Goal: Task Accomplishment & Management: Manage account settings

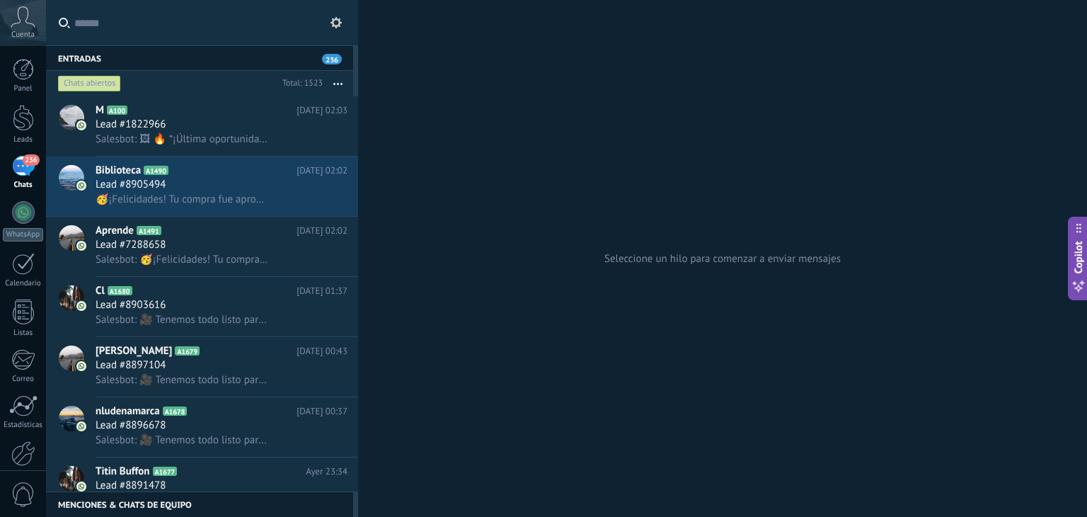
click at [341, 28] on icon at bounding box center [336, 22] width 11 height 11
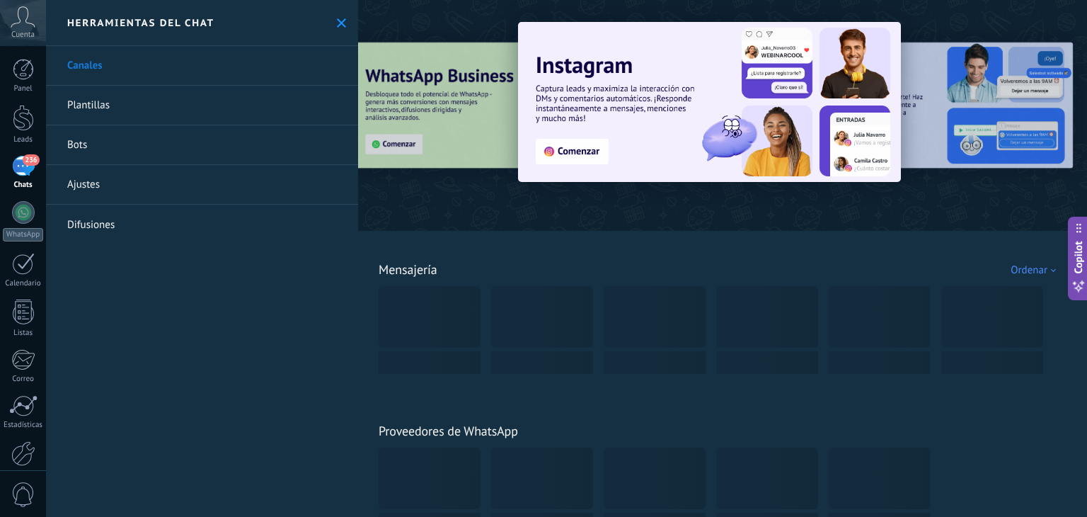
click at [127, 105] on link "Plantillas" at bounding box center [202, 106] width 312 height 40
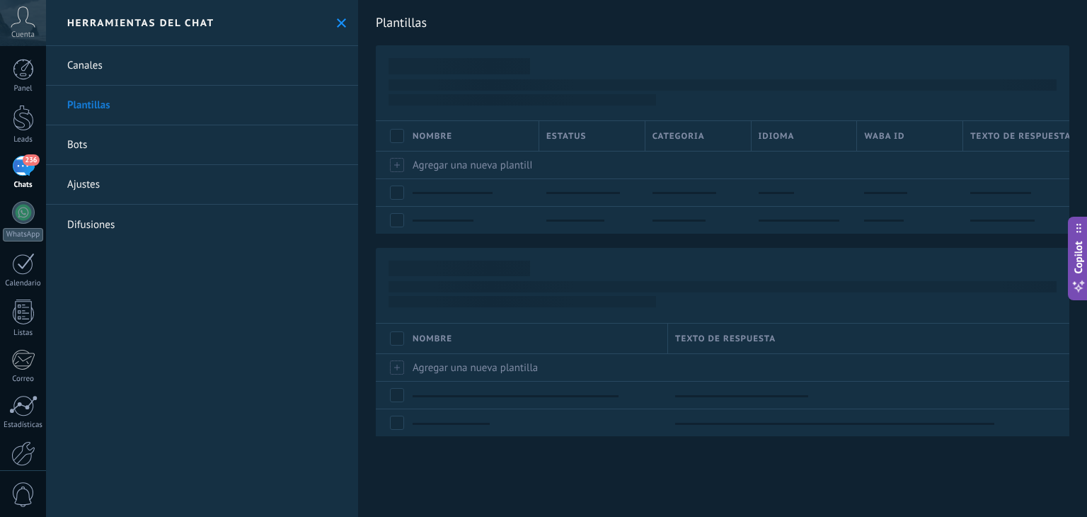
click at [96, 144] on link "Bots" at bounding box center [202, 145] width 312 height 40
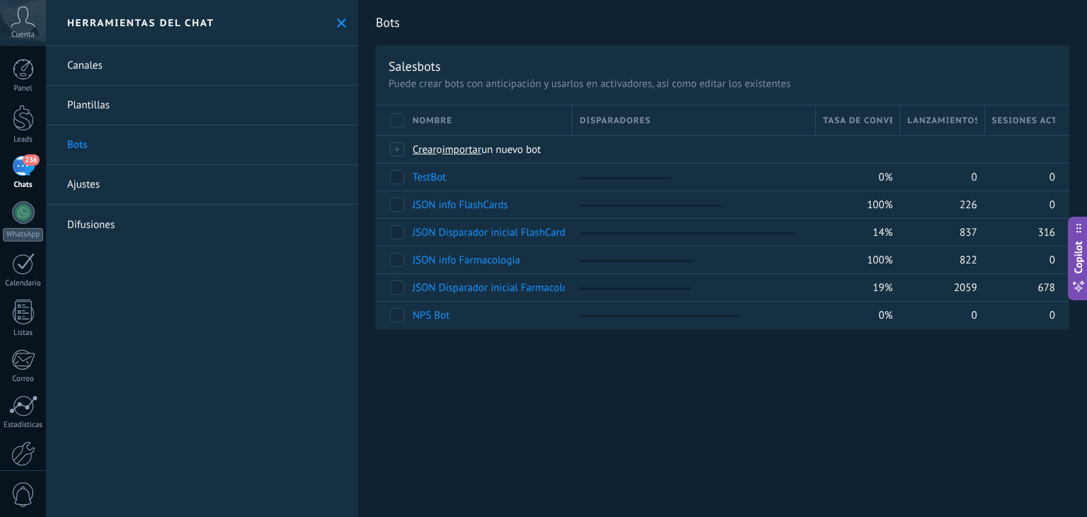
click at [136, 186] on link "Ajustes" at bounding box center [202, 185] width 312 height 40
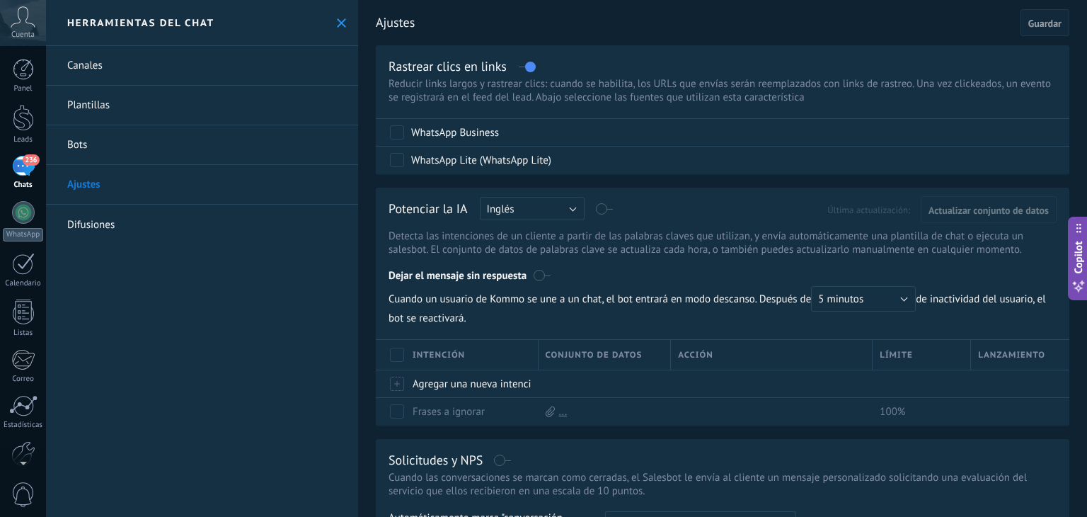
click at [27, 162] on span "236" at bounding box center [31, 159] width 16 height 11
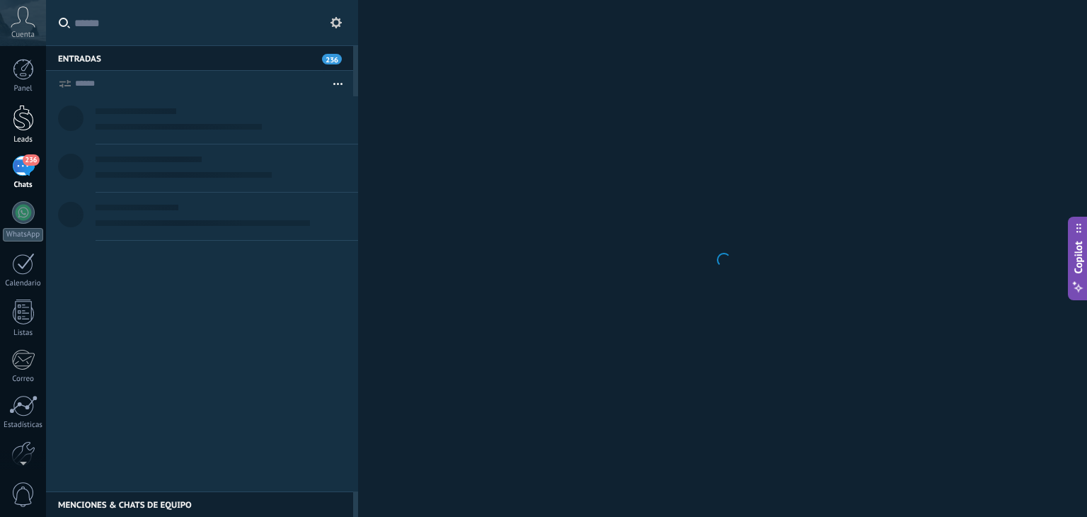
click at [20, 123] on div at bounding box center [23, 118] width 21 height 26
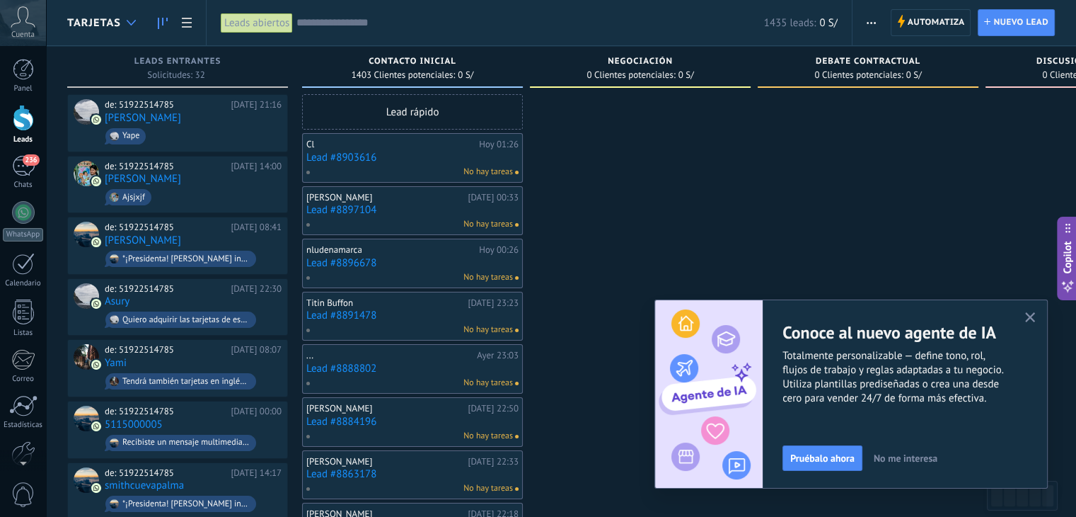
click at [129, 24] on icon at bounding box center [131, 23] width 9 height 6
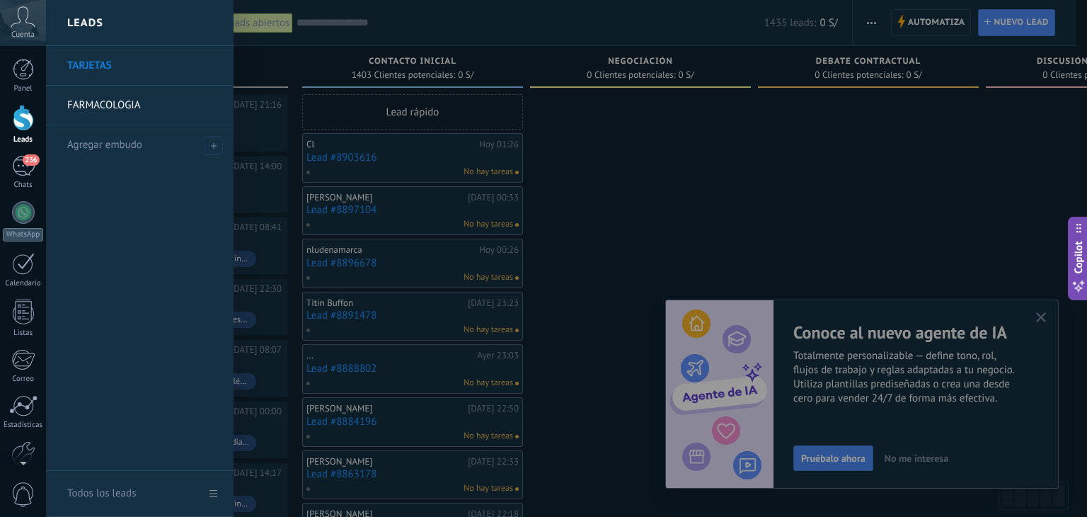
click at [163, 108] on link "FARMACOLOGIA" at bounding box center [143, 106] width 152 height 40
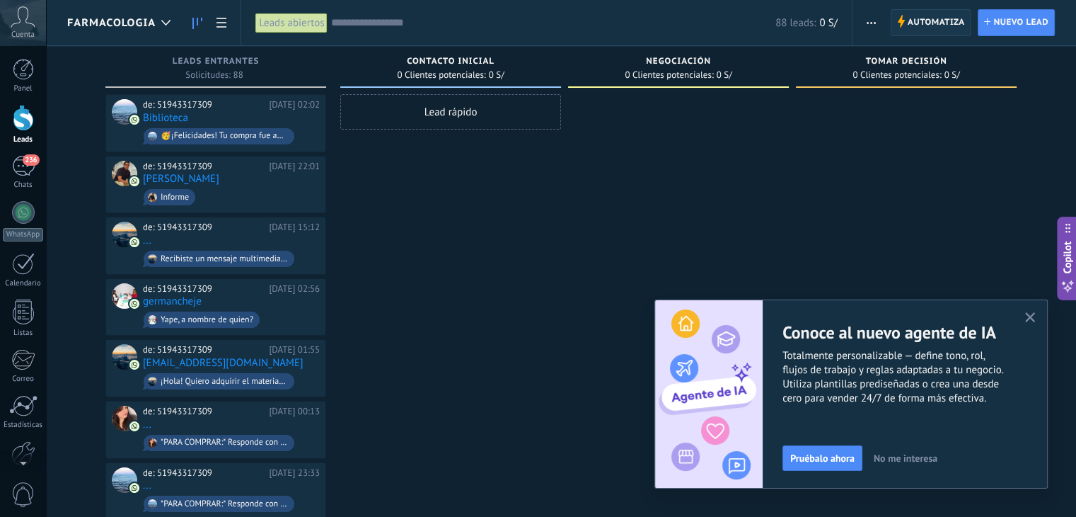
click at [912, 25] on span "Automatiza" at bounding box center [936, 22] width 57 height 25
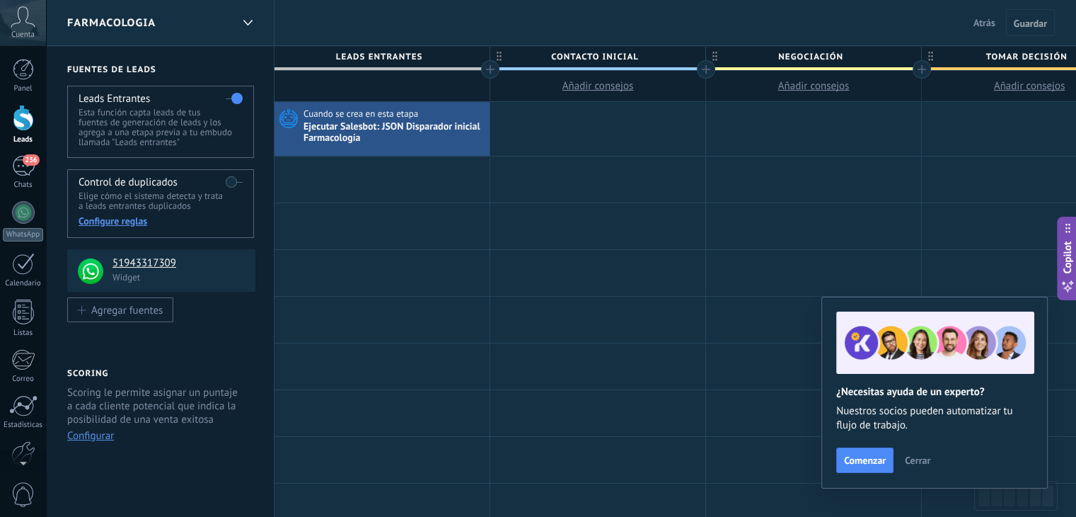
click at [917, 460] on span "Cerrar" at bounding box center [917, 460] width 25 height 10
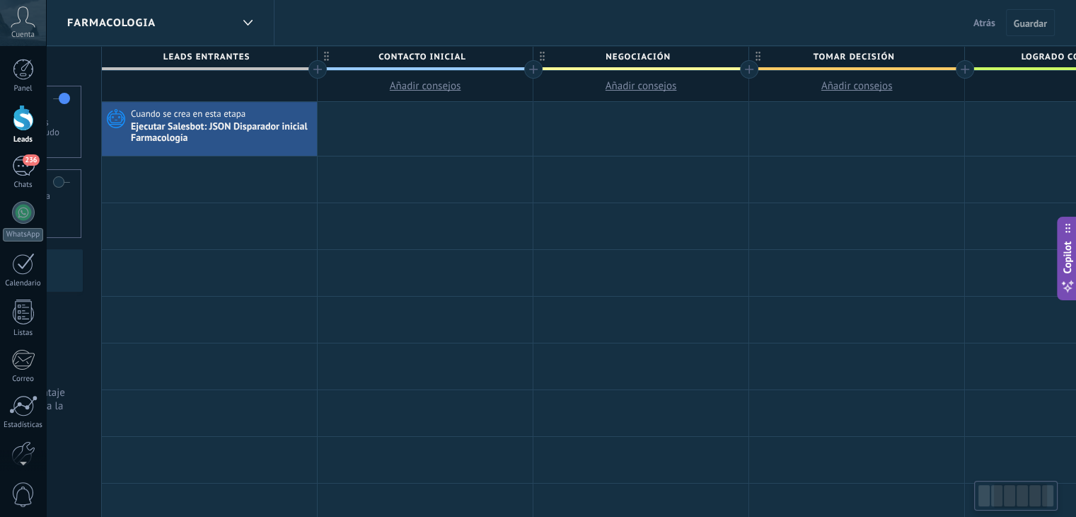
scroll to position [0, 11]
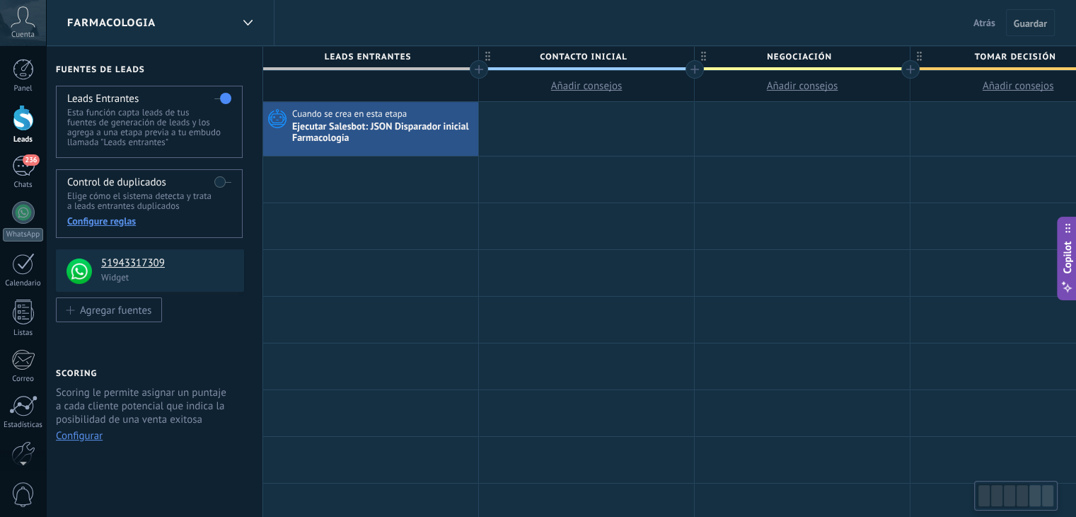
drag, startPoint x: 1015, startPoint y: 499, endPoint x: 980, endPoint y: 500, distance: 34.7
click at [980, 500] on div at bounding box center [1003, 495] width 53 height 24
click at [357, 117] on span "Cuando se crea en esta etapa" at bounding box center [350, 114] width 117 height 13
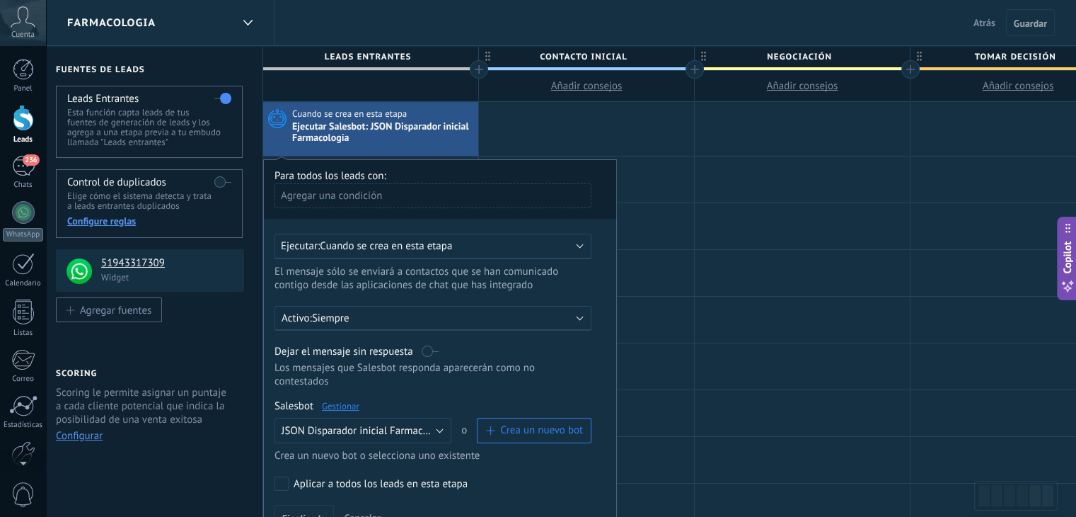
scroll to position [142, 0]
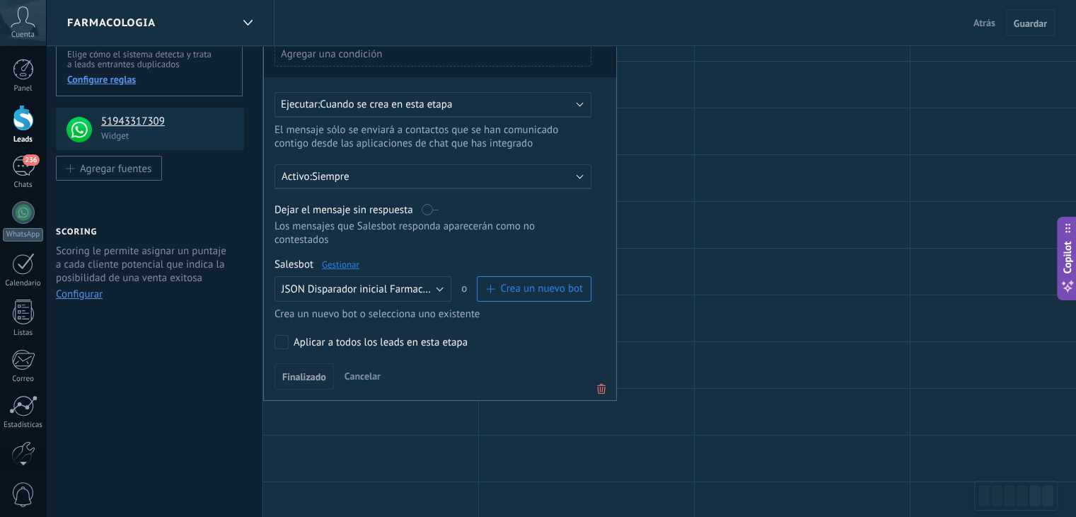
click at [338, 258] on link "Gestionar" at bounding box center [341, 264] width 38 height 12
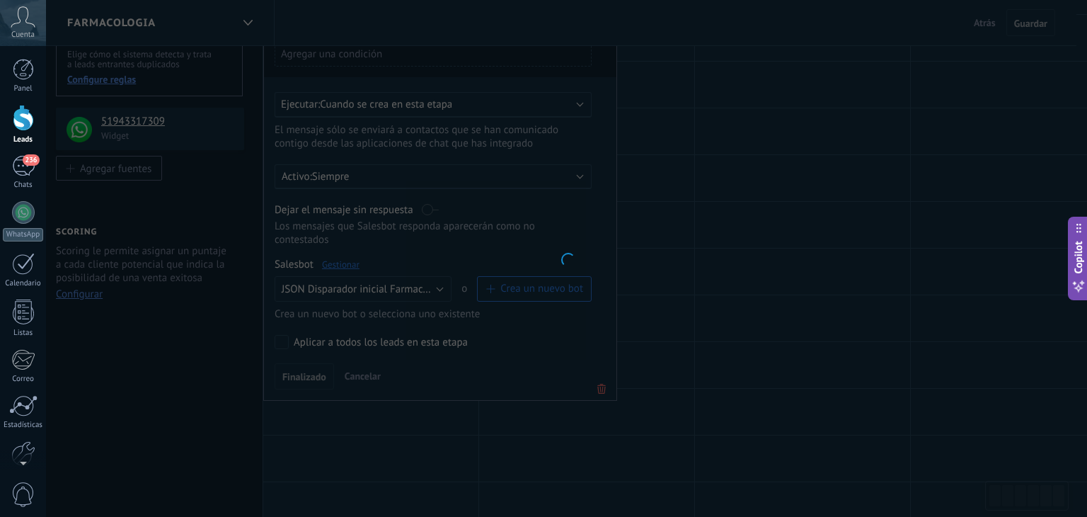
type input "**********"
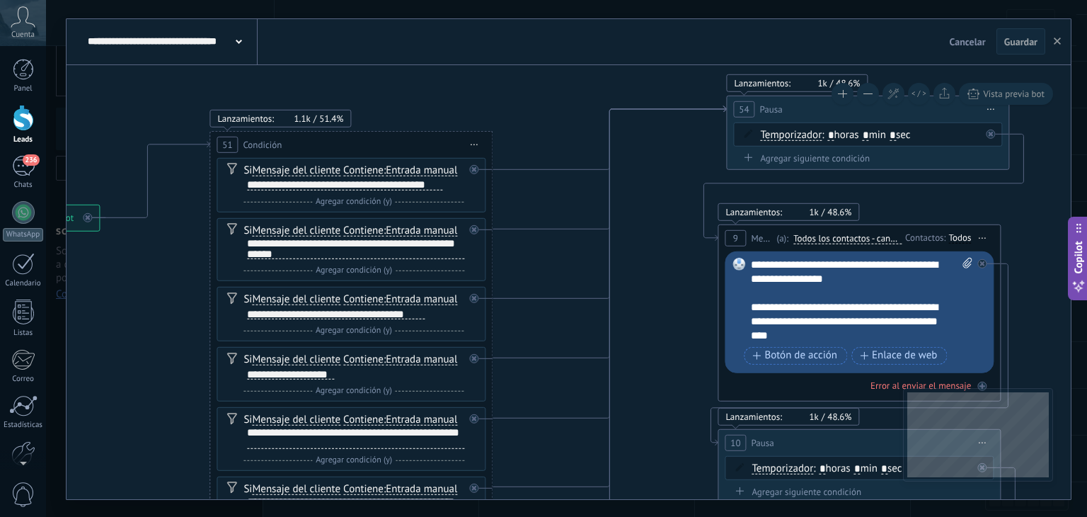
drag, startPoint x: 747, startPoint y: 251, endPoint x: 442, endPoint y: 185, distance: 312.9
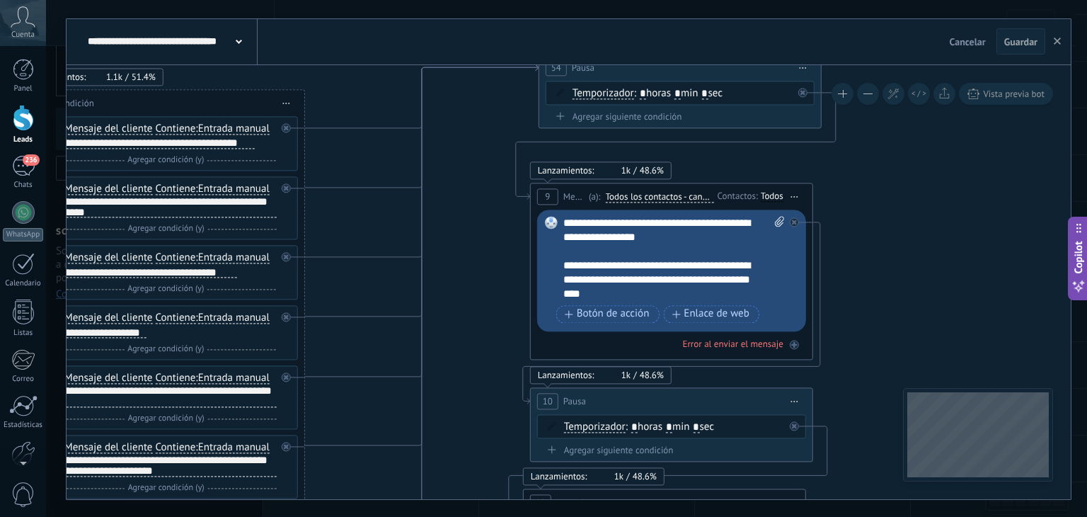
drag, startPoint x: 914, startPoint y: 260, endPoint x: 507, endPoint y: 156, distance: 420.0
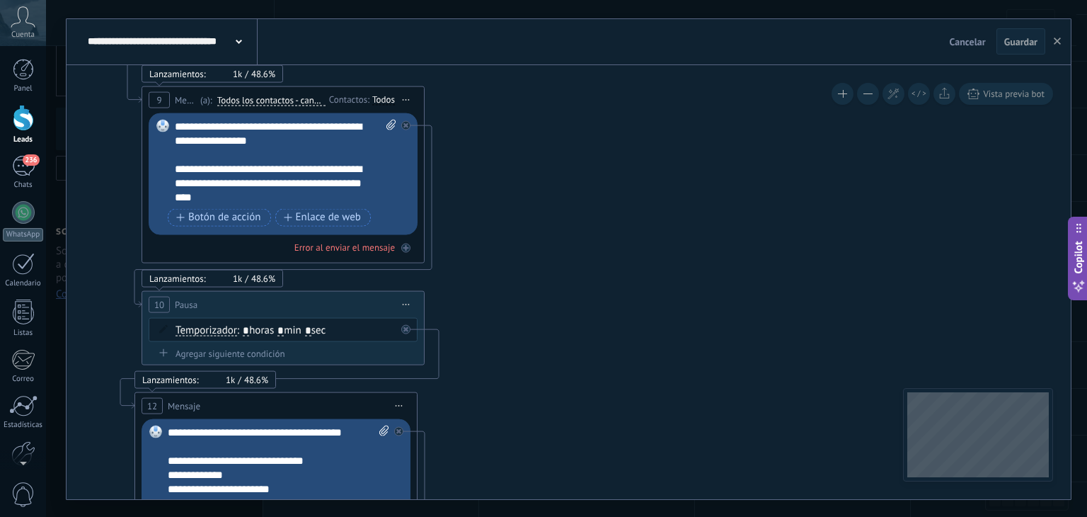
drag, startPoint x: 736, startPoint y: 277, endPoint x: 611, endPoint y: 147, distance: 180.7
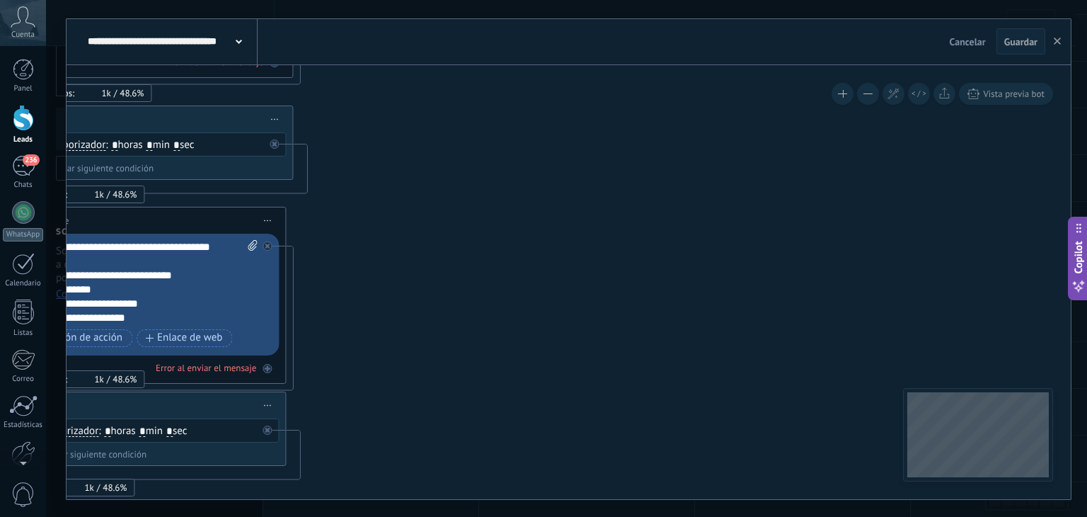
drag, startPoint x: 611, startPoint y: 195, endPoint x: 625, endPoint y: 230, distance: 37.5
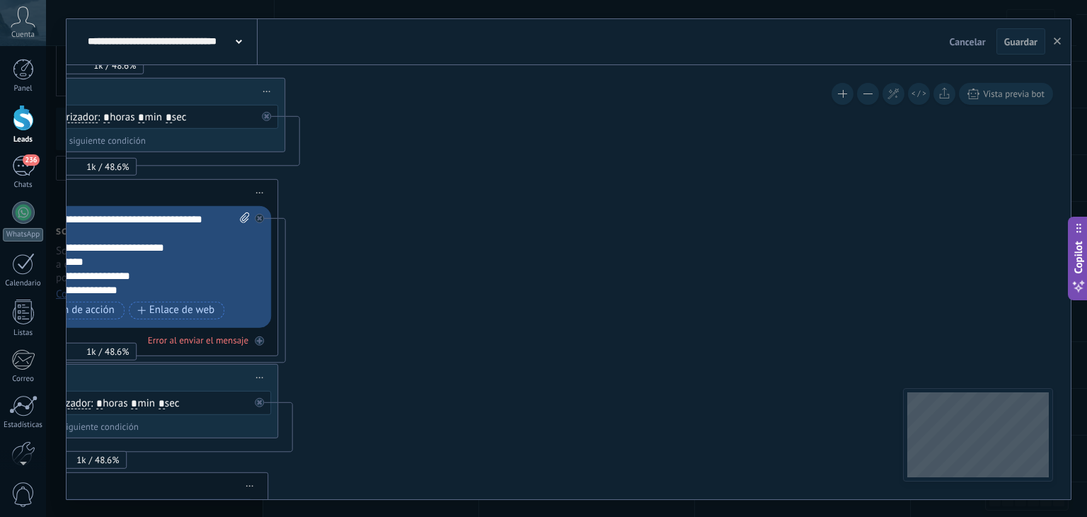
drag, startPoint x: 650, startPoint y: 289, endPoint x: 650, endPoint y: 168, distance: 121.7
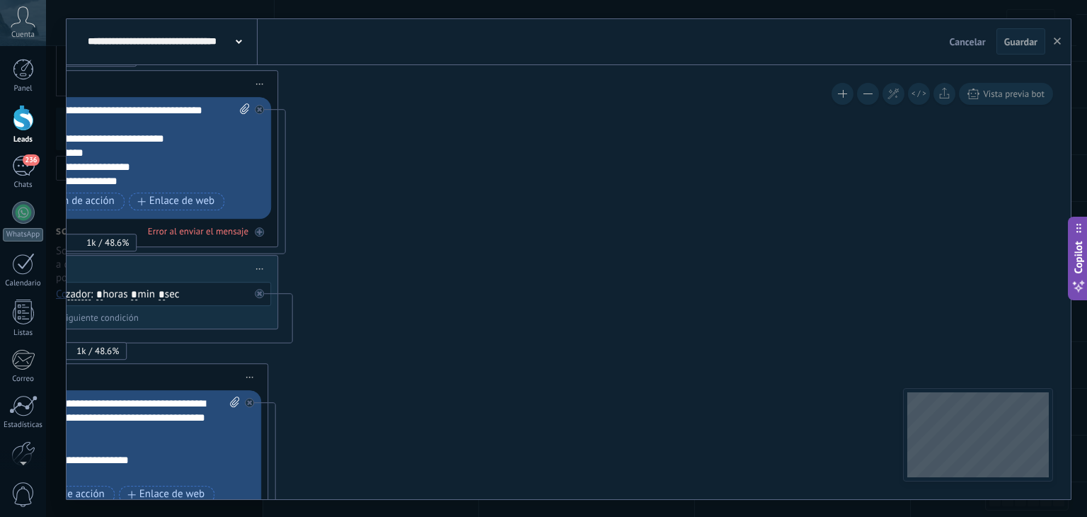
drag, startPoint x: 671, startPoint y: 302, endPoint x: 691, endPoint y: 192, distance: 112.2
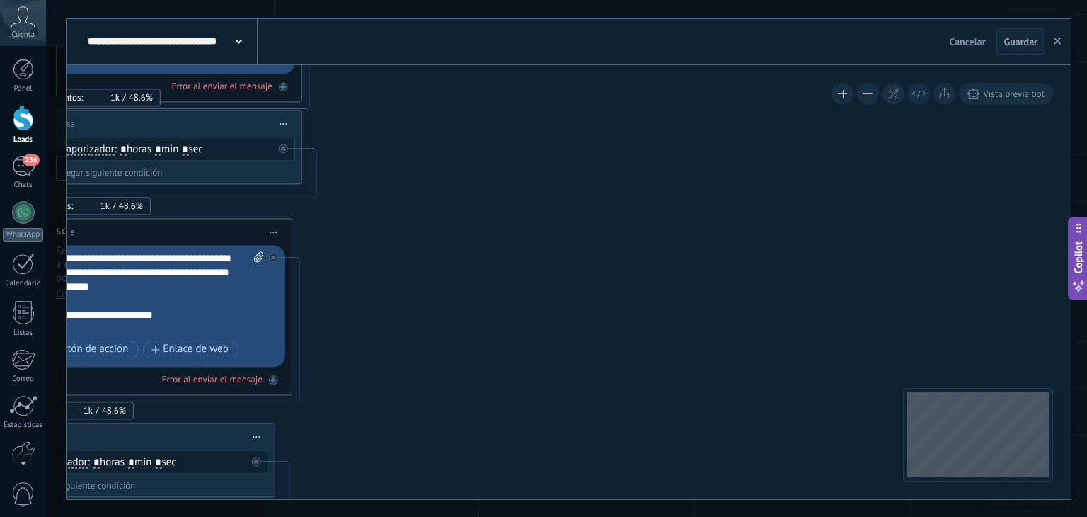
drag, startPoint x: 687, startPoint y: 268, endPoint x: 706, endPoint y: 176, distance: 93.8
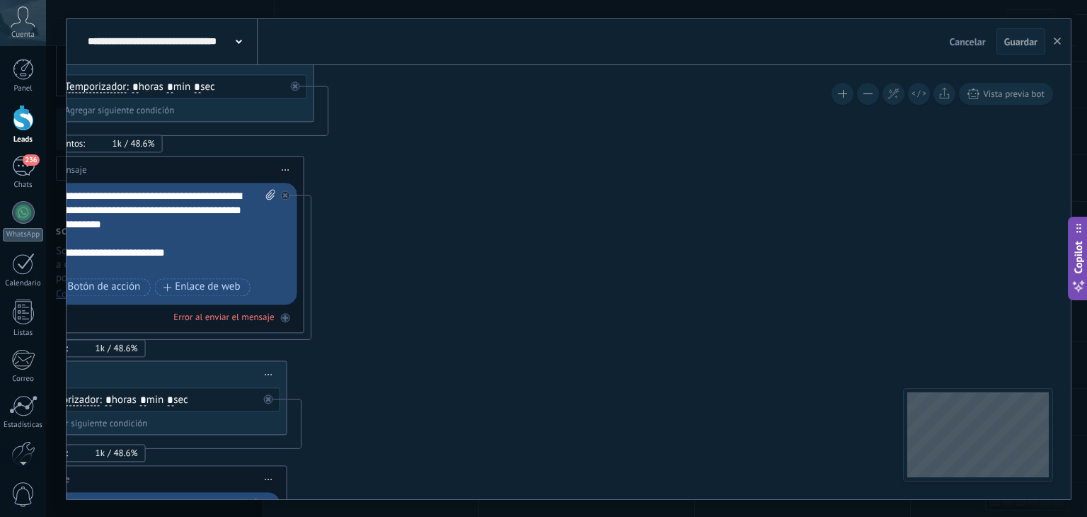
drag, startPoint x: 674, startPoint y: 291, endPoint x: 696, endPoint y: 184, distance: 109.1
click at [694, 196] on icon at bounding box center [402, 482] width 2912 height 2817
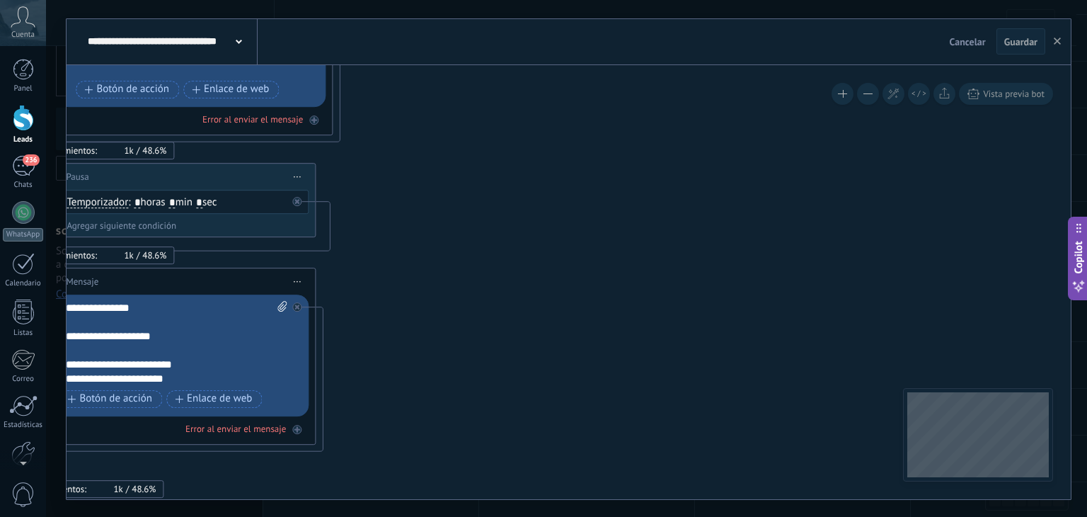
drag, startPoint x: 679, startPoint y: 332, endPoint x: 691, endPoint y: 212, distance: 121.0
click at [691, 213] on icon at bounding box center [430, 285] width 2912 height 2817
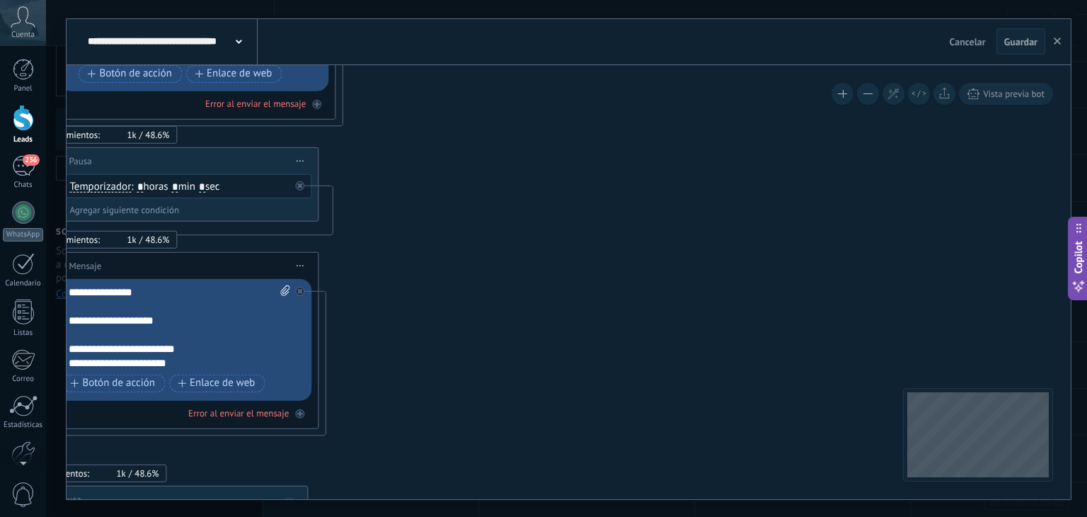
drag, startPoint x: 669, startPoint y: 266, endPoint x: 641, endPoint y: 170, distance: 100.1
click at [648, 185] on icon at bounding box center [433, 269] width 2912 height 2817
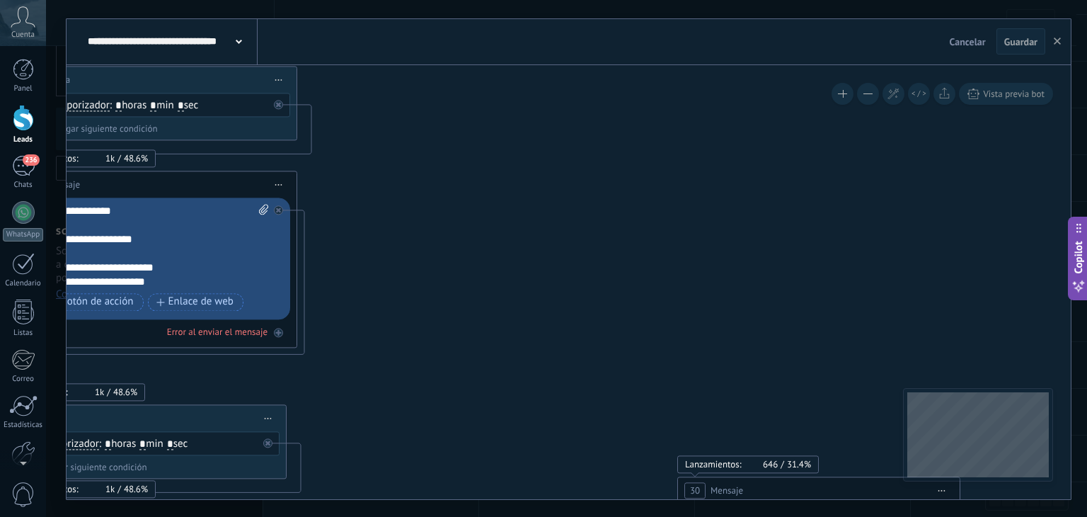
drag, startPoint x: 658, startPoint y: 299, endPoint x: 580, endPoint y: 149, distance: 168.7
click at [589, 162] on icon at bounding box center [412, 188] width 2912 height 2817
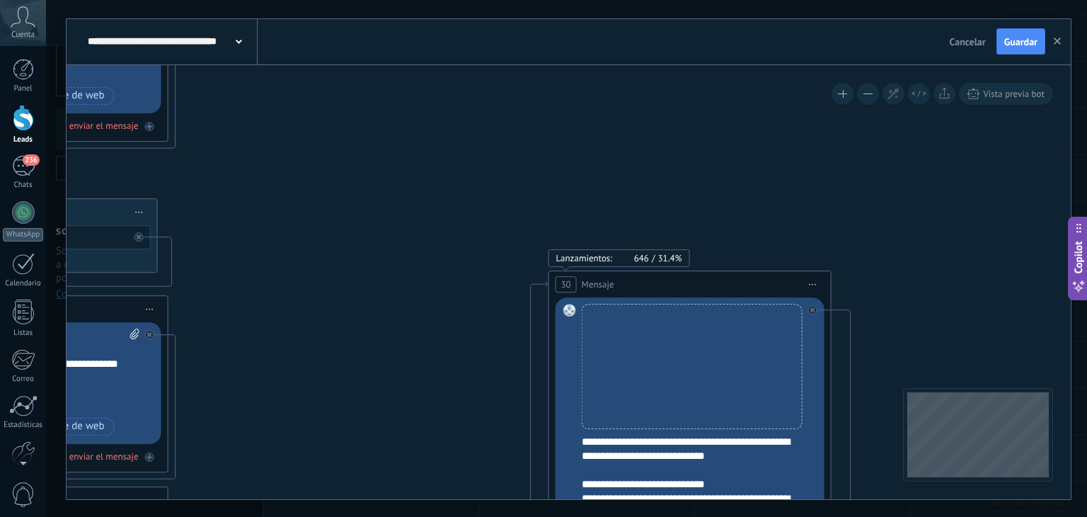
drag, startPoint x: 644, startPoint y: 217, endPoint x: 553, endPoint y: 150, distance: 112.8
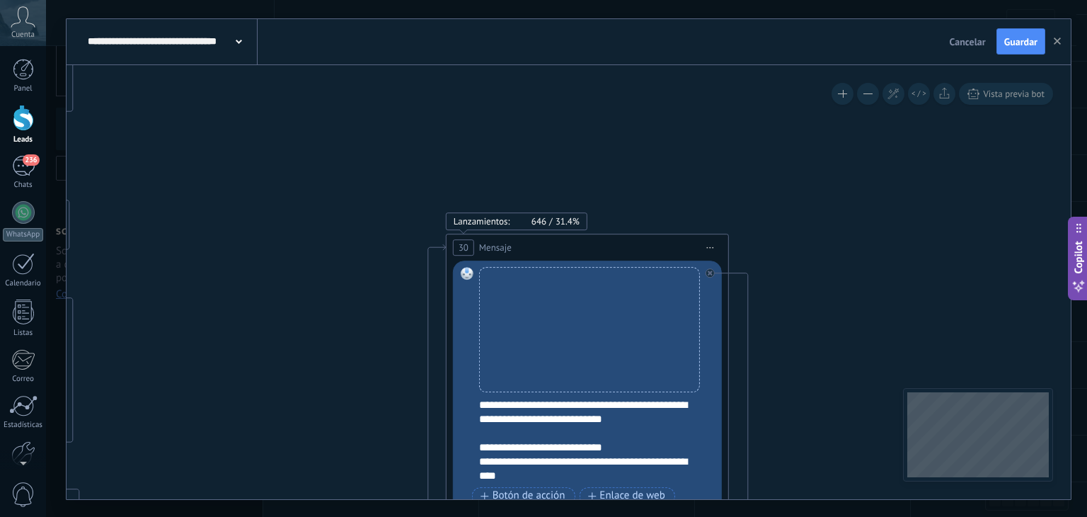
drag, startPoint x: 751, startPoint y: 185, endPoint x: 535, endPoint y: 141, distance: 220.3
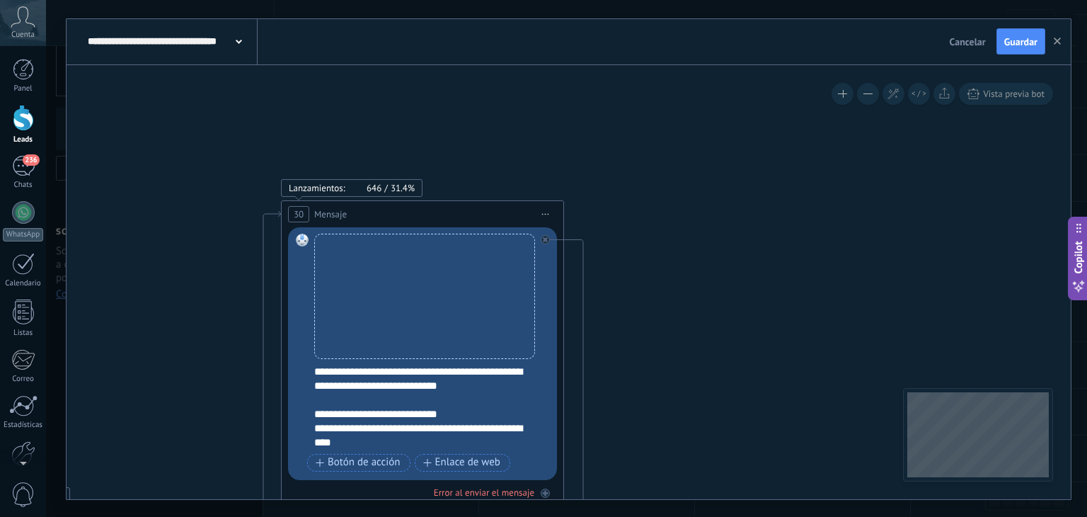
drag, startPoint x: 749, startPoint y: 279, endPoint x: 723, endPoint y: 185, distance: 97.7
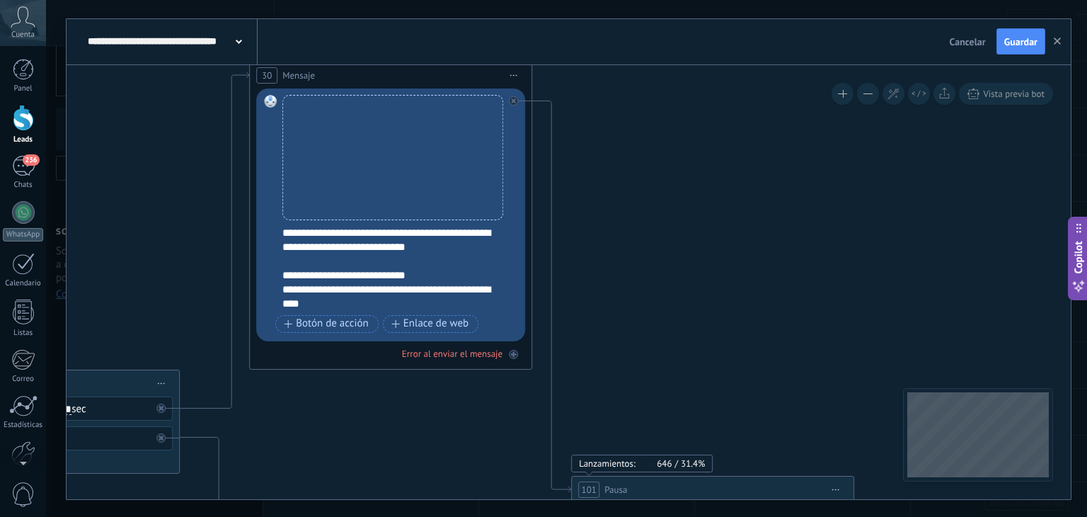
drag, startPoint x: 757, startPoint y: 304, endPoint x: 747, endPoint y: 197, distance: 107.3
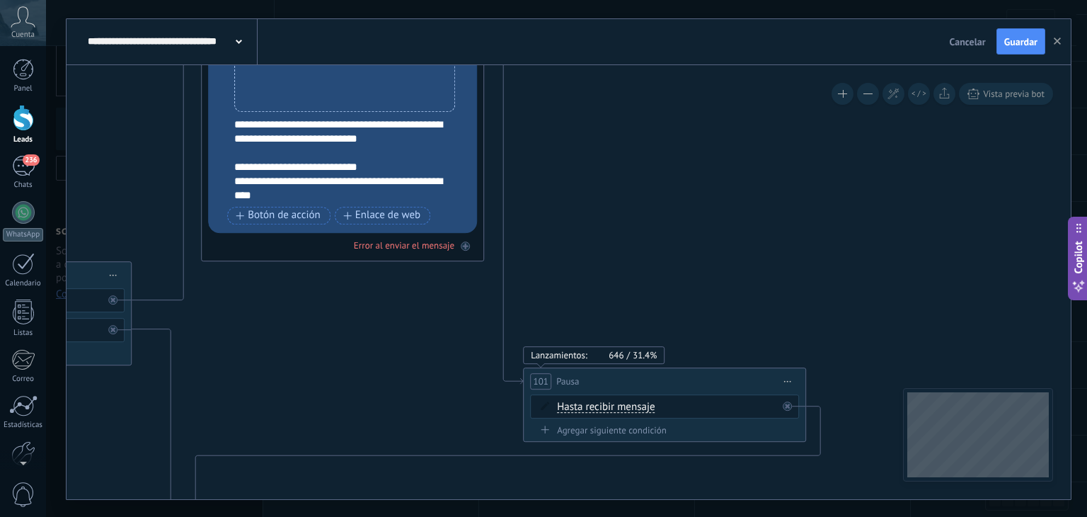
drag, startPoint x: 747, startPoint y: 289, endPoint x: 700, endPoint y: 219, distance: 85.2
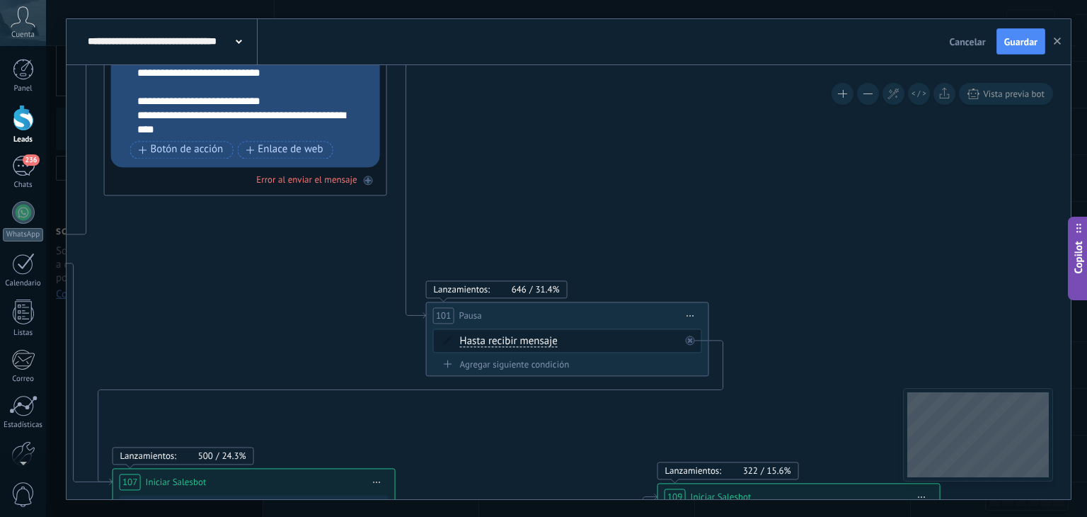
drag, startPoint x: 804, startPoint y: 273, endPoint x: 707, endPoint y: 208, distance: 116.8
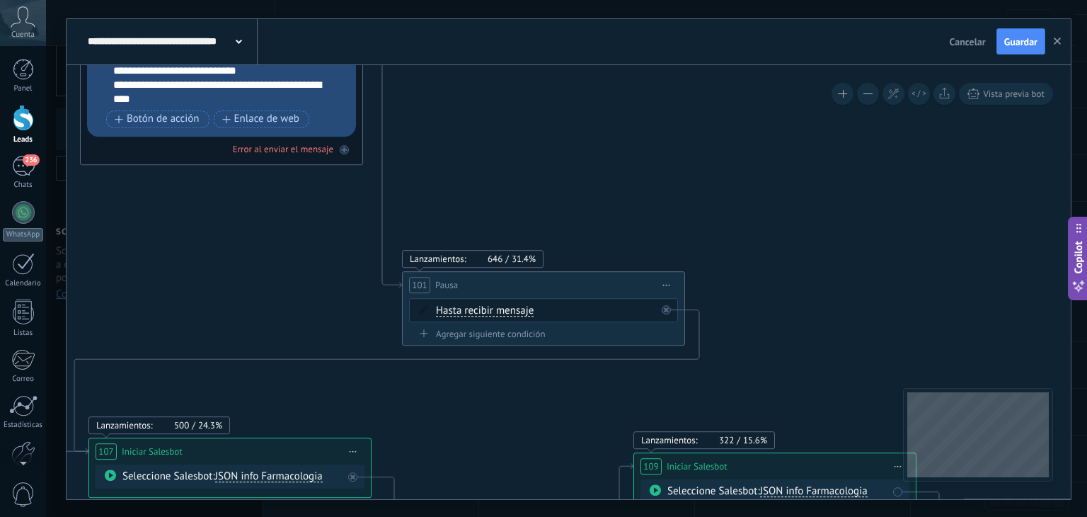
drag, startPoint x: 785, startPoint y: 284, endPoint x: 718, endPoint y: 207, distance: 102.3
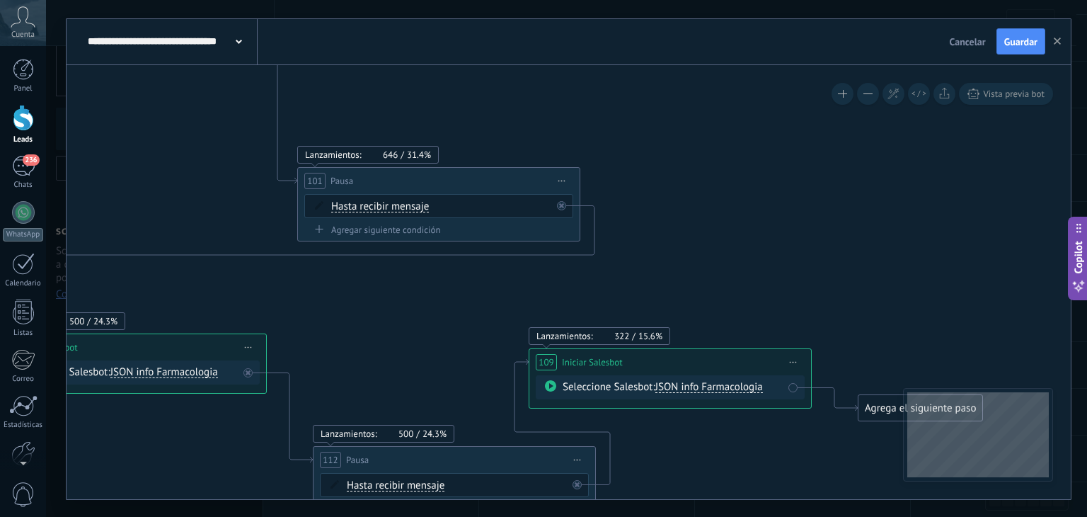
drag, startPoint x: 774, startPoint y: 264, endPoint x: 710, endPoint y: 205, distance: 87.1
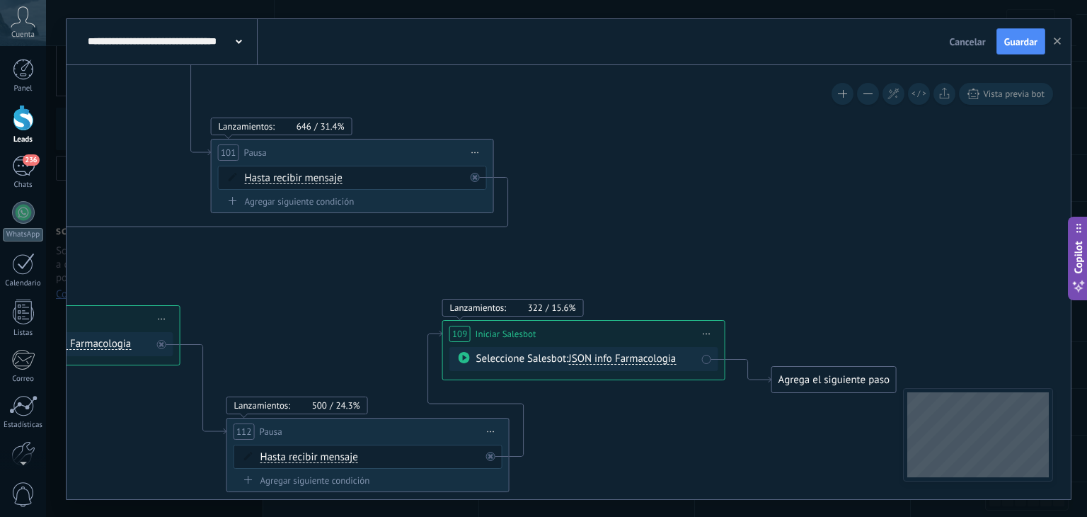
drag, startPoint x: 804, startPoint y: 243, endPoint x: 718, endPoint y: 212, distance: 91.1
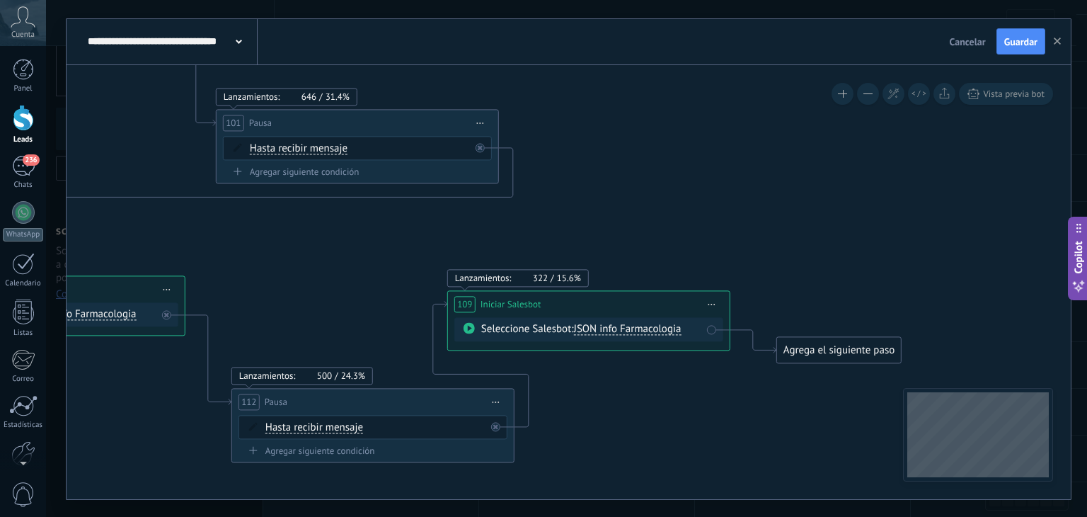
drag, startPoint x: 719, startPoint y: 241, endPoint x: 725, endPoint y: 212, distance: 29.6
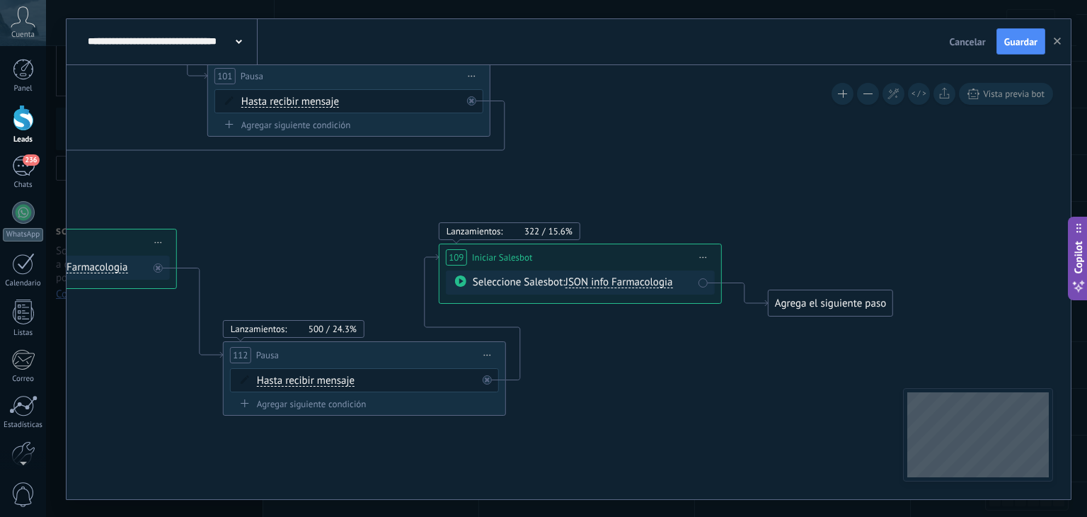
drag, startPoint x: 734, startPoint y: 221, endPoint x: 725, endPoint y: 172, distance: 49.6
click at [1061, 42] on button "button" at bounding box center [1057, 41] width 21 height 27
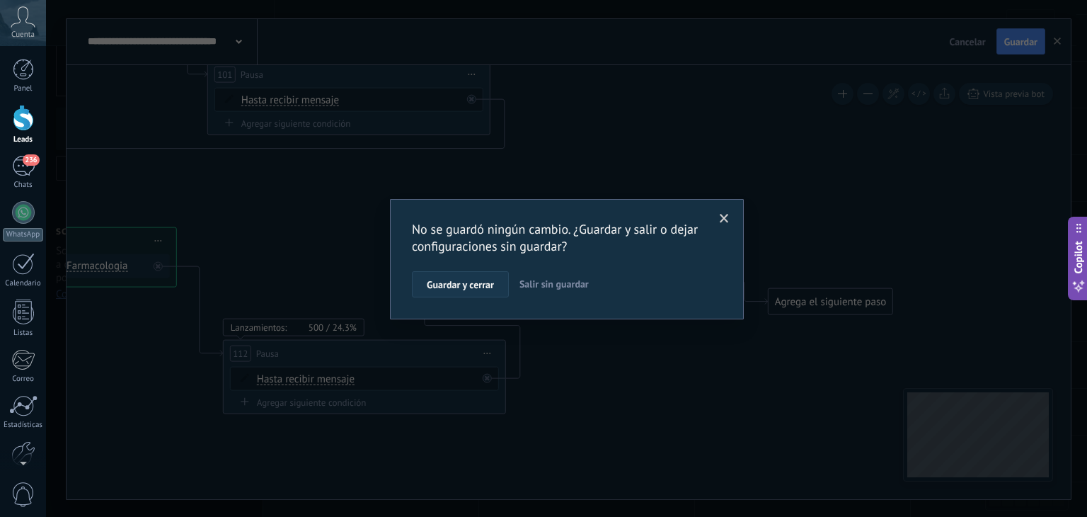
click at [492, 285] on span "Guardar y cerrar" at bounding box center [460, 285] width 67 height 10
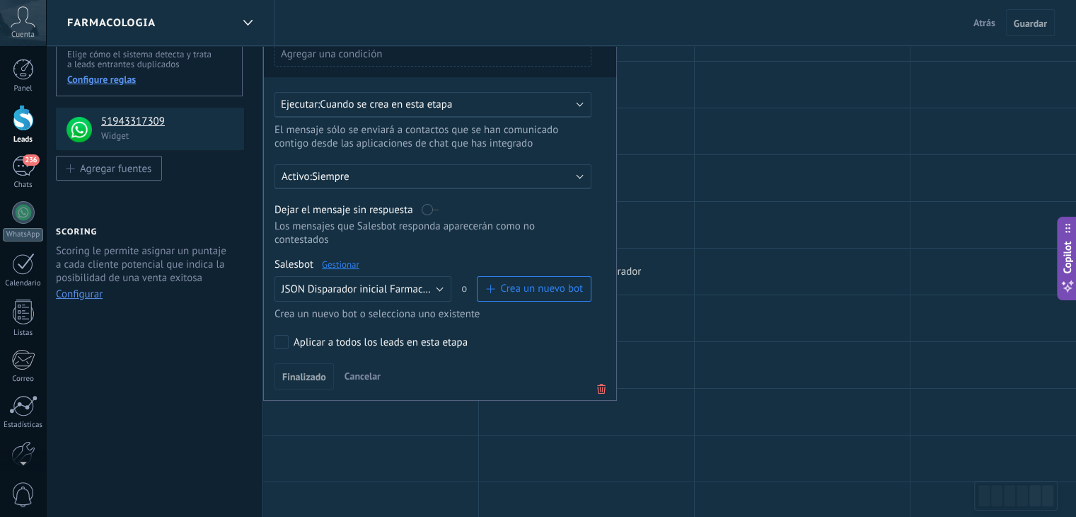
scroll to position [0, 0]
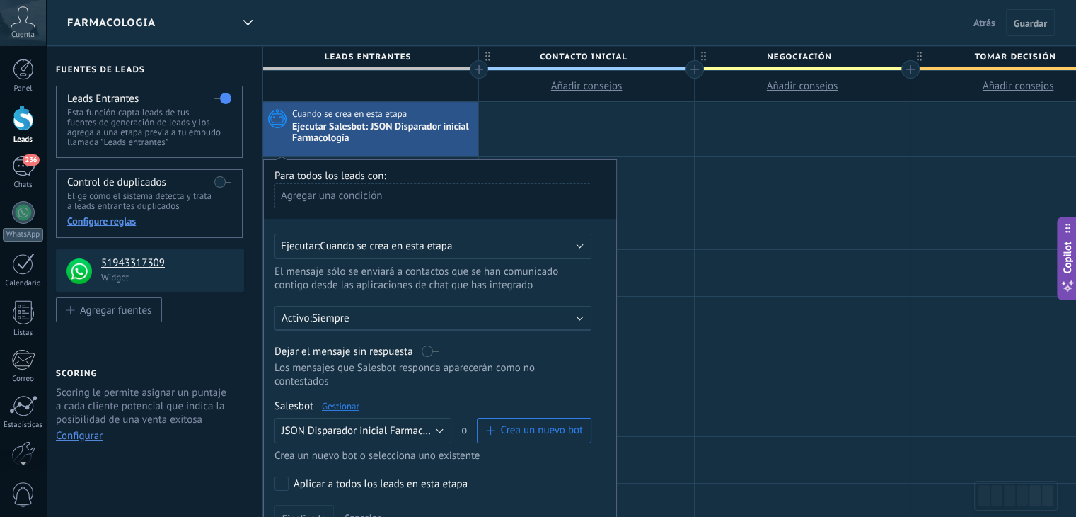
click at [706, 60] on span "Negociación" at bounding box center [799, 57] width 208 height 22
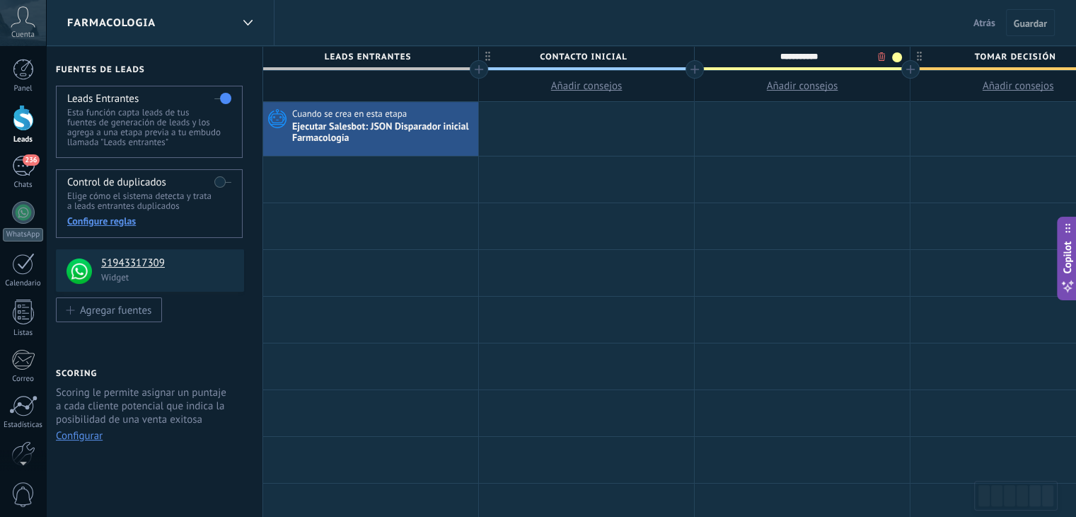
click at [704, 57] on div "**********" at bounding box center [799, 56] width 208 height 21
click at [834, 57] on span "Negociación" at bounding box center [799, 57] width 208 height 22
click at [895, 54] on span at bounding box center [897, 57] width 10 height 10
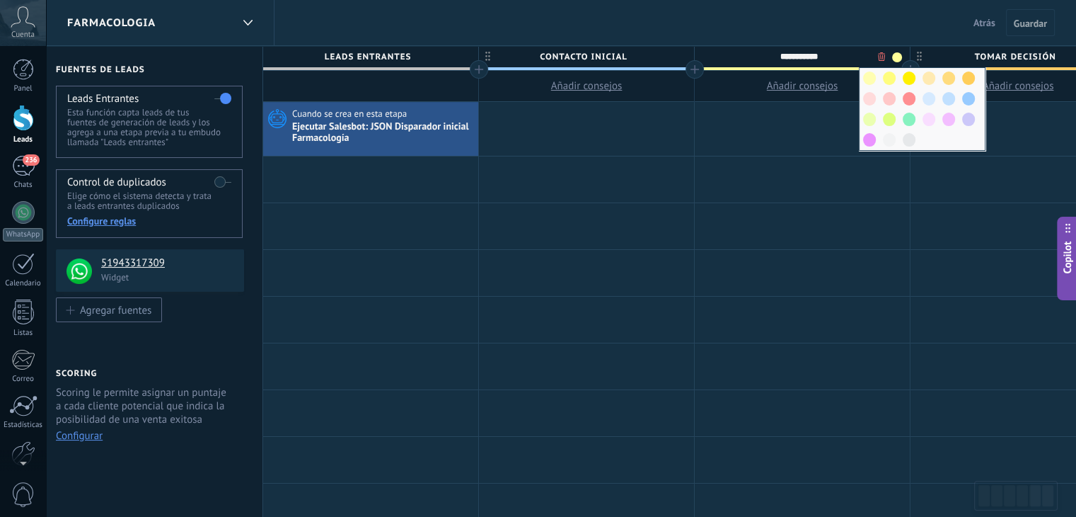
click at [855, 60] on input "**********" at bounding box center [800, 56] width 188 height 21
click at [822, 121] on div at bounding box center [802, 129] width 215 height 54
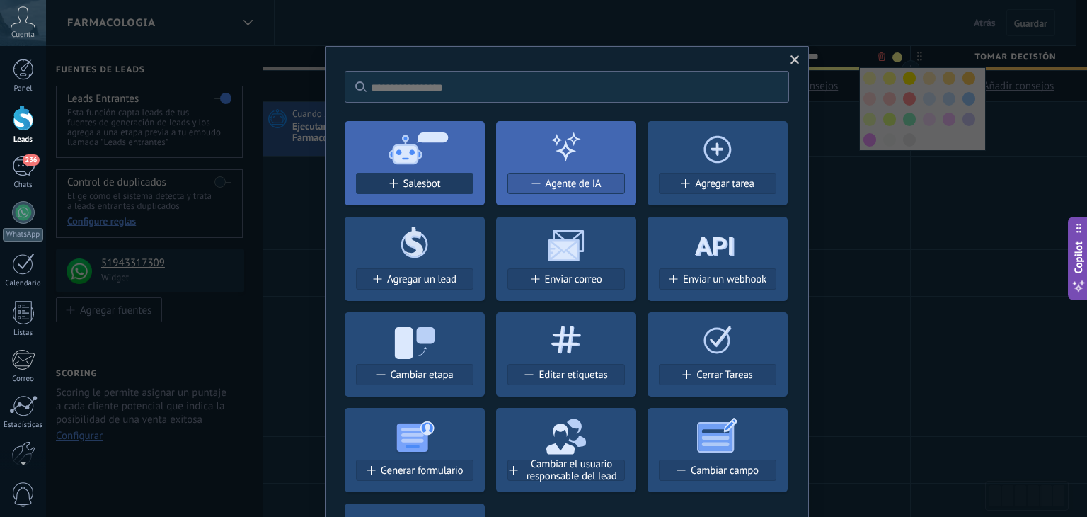
click at [399, 183] on div "Salesbot" at bounding box center [415, 184] width 116 height 12
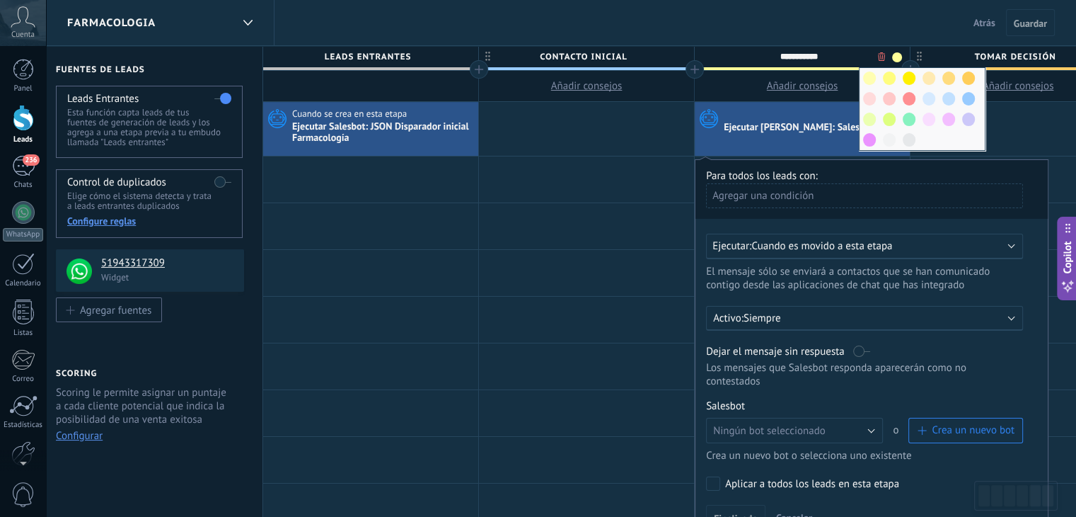
click at [379, 121] on div "Ejecutar Salesbot: JSON Disparador inicial Farmacología" at bounding box center [383, 133] width 183 height 24
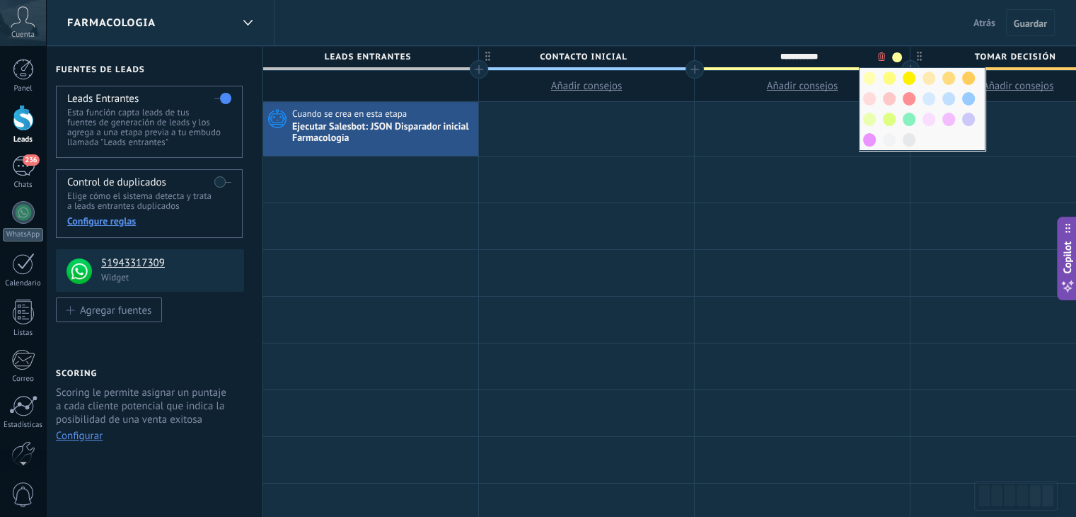
click at [379, 121] on div "Ejecutar Salesbot: JSON Disparador inicial Farmacología" at bounding box center [383, 133] width 183 height 24
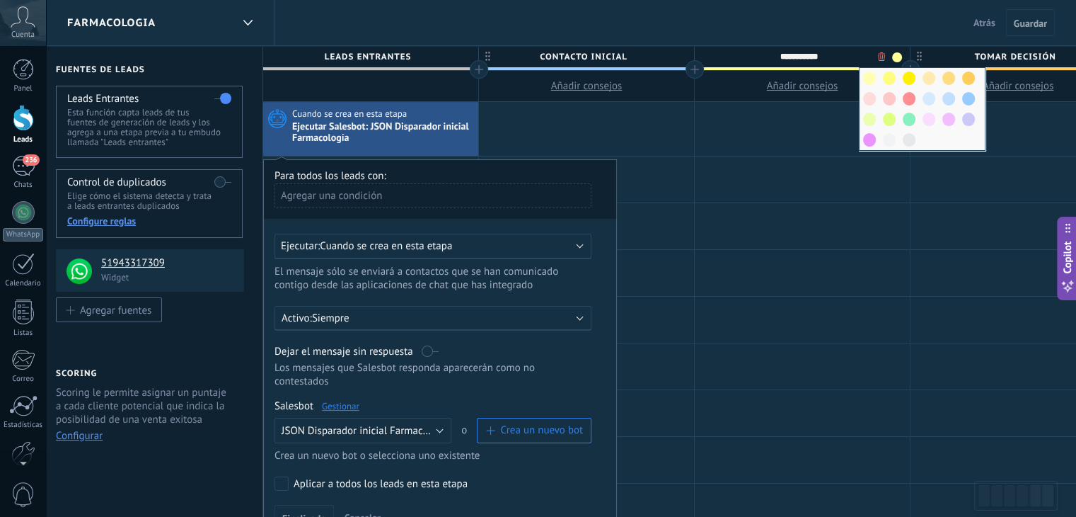
click at [784, 113] on div at bounding box center [802, 129] width 215 height 54
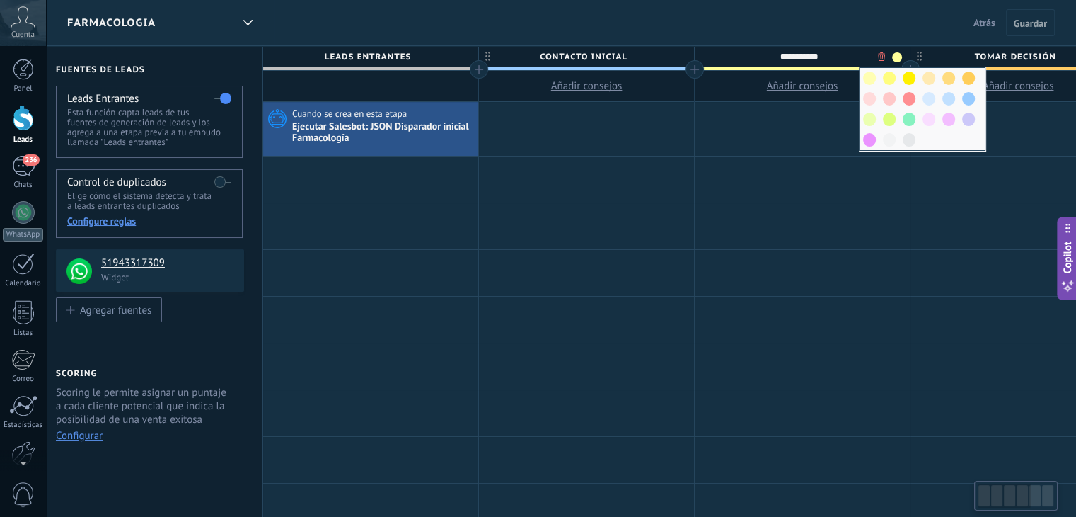
click at [787, 142] on div at bounding box center [802, 129] width 215 height 54
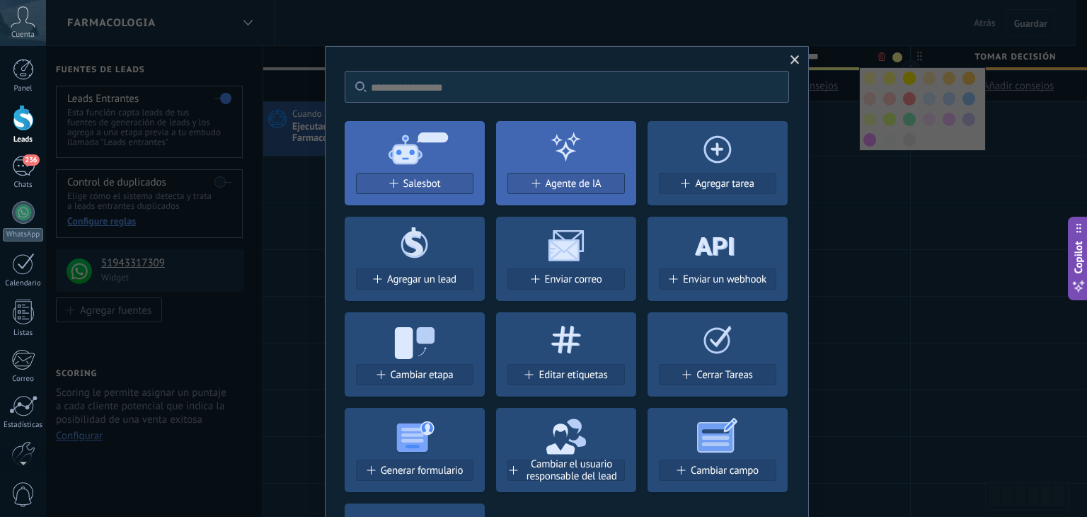
click at [406, 186] on span "Salesbot" at bounding box center [422, 184] width 38 height 12
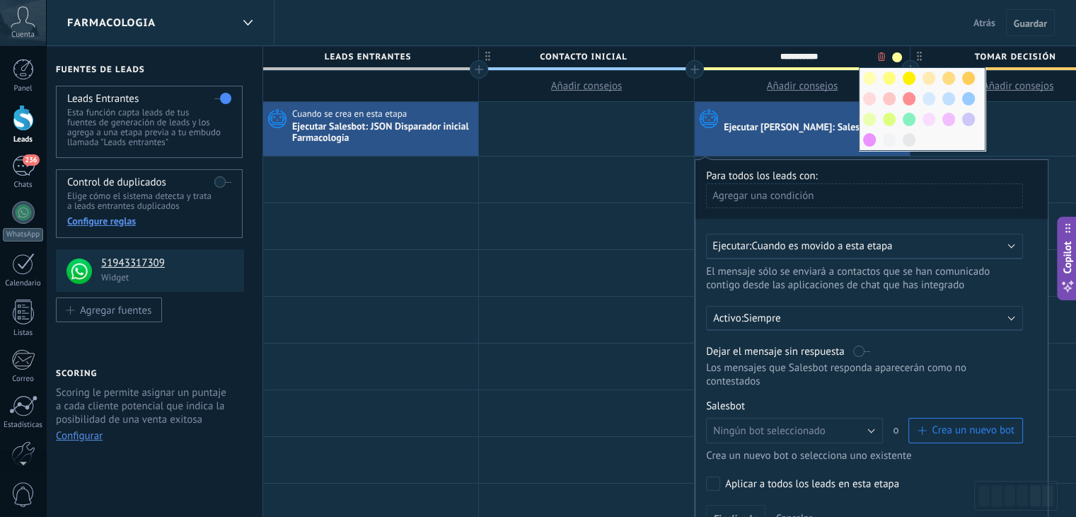
click at [856, 243] on span "Cuando es movido a esta etapa" at bounding box center [822, 245] width 141 height 13
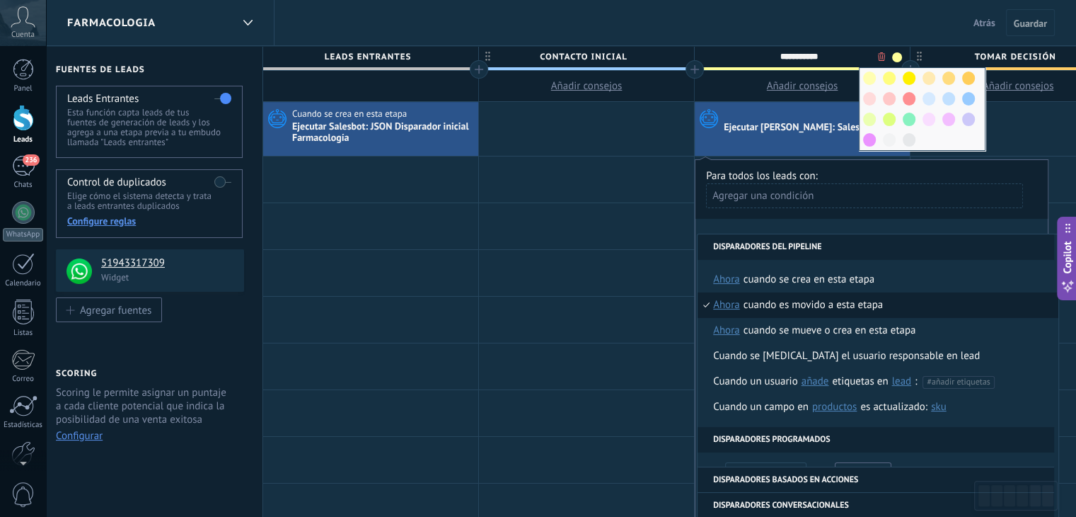
click at [368, 145] on div "Cuando se crea en esta etapa Ejecutar Salesbot: JSON Disparador inicial Farmaco…" at bounding box center [370, 129] width 215 height 54
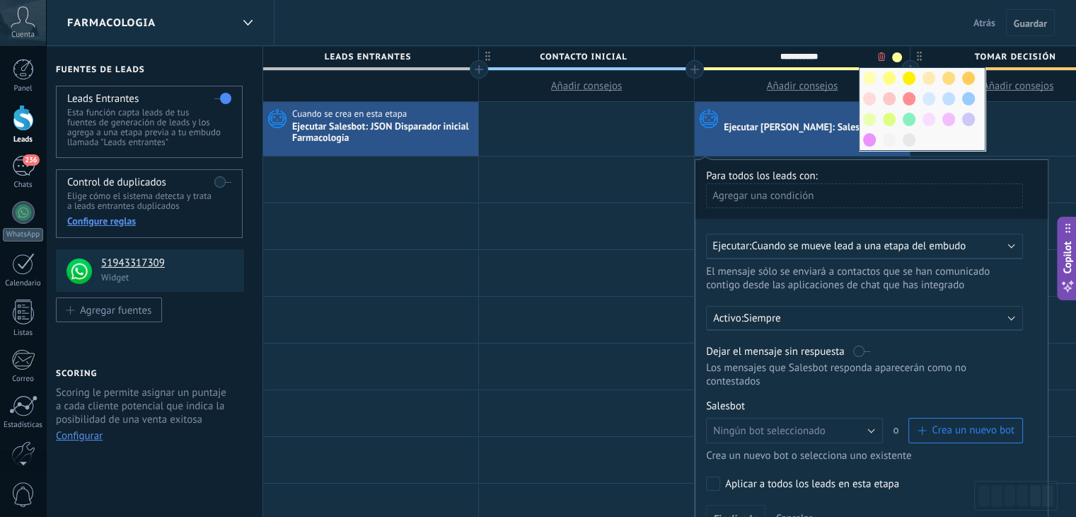
click at [859, 246] on span "Cuando se mueve lead a una etapa del embudo" at bounding box center [859, 245] width 214 height 13
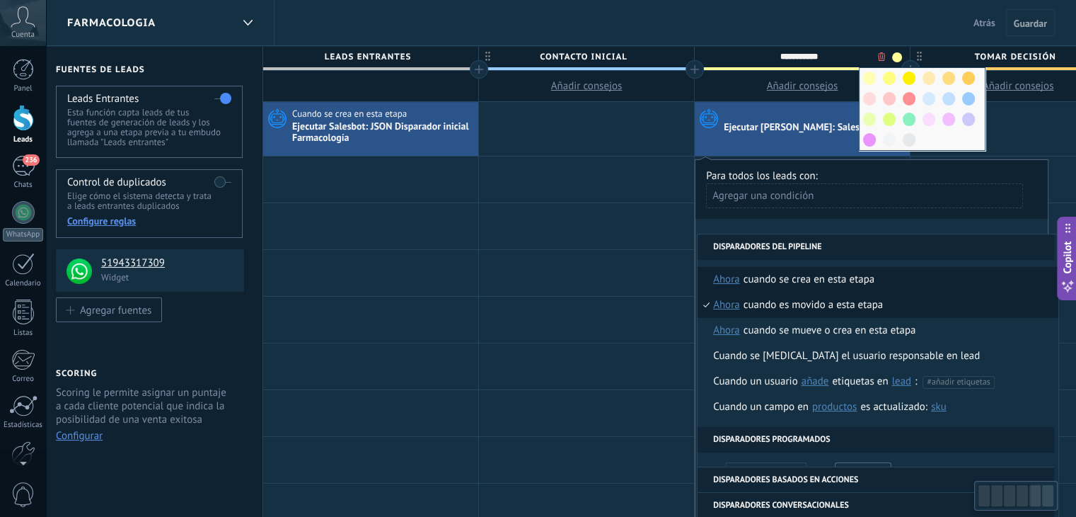
click at [885, 277] on li "Cuando se crea en esta etapa ahora después de 5 minutos después de 10 minutos u…" at bounding box center [878, 279] width 361 height 25
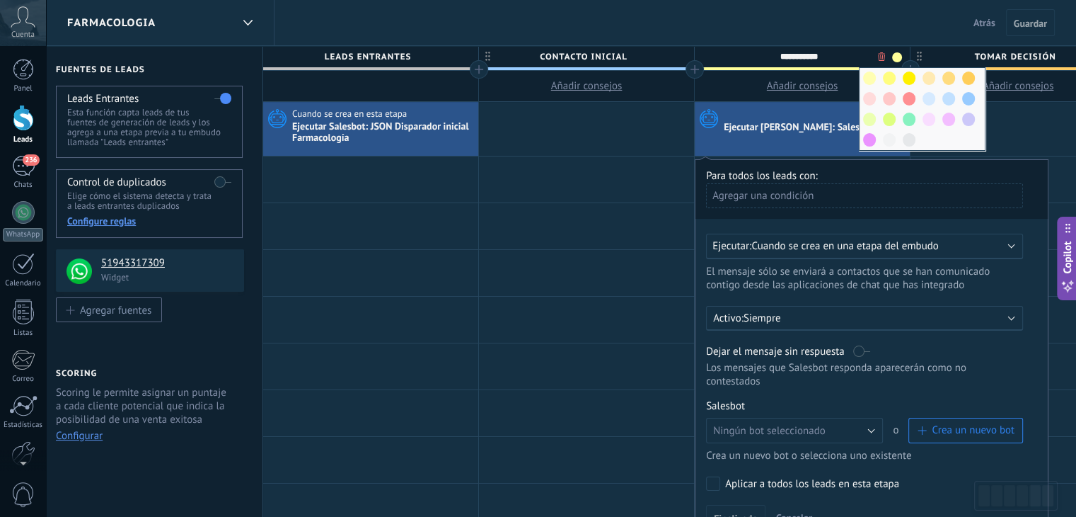
click at [384, 134] on div "Ejecutar Salesbot: JSON Disparador inicial Farmacología" at bounding box center [383, 133] width 183 height 24
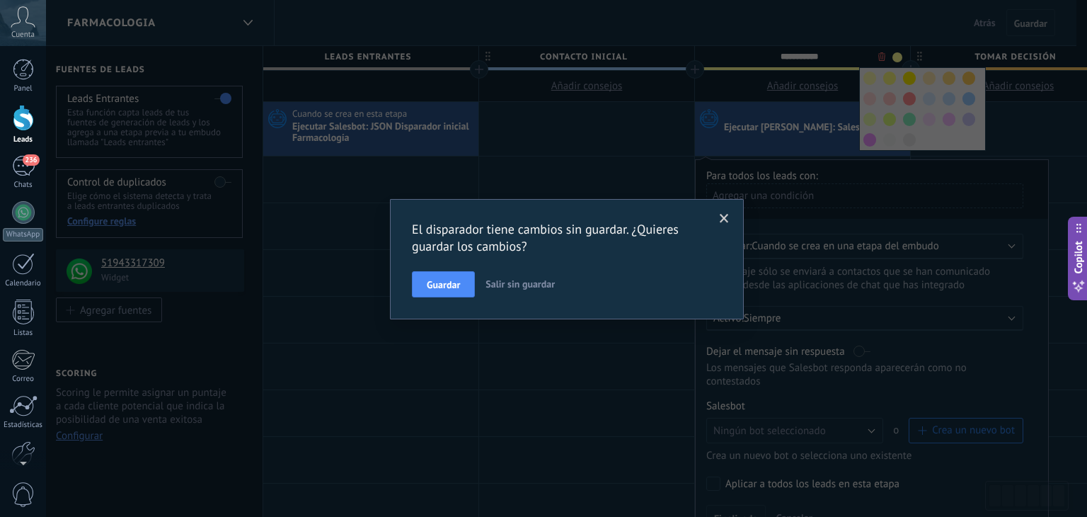
click at [715, 218] on span at bounding box center [724, 219] width 23 height 24
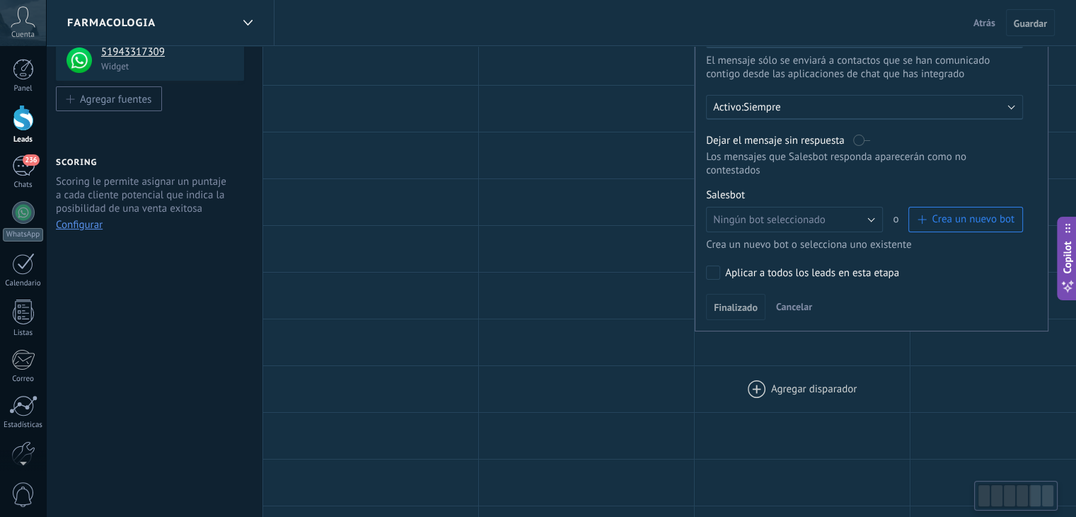
scroll to position [212, 0]
click at [745, 301] on span "Finalizado" at bounding box center [736, 306] width 44 height 10
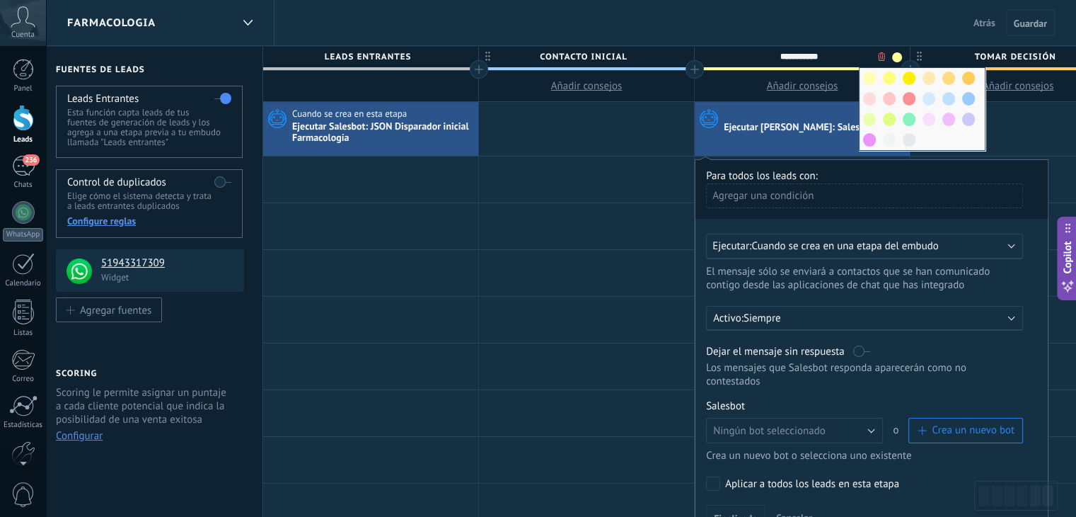
scroll to position [71, 0]
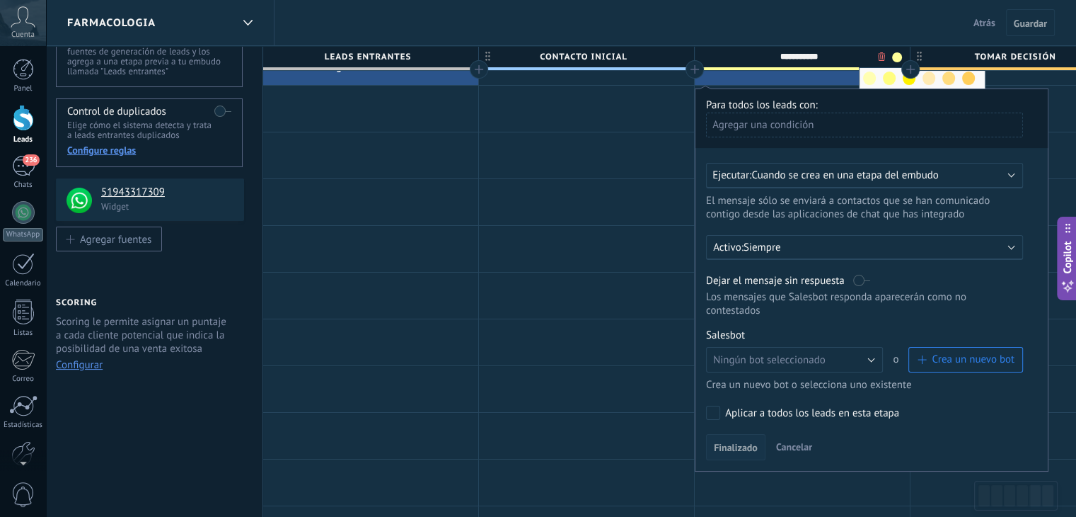
click at [745, 442] on span "Finalizado" at bounding box center [736, 447] width 44 height 10
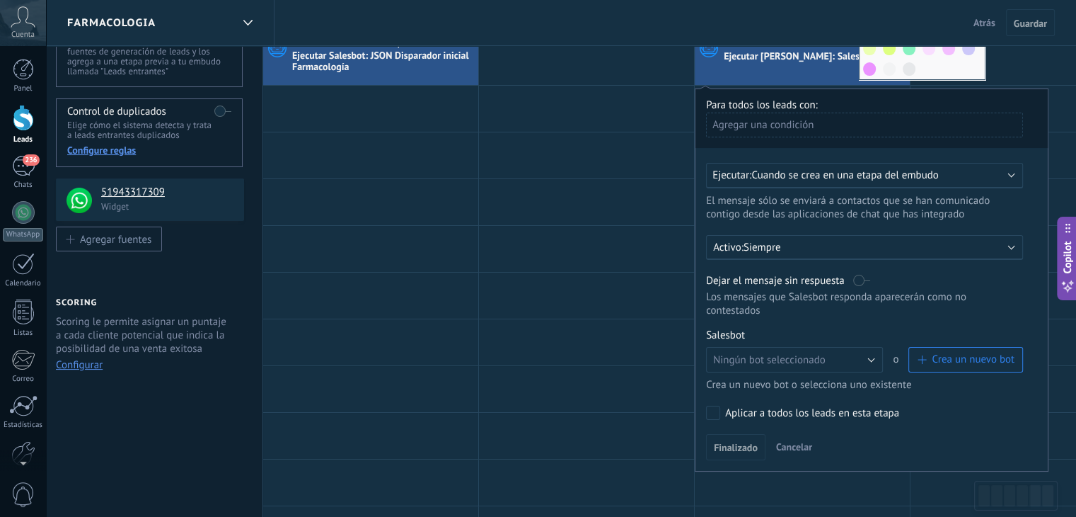
scroll to position [0, 0]
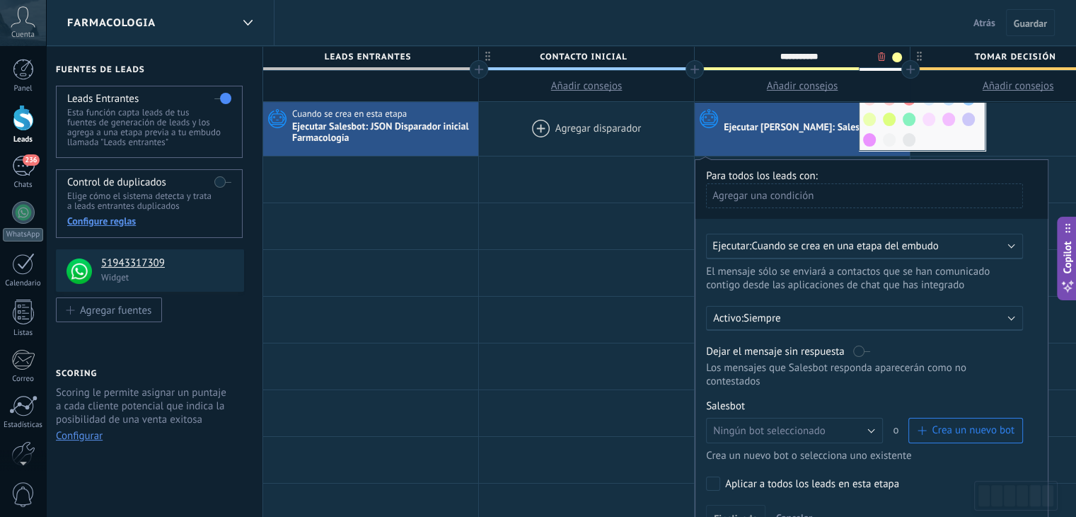
click at [631, 128] on div at bounding box center [586, 129] width 215 height 54
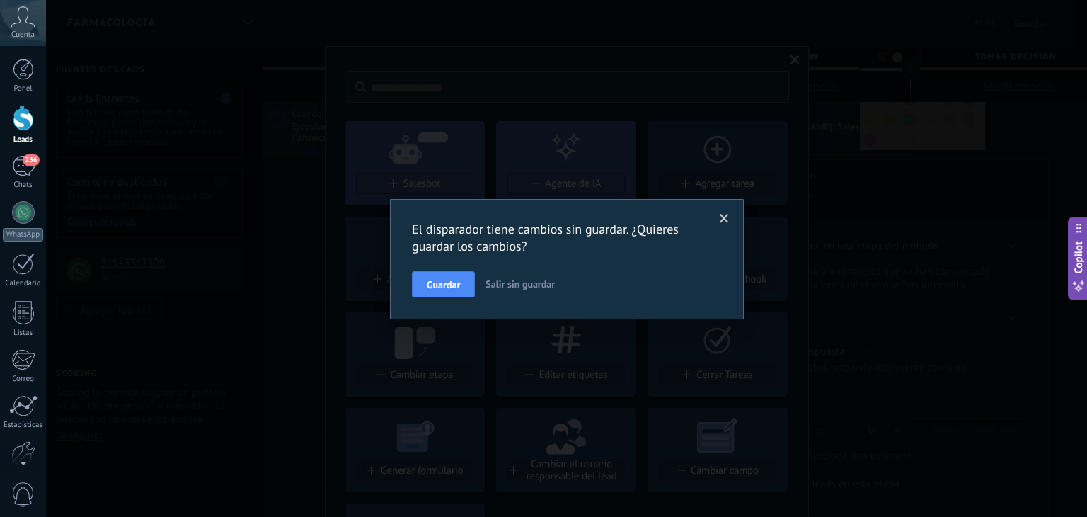
click at [725, 212] on span at bounding box center [724, 219] width 23 height 24
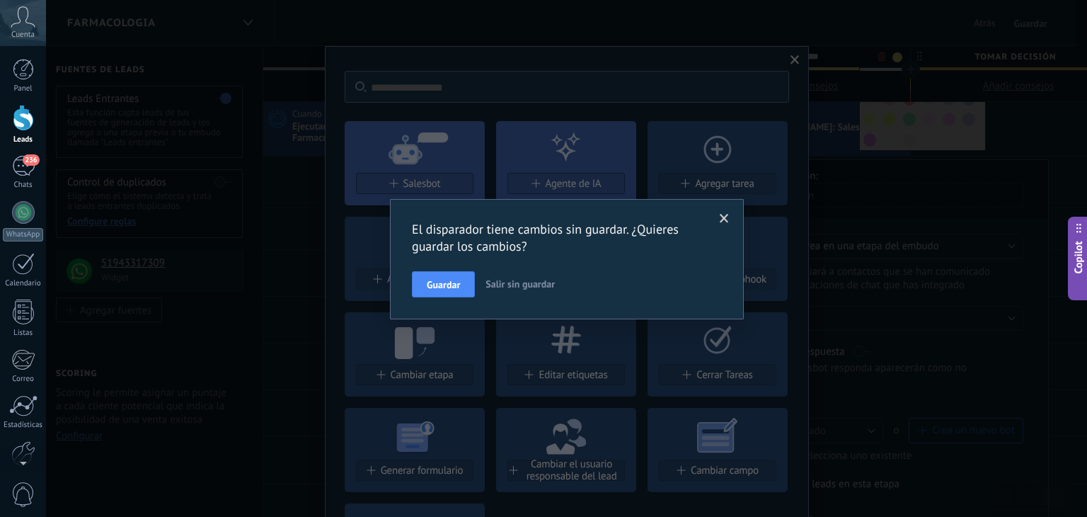
click at [796, 64] on div "El disparador tiene cambios sin guardar. ¿Quieres guardar los cambios? Guardar …" at bounding box center [566, 258] width 1041 height 517
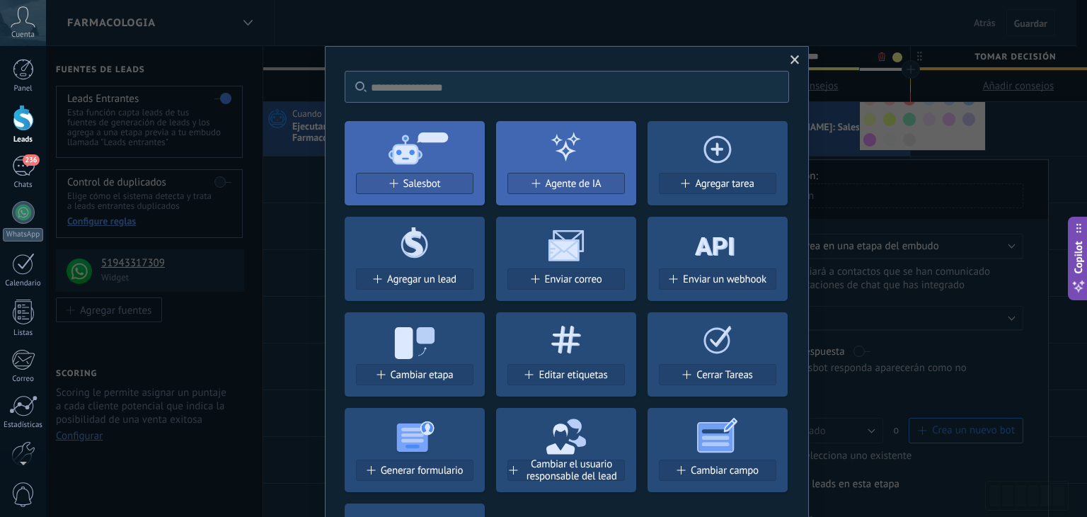
click at [791, 60] on span at bounding box center [795, 60] width 9 height 10
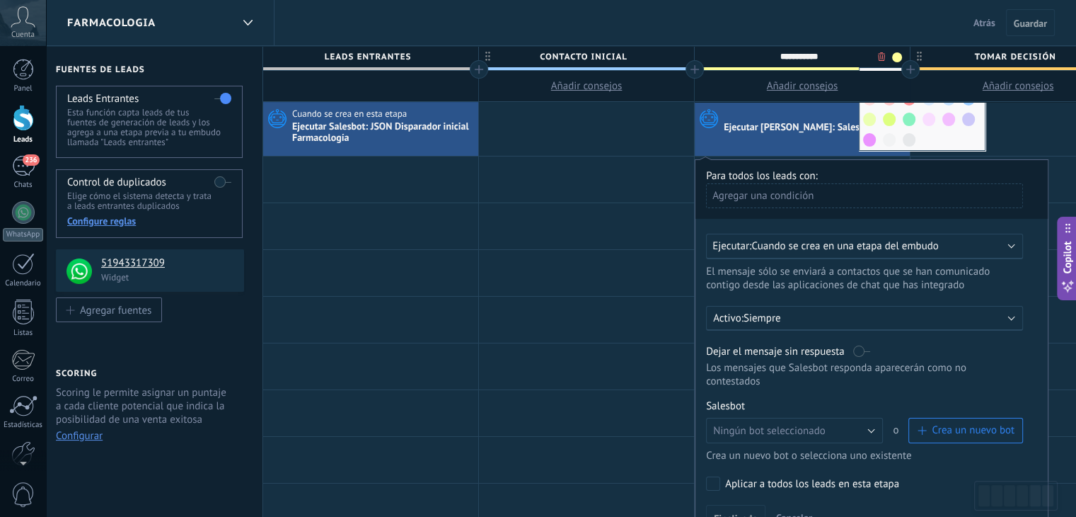
click at [886, 323] on p "Siempre" at bounding box center [868, 317] width 248 height 13
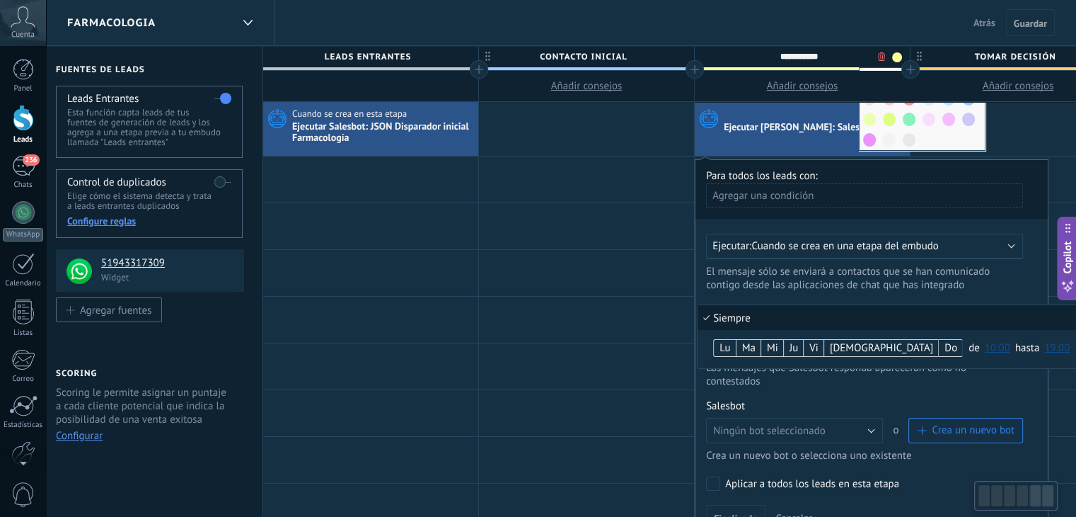
click at [889, 316] on li "Siempre" at bounding box center [892, 317] width 389 height 25
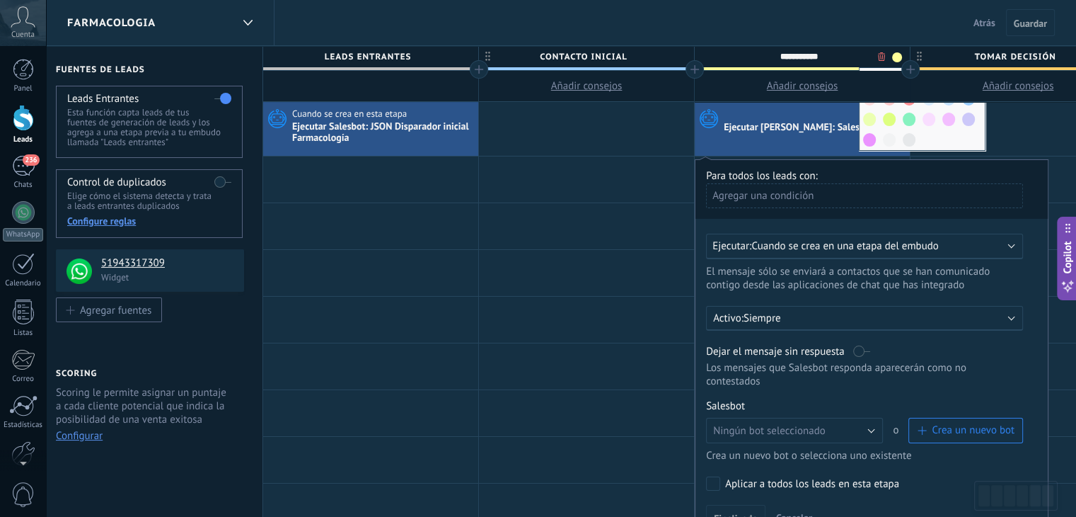
click at [889, 316] on p "Siempre" at bounding box center [868, 317] width 248 height 13
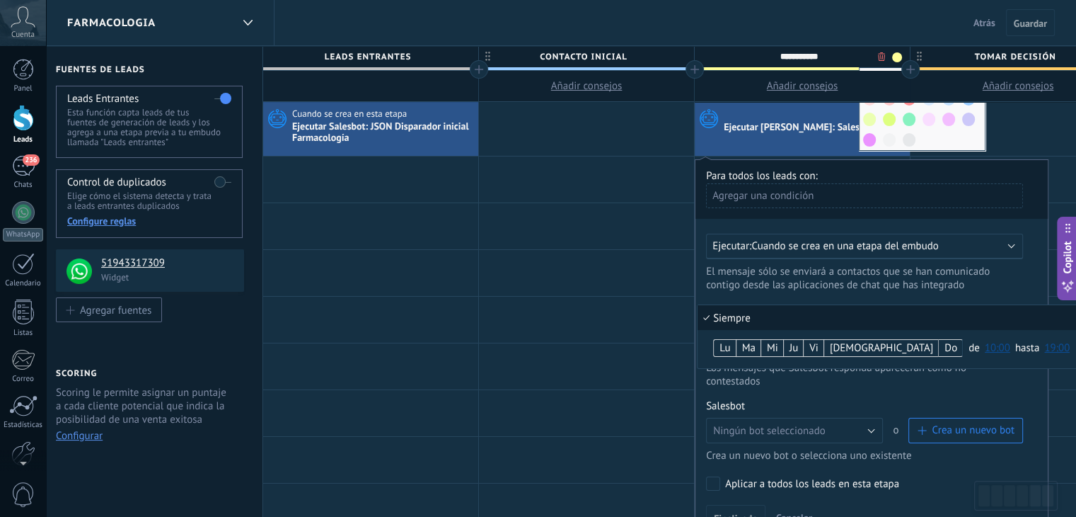
click at [875, 316] on li "Siempre" at bounding box center [892, 317] width 389 height 25
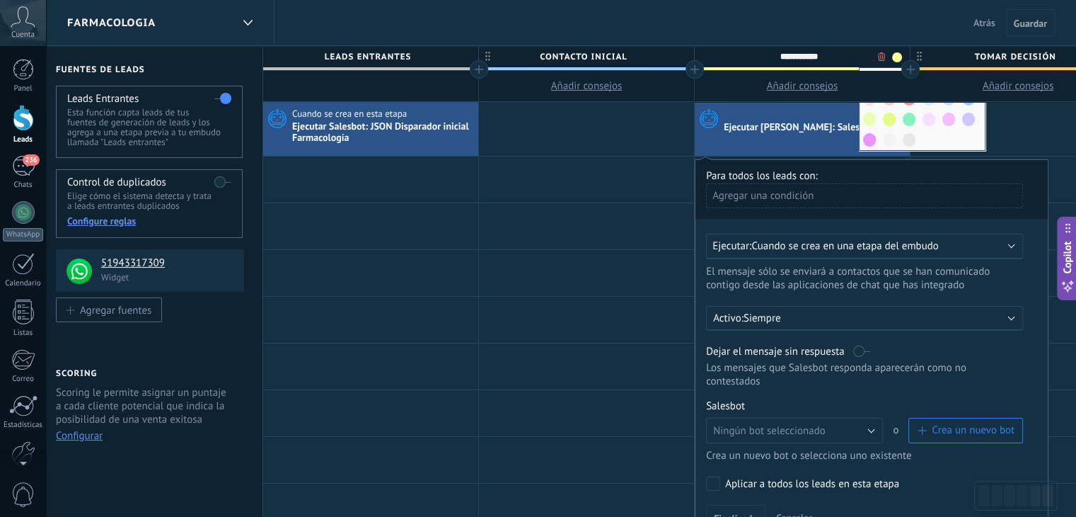
click at [858, 193] on div "Agregar una condición" at bounding box center [864, 195] width 317 height 25
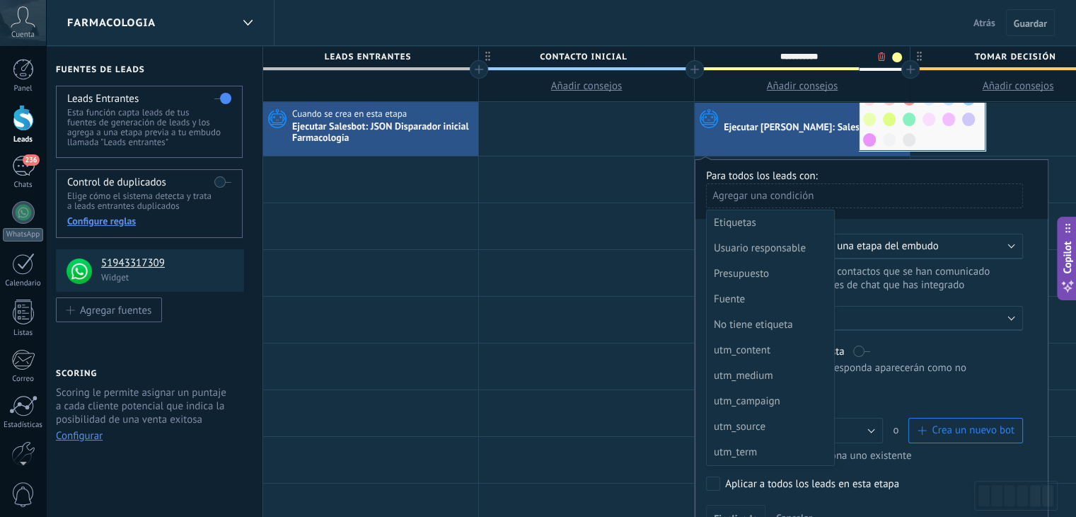
click at [858, 193] on div at bounding box center [872, 344] width 352 height 368
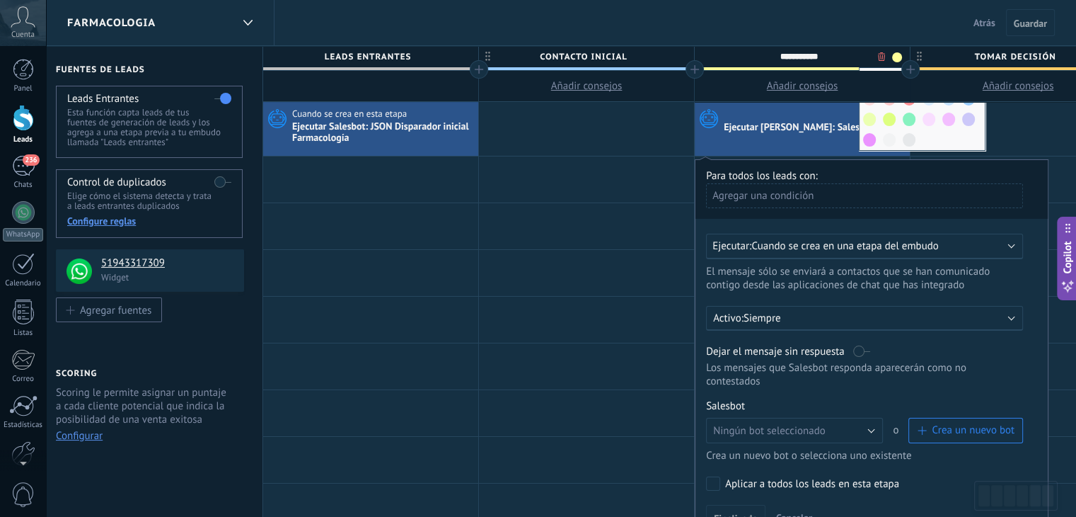
click at [870, 236] on div "Ejecutar: Cuando se crea en una etapa del embudo" at bounding box center [864, 246] width 317 height 25
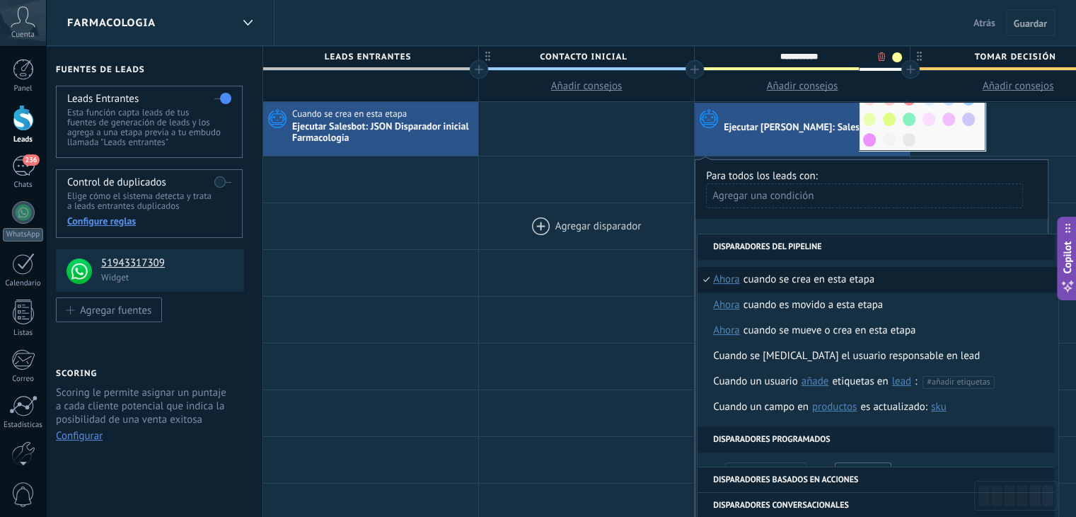
click at [628, 241] on div at bounding box center [586, 226] width 215 height 46
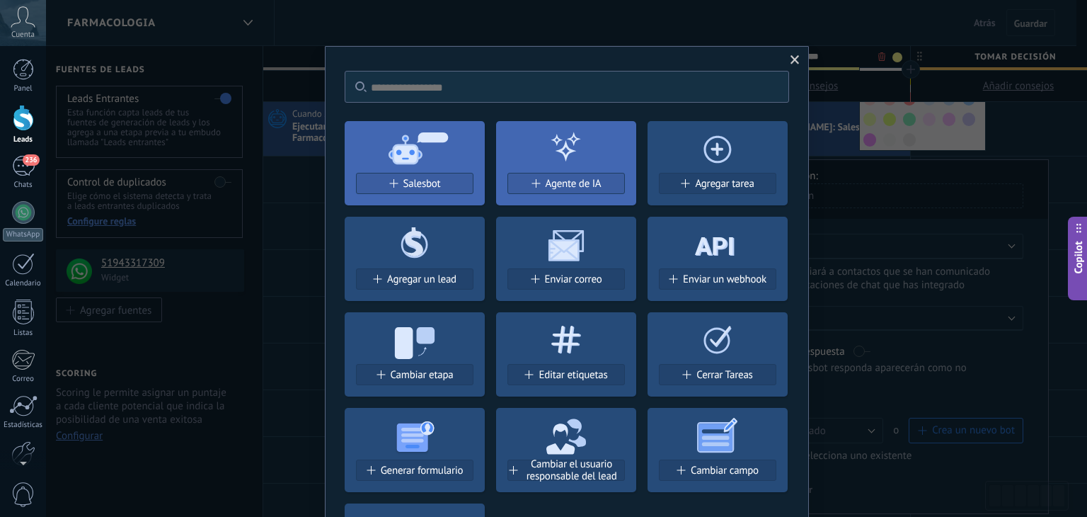
click at [791, 60] on span at bounding box center [795, 60] width 9 height 10
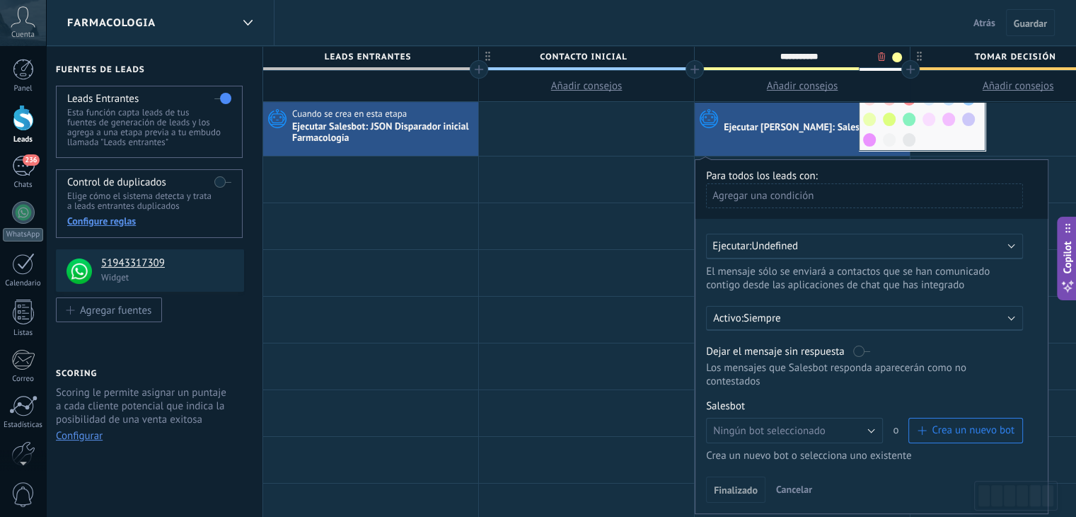
click at [862, 35] on div "FARMACOLOGIA Atrás Cancelar Guardar" at bounding box center [561, 23] width 1030 height 46
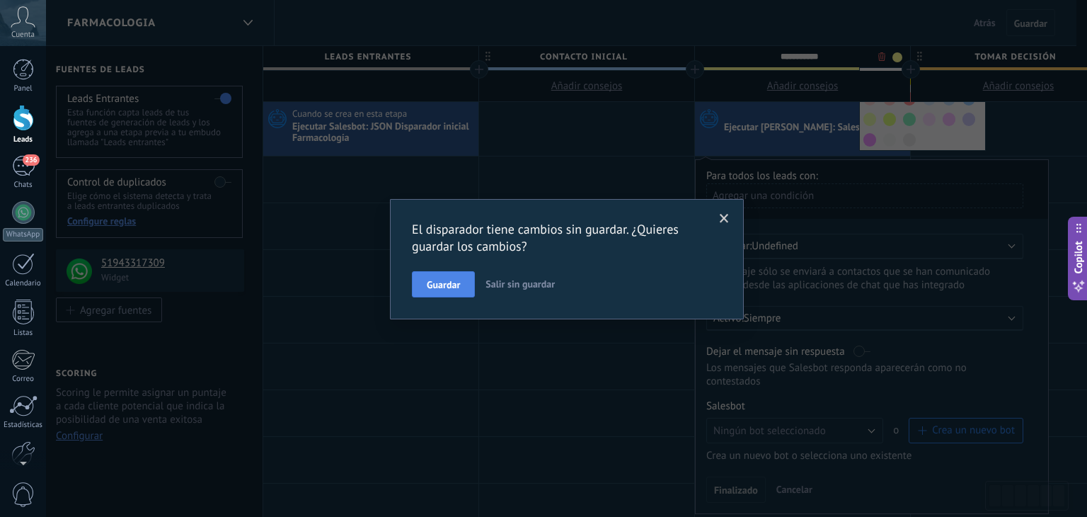
click at [456, 280] on span "Guardar" at bounding box center [443, 285] width 33 height 10
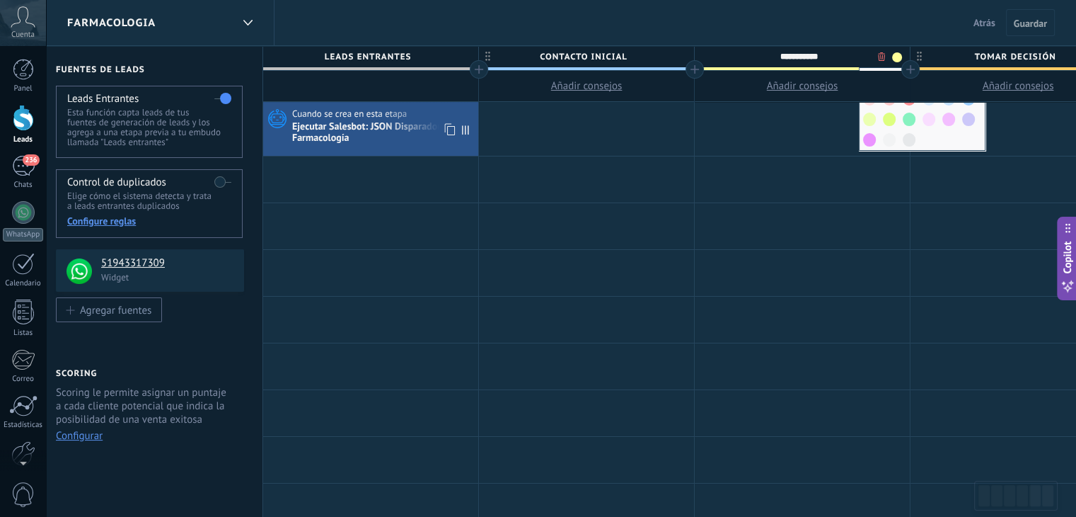
click at [369, 133] on div "Ejecutar Salesbot: JSON Disparador inicial Farmacología" at bounding box center [383, 133] width 183 height 24
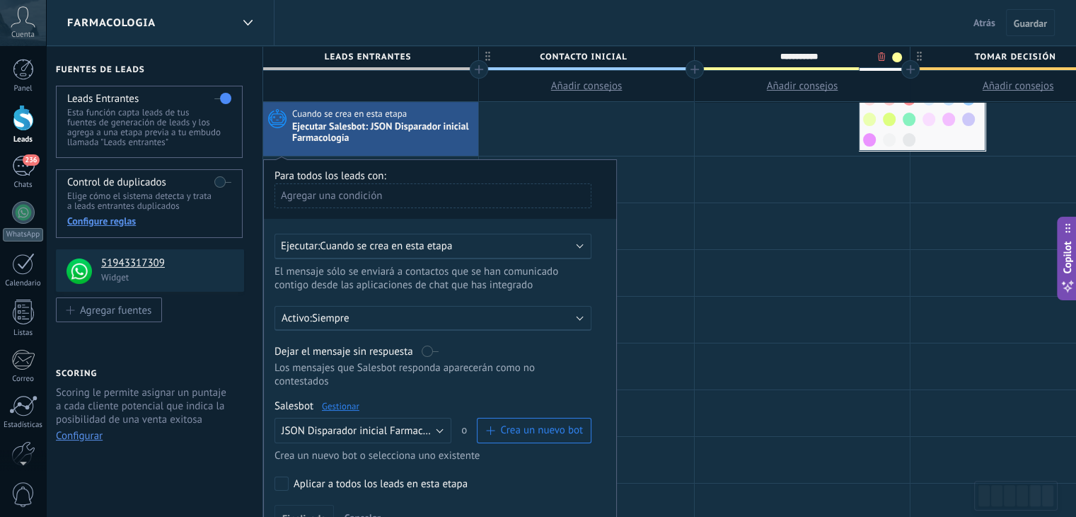
click at [801, 122] on div at bounding box center [802, 129] width 215 height 54
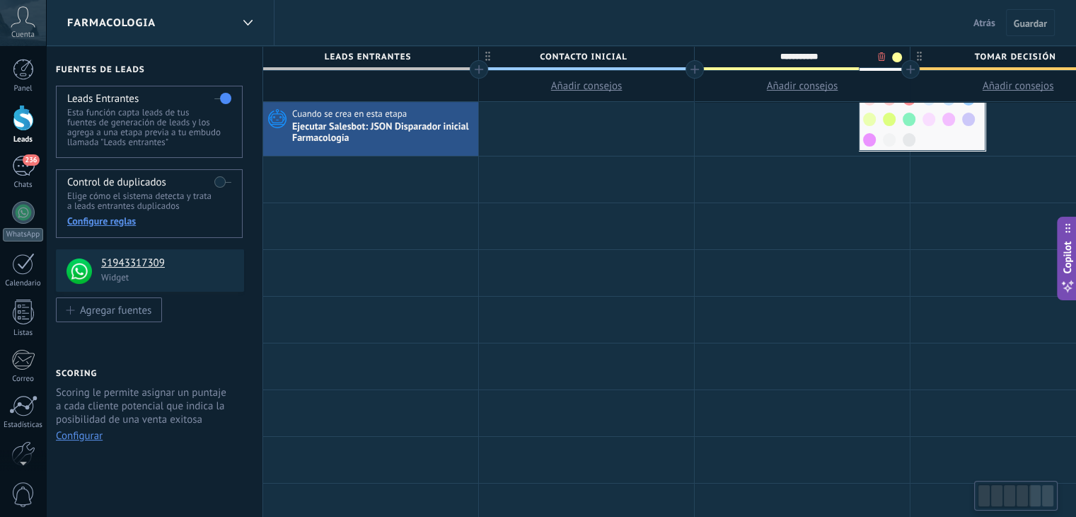
click at [784, 130] on div at bounding box center [802, 129] width 215 height 54
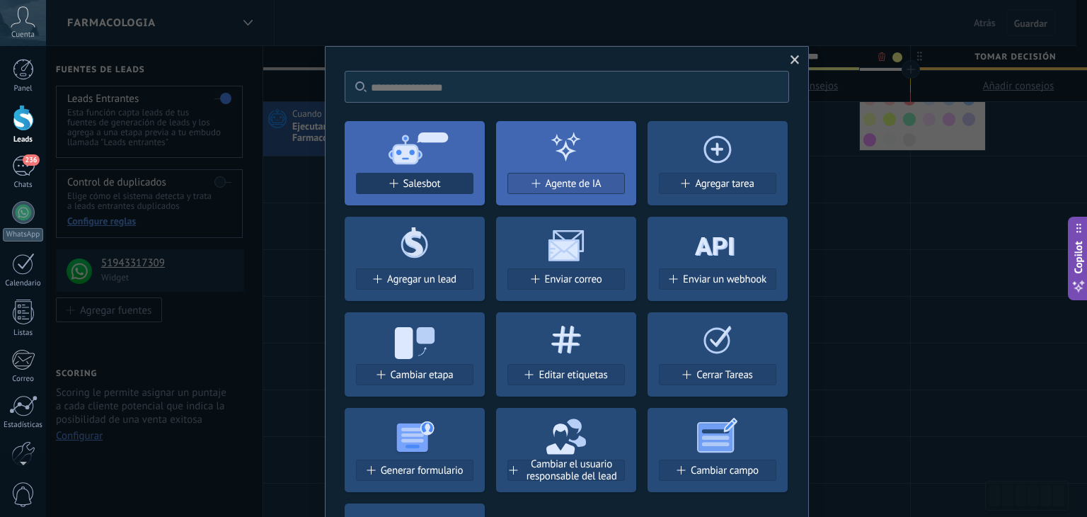
click at [405, 179] on span "Salesbot" at bounding box center [422, 184] width 38 height 12
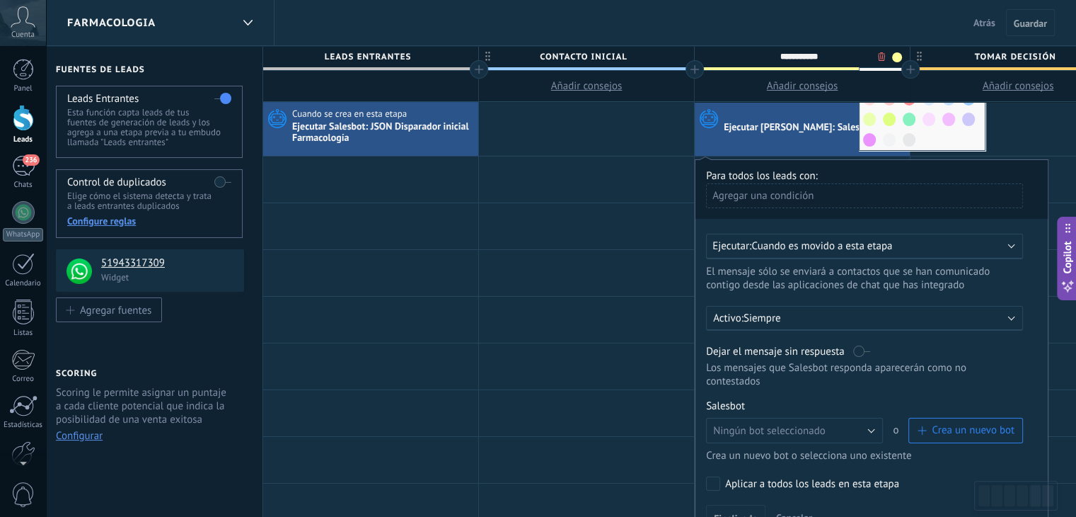
click at [892, 250] on span "Cuando es movido a esta etapa" at bounding box center [822, 245] width 141 height 13
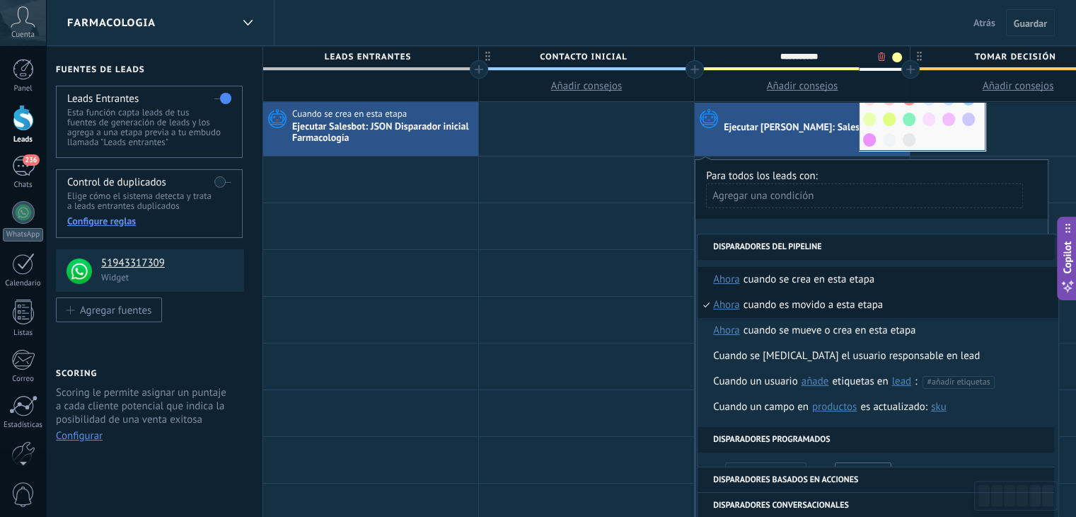
click at [854, 281] on div "Cuando se crea en esta etapa" at bounding box center [809, 279] width 131 height 25
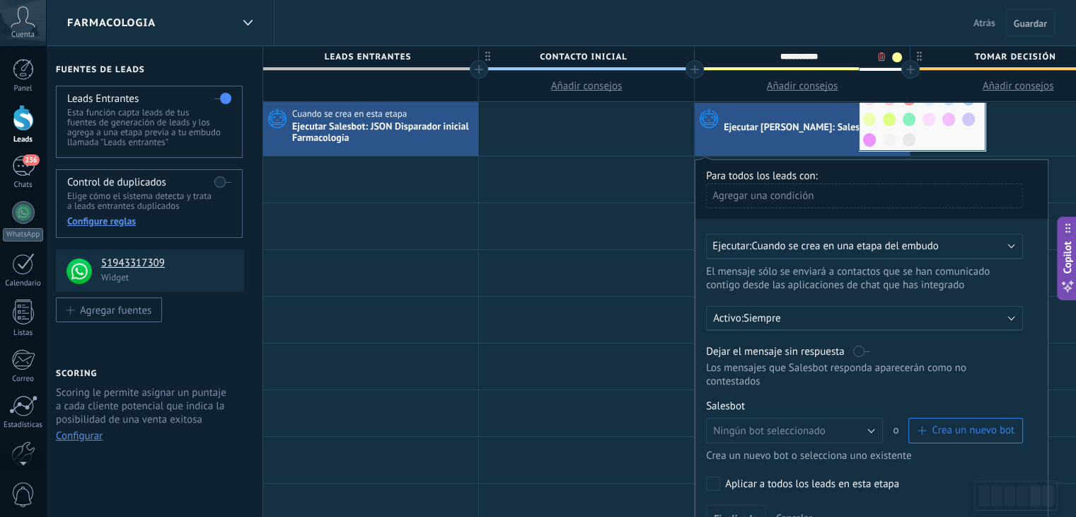
scroll to position [71, 0]
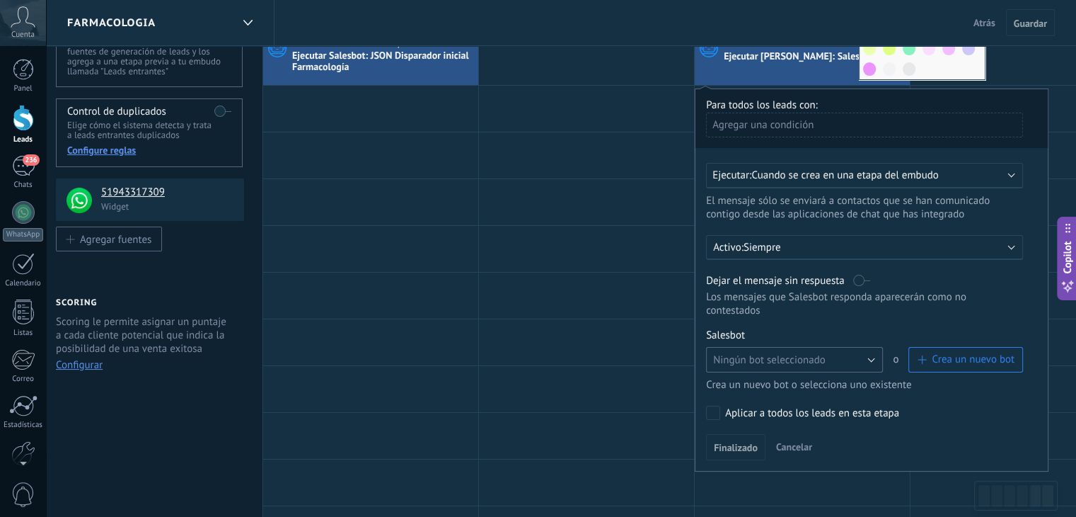
click at [845, 347] on button "Ningún bot seleccionado" at bounding box center [794, 359] width 177 height 25
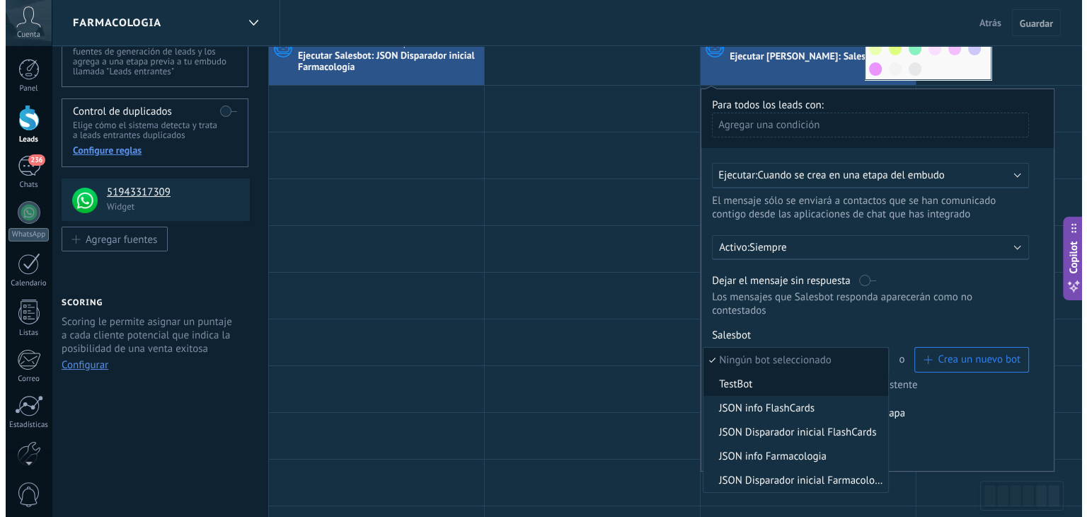
scroll to position [142, 0]
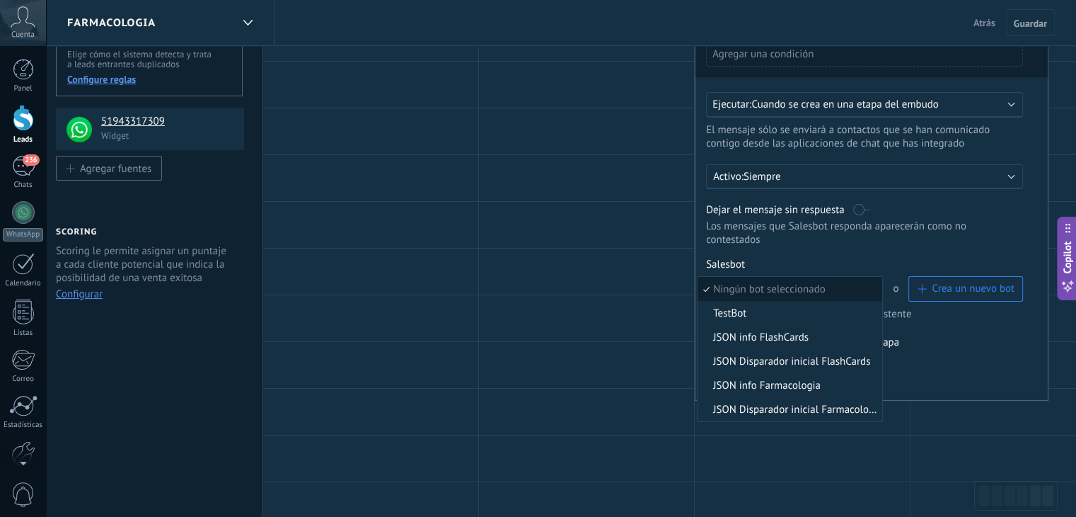
click at [788, 282] on span "Ningún bot seleccionado" at bounding box center [788, 288] width 180 height 13
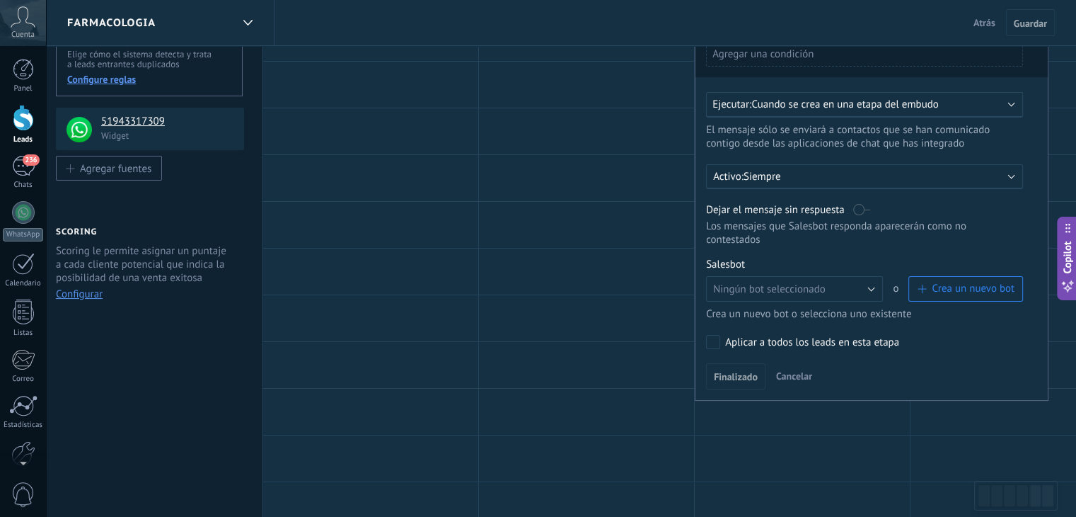
click at [924, 282] on span "Crea un nuevo bot" at bounding box center [966, 288] width 98 height 13
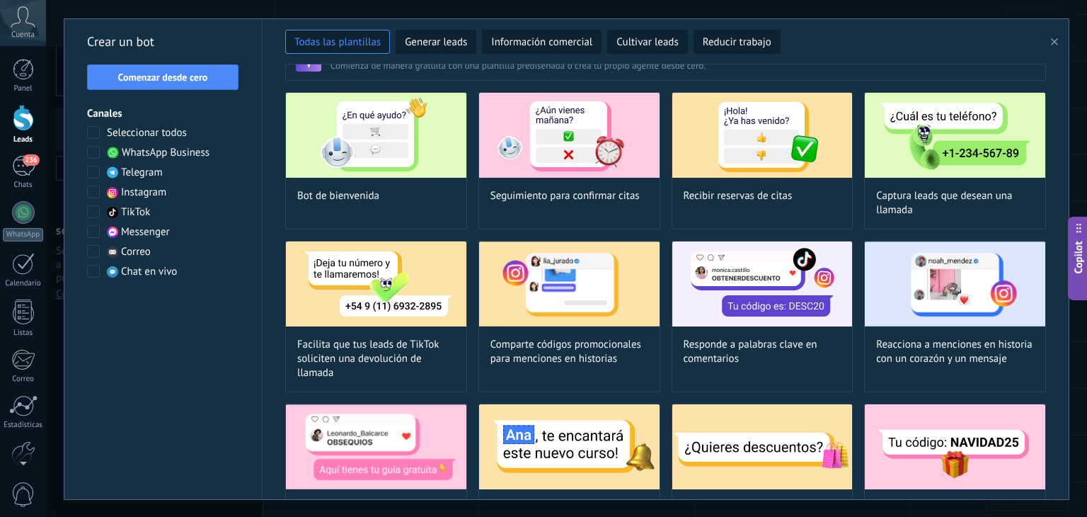
scroll to position [0, 0]
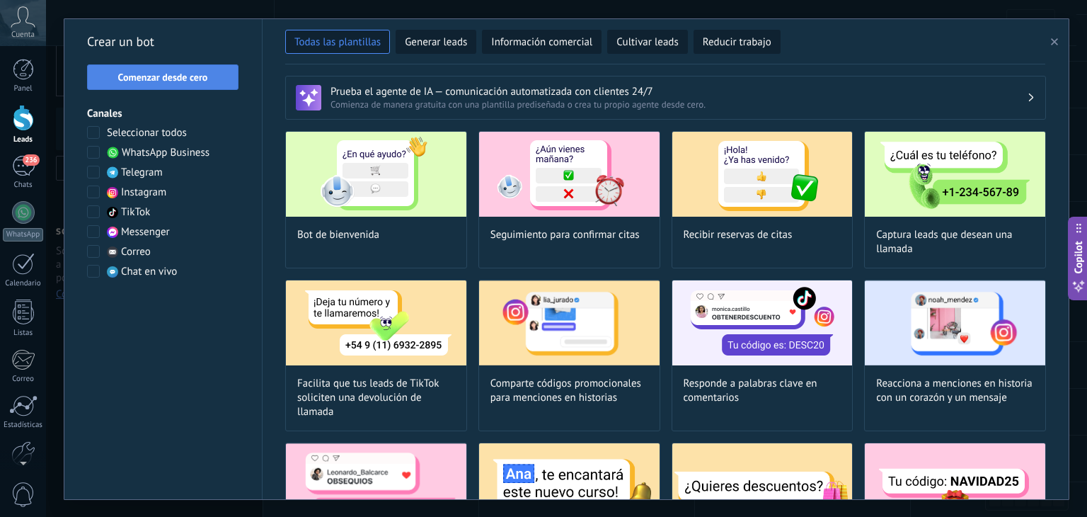
click at [220, 65] on button "Comenzar desde cero" at bounding box center [162, 76] width 151 height 25
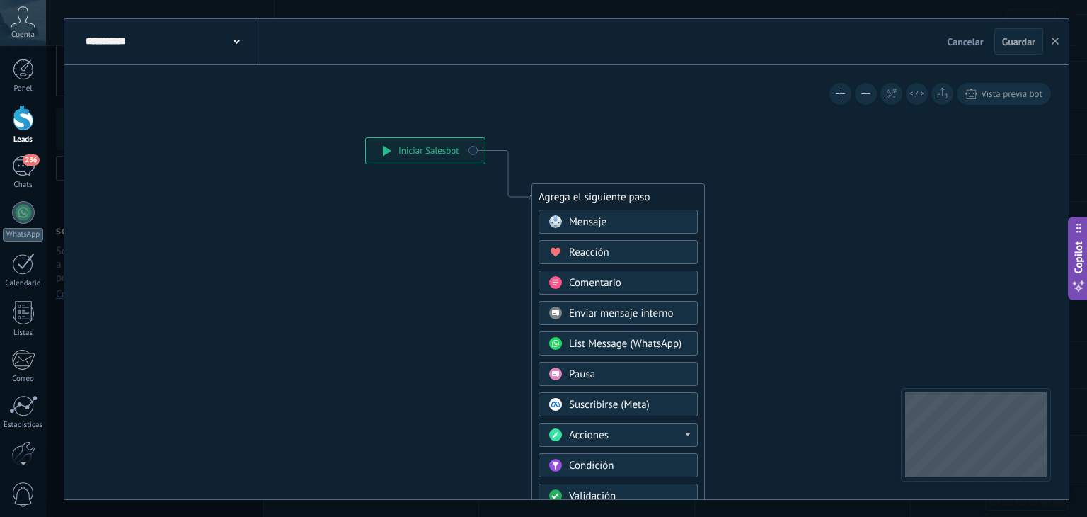
click at [667, 217] on div "Mensaje" at bounding box center [628, 222] width 119 height 14
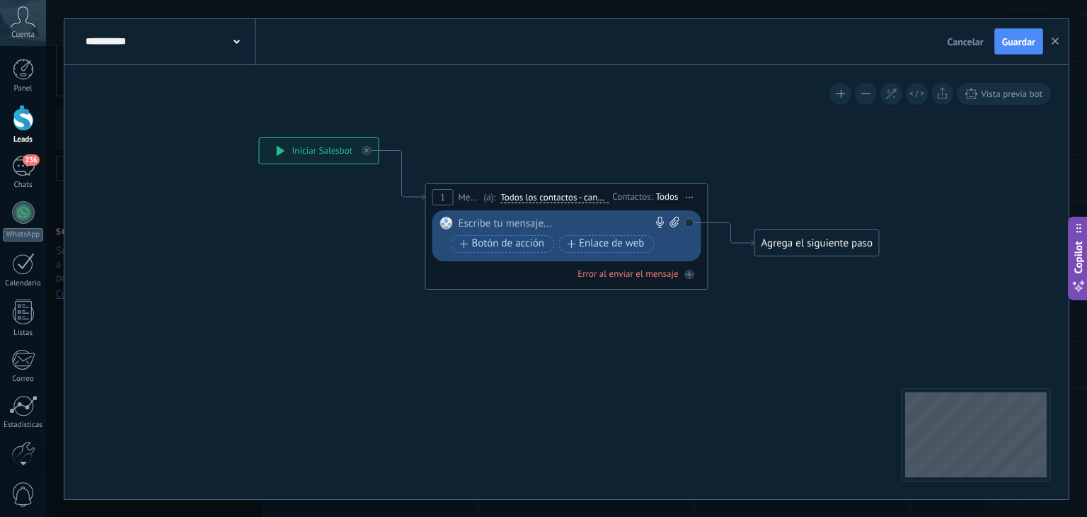
click at [518, 222] on div at bounding box center [564, 224] width 210 height 14
paste div
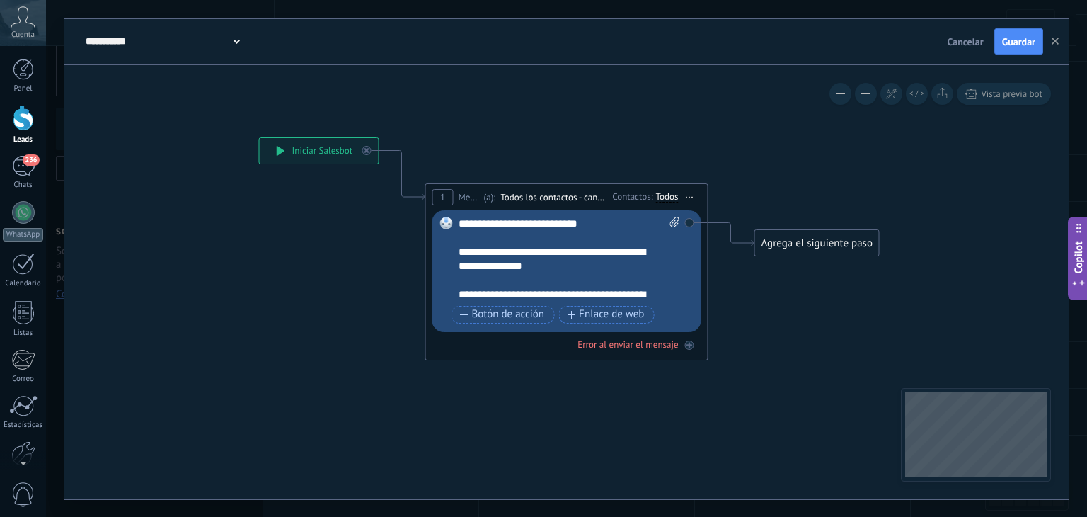
click at [675, 224] on icon at bounding box center [674, 222] width 9 height 11
click input "Subir" at bounding box center [0, 0] width 0 height 0
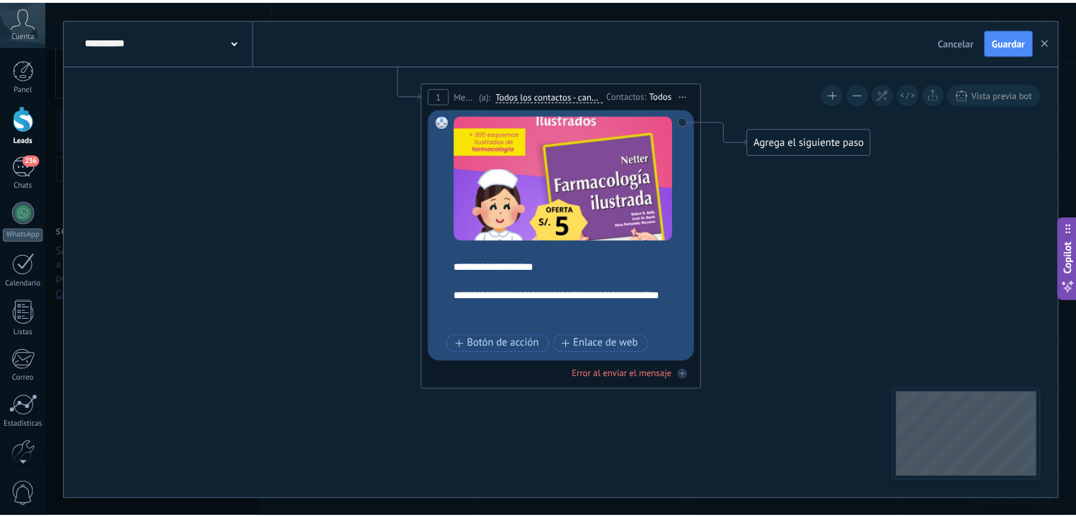
scroll to position [241, 0]
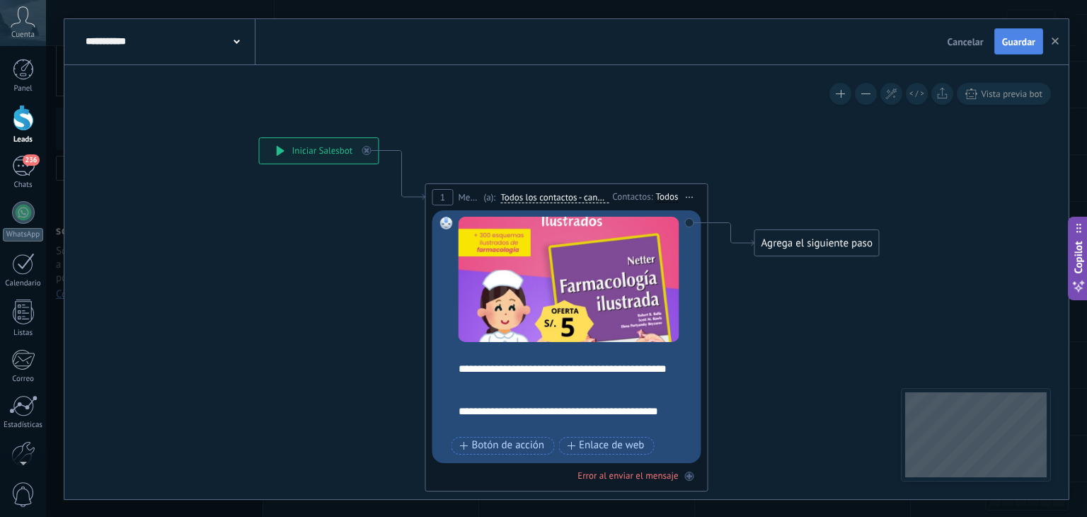
click at [1011, 39] on span "Guardar" at bounding box center [1018, 42] width 33 height 10
click at [1050, 40] on button "button" at bounding box center [1055, 41] width 21 height 25
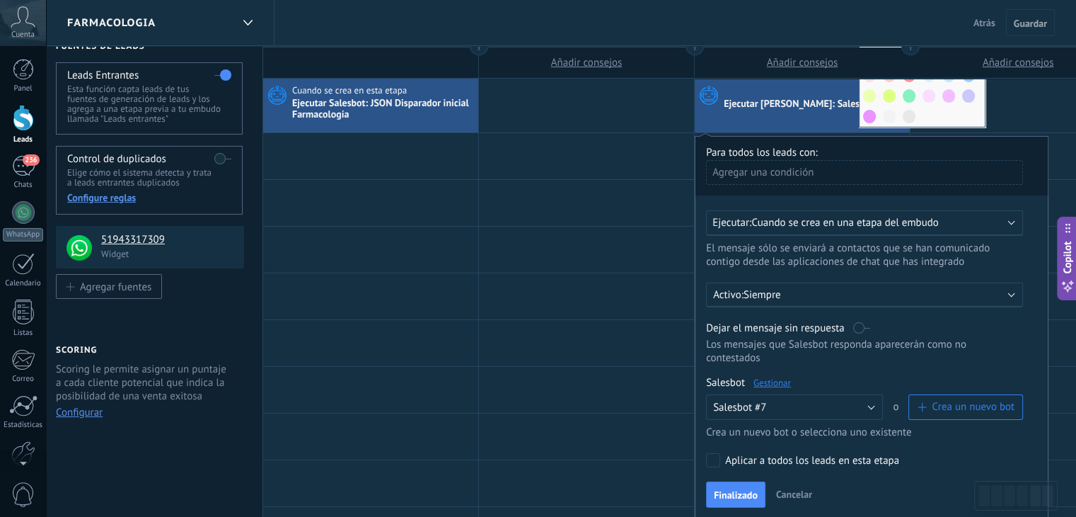
scroll to position [0, 0]
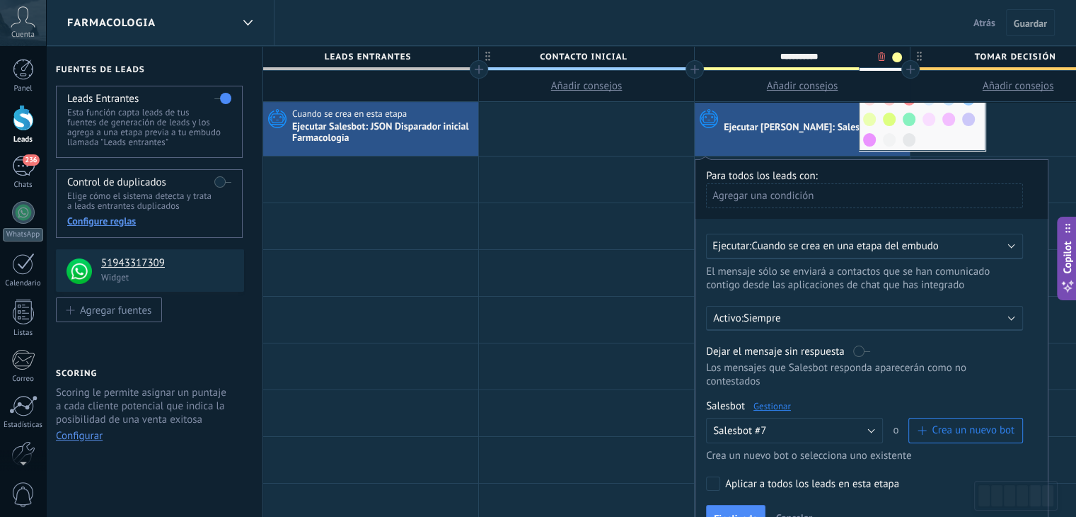
click at [984, 245] on div "Ejecutar: Cuando se crea en una etapa del embudo" at bounding box center [859, 245] width 293 height 13
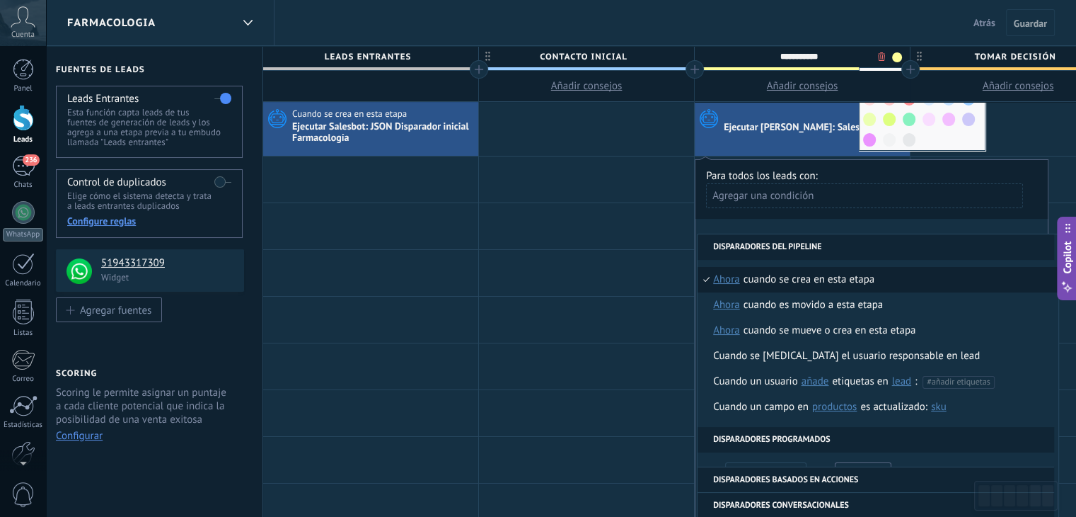
click at [984, 248] on li "Disparadores del pipeline" at bounding box center [876, 246] width 357 height 25
click at [877, 278] on li "Cuando se crea en esta etapa ahora después de 5 minutos después de 10 minutos u…" at bounding box center [878, 279] width 361 height 25
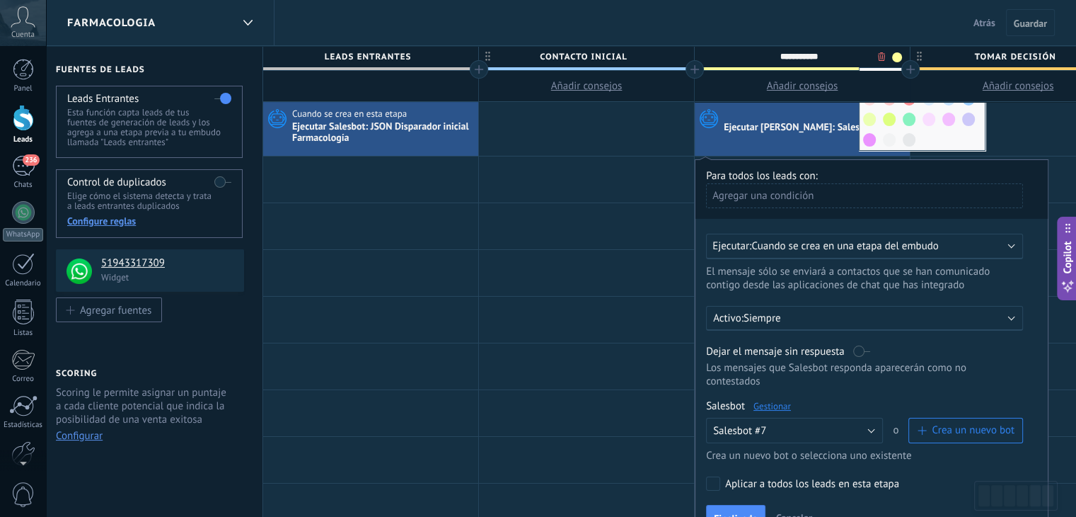
click at [873, 316] on p "Siempre" at bounding box center [868, 317] width 248 height 13
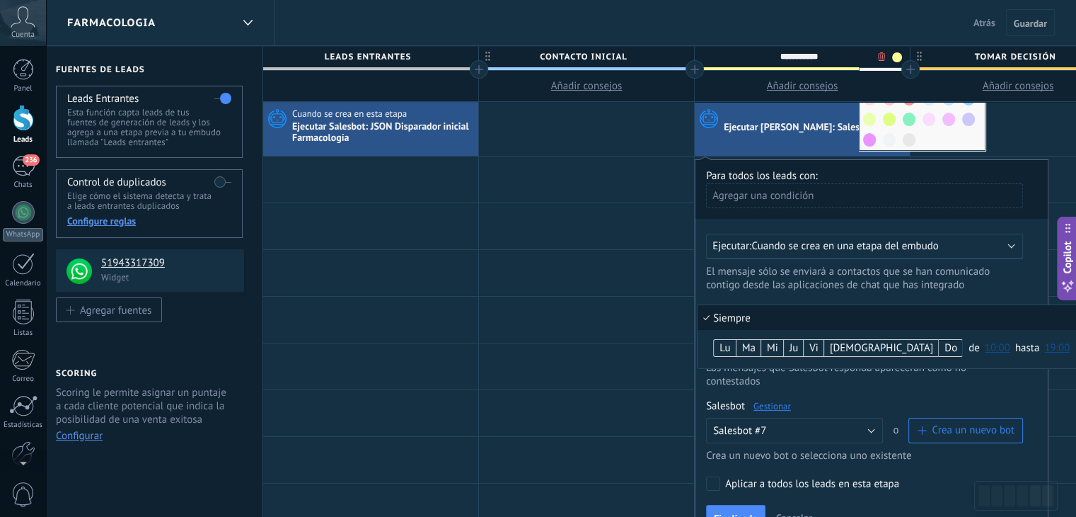
click at [730, 314] on li "Siempre" at bounding box center [892, 317] width 389 height 25
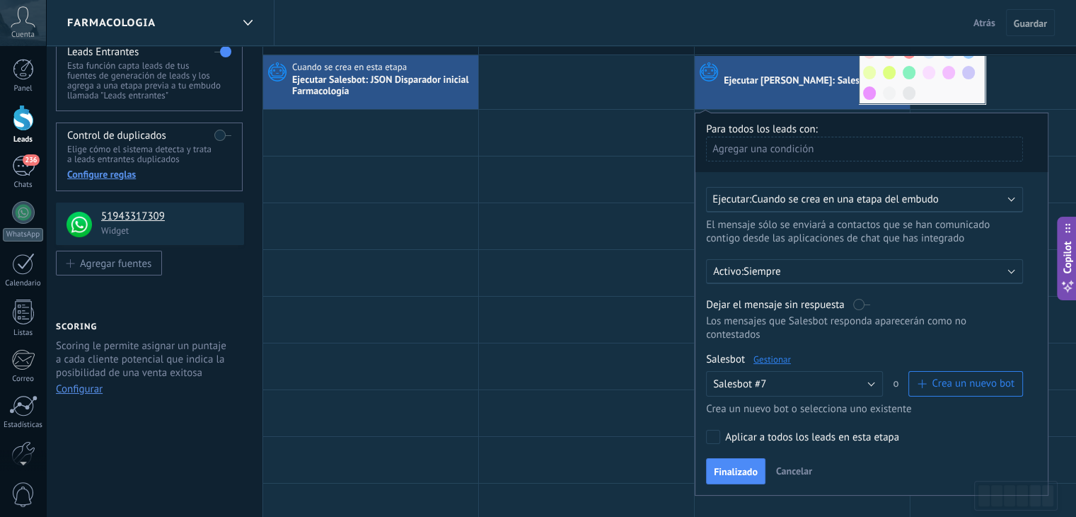
scroll to position [71, 0]
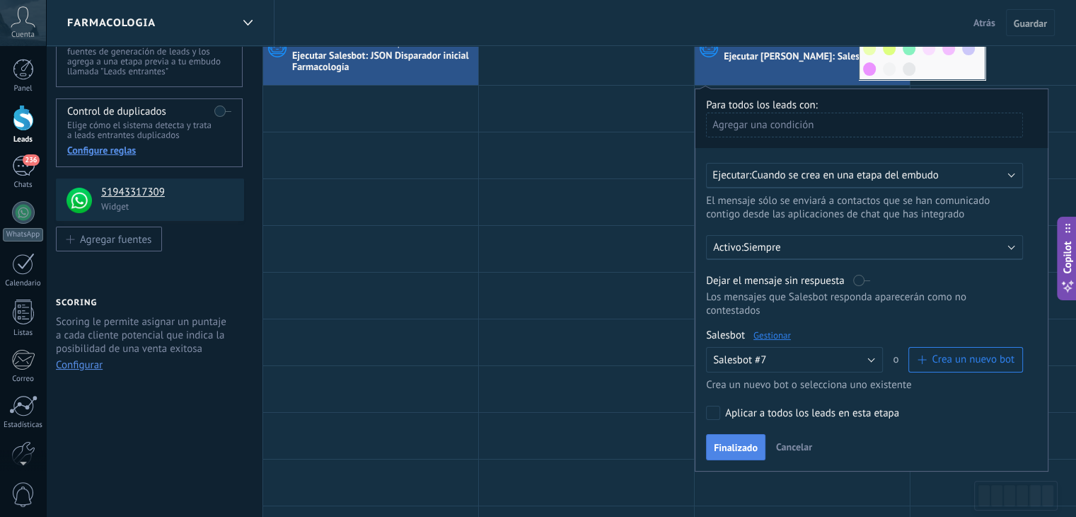
click at [753, 442] on span "Finalizado" at bounding box center [736, 447] width 44 height 10
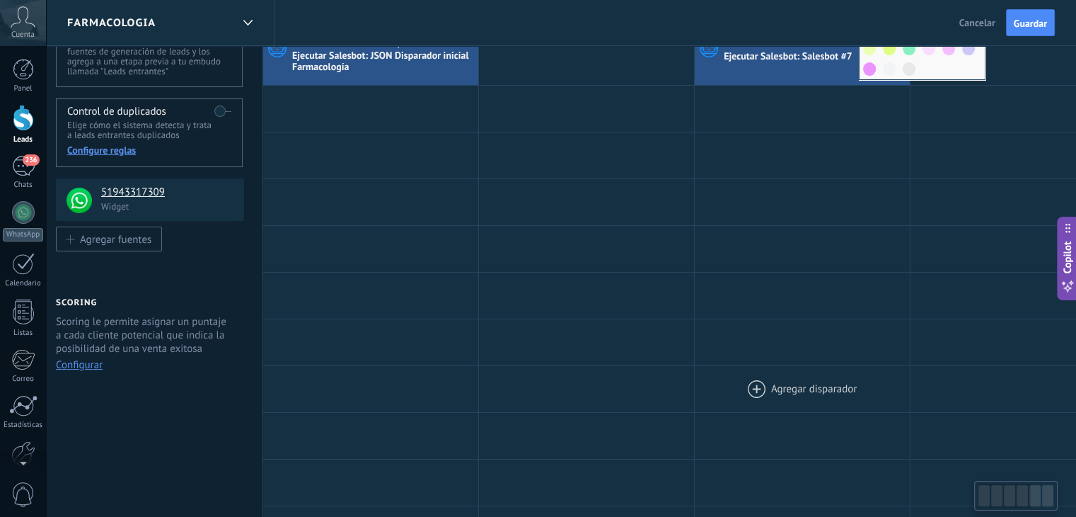
scroll to position [0, 0]
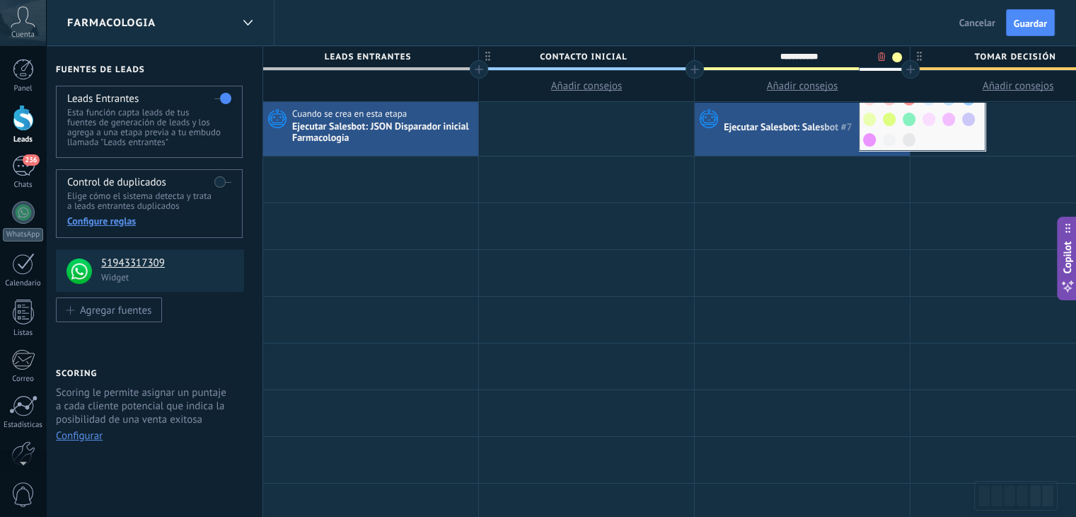
click at [817, 134] on div "Ejecutar Salesbot: Salesbot #7" at bounding box center [789, 128] width 131 height 13
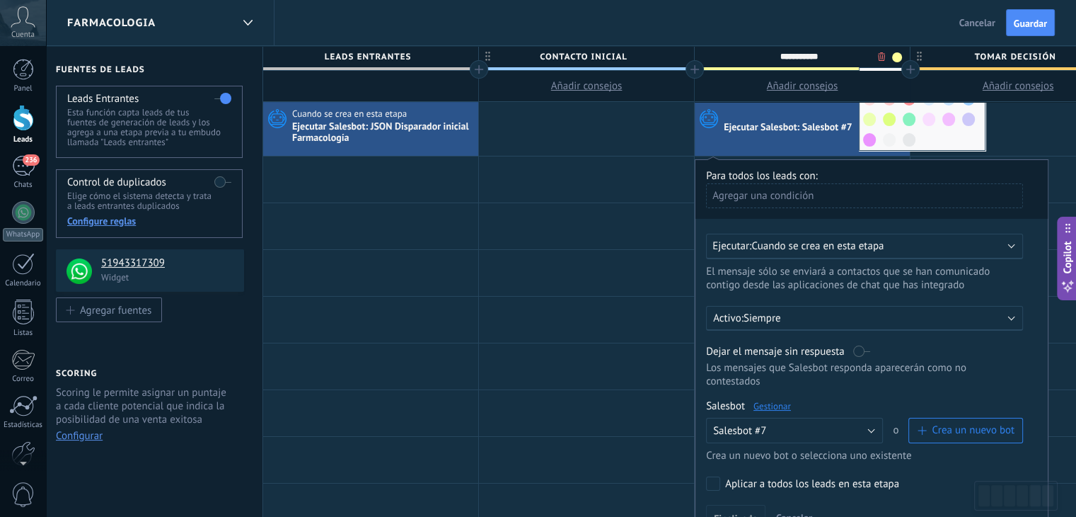
click at [862, 247] on span "Cuando se crea en esta etapa" at bounding box center [818, 245] width 132 height 13
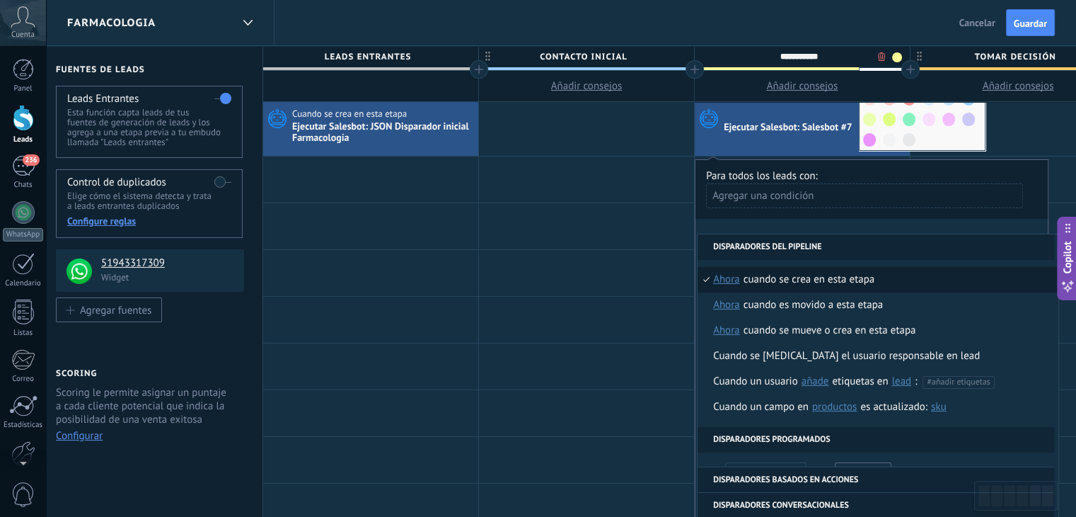
click at [728, 278] on span "ahora" at bounding box center [726, 279] width 27 height 25
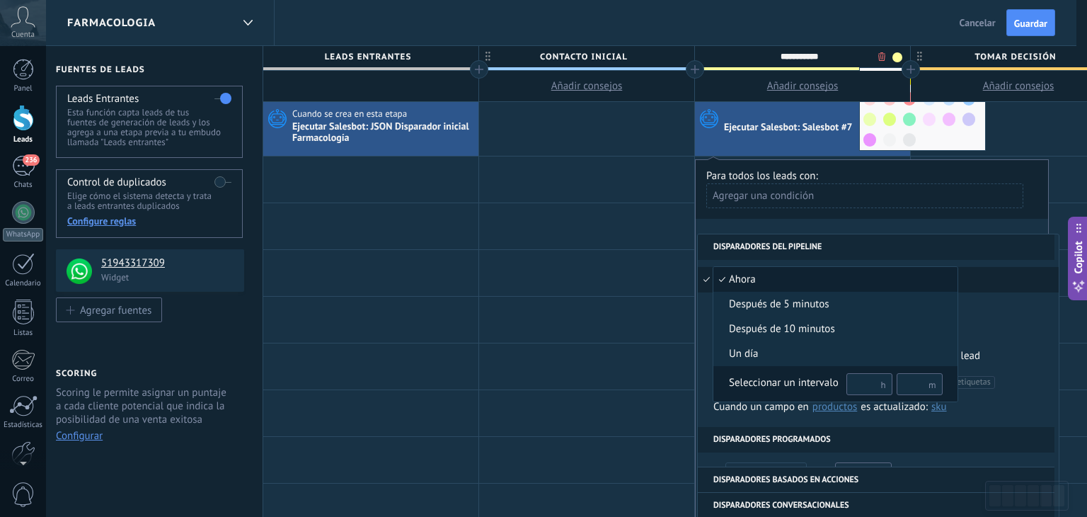
click at [859, 375] on input "text" at bounding box center [869, 384] width 46 height 22
type input "*"
click at [774, 377] on div "Seleccionar un intervalo" at bounding box center [784, 383] width 110 height 14
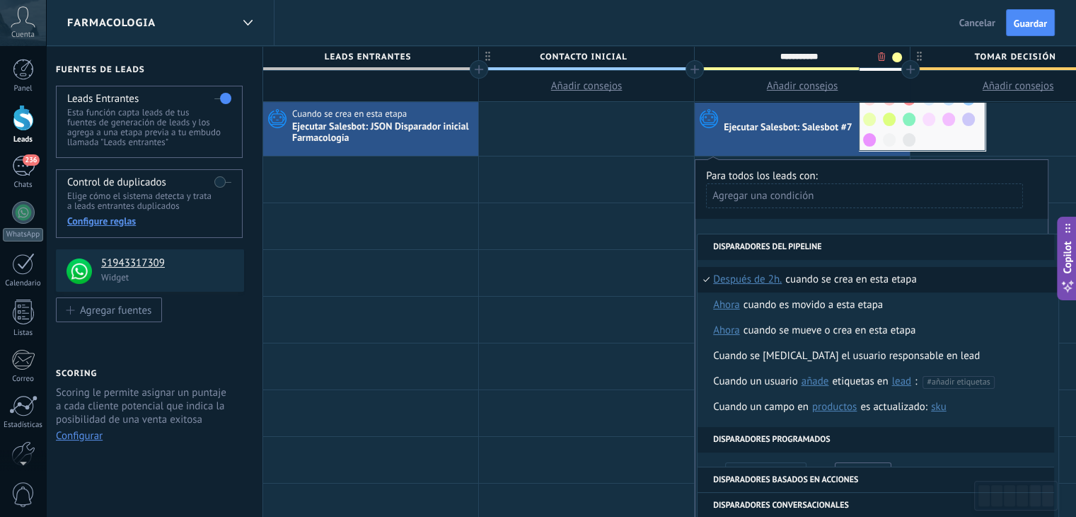
click at [762, 275] on span "Después de 2h." at bounding box center [747, 279] width 69 height 25
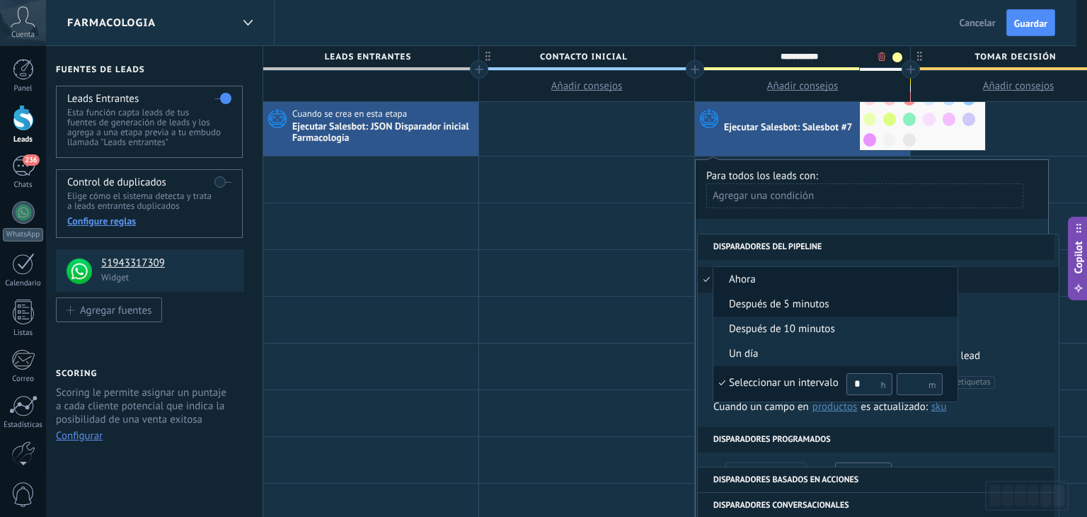
click at [827, 302] on span "después de 5 minutos" at bounding box center [827, 304] width 229 height 14
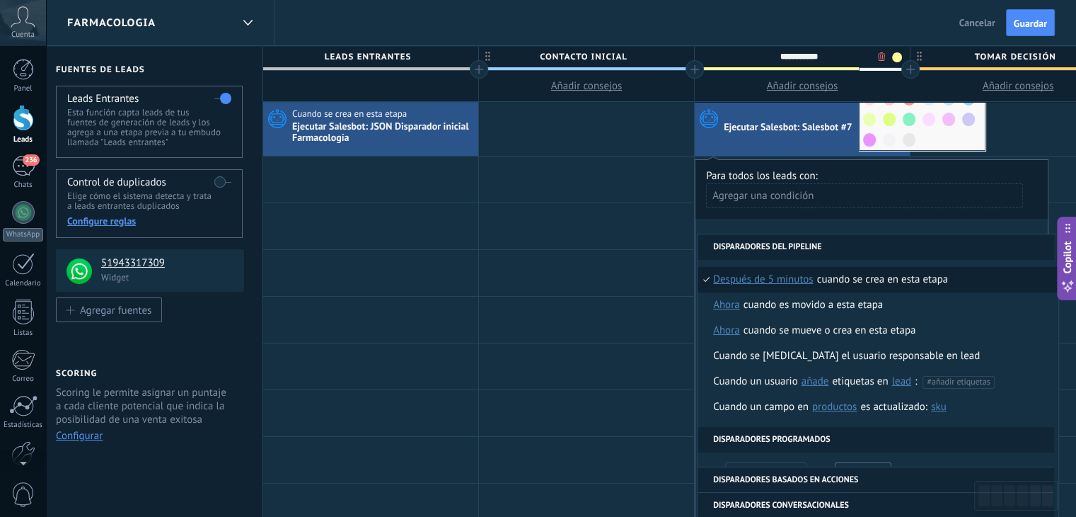
click at [931, 275] on div "Cuando se crea en esta etapa" at bounding box center [882, 279] width 131 height 25
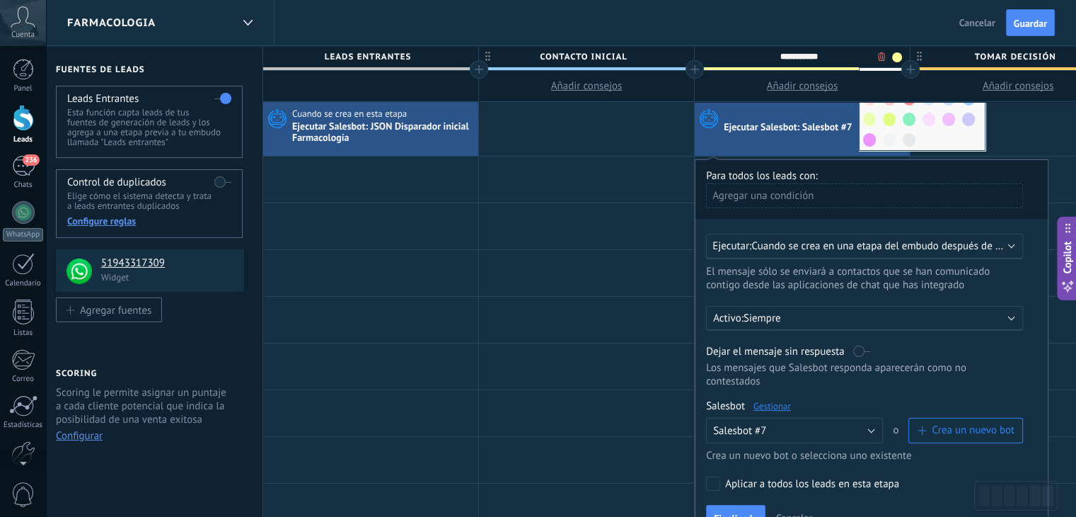
click at [815, 247] on span "Cuando se crea en una etapa del embudo después de 5 minutos" at bounding box center [896, 245] width 289 height 13
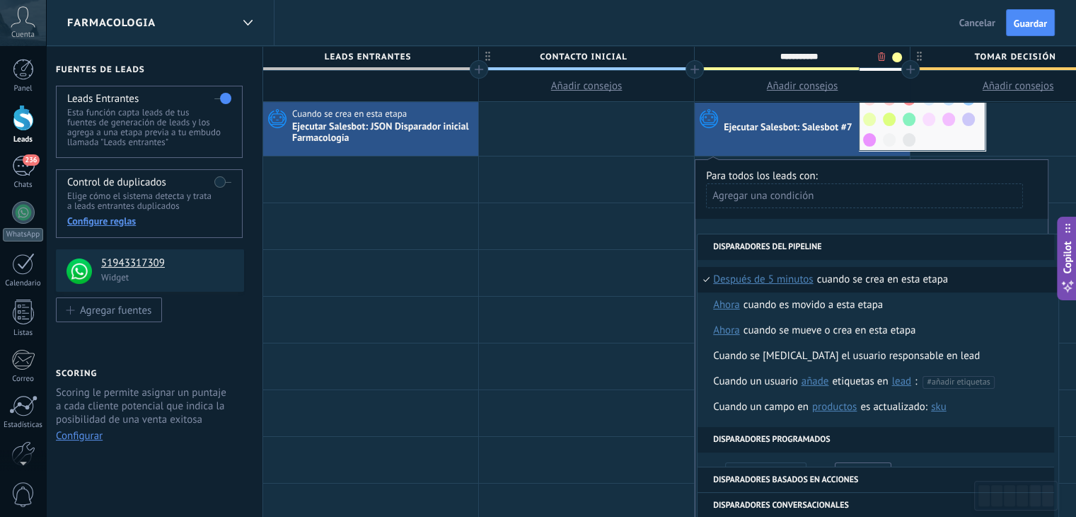
click at [914, 275] on div "Cuando se crea en esta etapa" at bounding box center [882, 279] width 131 height 25
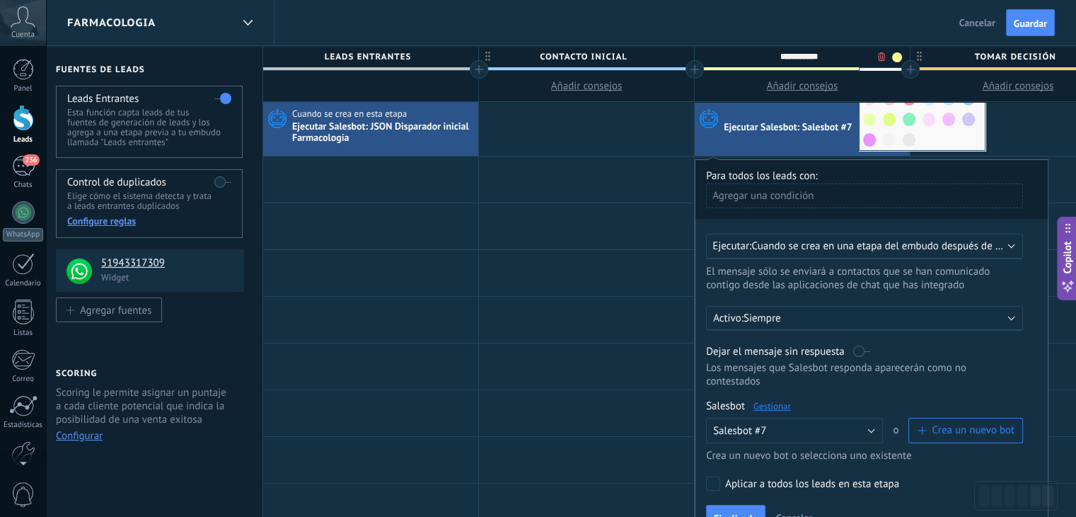
scroll to position [71, 0]
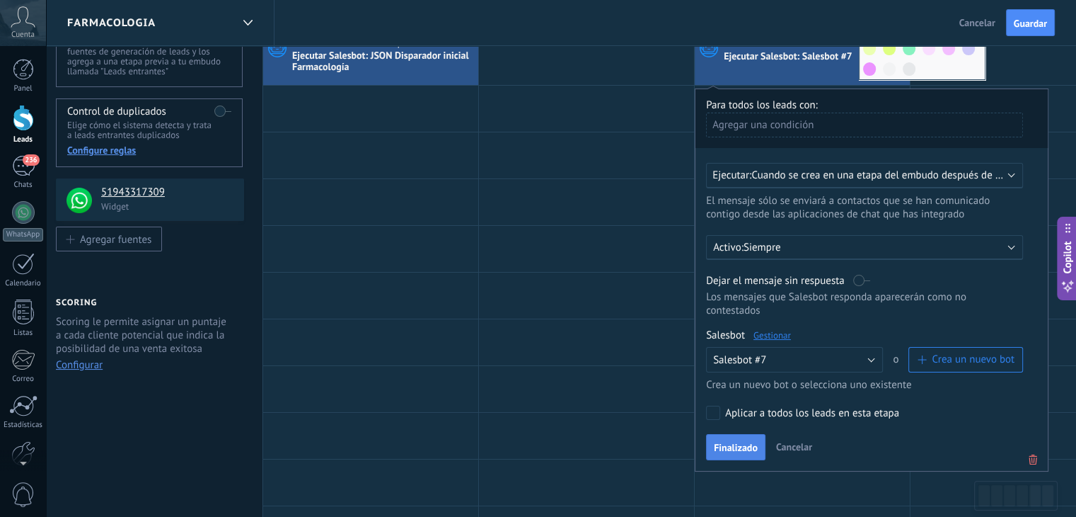
click at [736, 442] on span "Finalizado" at bounding box center [736, 447] width 44 height 10
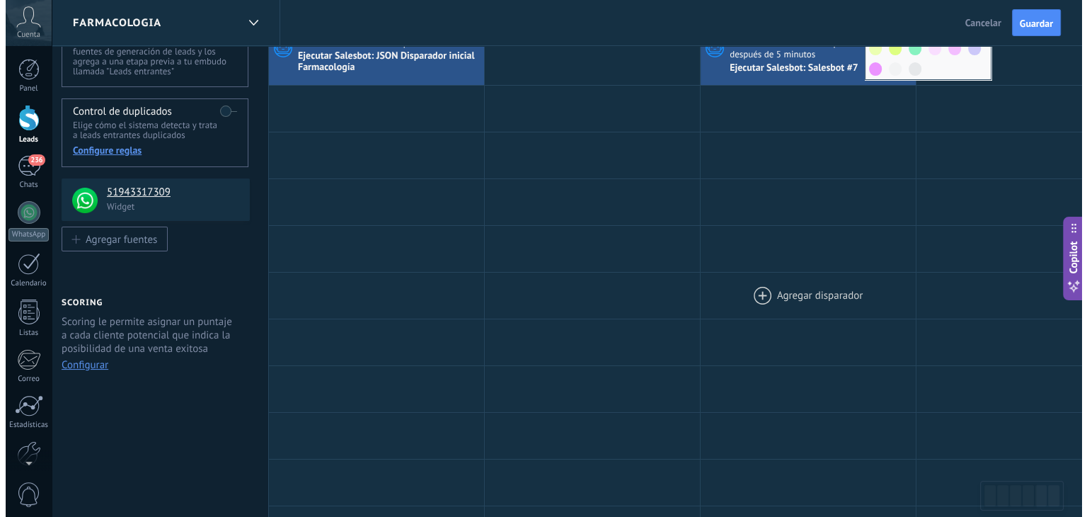
scroll to position [0, 0]
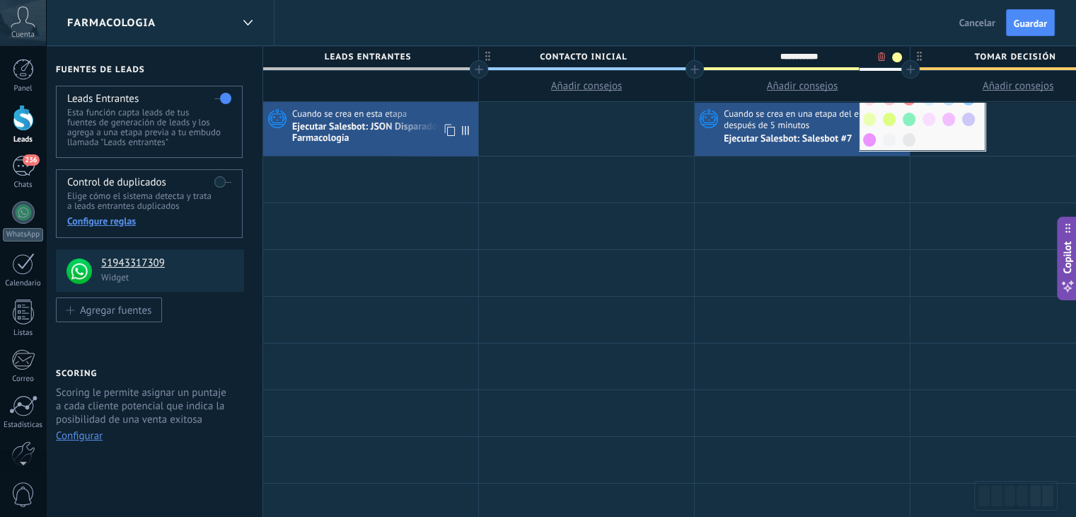
click at [408, 122] on div "Ejecutar Salesbot: JSON Disparador inicial Farmacología" at bounding box center [383, 133] width 183 height 24
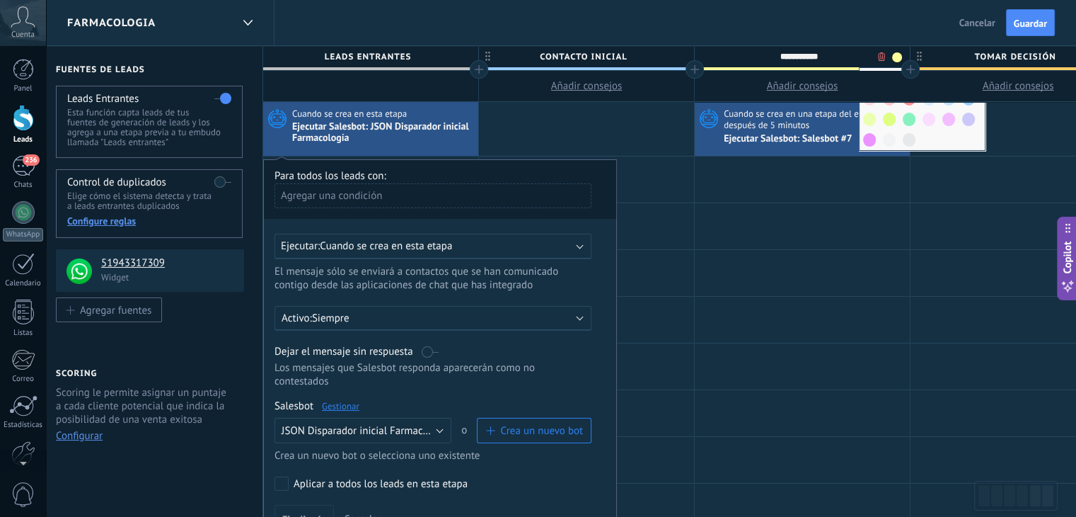
click at [349, 400] on link "Gestionar" at bounding box center [341, 406] width 38 height 12
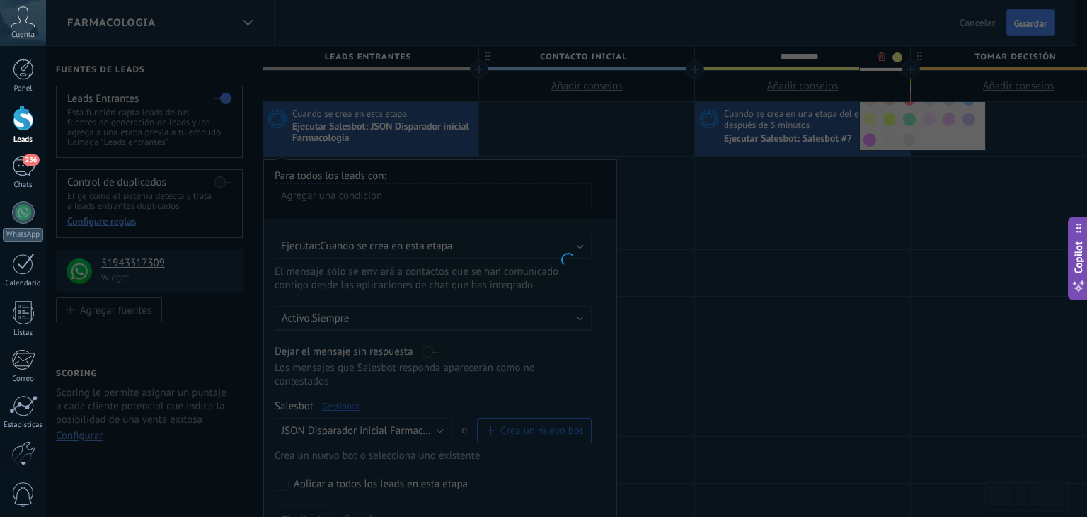
type input "**********"
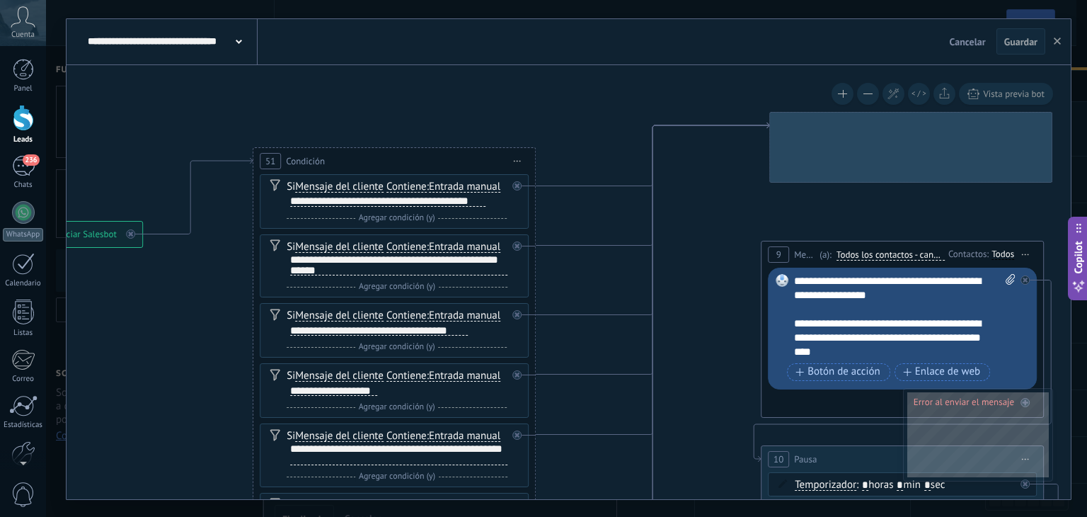
drag, startPoint x: 657, startPoint y: 283, endPoint x: 503, endPoint y: 248, distance: 158.3
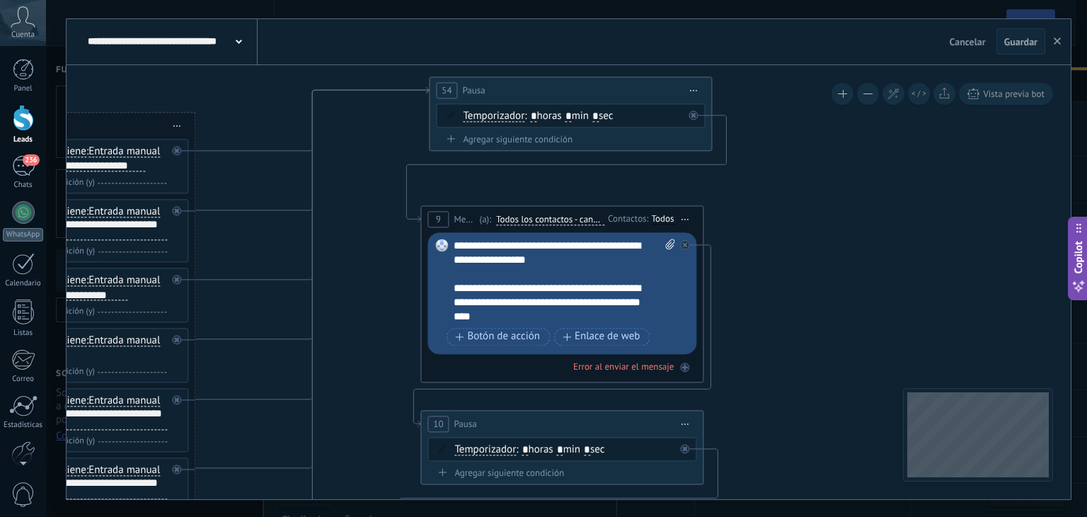
drag, startPoint x: 963, startPoint y: 267, endPoint x: 477, endPoint y: 240, distance: 486.3
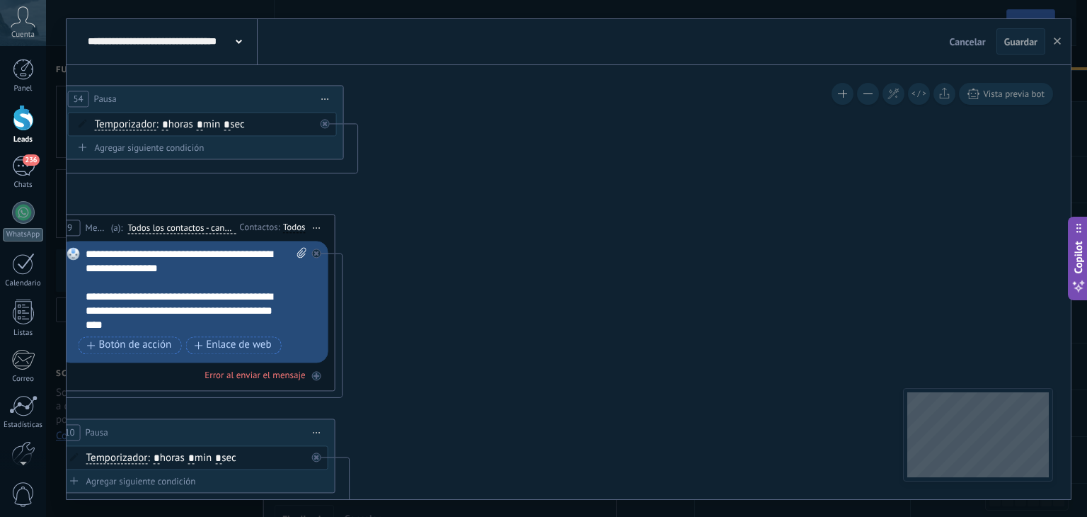
drag, startPoint x: 591, startPoint y: 282, endPoint x: 433, endPoint y: 277, distance: 157.9
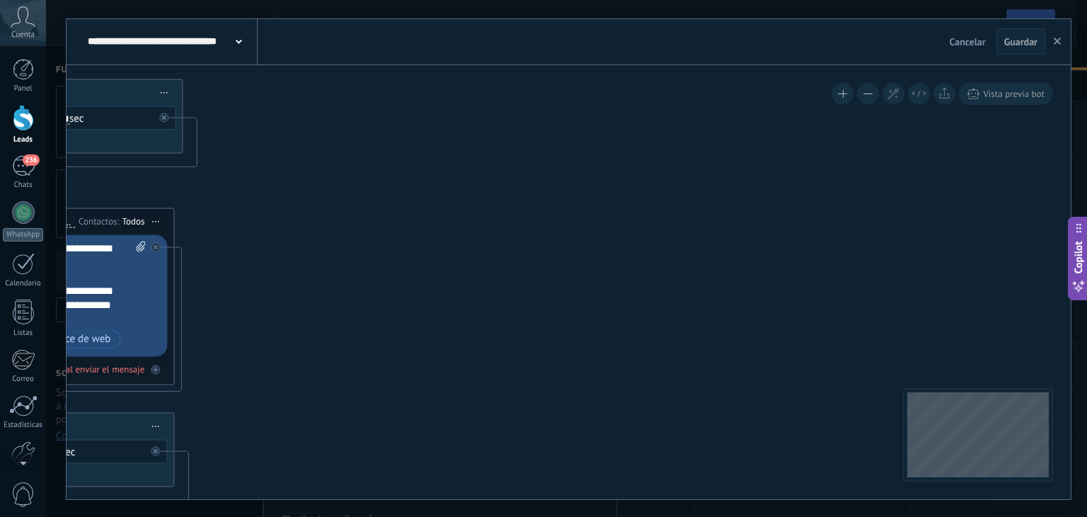
drag, startPoint x: 625, startPoint y: 312, endPoint x: 519, endPoint y: 244, distance: 125.4
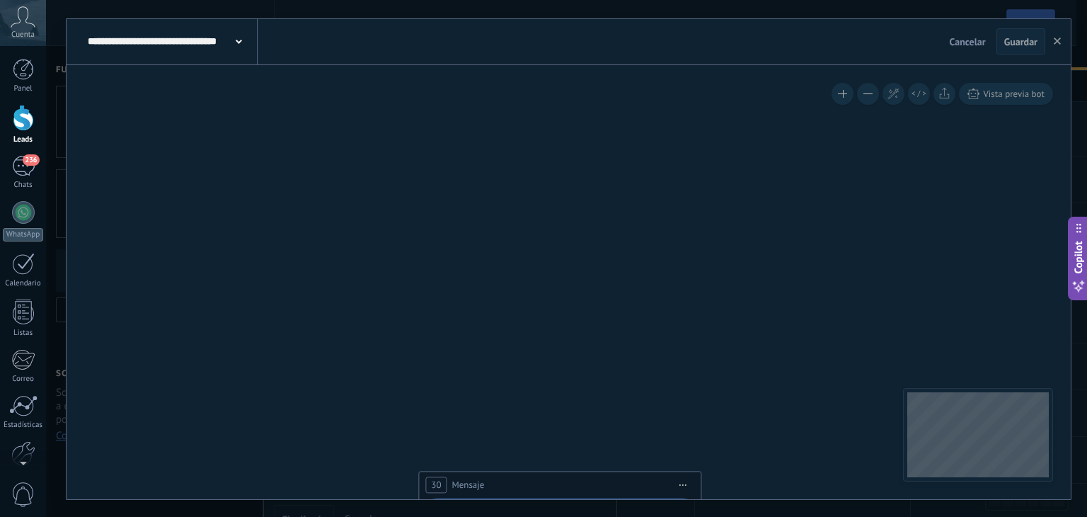
drag, startPoint x: 515, startPoint y: 319, endPoint x: 733, endPoint y: 151, distance: 274.9
click at [730, 154] on icon at bounding box center [153, 182] width 2912 height 2817
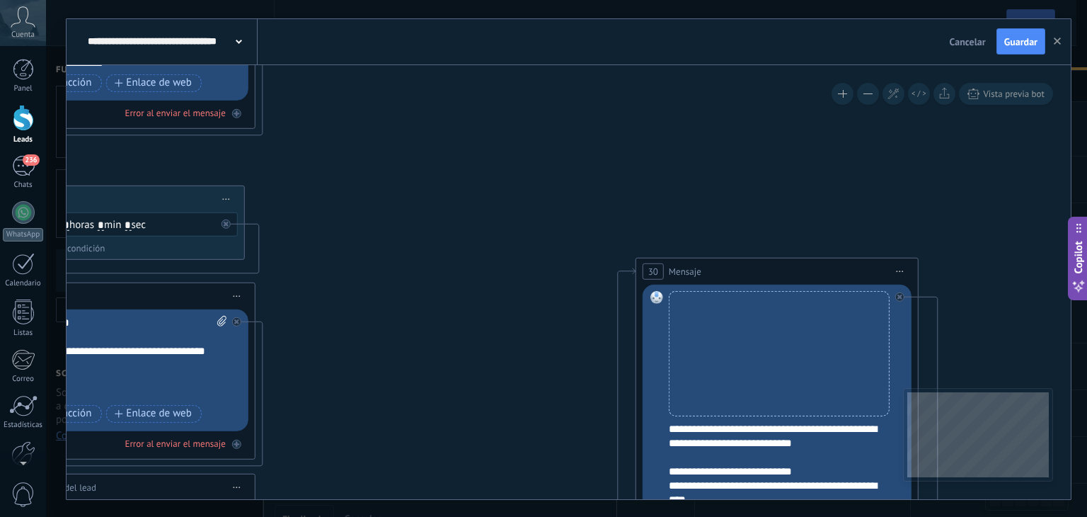
drag, startPoint x: 712, startPoint y: 229, endPoint x: 670, endPoint y: 148, distance: 91.5
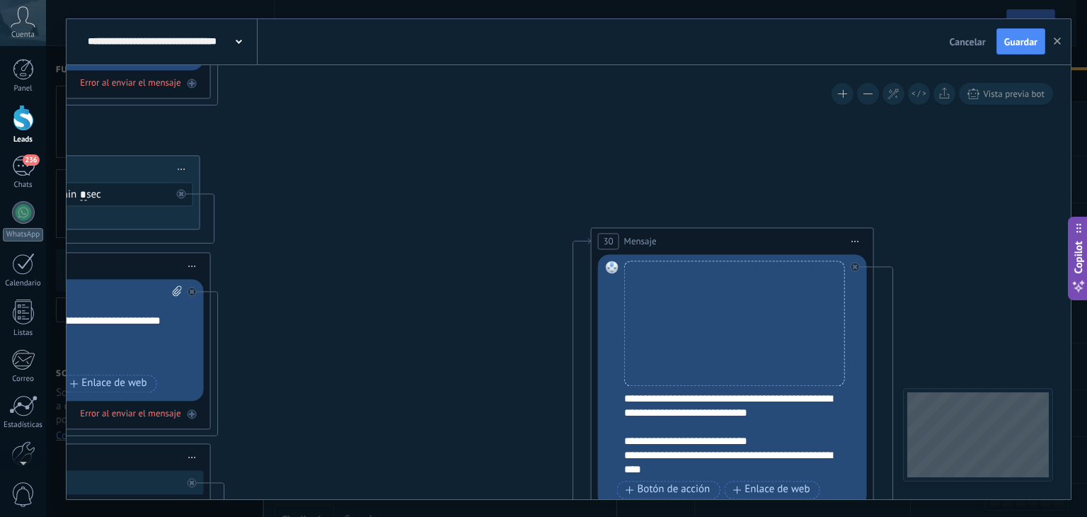
drag, startPoint x: 527, startPoint y: 281, endPoint x: 543, endPoint y: 145, distance: 136.8
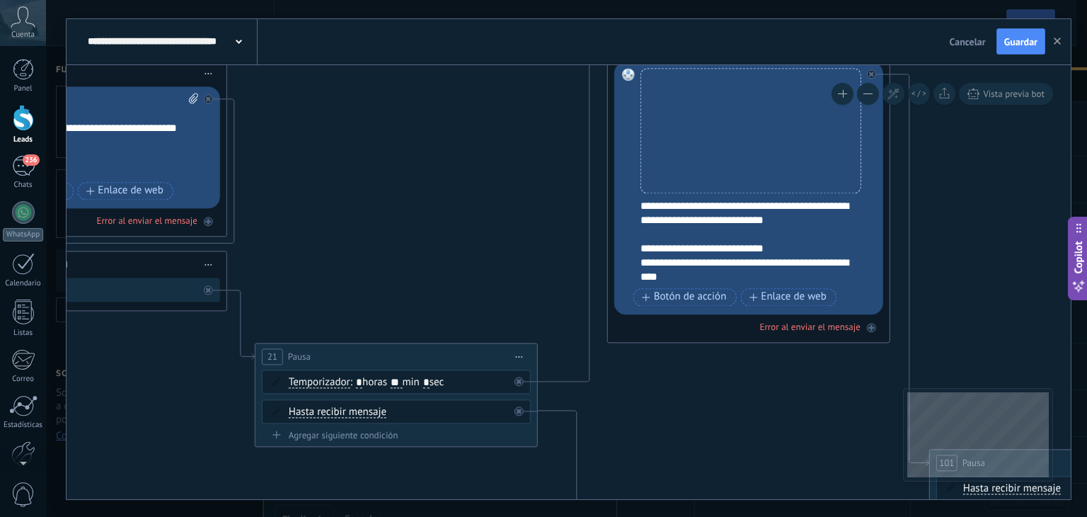
drag, startPoint x: 524, startPoint y: 238, endPoint x: 524, endPoint y: 181, distance: 56.6
drag, startPoint x: 524, startPoint y: 209, endPoint x: 524, endPoint y: 171, distance: 38.9
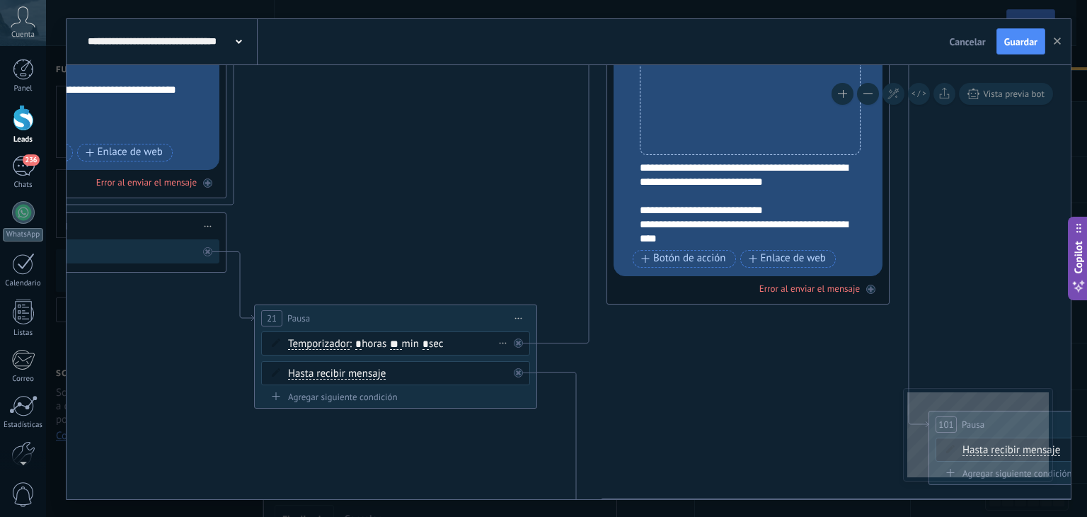
click at [401, 345] on input "**" at bounding box center [395, 343] width 11 height 11
type input "*"
click at [1015, 40] on span "Guardar" at bounding box center [1020, 42] width 33 height 10
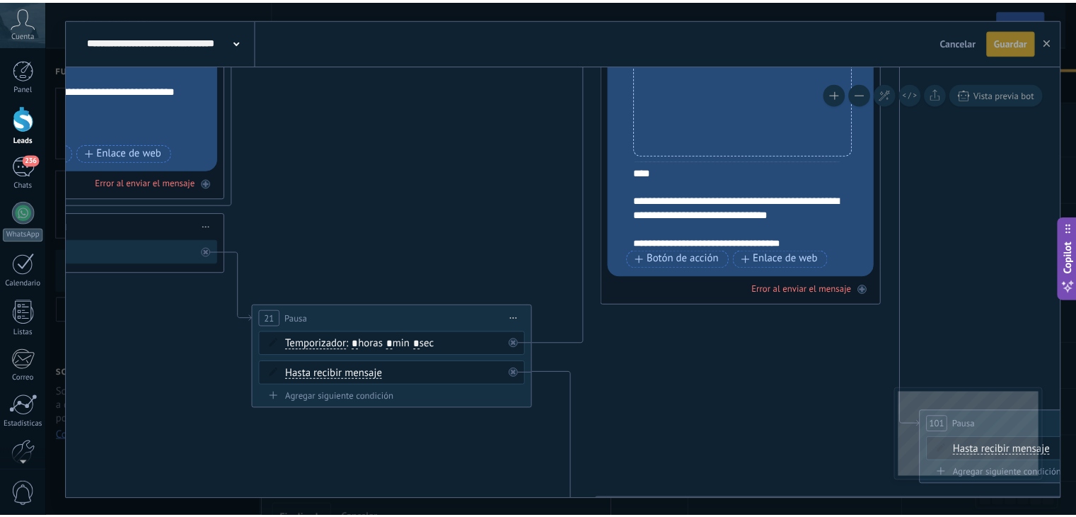
scroll to position [113, 0]
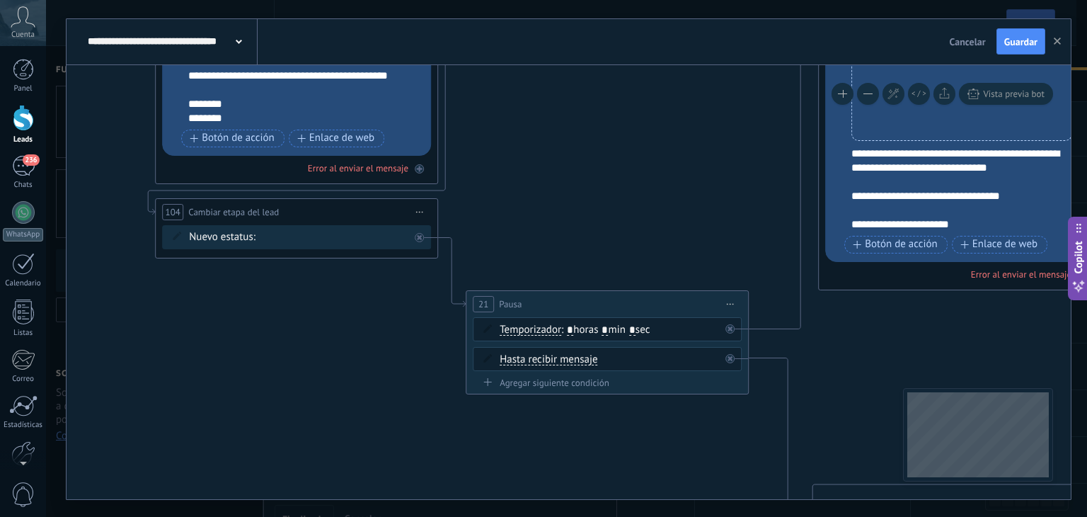
drag, startPoint x: 631, startPoint y: 248, endPoint x: 844, endPoint y: 336, distance: 230.7
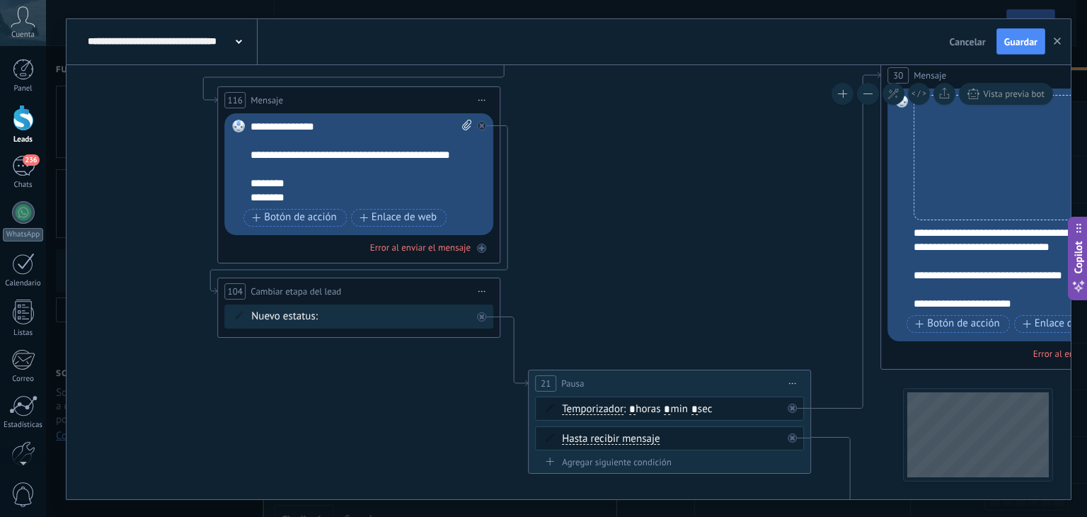
drag, startPoint x: 645, startPoint y: 199, endPoint x: 708, endPoint y: 277, distance: 100.3
click at [1021, 38] on span "Guardar" at bounding box center [1020, 42] width 33 height 10
click at [1057, 41] on use "button" at bounding box center [1057, 41] width 7 height 7
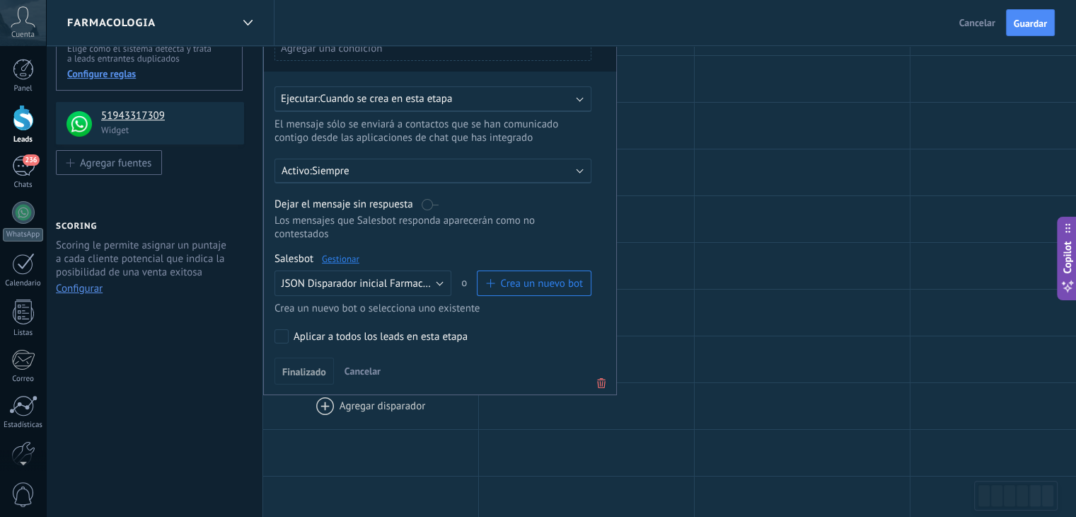
scroll to position [212, 0]
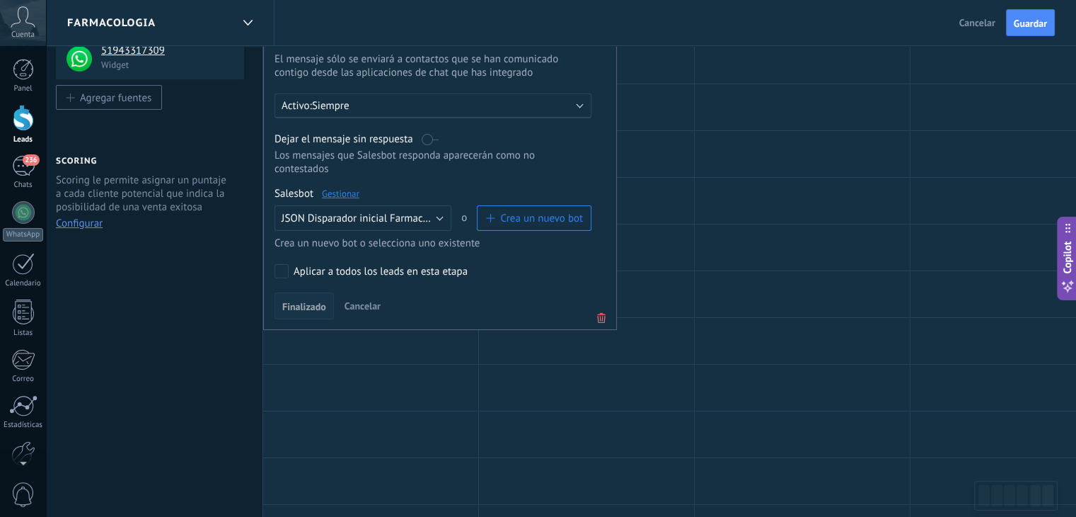
click at [304, 302] on span "Finalizado" at bounding box center [304, 307] width 44 height 10
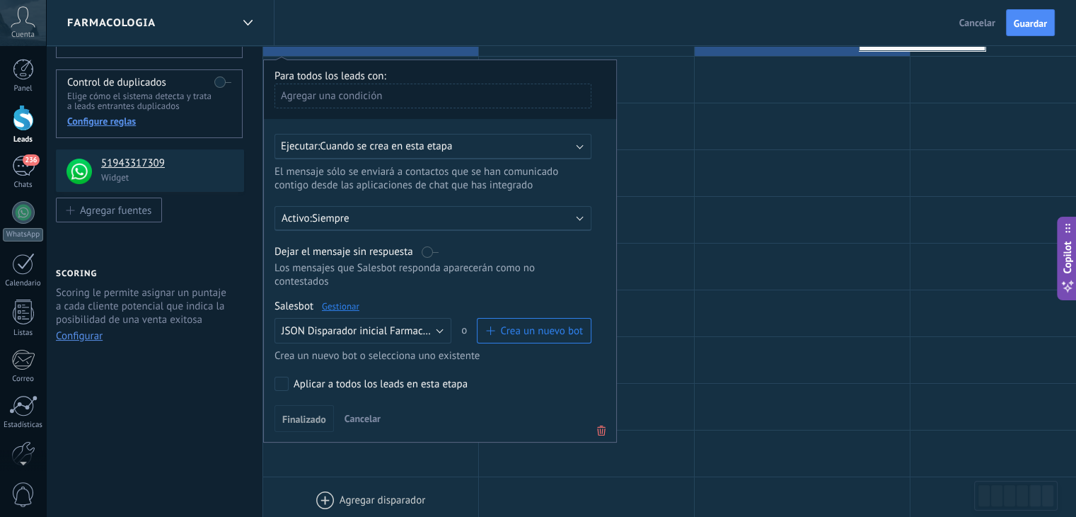
scroll to position [0, 0]
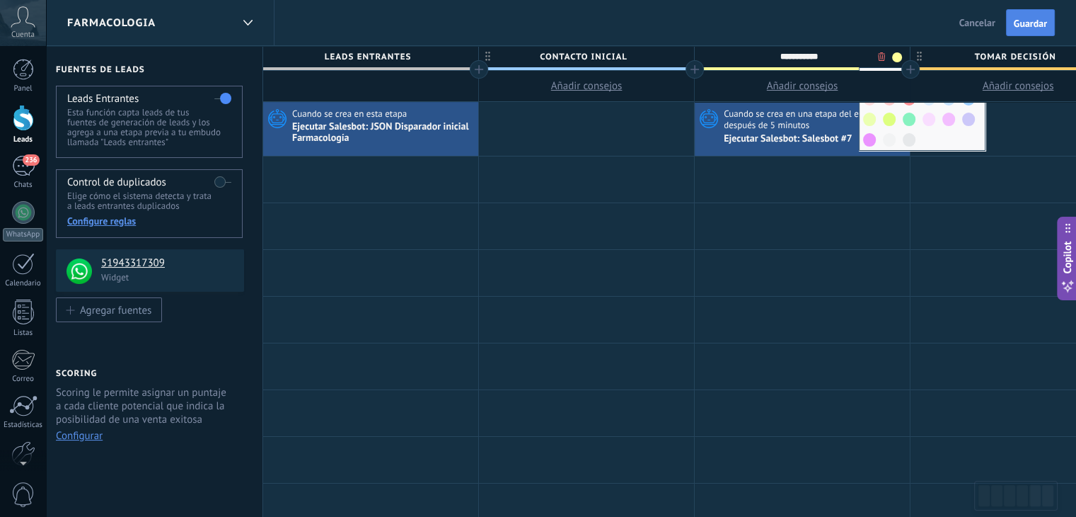
click at [1032, 18] on span "Guardar" at bounding box center [1030, 23] width 33 height 10
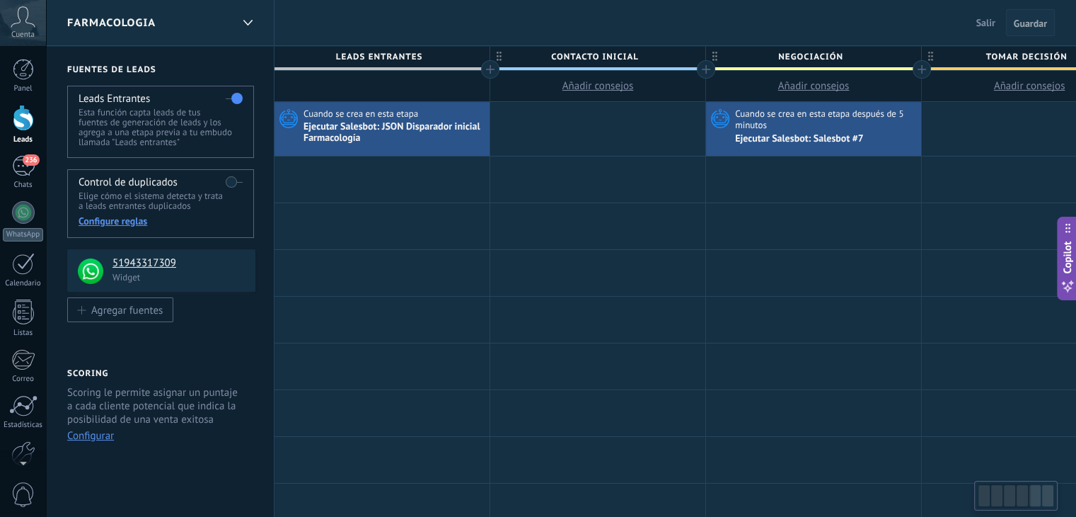
scroll to position [0, 11]
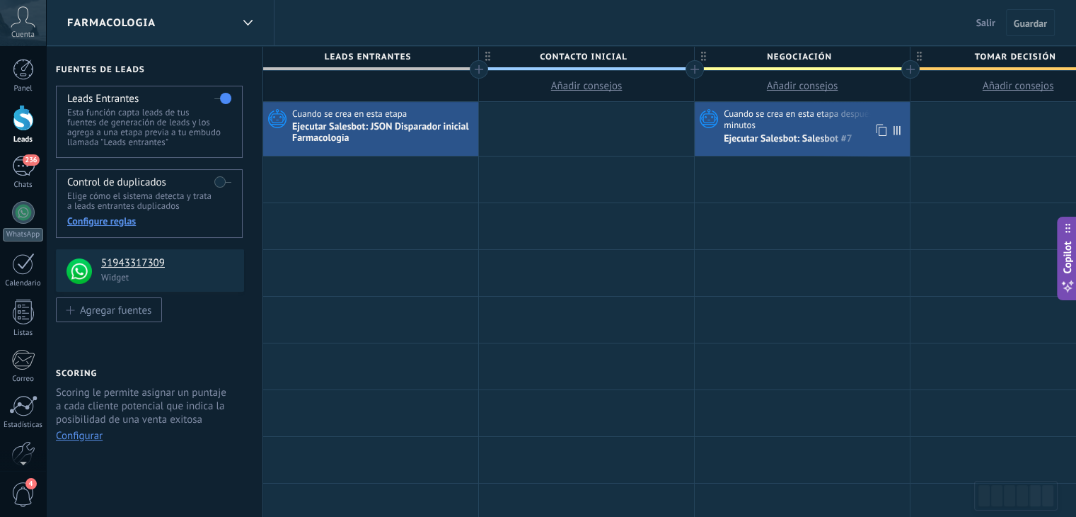
click at [804, 120] on span "Cuando se crea en esta etapa después de 5 minutos" at bounding box center [815, 119] width 183 height 23
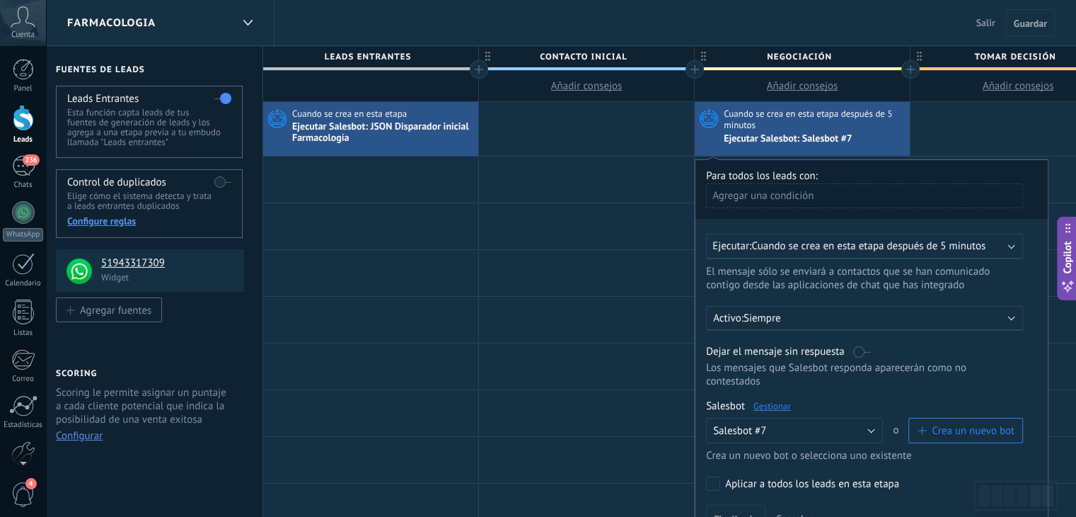
click at [912, 244] on span "Cuando se crea en esta etapa después de 5 minutos" at bounding box center [869, 245] width 234 height 13
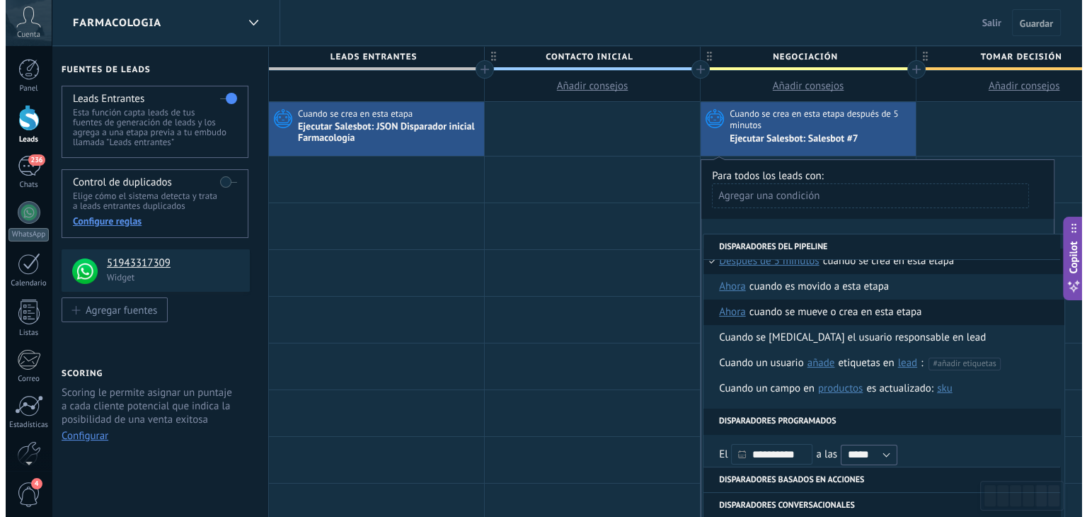
scroll to position [0, 0]
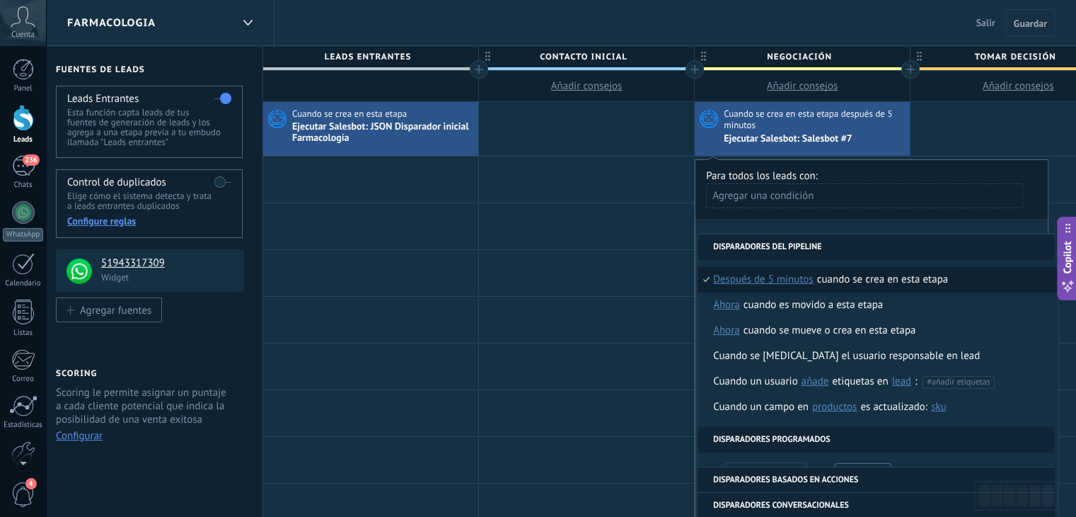
click at [980, 284] on li "Cuando se crea en esta etapa ahora después de 5 minutos después de 10 minutos u…" at bounding box center [878, 279] width 361 height 25
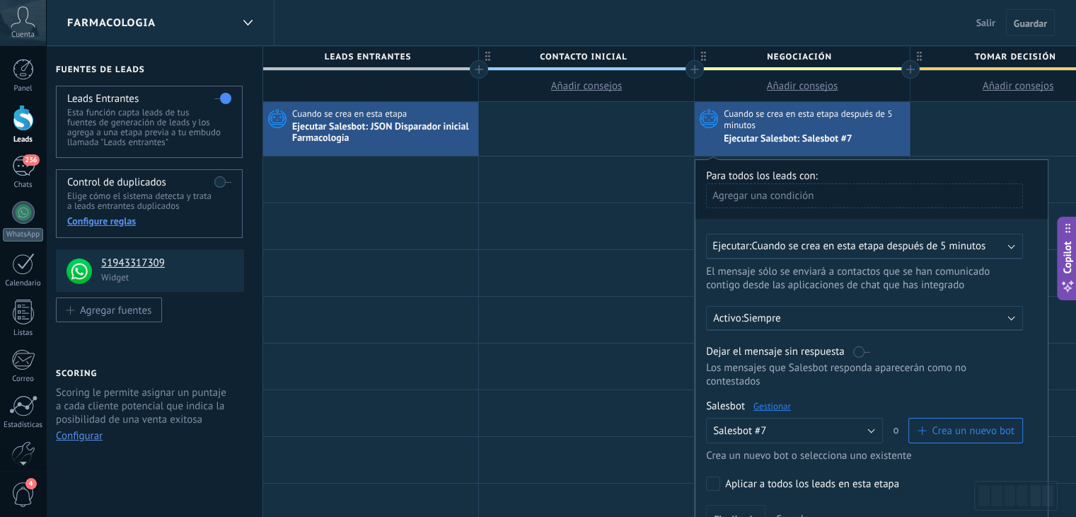
click at [704, 138] on div "Cuando se crea en esta etapa después de 5 minutos Ejecutar Salesbot: Salesbot #7" at bounding box center [802, 127] width 215 height 38
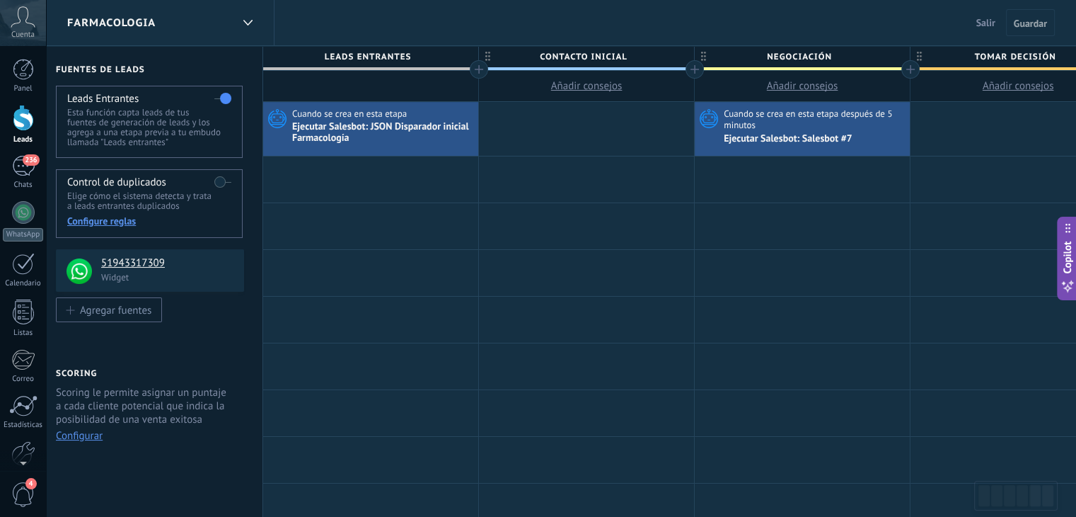
click at [614, 84] on span "Añadir consejos" at bounding box center [586, 85] width 71 height 13
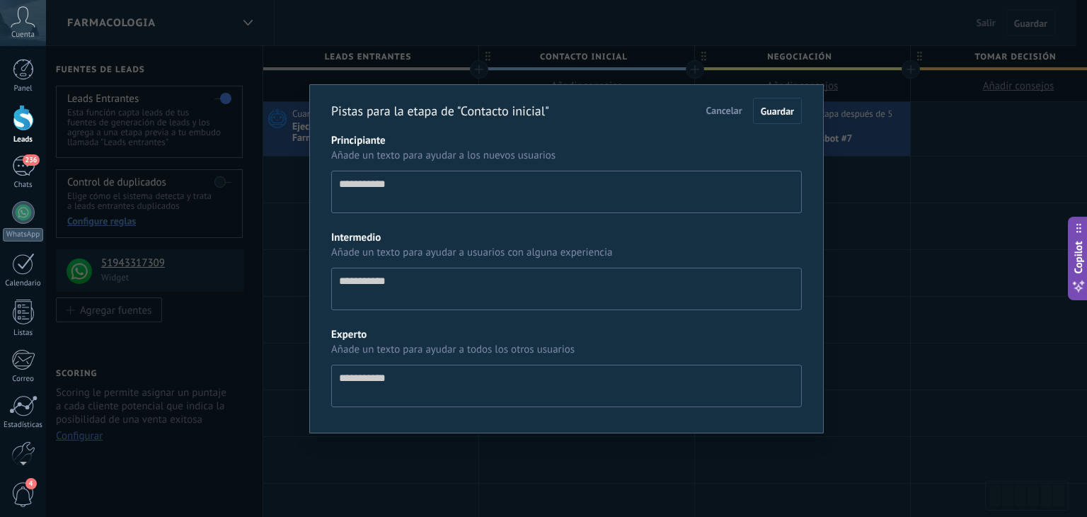
scroll to position [13, 0]
click at [733, 108] on span "Cancelar" at bounding box center [724, 110] width 36 height 13
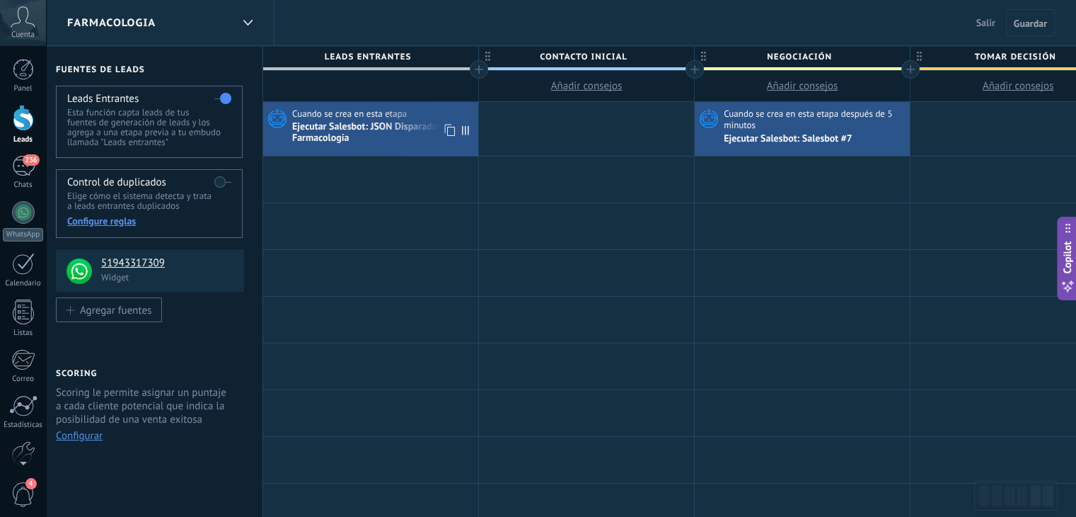
click at [368, 121] on div "Ejecutar Salesbot: JSON Disparador inicial Farmacología" at bounding box center [383, 133] width 183 height 24
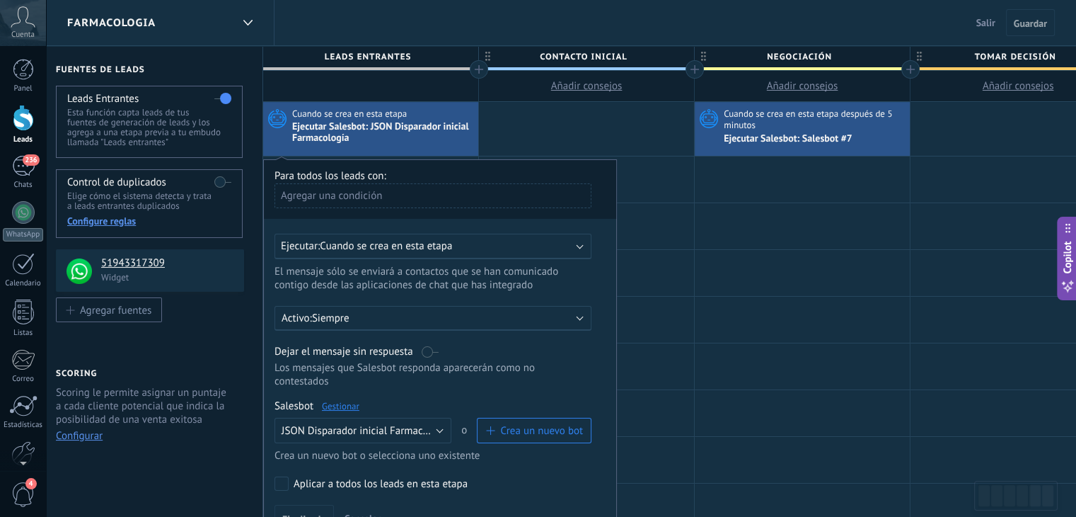
click at [340, 400] on link "Gestionar" at bounding box center [341, 406] width 38 height 12
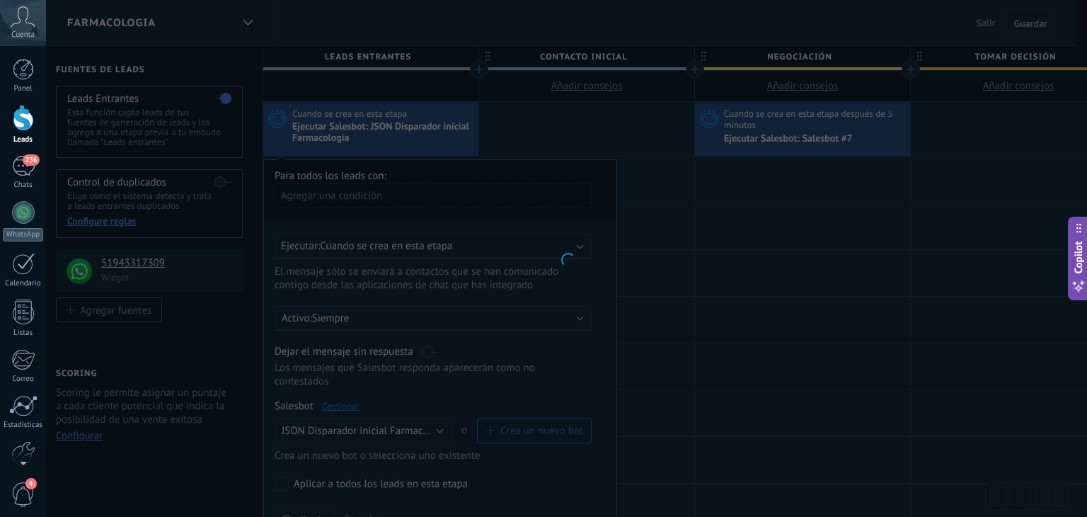
type input "**********"
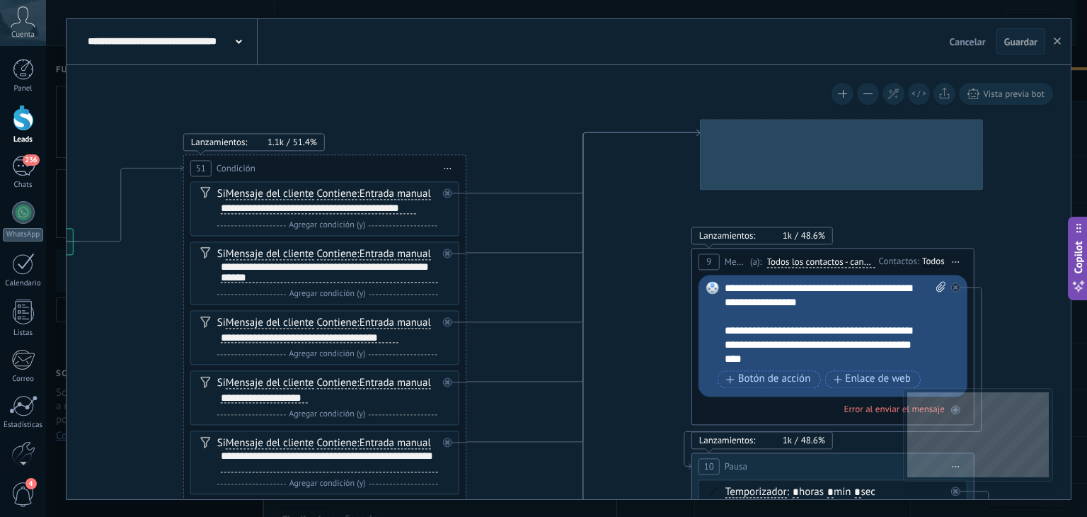
drag, startPoint x: 735, startPoint y: 226, endPoint x: 259, endPoint y: 188, distance: 477.8
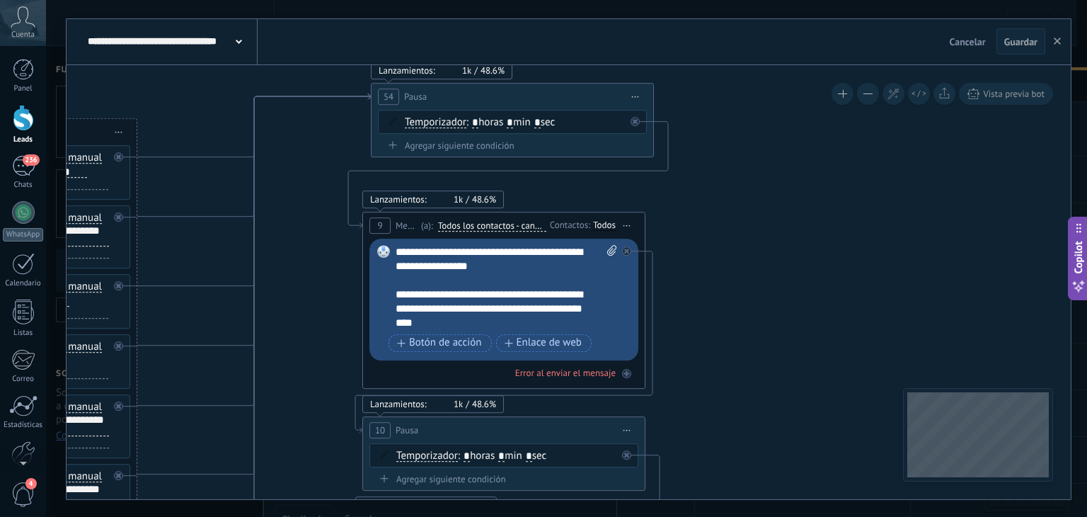
scroll to position [1, 0]
drag, startPoint x: 759, startPoint y: 224, endPoint x: 399, endPoint y: 151, distance: 366.9
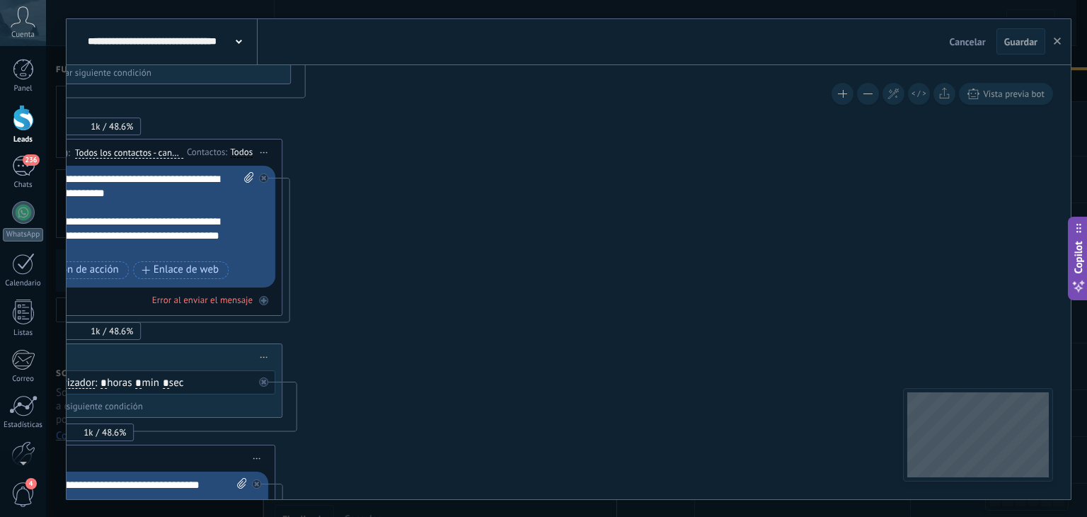
drag, startPoint x: 638, startPoint y: 263, endPoint x: 495, endPoint y: 168, distance: 170.6
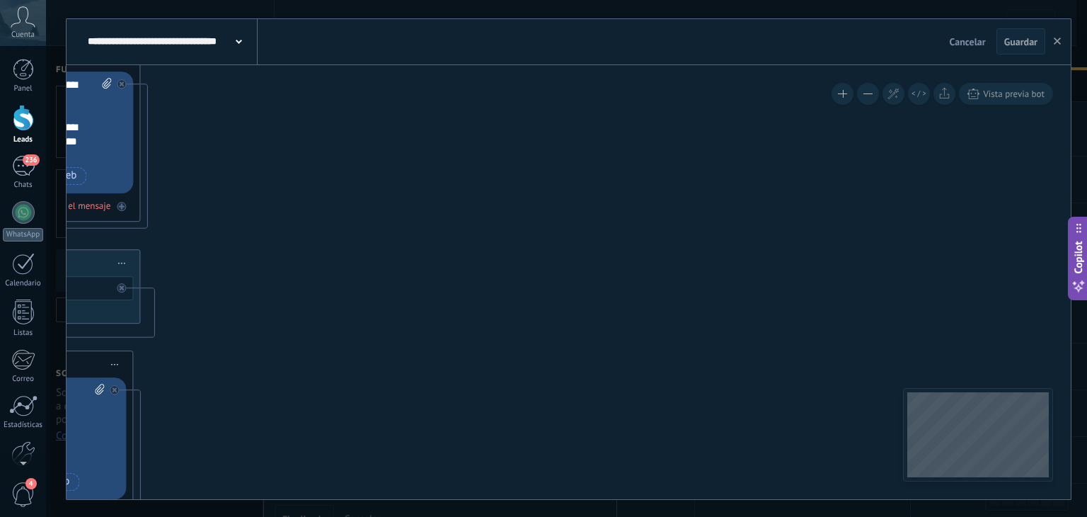
drag, startPoint x: 579, startPoint y: 296, endPoint x: 554, endPoint y: 190, distance: 109.0
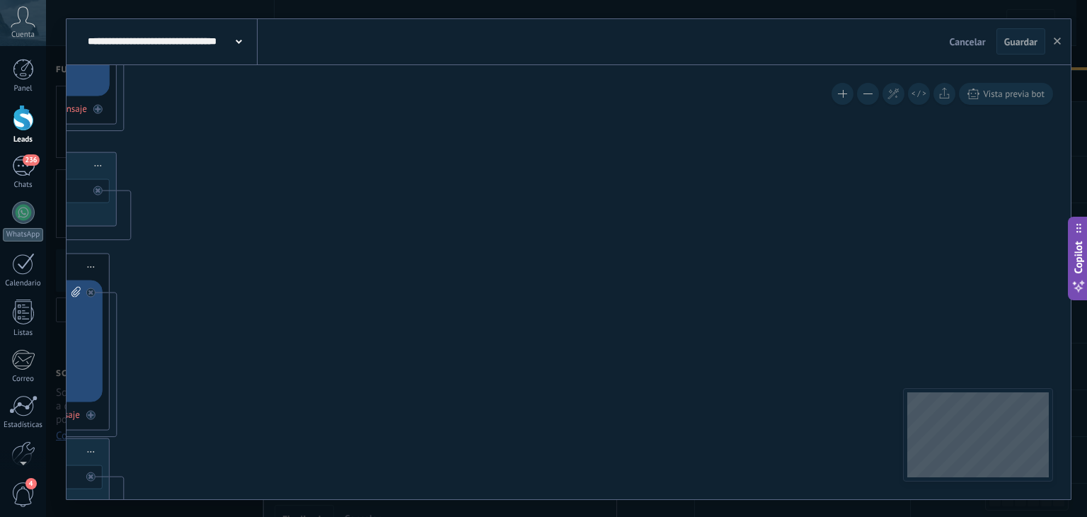
drag, startPoint x: 570, startPoint y: 298, endPoint x: 573, endPoint y: 210, distance: 87.8
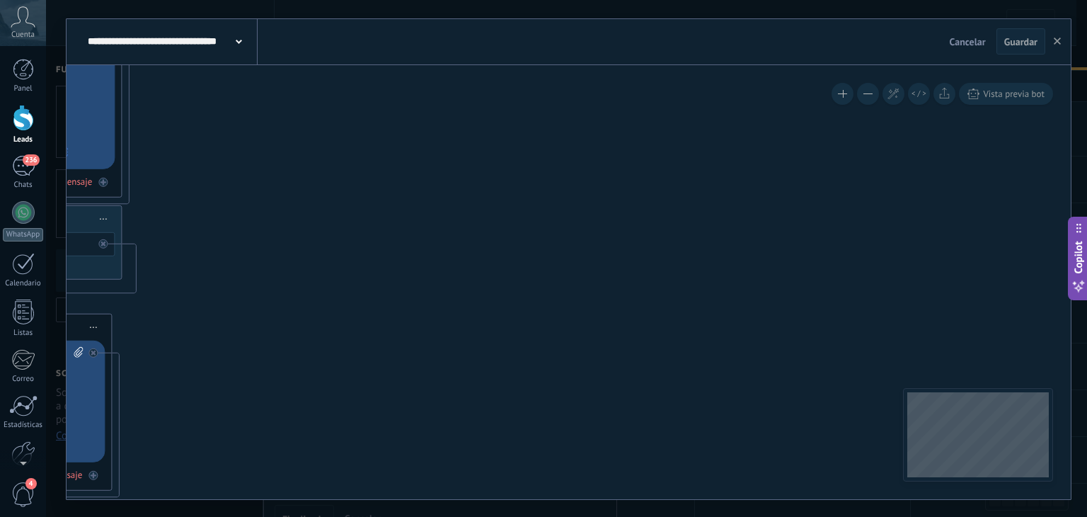
drag, startPoint x: 590, startPoint y: 289, endPoint x: 599, endPoint y: 258, distance: 32.7
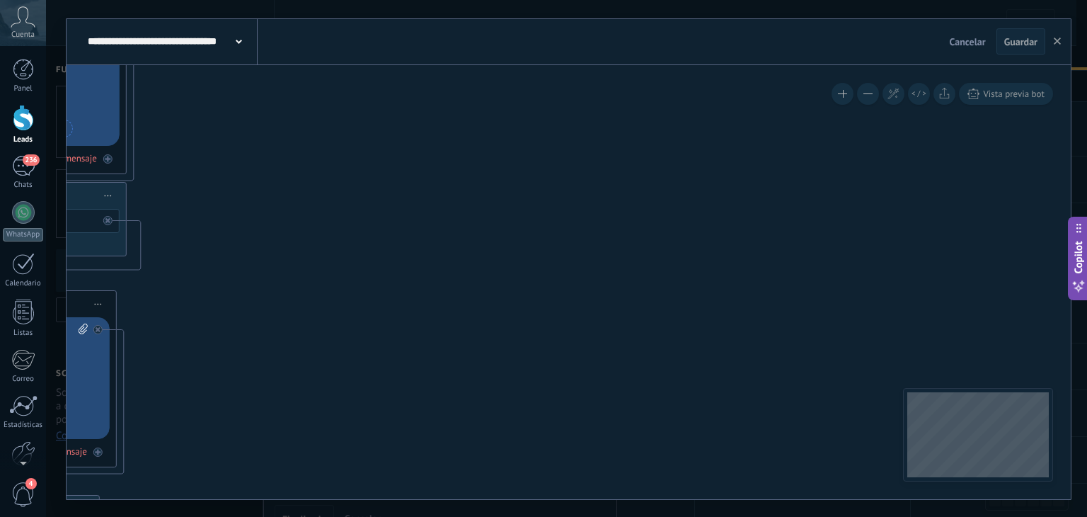
drag, startPoint x: 599, startPoint y: 352, endPoint x: 599, endPoint y: 222, distance: 130.2
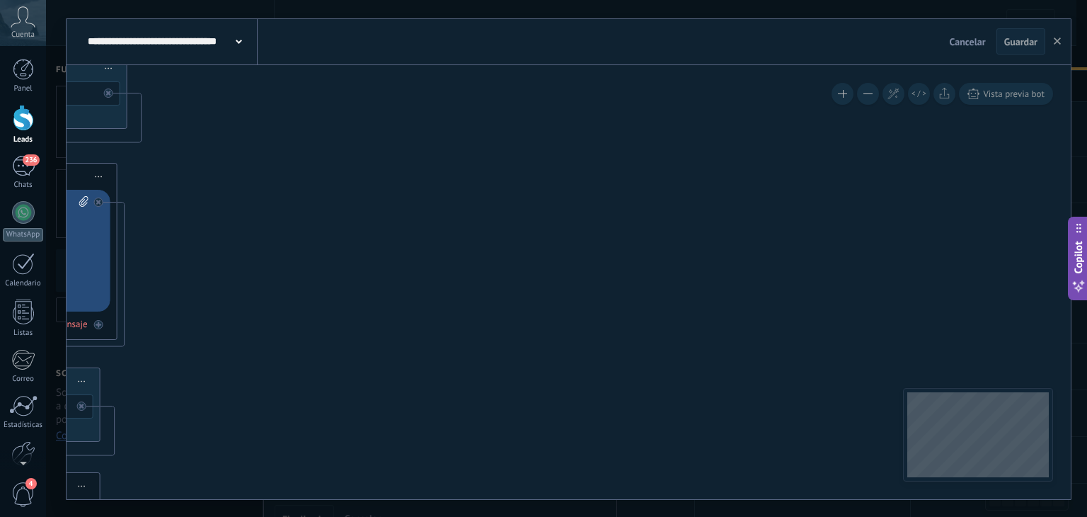
drag, startPoint x: 590, startPoint y: 382, endPoint x: 586, endPoint y: 239, distance: 143.0
click at [586, 243] on icon at bounding box center [215, 452] width 2912 height 2743
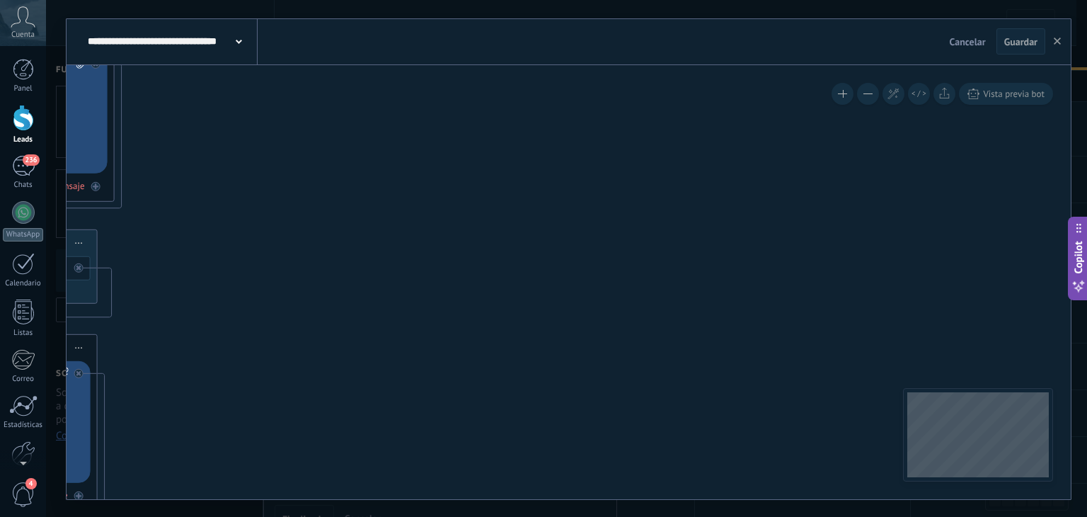
drag, startPoint x: 586, startPoint y: 388, endPoint x: 586, endPoint y: 254, distance: 133.8
click at [586, 259] on icon at bounding box center [212, 314] width 2912 height 2743
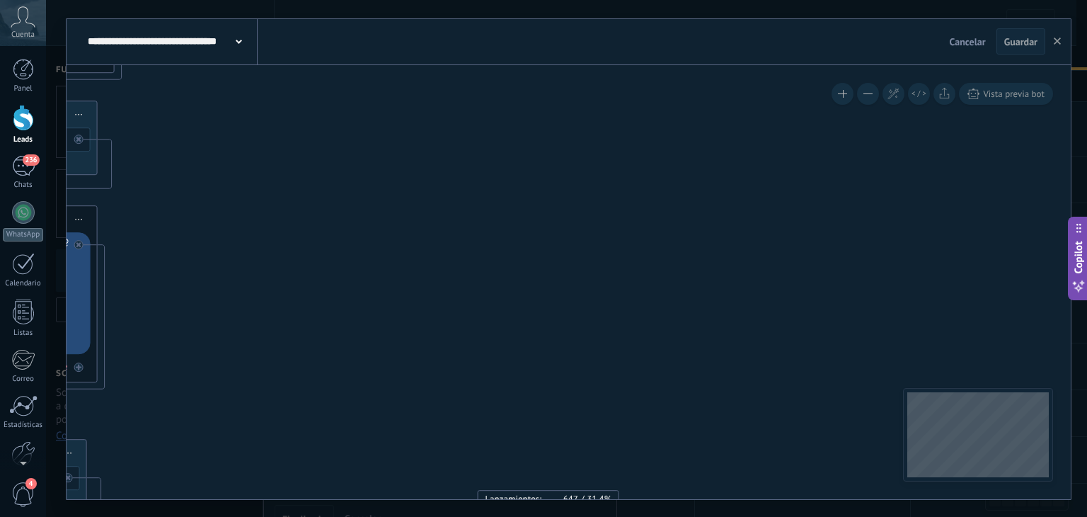
click at [587, 245] on icon at bounding box center [212, 186] width 2912 height 2743
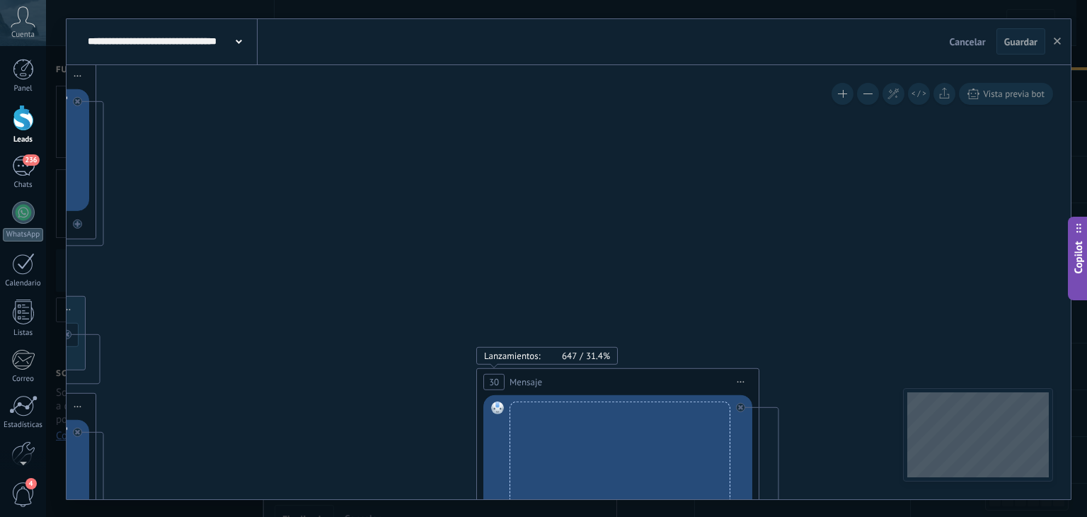
drag, startPoint x: 579, startPoint y: 304, endPoint x: 570, endPoint y: 210, distance: 93.9
click at [572, 212] on icon at bounding box center [211, 42] width 2912 height 2743
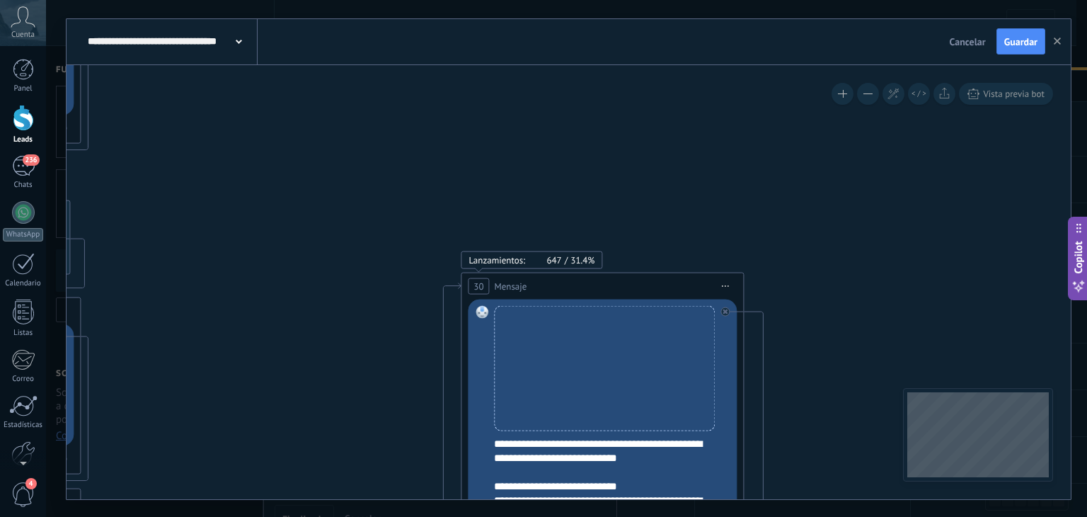
drag, startPoint x: 559, startPoint y: 228, endPoint x: 518, endPoint y: 161, distance: 78.2
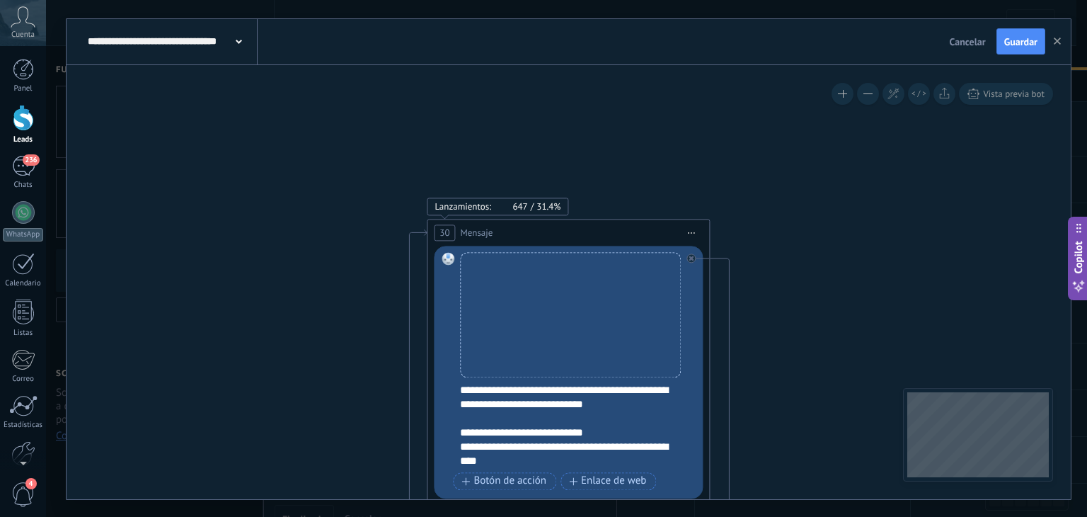
drag, startPoint x: 773, startPoint y: 282, endPoint x: 720, endPoint y: 170, distance: 123.8
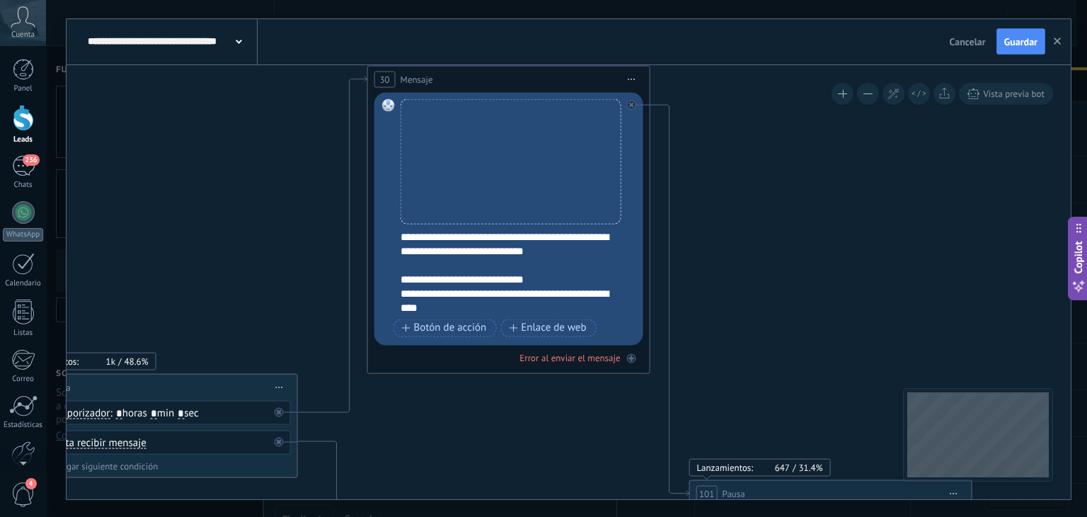
drag, startPoint x: 752, startPoint y: 308, endPoint x: 722, endPoint y: 194, distance: 117.9
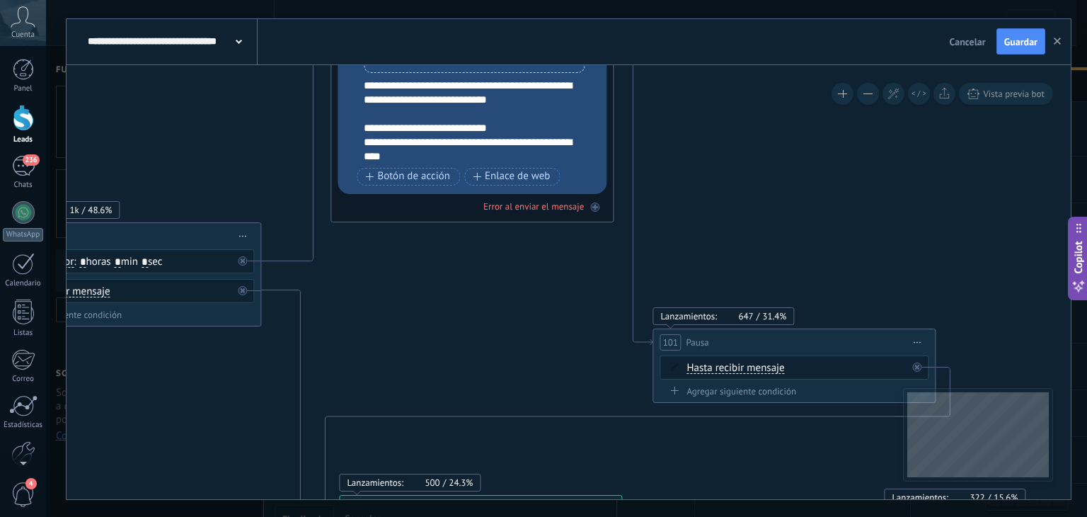
drag, startPoint x: 746, startPoint y: 272, endPoint x: 733, endPoint y: 199, distance: 74.8
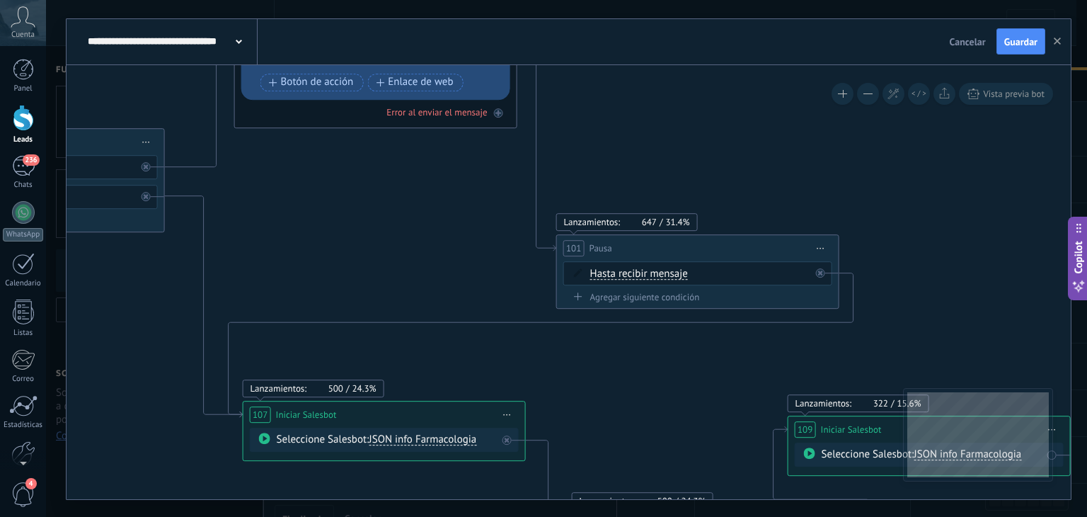
drag, startPoint x: 815, startPoint y: 219, endPoint x: 719, endPoint y: 125, distance: 134.6
click at [651, 271] on span "Hasta recibir mensaje" at bounding box center [639, 273] width 98 height 11
click at [651, 271] on button "Hasta recibir mensaje" at bounding box center [671, 273] width 177 height 25
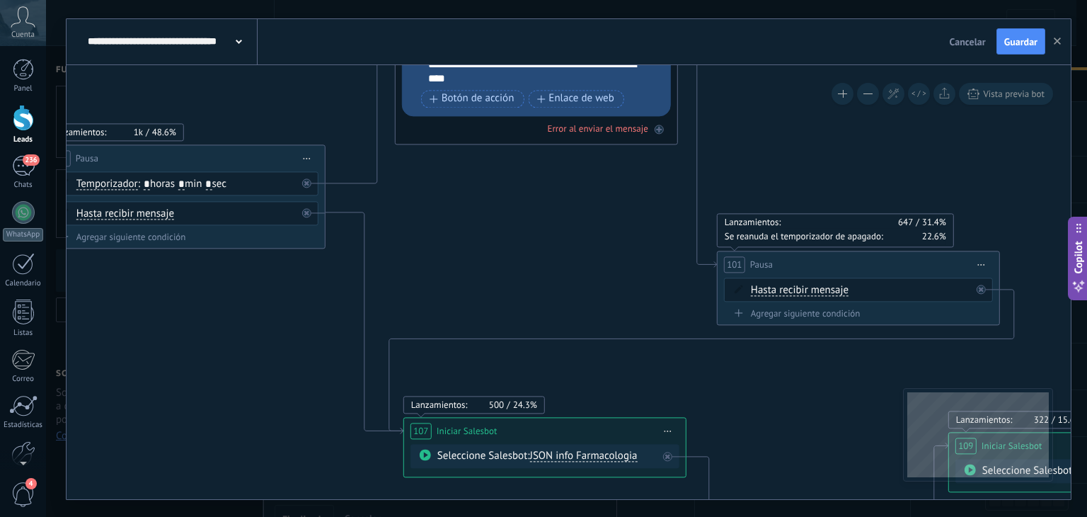
drag, startPoint x: 444, startPoint y: 159, endPoint x: 597, endPoint y: 205, distance: 159.6
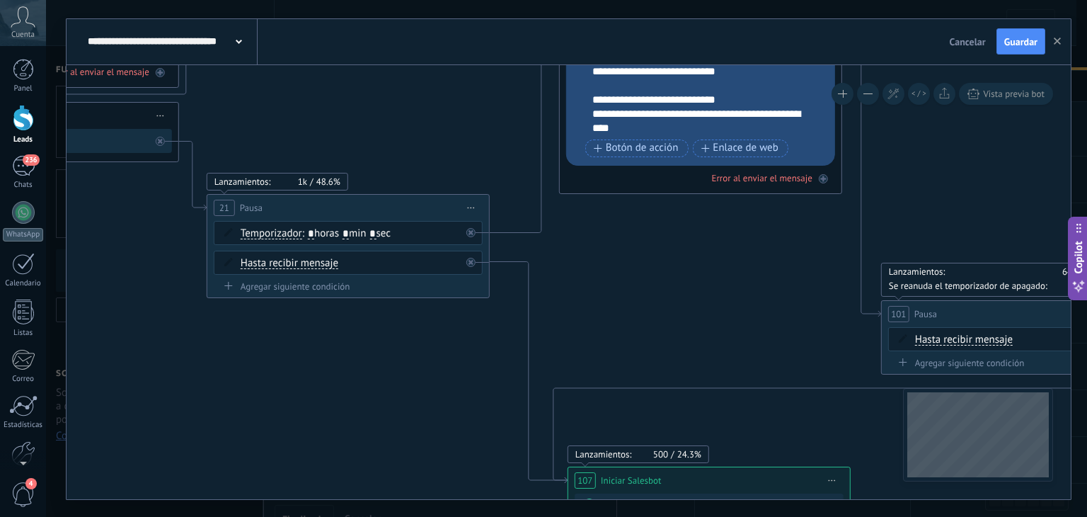
drag, startPoint x: 507, startPoint y: 224, endPoint x: 672, endPoint y: 274, distance: 171.5
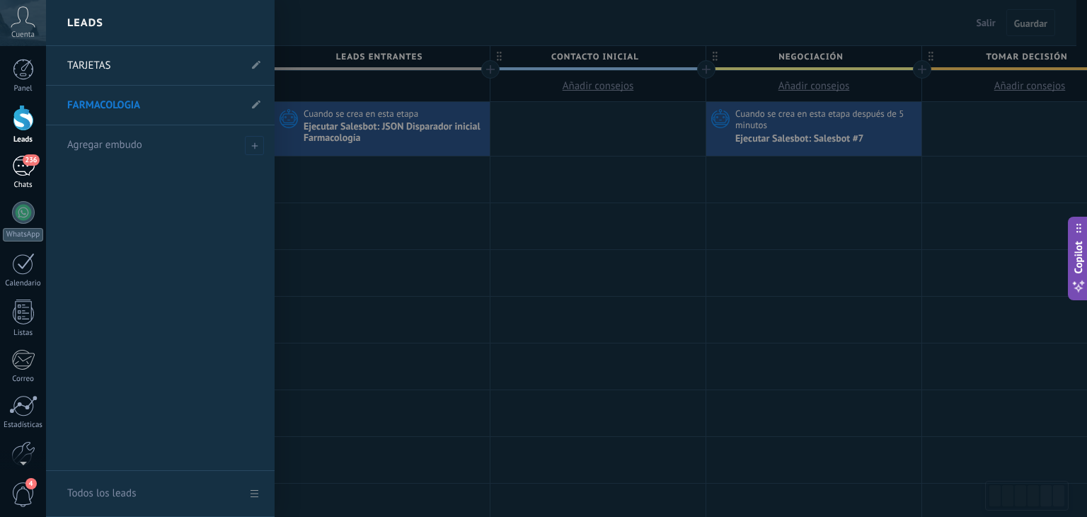
drag, startPoint x: 18, startPoint y: 168, endPoint x: 28, endPoint y: 178, distance: 13.5
click at [18, 168] on div "236" at bounding box center [23, 166] width 23 height 21
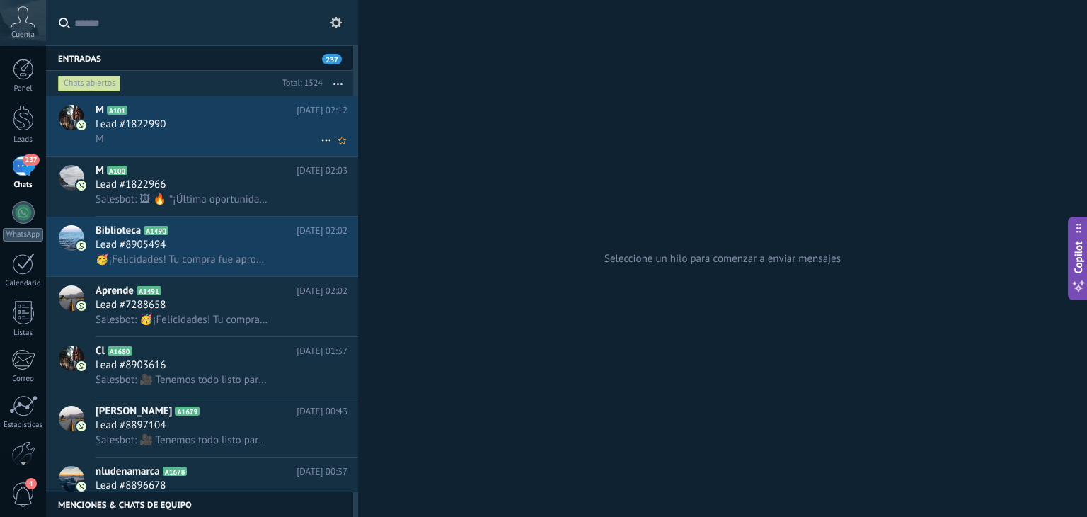
click at [246, 120] on div "Lead #1822990" at bounding box center [222, 124] width 252 height 14
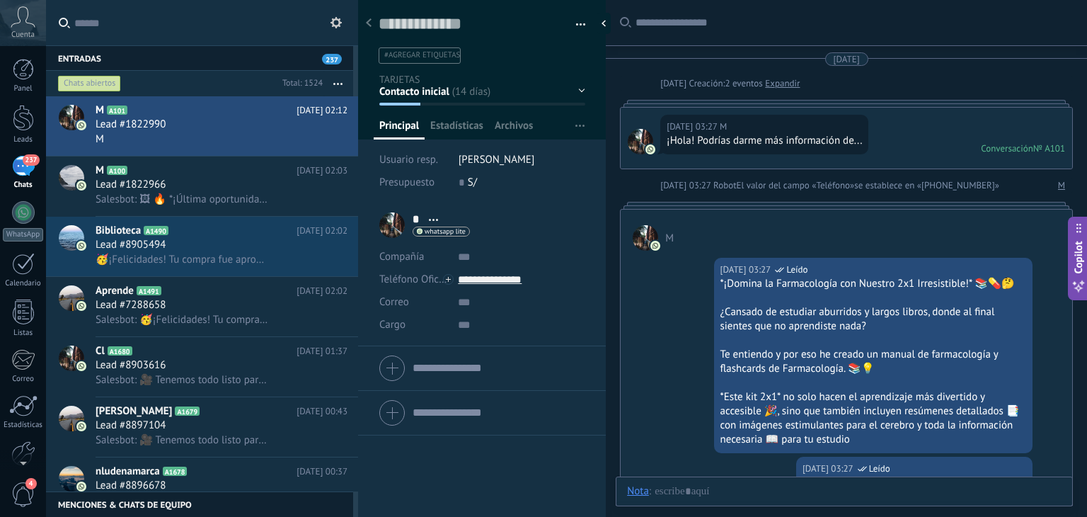
scroll to position [4503, 0]
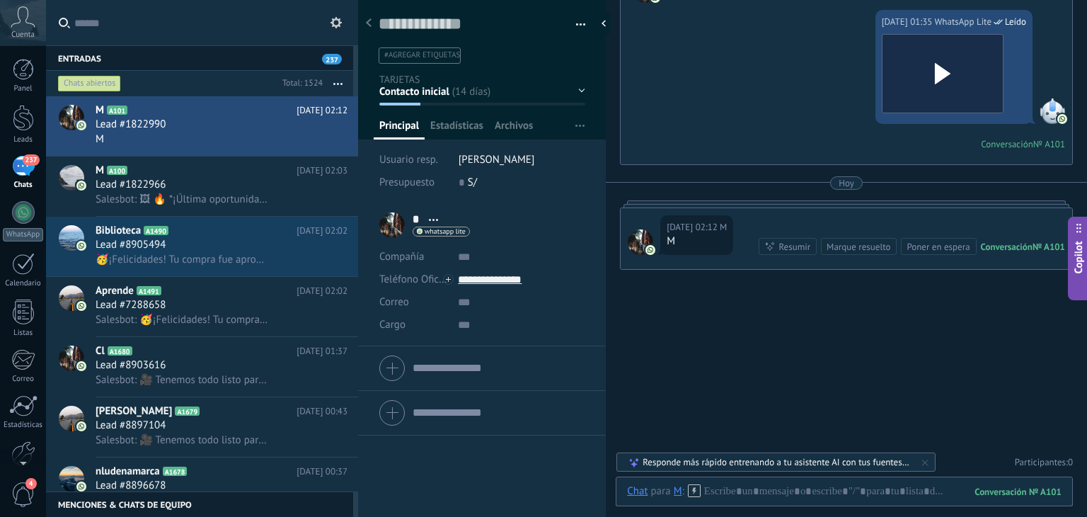
click at [575, 24] on button "button" at bounding box center [575, 24] width 21 height 21
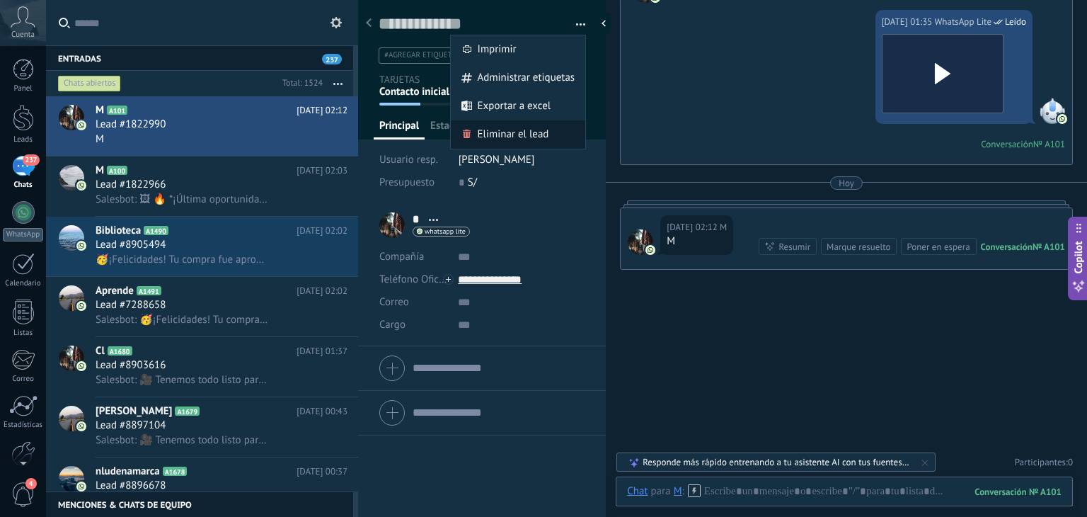
click at [549, 131] on div "Eliminar el lead" at bounding box center [518, 134] width 135 height 28
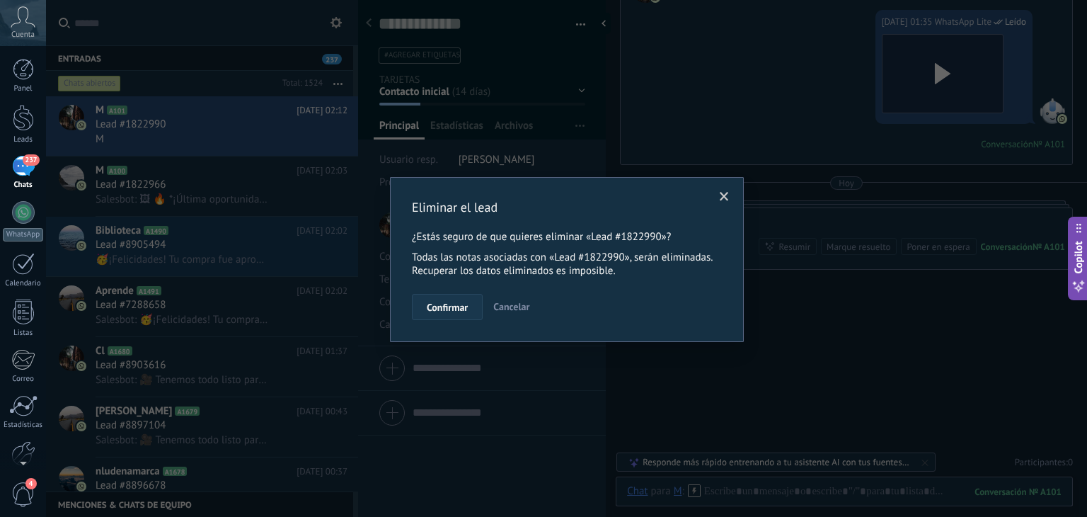
click at [464, 304] on span "Confirmar" at bounding box center [447, 307] width 41 height 10
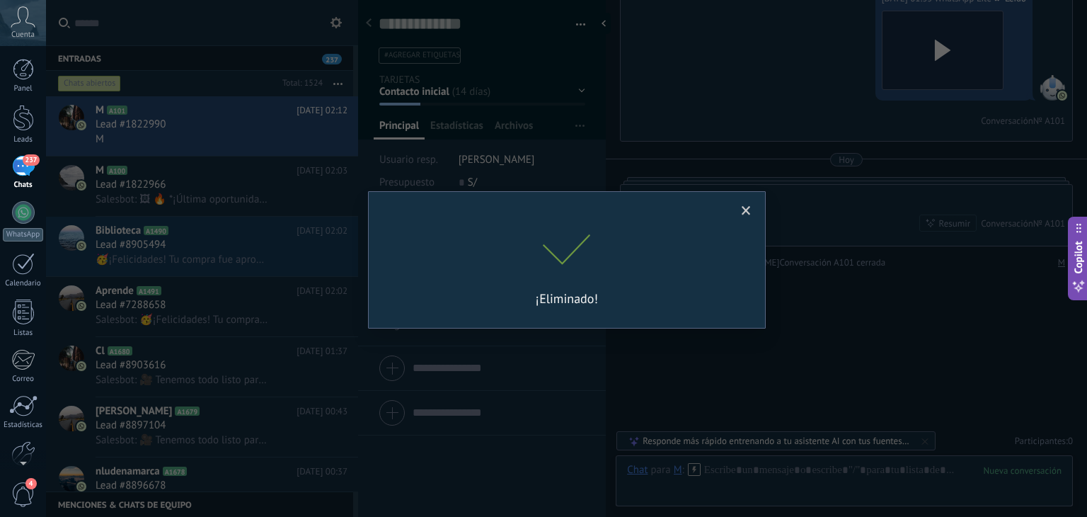
scroll to position [4527, 0]
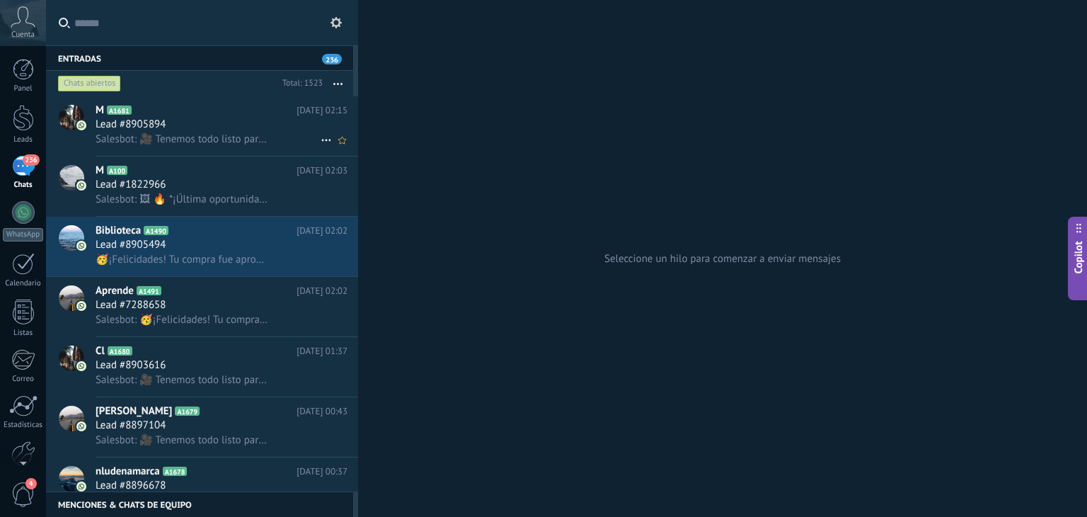
click at [201, 113] on h2 "M A1681" at bounding box center [196, 110] width 201 height 14
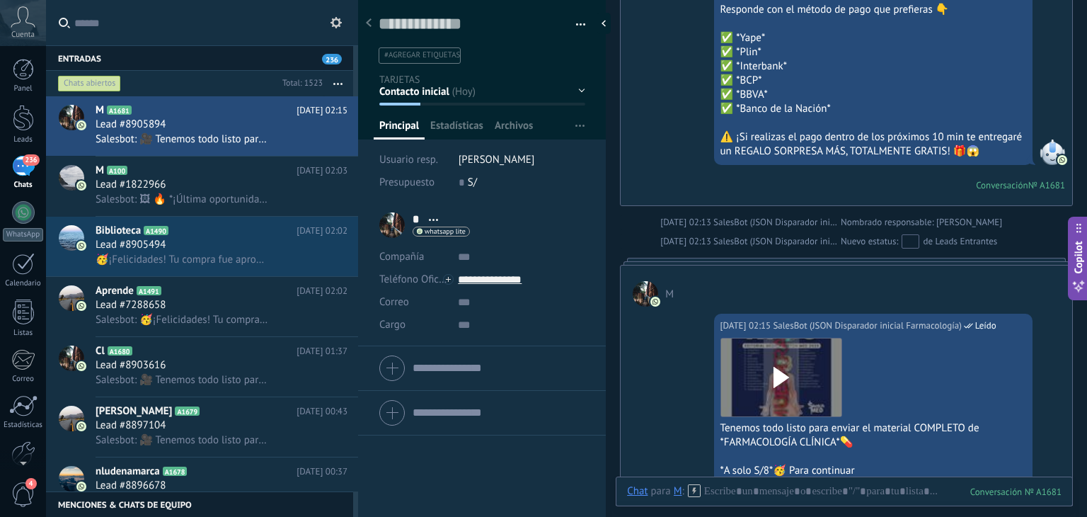
scroll to position [1323, 0]
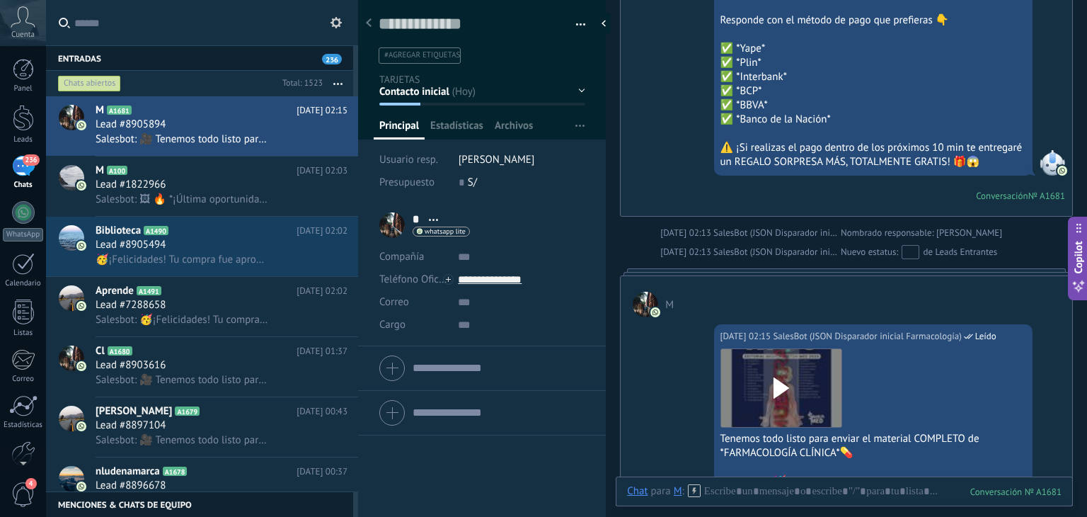
click at [582, 24] on div "Guardar y crear Imprimir Administrar etiquetas Exportar a excel" at bounding box center [482, 27] width 248 height 73
click at [574, 32] on button "button" at bounding box center [575, 24] width 21 height 21
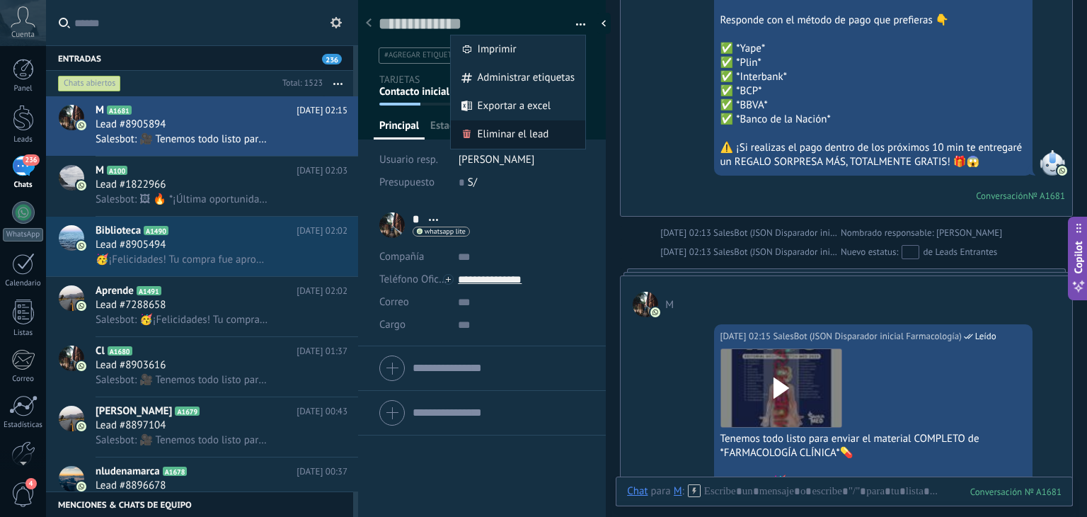
click at [524, 125] on span "Eliminar el lead" at bounding box center [513, 134] width 71 height 28
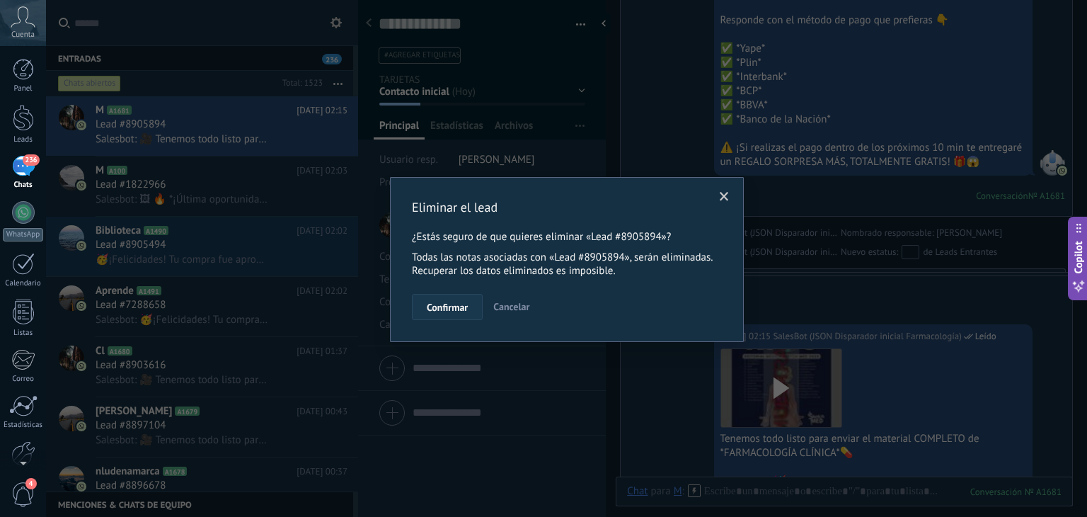
click at [468, 298] on button "Confirmar" at bounding box center [447, 307] width 71 height 27
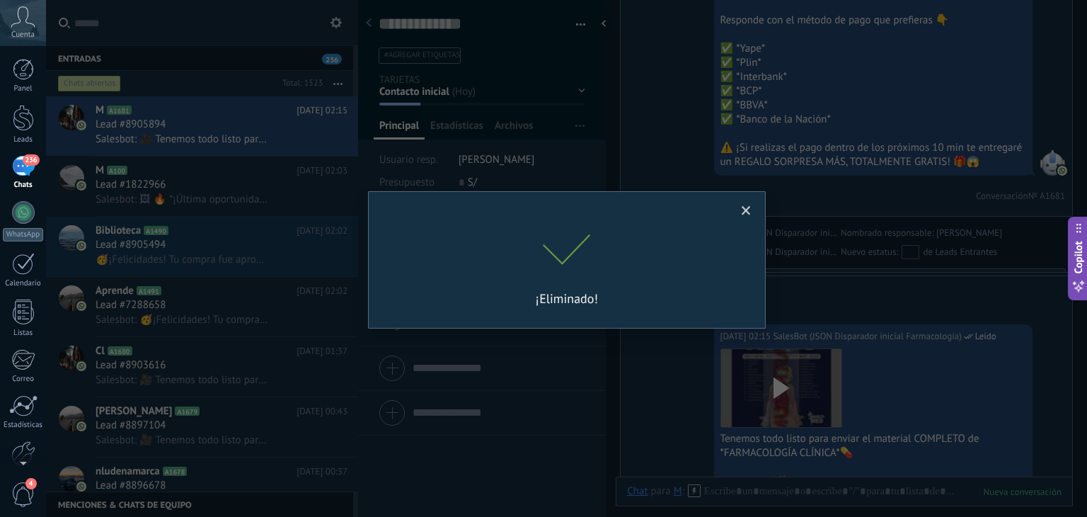
scroll to position [1347, 0]
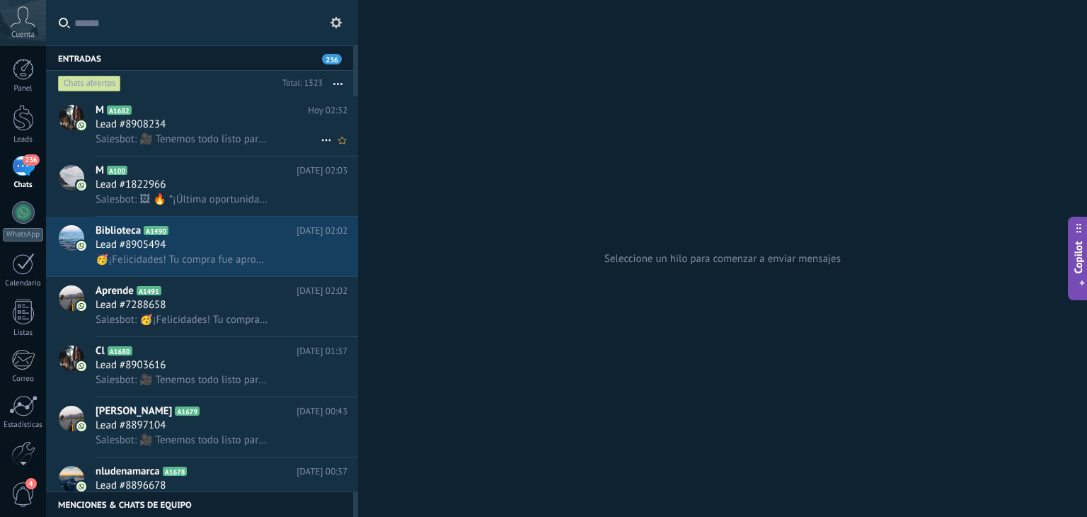
click at [237, 132] on div "Salesbot: 🎥 Tenemos todo listo para enviar el material COMPLETO de *FARMACOLOGÍ…" at bounding box center [222, 139] width 252 height 15
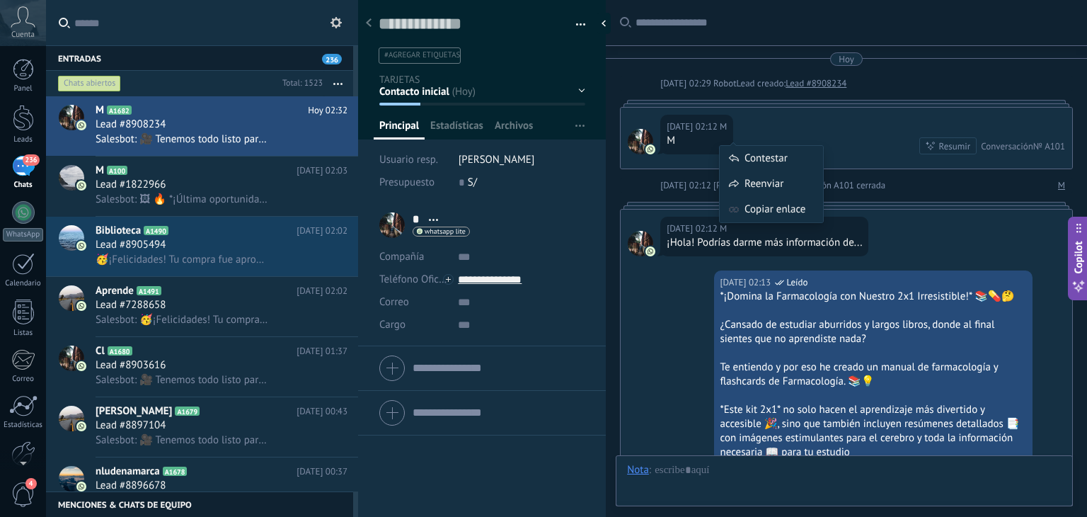
scroll to position [3196, 0]
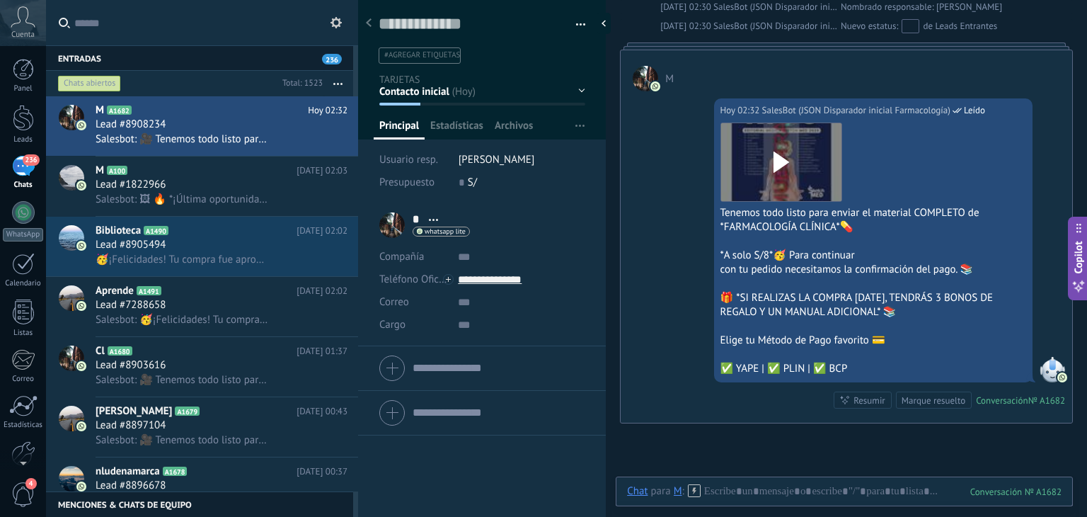
click at [576, 27] on span "button" at bounding box center [581, 26] width 10 height 3
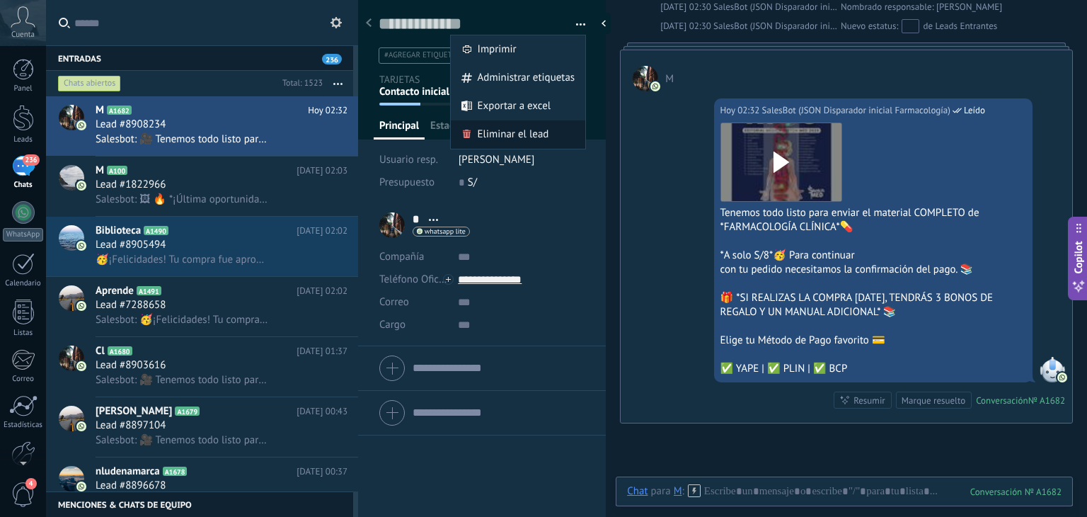
click at [532, 127] on span "Eliminar el lead" at bounding box center [513, 134] width 71 height 28
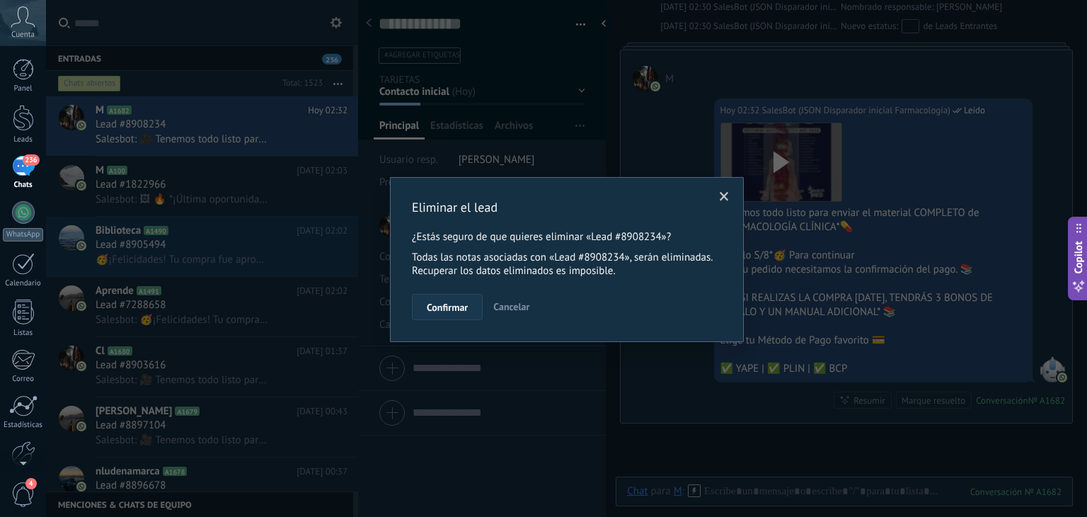
click at [437, 299] on button "Confirmar" at bounding box center [447, 307] width 71 height 27
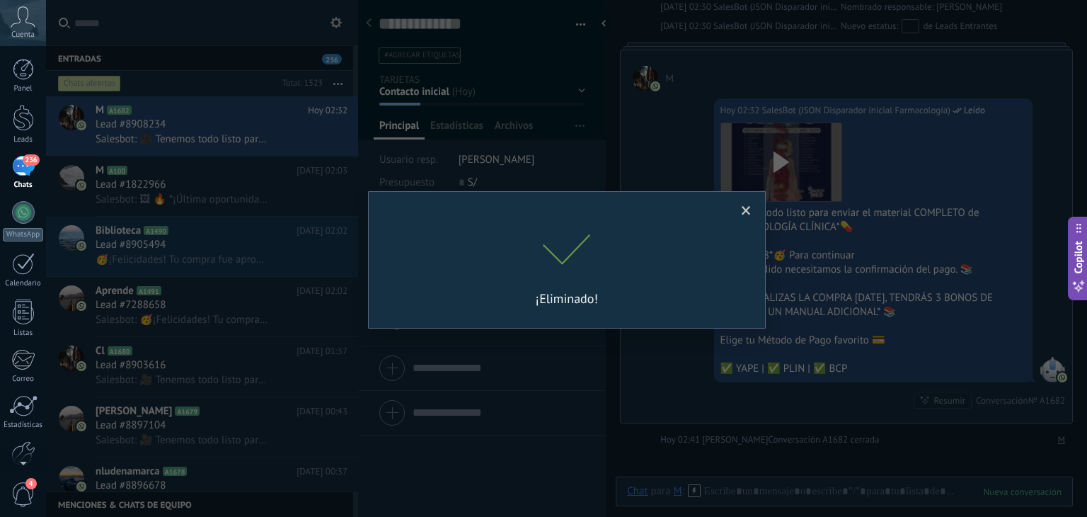
scroll to position [3219, 0]
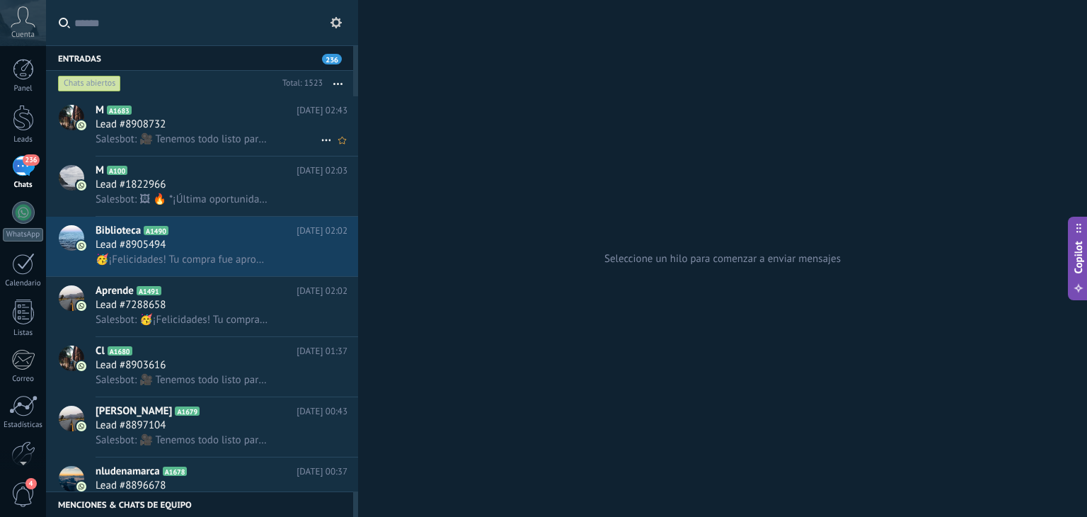
click at [269, 108] on h2 "M A1683" at bounding box center [196, 110] width 201 height 14
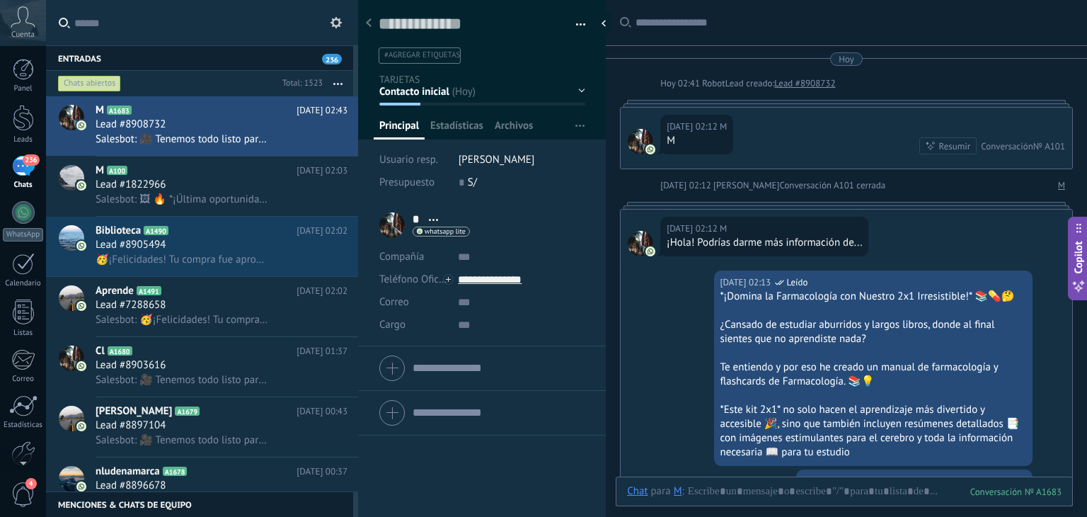
scroll to position [4926, 0]
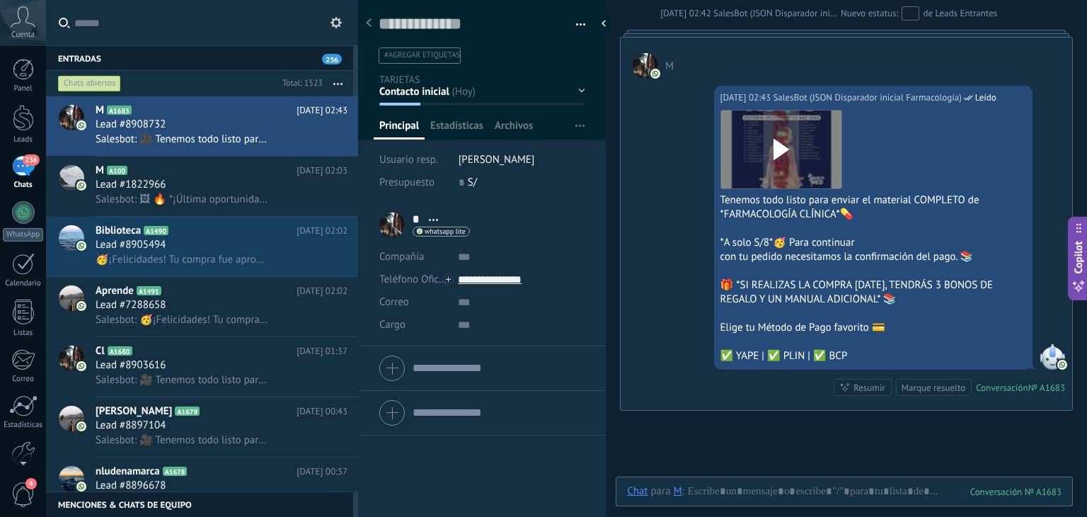
click at [580, 26] on span "button" at bounding box center [581, 26] width 10 height 3
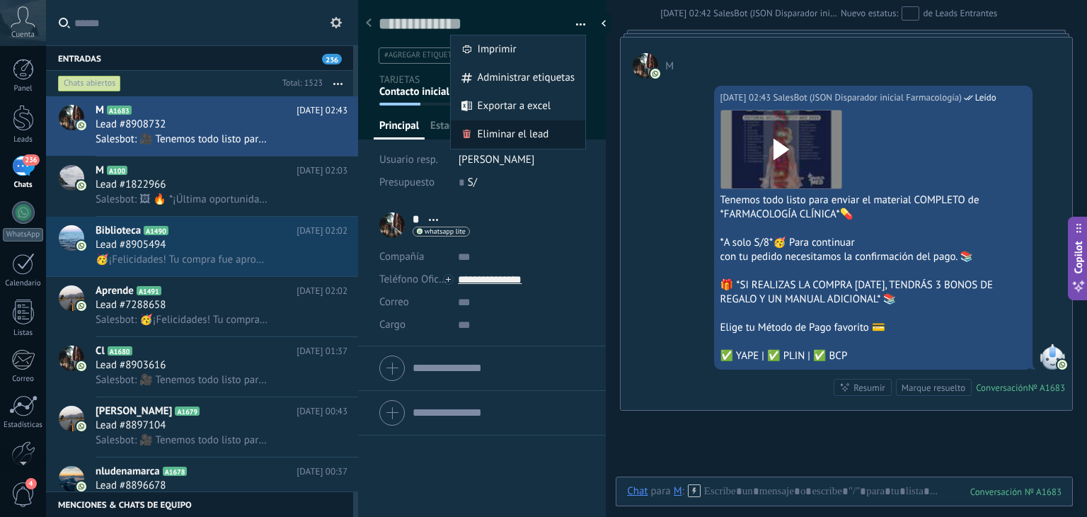
click at [503, 137] on span "Eliminar el lead" at bounding box center [513, 134] width 71 height 28
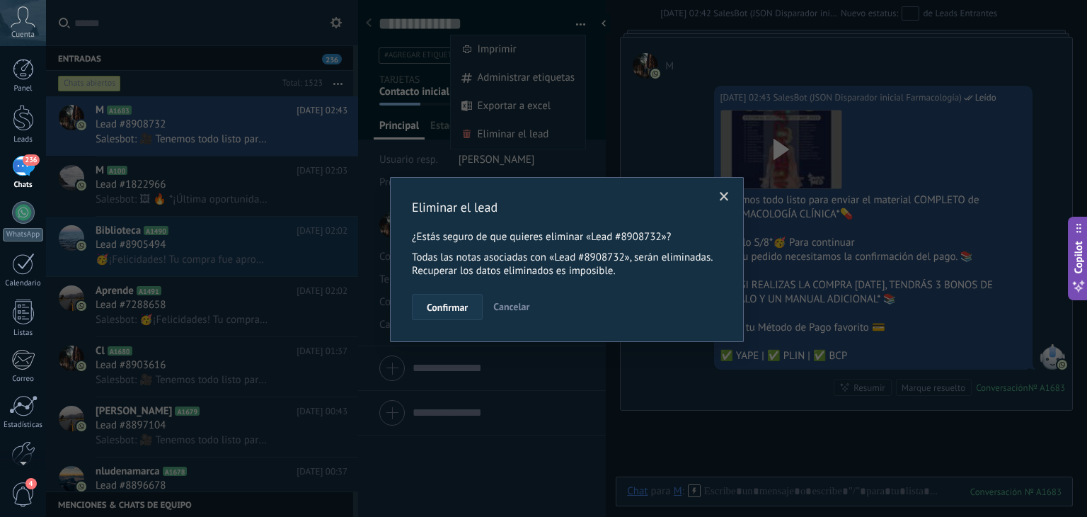
click at [427, 311] on span "Confirmar" at bounding box center [447, 307] width 41 height 10
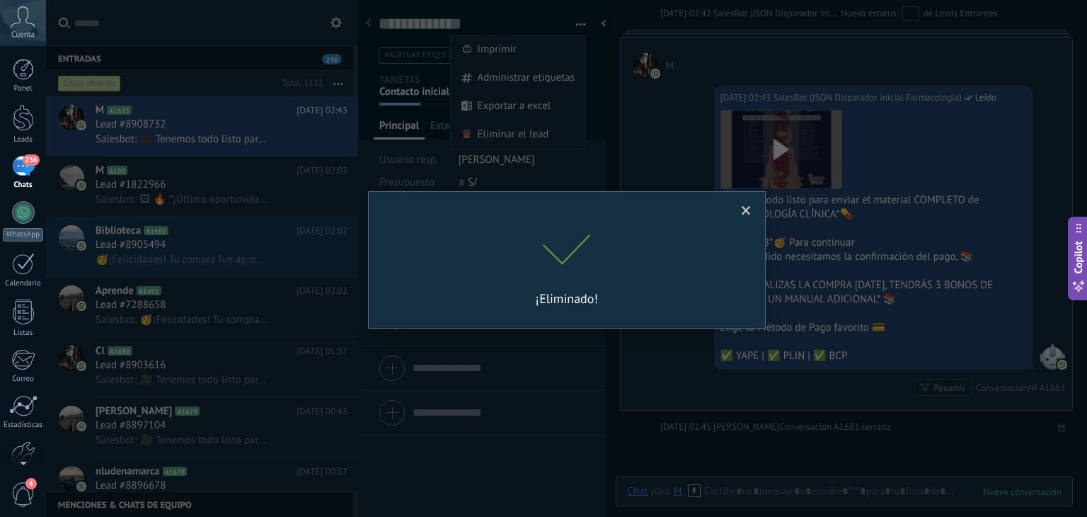
scroll to position [4950, 0]
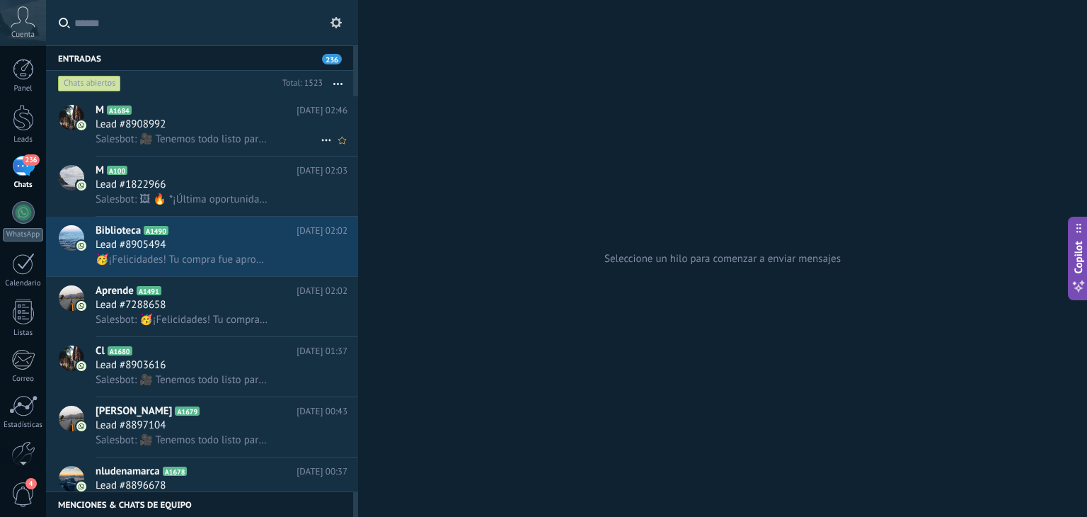
click at [228, 122] on div "Lead #8908992" at bounding box center [222, 124] width 252 height 14
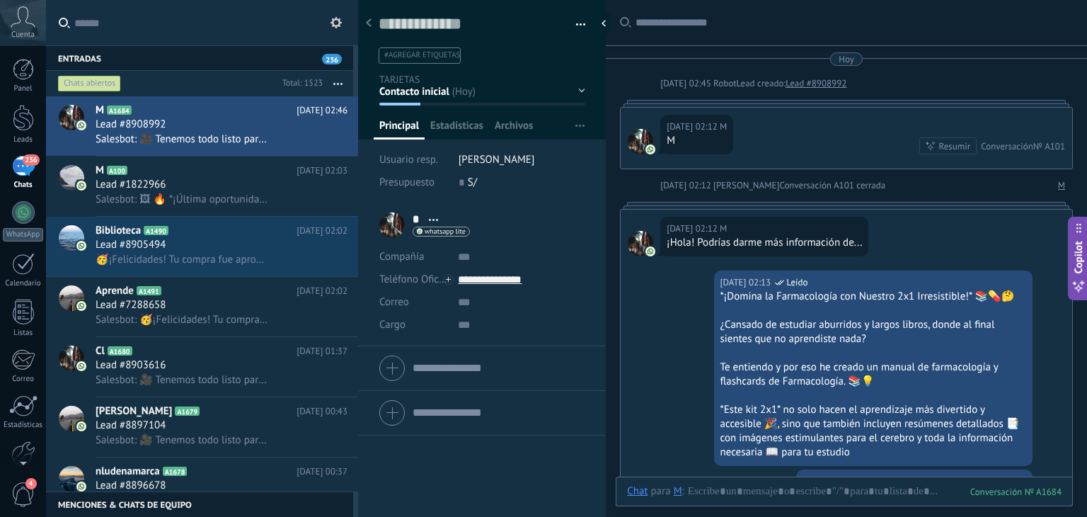
scroll to position [6374, 0]
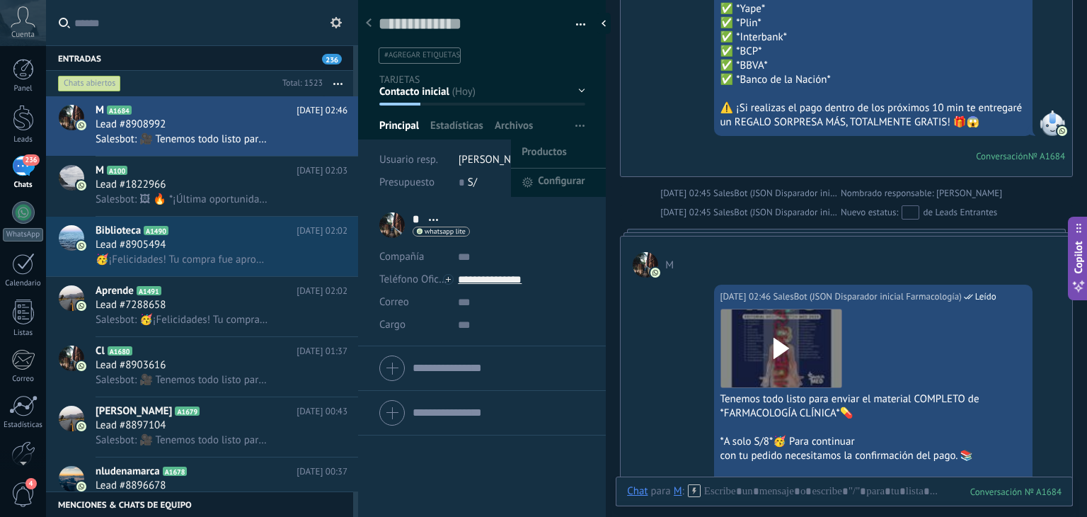
click at [580, 122] on span "button" at bounding box center [579, 126] width 9 height 27
click at [575, 122] on span "button" at bounding box center [579, 126] width 9 height 27
click at [576, 32] on button "button" at bounding box center [575, 24] width 21 height 21
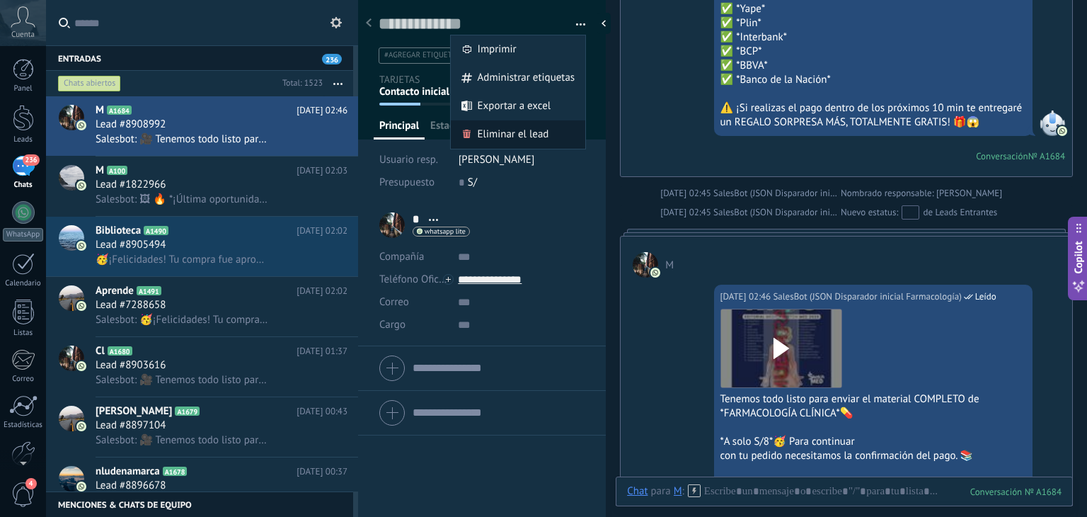
click at [507, 137] on span "Eliminar el lead" at bounding box center [513, 134] width 71 height 28
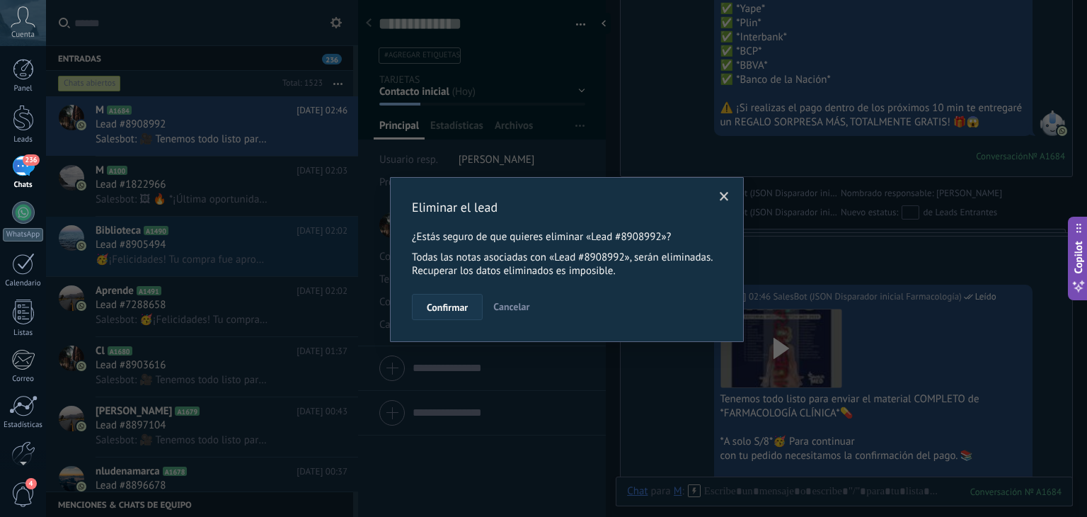
click at [444, 315] on button "Confirmar" at bounding box center [447, 307] width 71 height 27
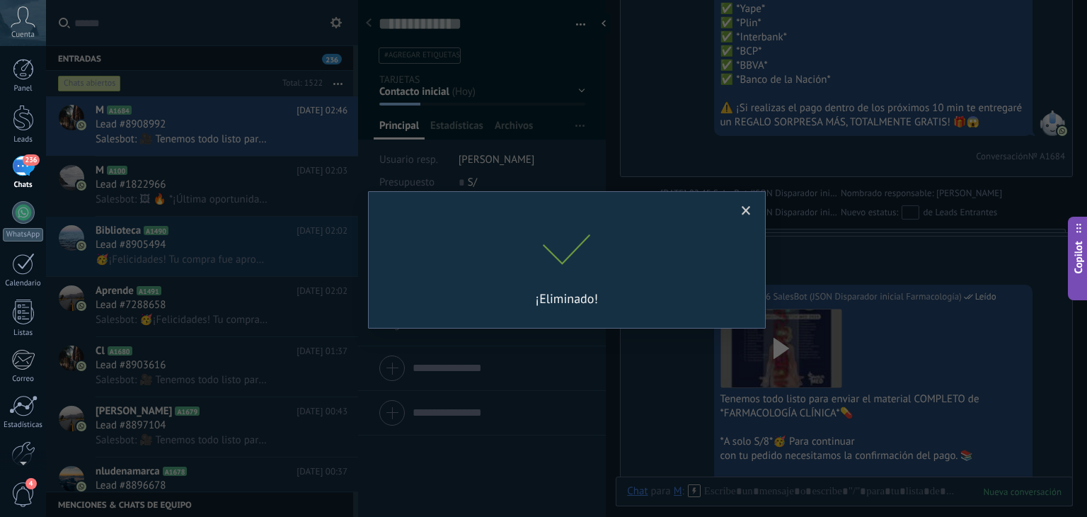
scroll to position [6398, 0]
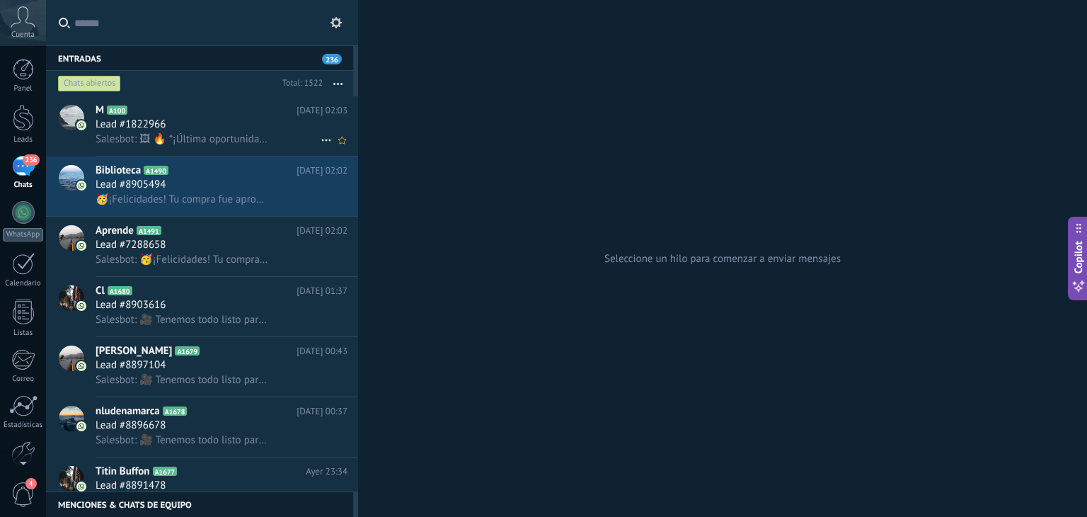
click at [211, 125] on div "Lead #1822966" at bounding box center [222, 124] width 252 height 14
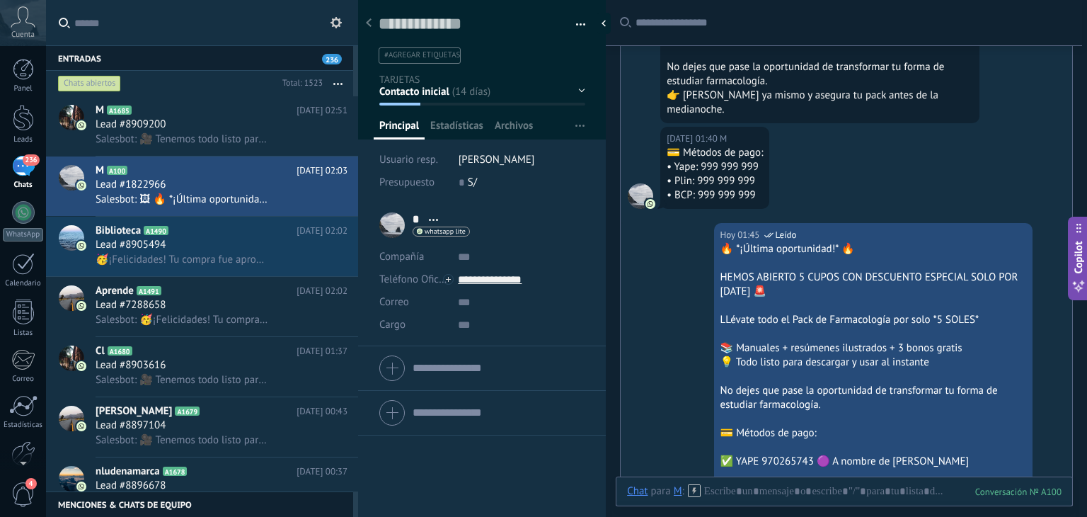
scroll to position [2738, 0]
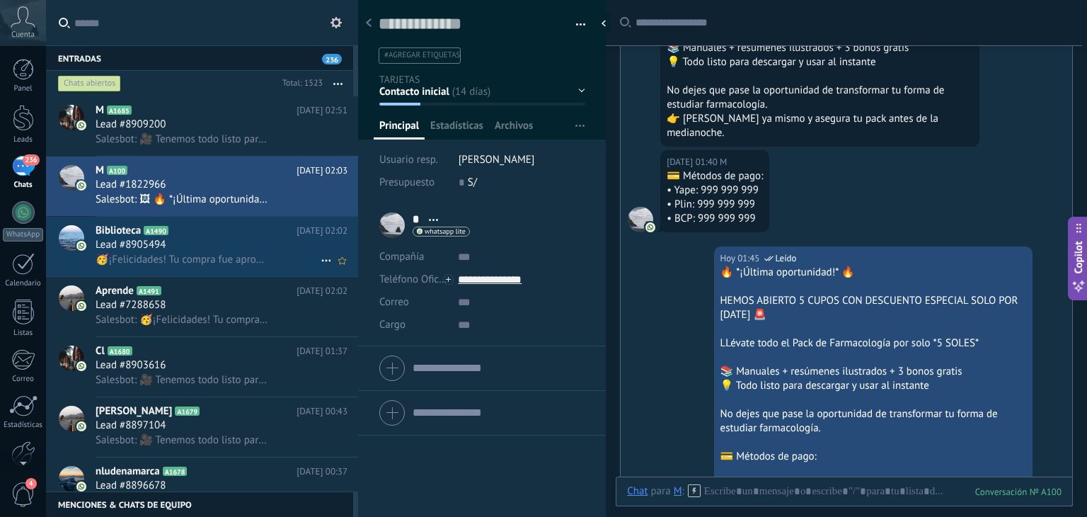
click at [221, 260] on span "🥳¡Felicidades! Tu compra fue aprobada✅ Haz clic aquí para acceder a *FlashCards…" at bounding box center [183, 259] width 174 height 13
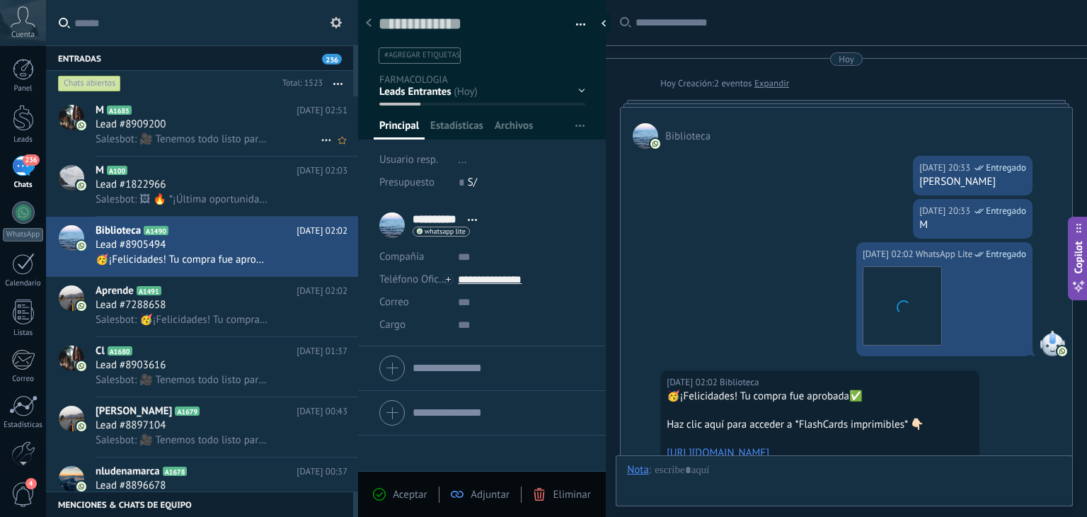
scroll to position [280, 0]
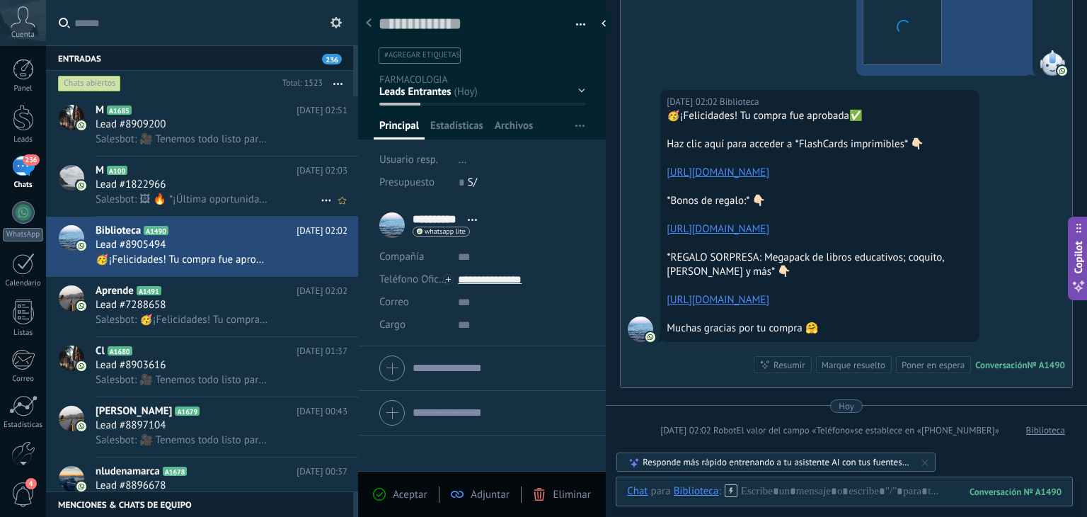
click at [212, 195] on span "Salesbot: 🖼 🔥 *¡Última oportunidad!* 🔥 HEMOS ABIERTO 5 CUPOS CON DESCUENTO ESPE…" at bounding box center [183, 199] width 174 height 13
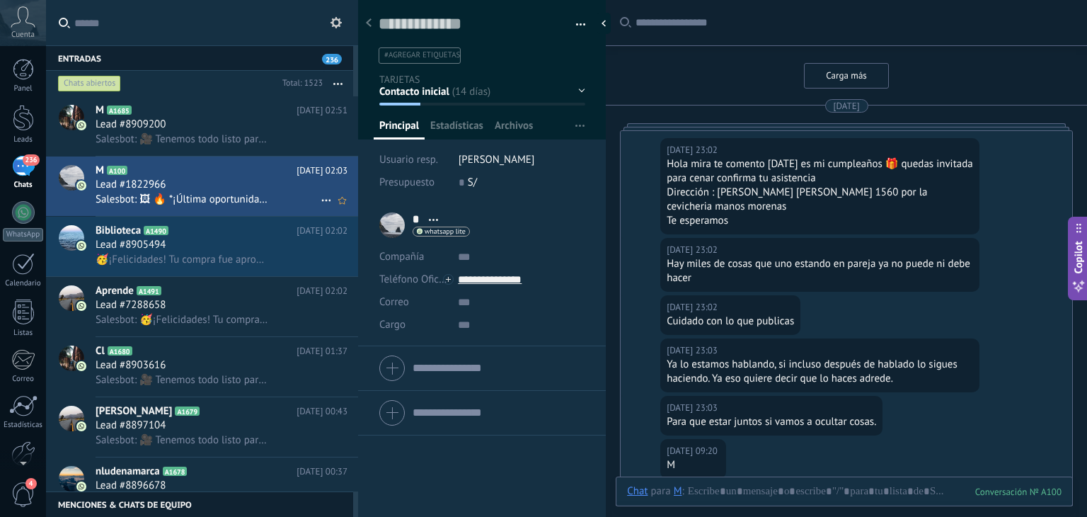
scroll to position [3251, 0]
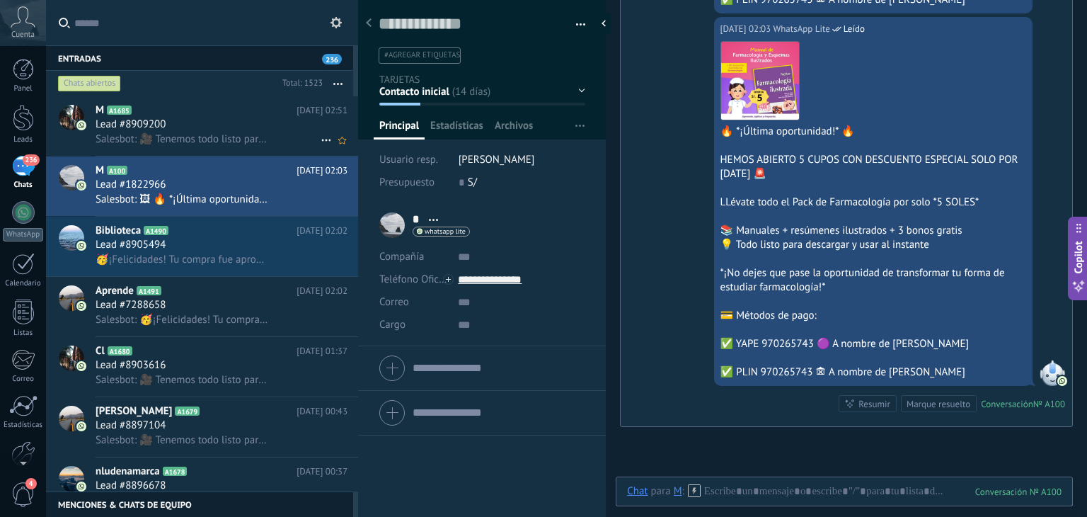
click at [223, 128] on div "Lead #8909200" at bounding box center [222, 124] width 252 height 14
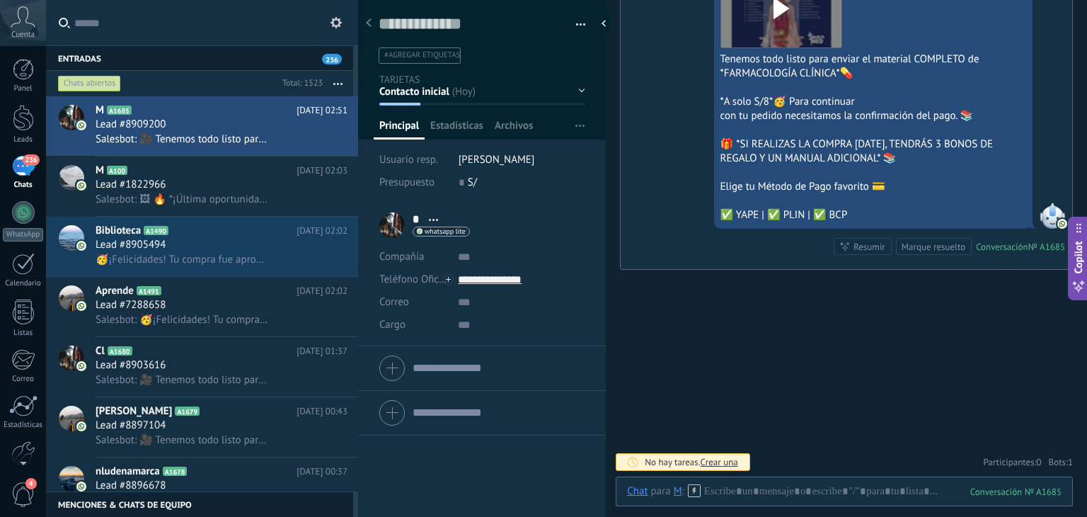
scroll to position [8355, 0]
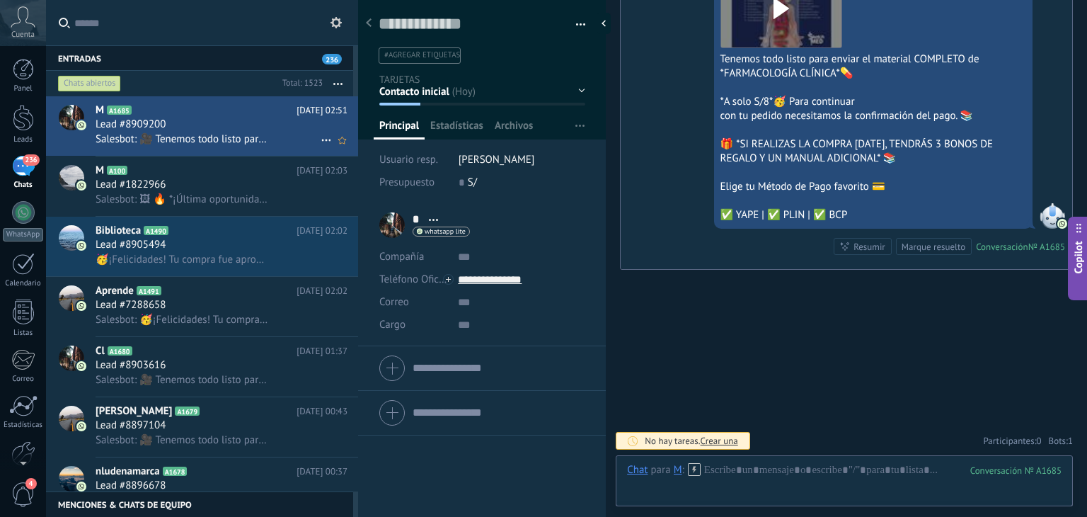
click at [277, 124] on div "Lead #8909200" at bounding box center [222, 124] width 252 height 14
click at [577, 31] on button "button" at bounding box center [575, 24] width 21 height 21
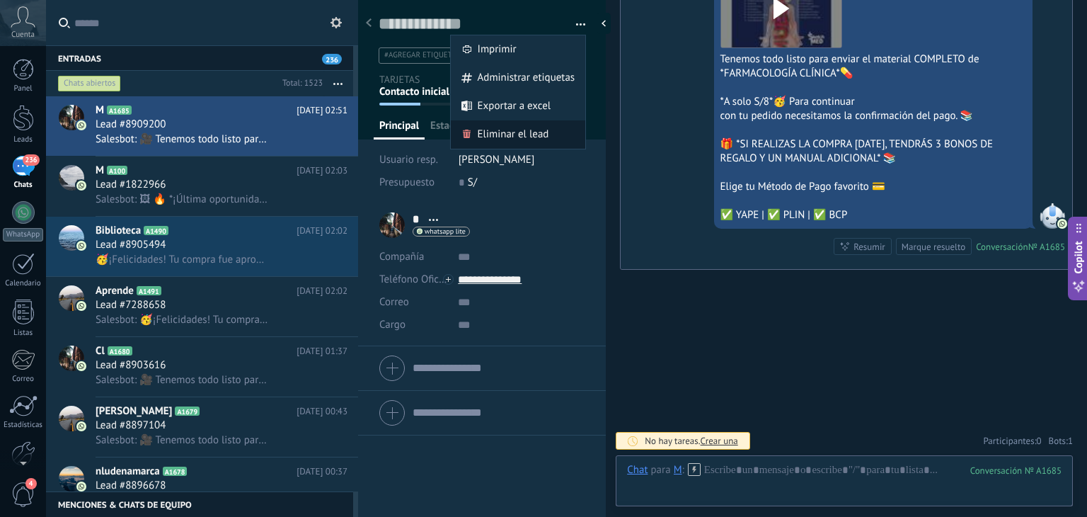
click at [556, 132] on div "Eliminar el lead" at bounding box center [518, 134] width 135 height 28
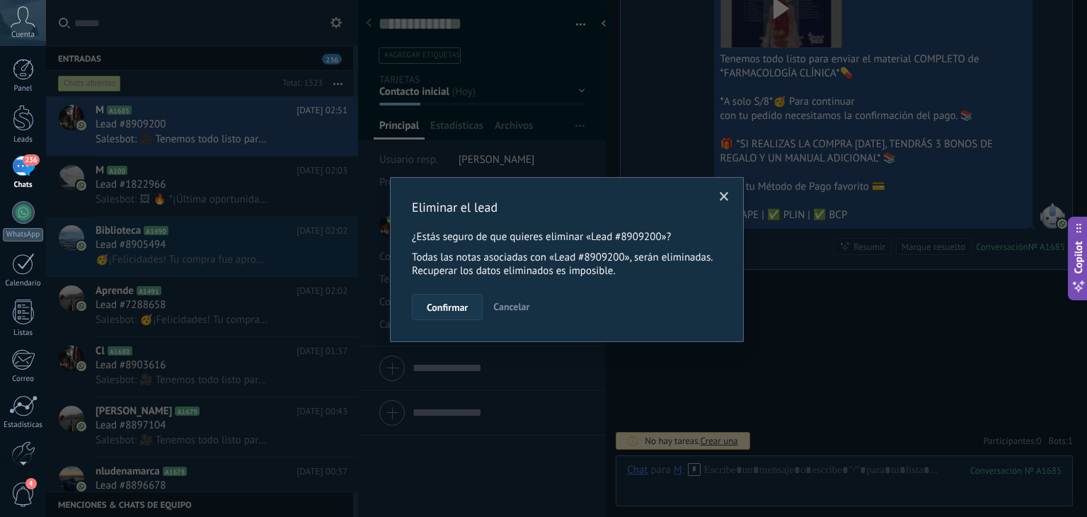
click at [447, 308] on span "Confirmar" at bounding box center [447, 307] width 41 height 10
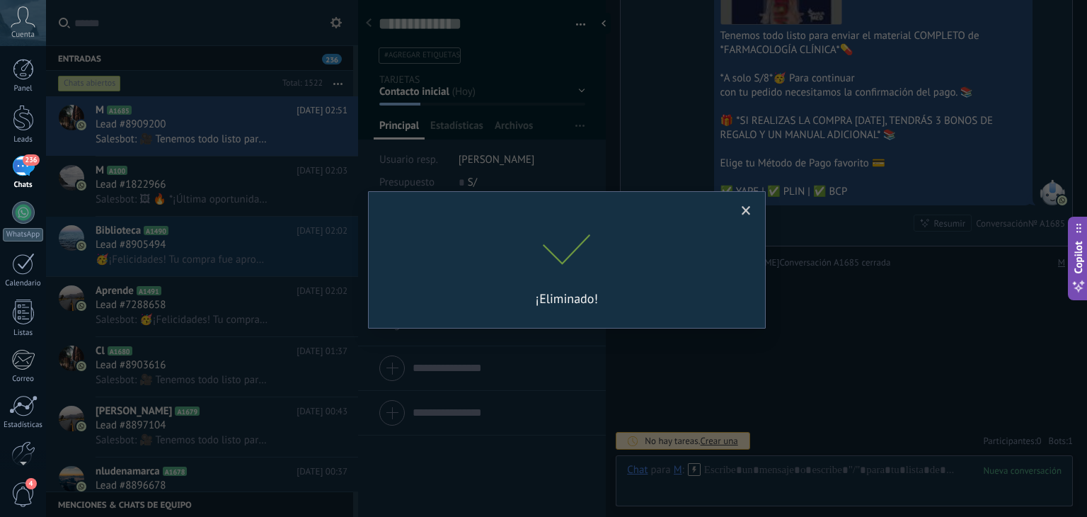
scroll to position [8378, 0]
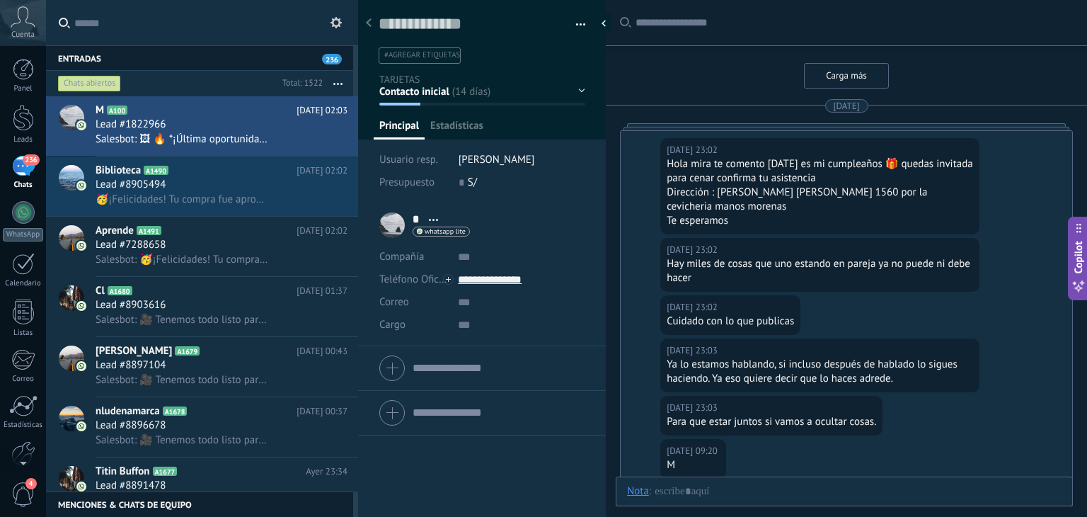
scroll to position [3251, 0]
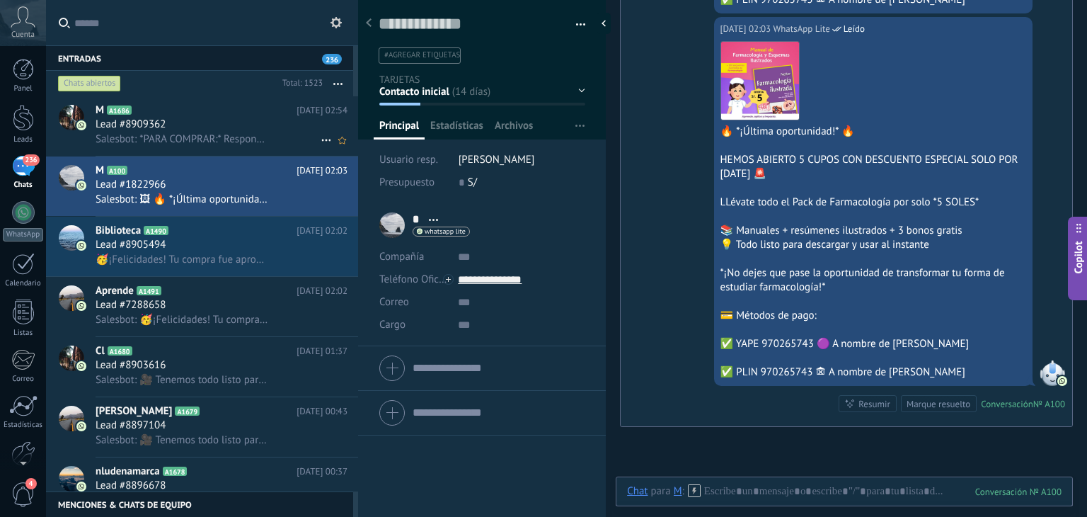
click at [278, 102] on div "M A1686 Hoy 02:54 Lead #8909362 Salesbot: *PARA COMPRAR:* Responde con el métod…" at bounding box center [227, 125] width 263 height 59
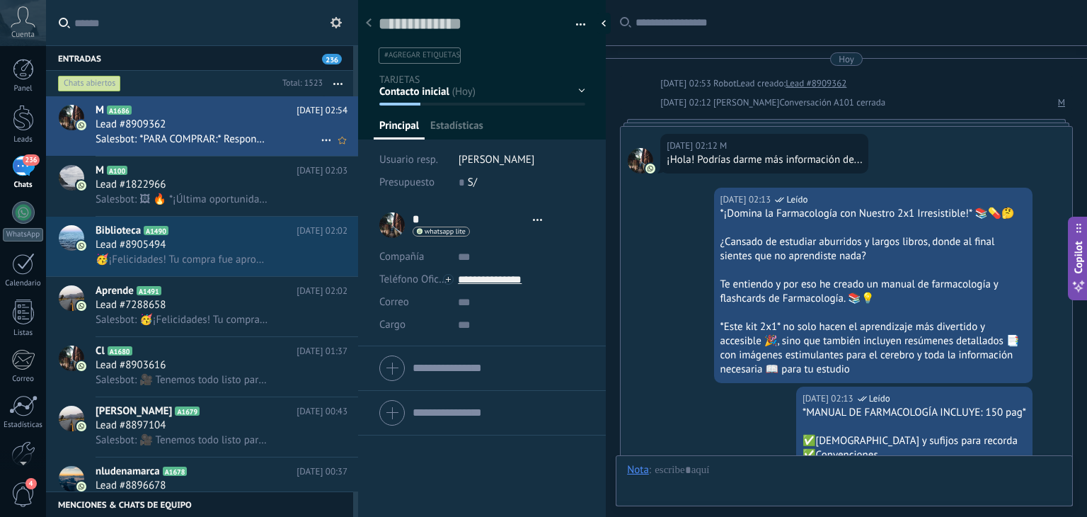
scroll to position [9439, 0]
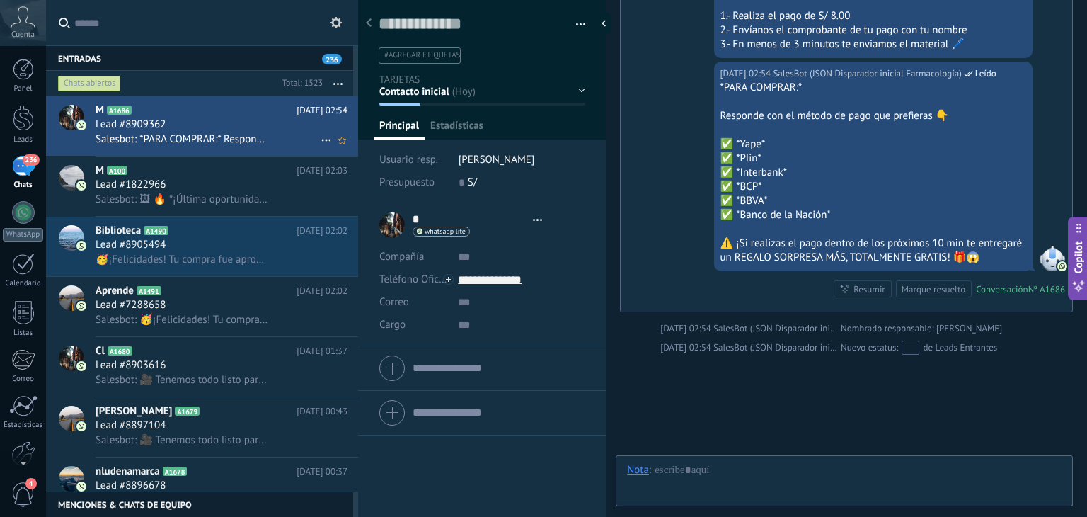
type textarea "**********"
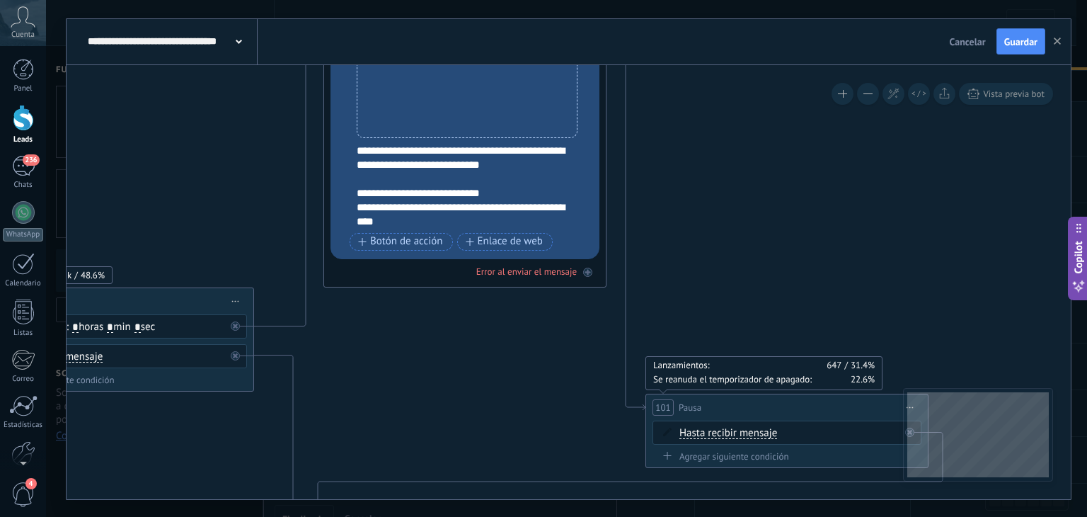
drag, startPoint x: 617, startPoint y: 360, endPoint x: 487, endPoint y: 363, distance: 130.3
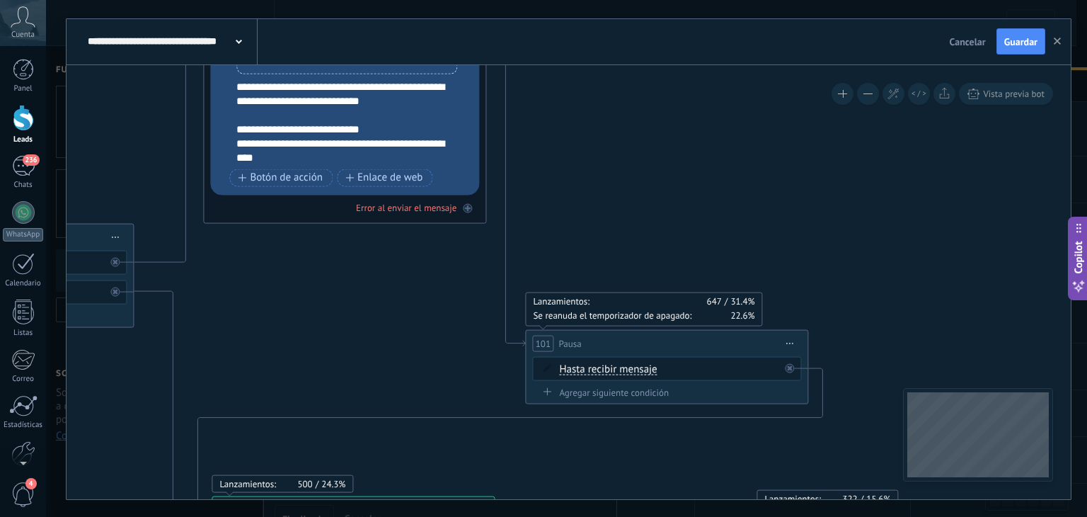
drag, startPoint x: 511, startPoint y: 360, endPoint x: 405, endPoint y: 292, distance: 126.0
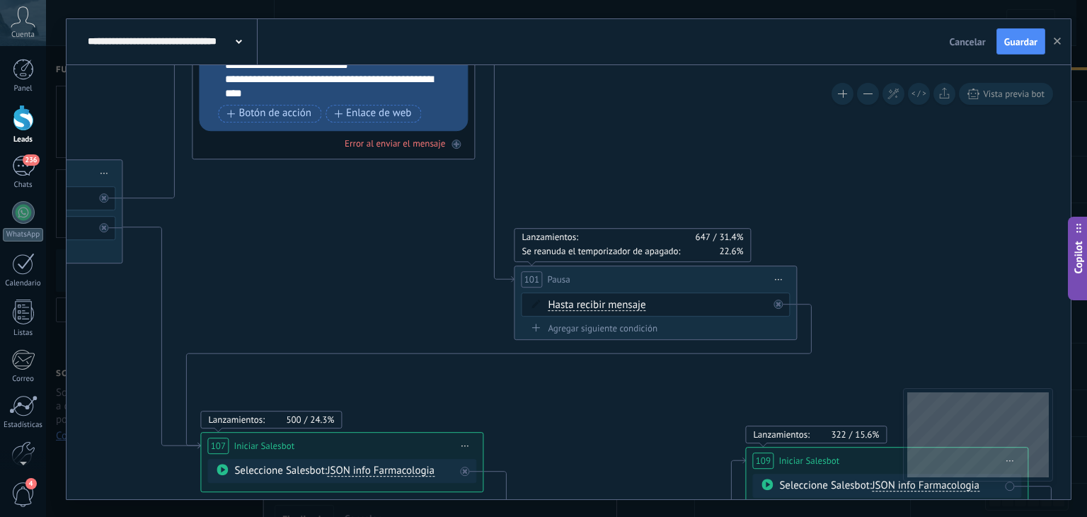
drag, startPoint x: 427, startPoint y: 333, endPoint x: 416, endPoint y: 269, distance: 64.7
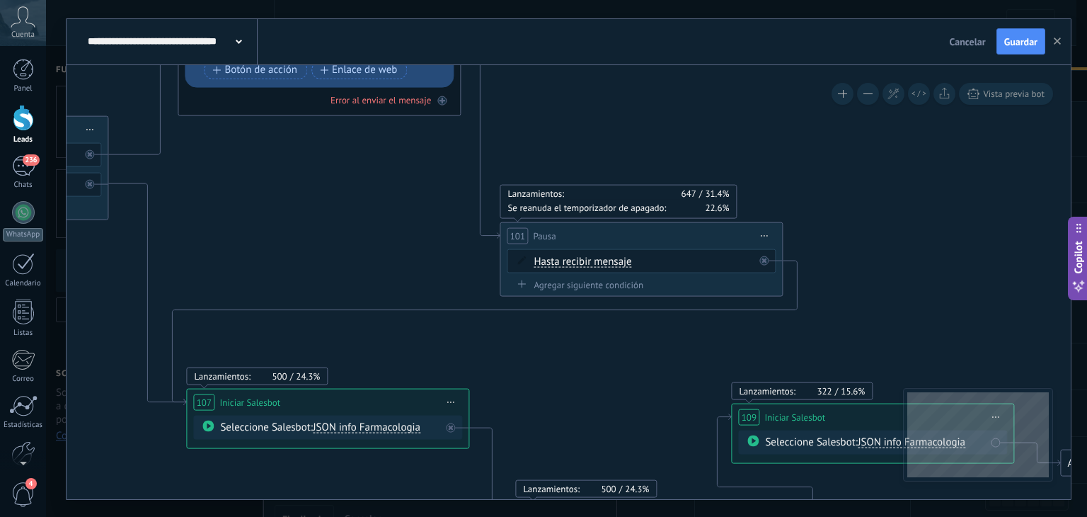
drag, startPoint x: 420, startPoint y: 281, endPoint x: 388, endPoint y: 195, distance: 91.4
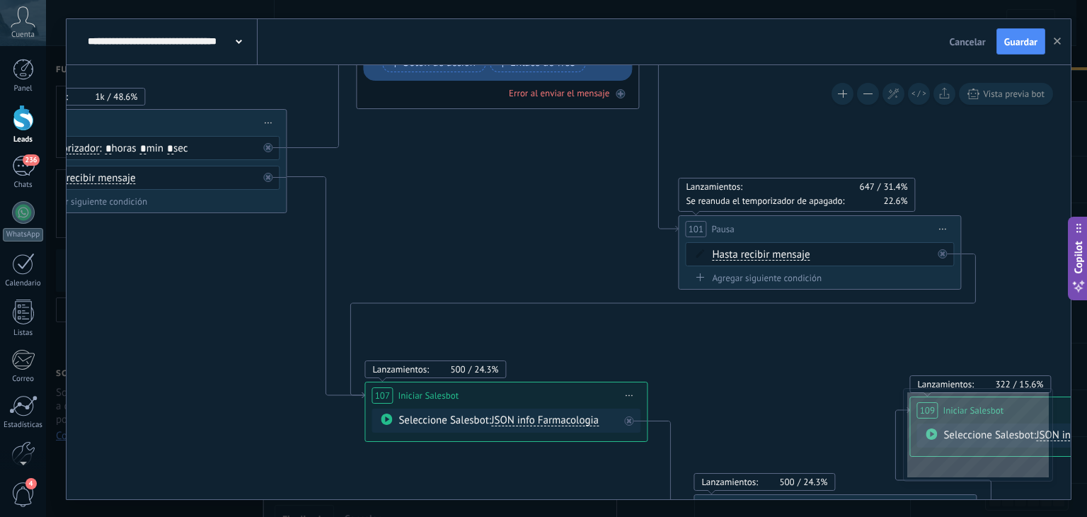
drag, startPoint x: 563, startPoint y: 338, endPoint x: 771, endPoint y: 372, distance: 210.8
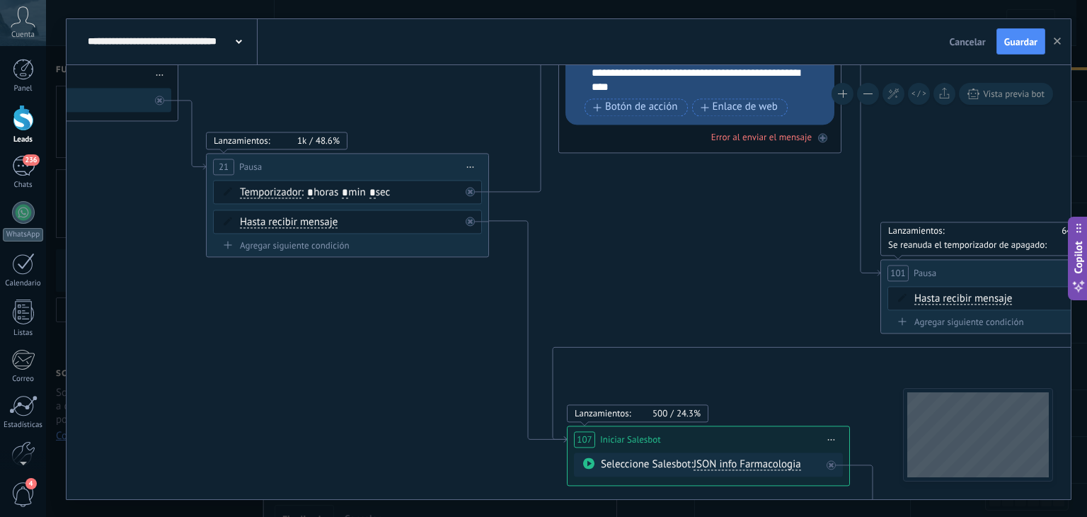
drag, startPoint x: 435, startPoint y: 235, endPoint x: 625, endPoint y: 281, distance: 195.9
click at [304, 220] on span "Hasta recibir mensaje" at bounding box center [289, 222] width 98 height 11
click at [304, 220] on button "Hasta recibir mensaje" at bounding box center [321, 221] width 177 height 25
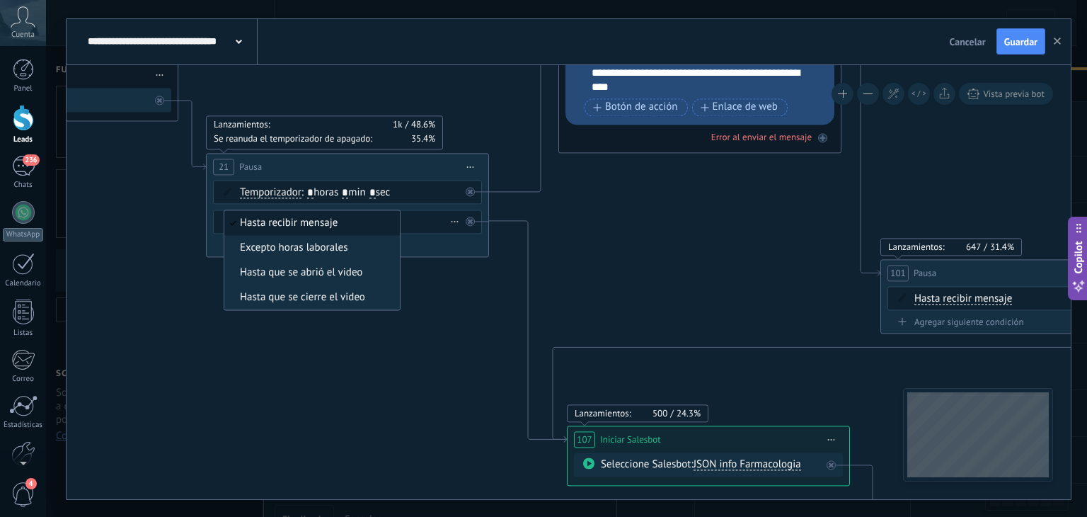
click at [304, 220] on span "Hasta recibir mensaje" at bounding box center [309, 223] width 171 height 14
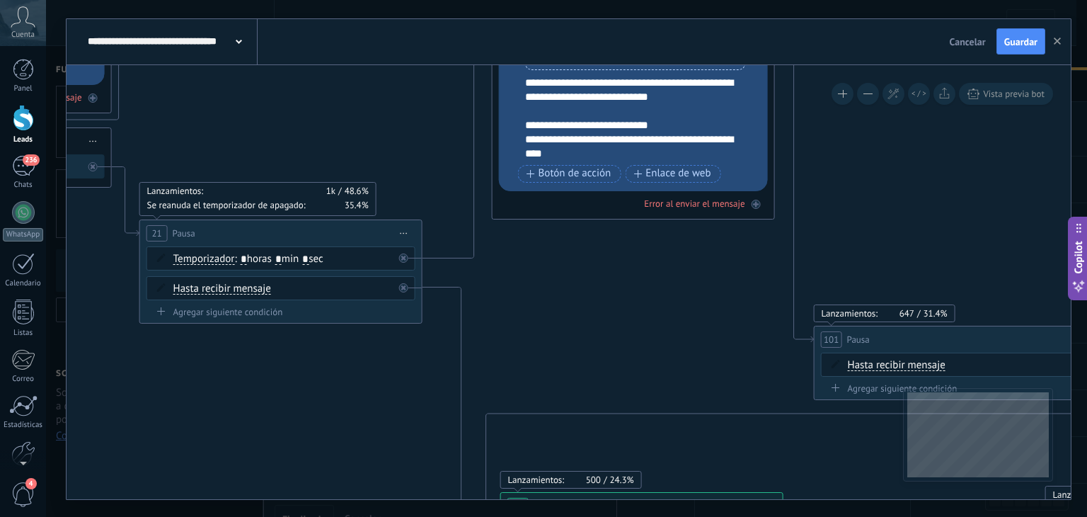
drag, startPoint x: 641, startPoint y: 258, endPoint x: 562, endPoint y: 345, distance: 117.2
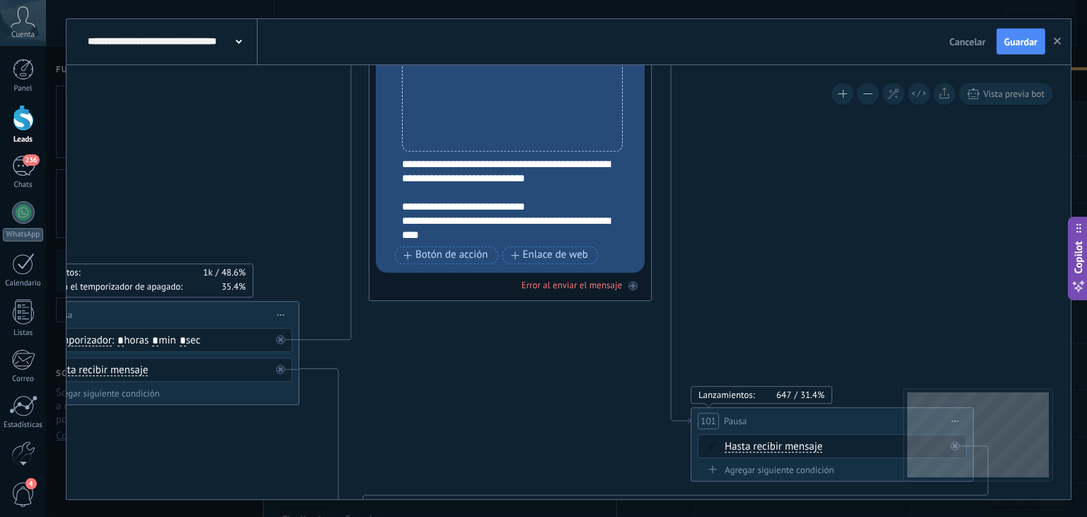
drag, startPoint x: 581, startPoint y: 292, endPoint x: 471, endPoint y: 355, distance: 126.8
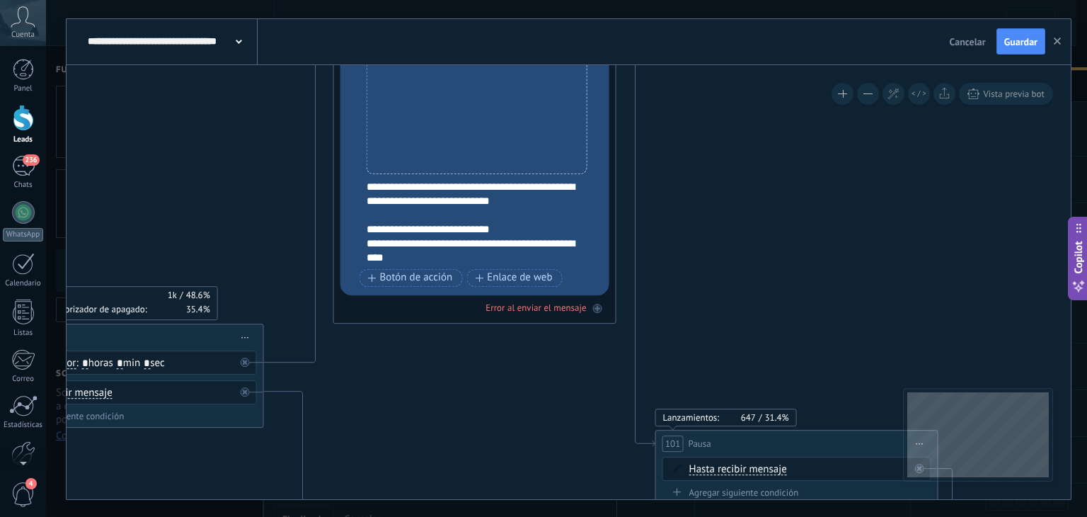
drag, startPoint x: 507, startPoint y: 352, endPoint x: 456, endPoint y: 339, distance: 52.5
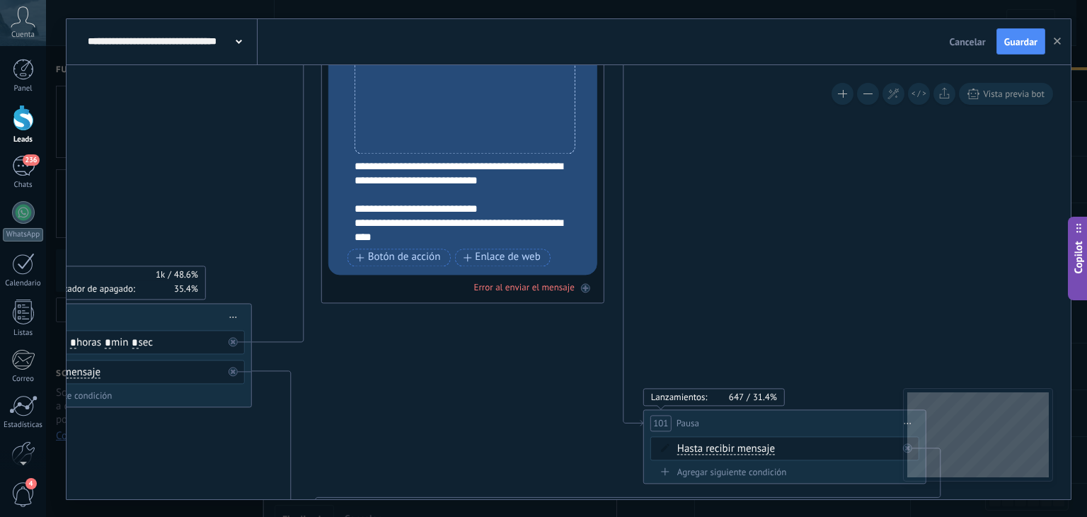
drag, startPoint x: 487, startPoint y: 374, endPoint x: 467, endPoint y: 285, distance: 91.4
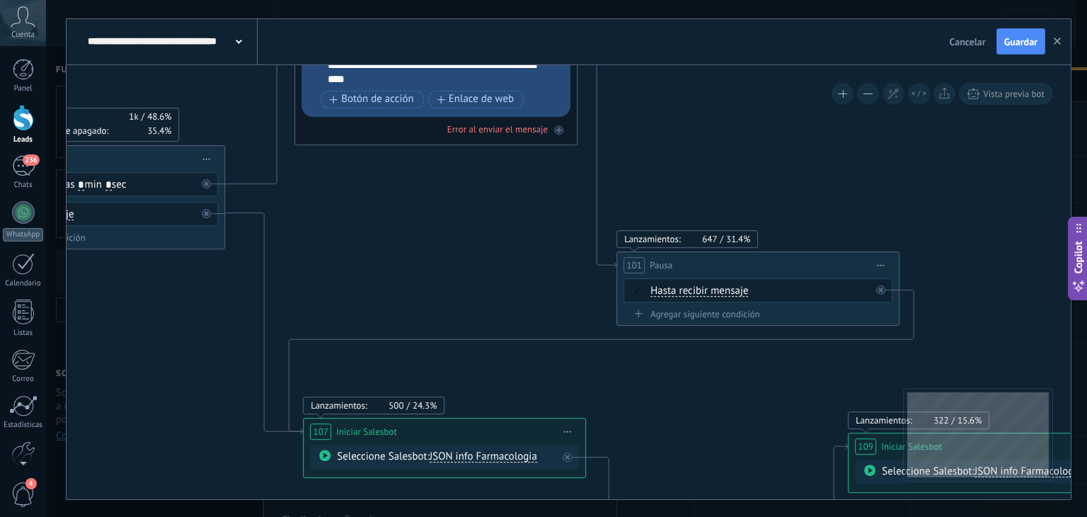
drag, startPoint x: 490, startPoint y: 328, endPoint x: 483, endPoint y: 259, distance: 69.7
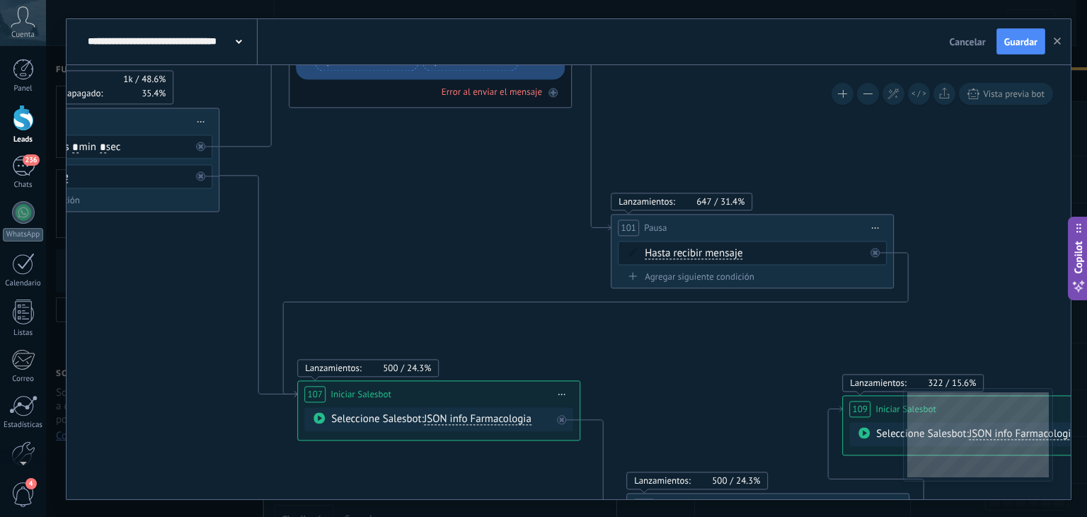
drag, startPoint x: 490, startPoint y: 287, endPoint x: 485, endPoint y: 250, distance: 37.2
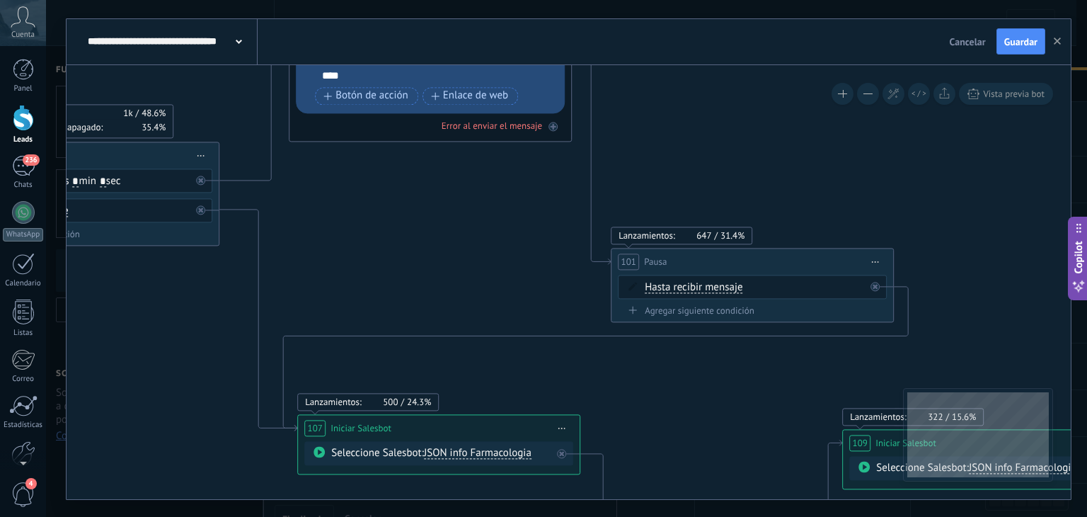
click at [775, 277] on div "Hasta recibir mensaje Hasta recibir mensaje Temporizador Excepto horas laborale…" at bounding box center [752, 287] width 269 height 24
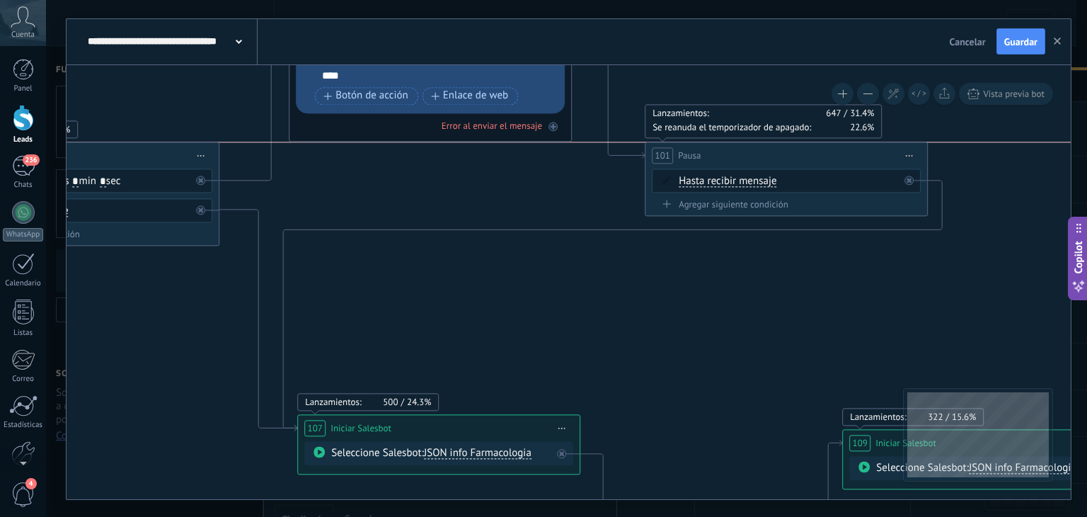
drag, startPoint x: 781, startPoint y: 261, endPoint x: 815, endPoint y: 150, distance: 116.2
click at [815, 150] on div "101 Pausa ***** Iniciar vista previa aquí Cambiar nombre Duplicar Borrar" at bounding box center [786, 155] width 282 height 26
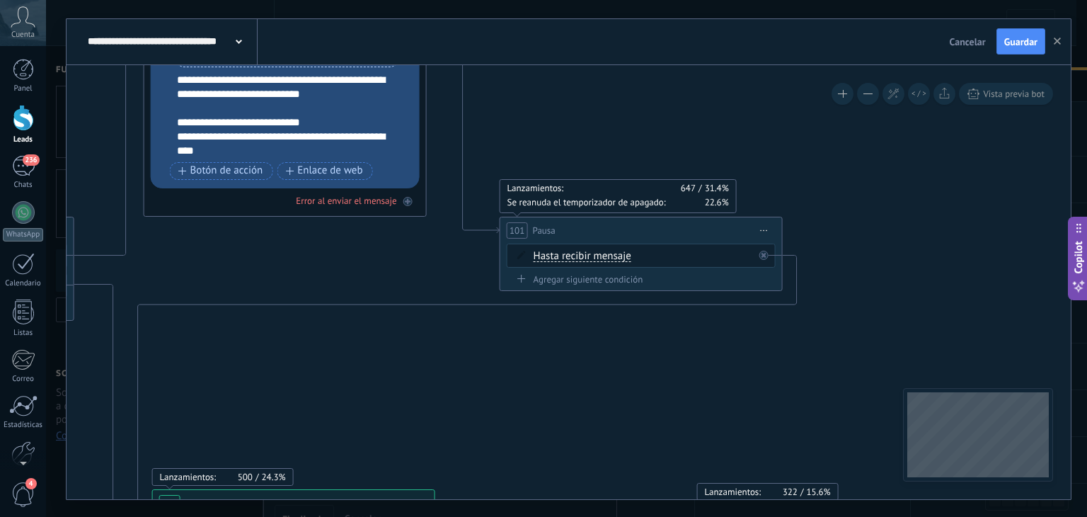
drag, startPoint x: 766, startPoint y: 316, endPoint x: 621, endPoint y: 391, distance: 164.0
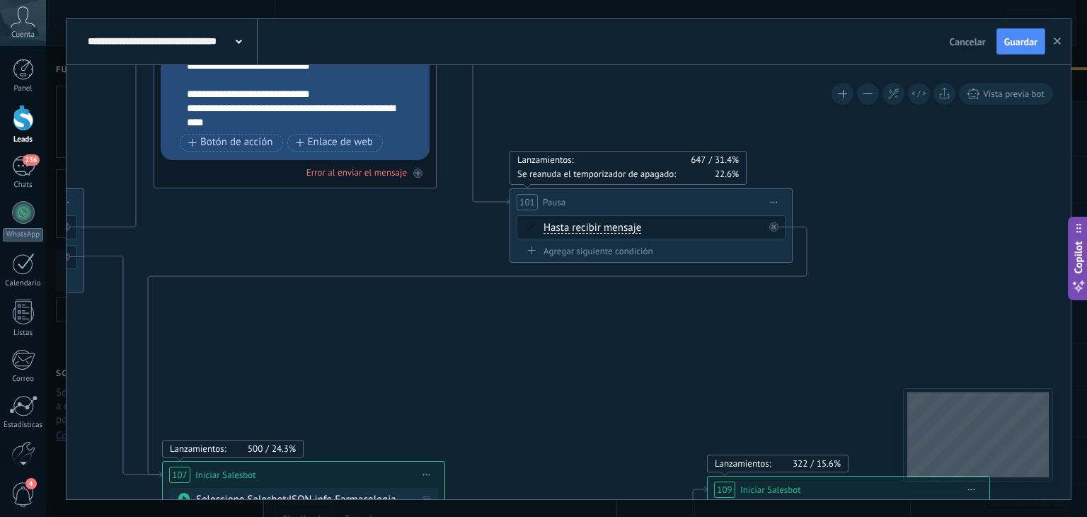
drag, startPoint x: 722, startPoint y: 336, endPoint x: 733, endPoint y: 308, distance: 30.2
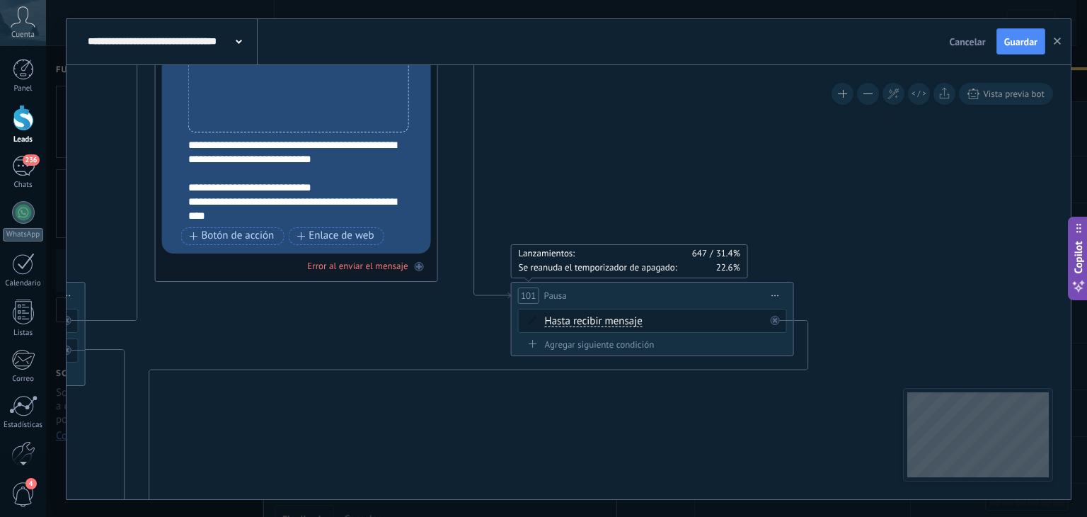
drag, startPoint x: 733, startPoint y: 308, endPoint x: 729, endPoint y: 388, distance: 80.1
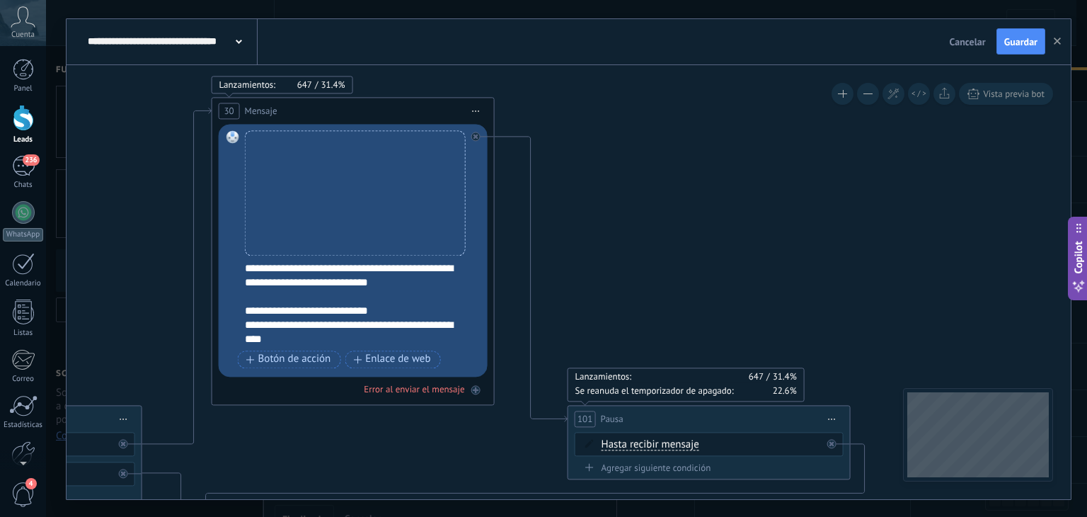
drag, startPoint x: 661, startPoint y: 181, endPoint x: 719, endPoint y: 306, distance: 138.1
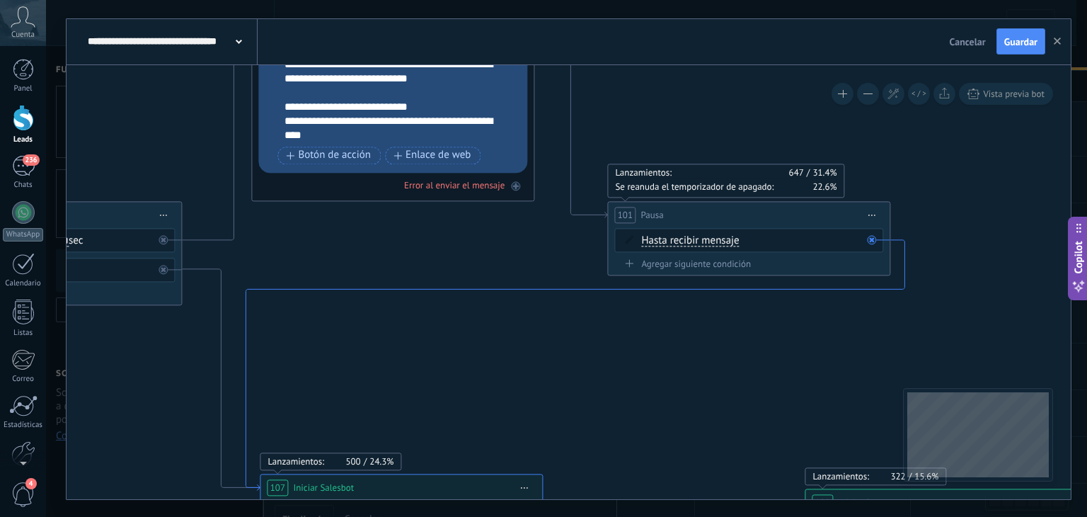
drag, startPoint x: 565, startPoint y: 254, endPoint x: 605, endPoint y: 288, distance: 52.7
click at [605, 288] on icon at bounding box center [575, 365] width 659 height 251
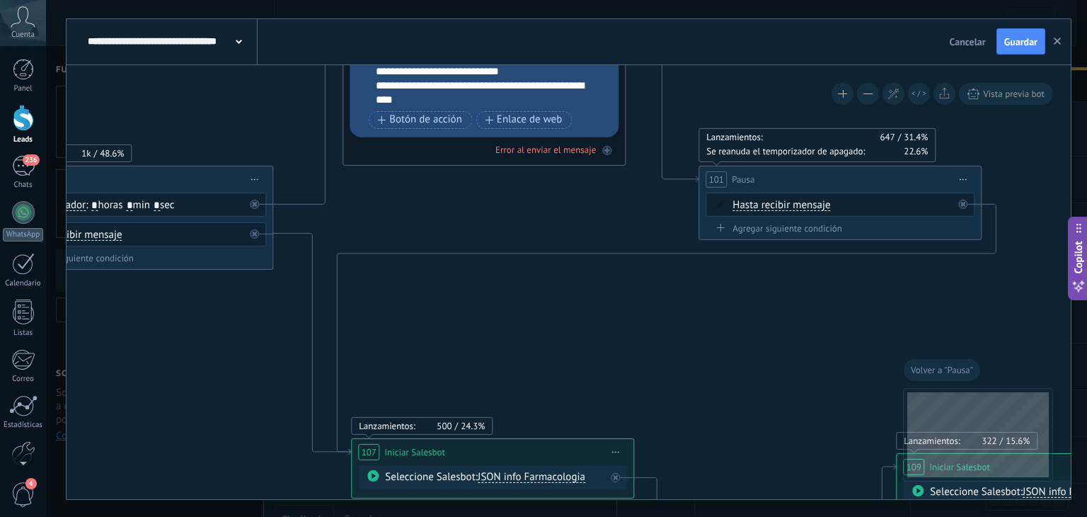
drag, startPoint x: 719, startPoint y: 185, endPoint x: 611, endPoint y: 383, distance: 224.9
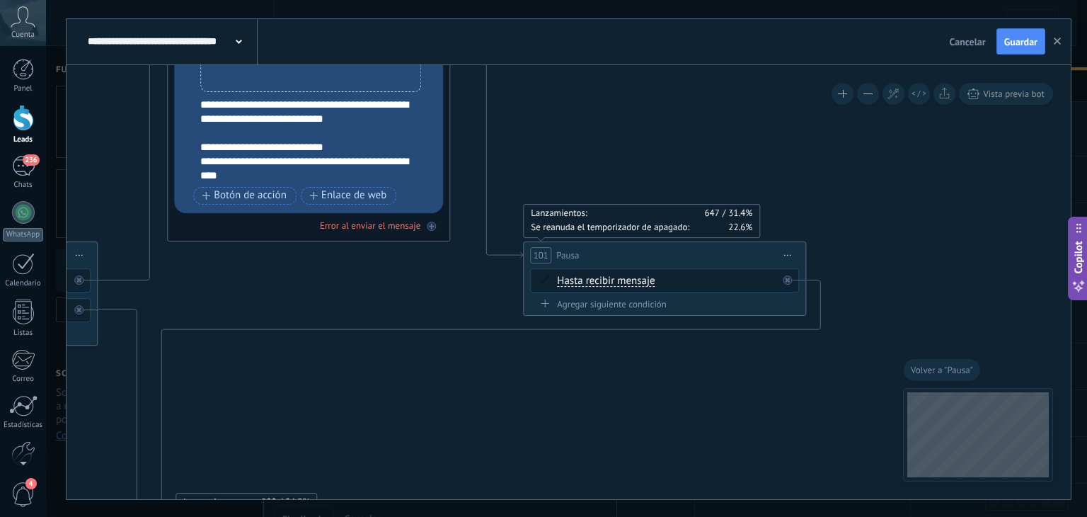
drag, startPoint x: 685, startPoint y: 321, endPoint x: 538, endPoint y: 380, distance: 158.8
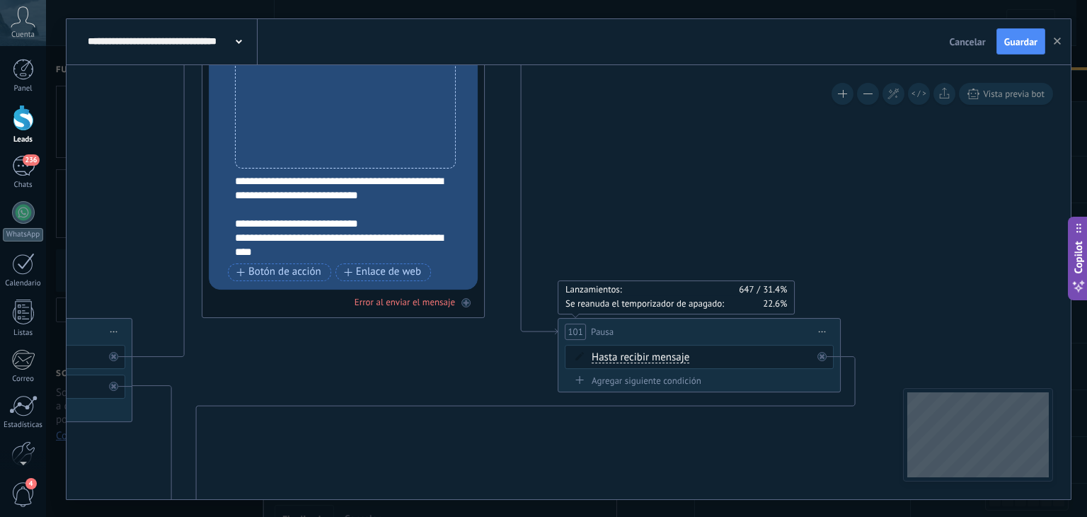
drag, startPoint x: 624, startPoint y: 105, endPoint x: 734, endPoint y: 225, distance: 162.3
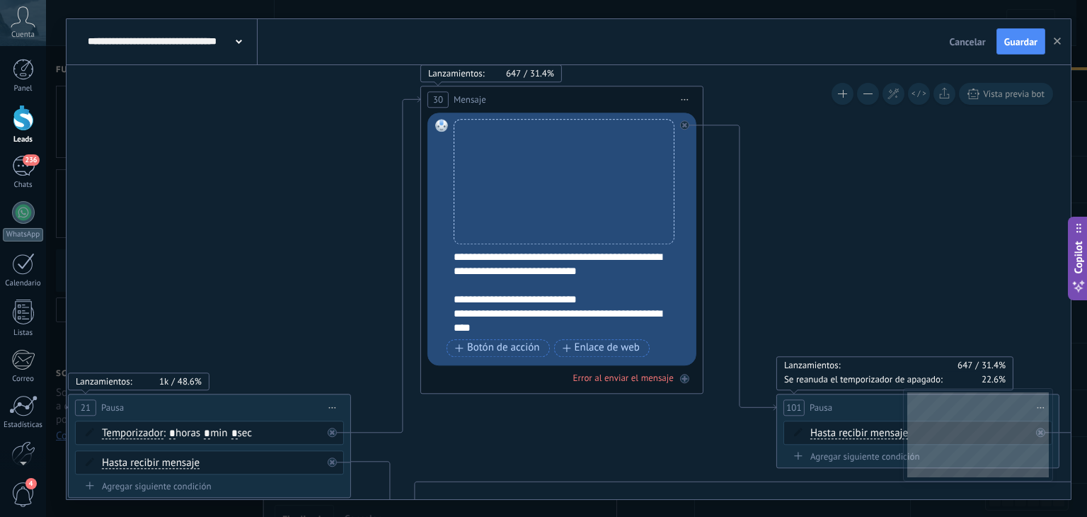
drag, startPoint x: 660, startPoint y: 213, endPoint x: 834, endPoint y: 252, distance: 178.4
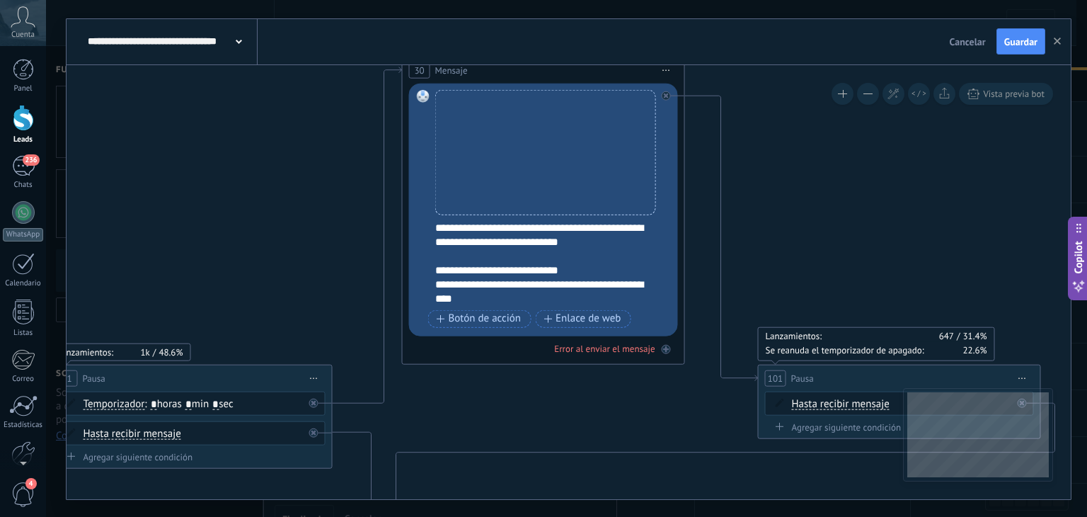
drag, startPoint x: 838, startPoint y: 241, endPoint x: 708, endPoint y: 207, distance: 134.4
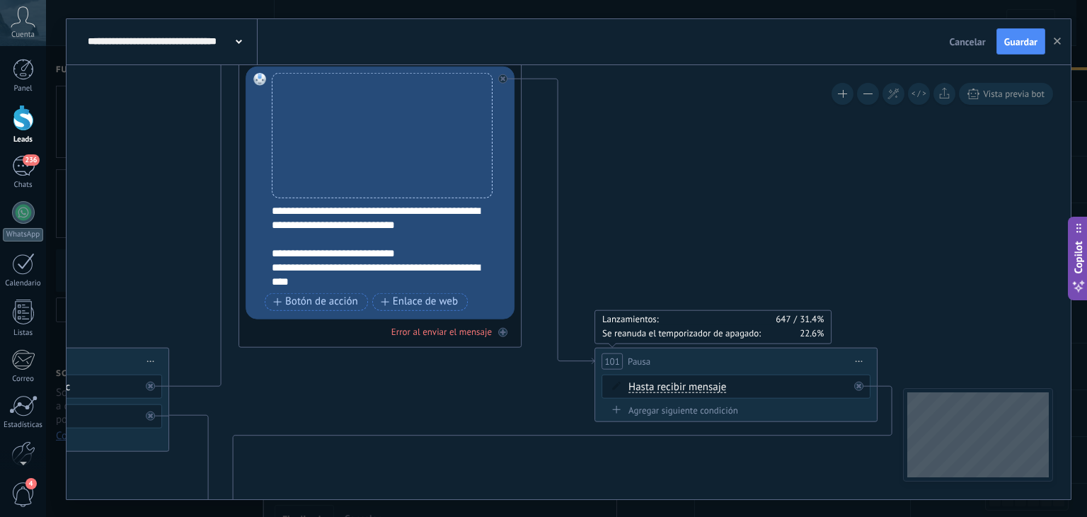
drag, startPoint x: 801, startPoint y: 210, endPoint x: 638, endPoint y: 184, distance: 164.9
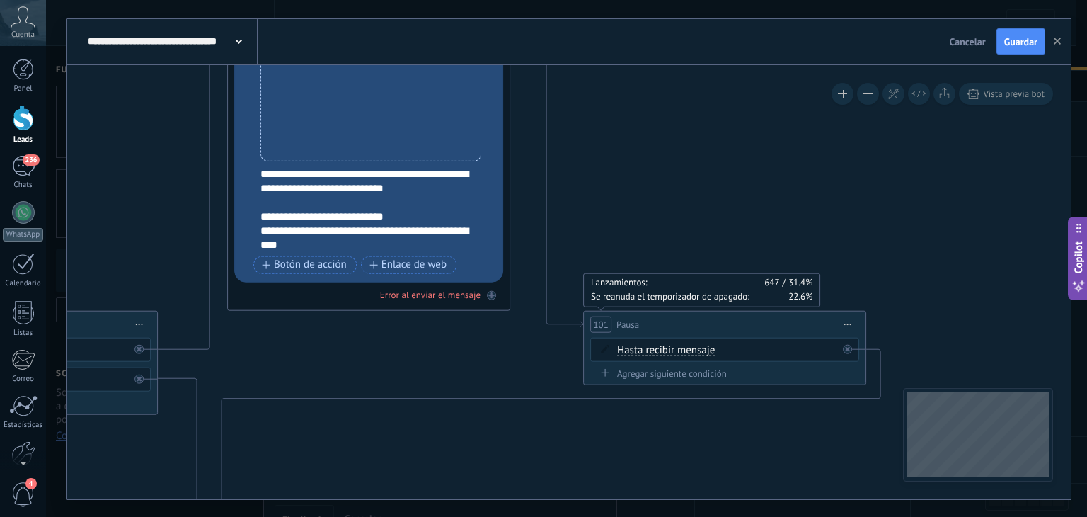
drag, startPoint x: 638, startPoint y: 184, endPoint x: 626, endPoint y: 145, distance: 40.7
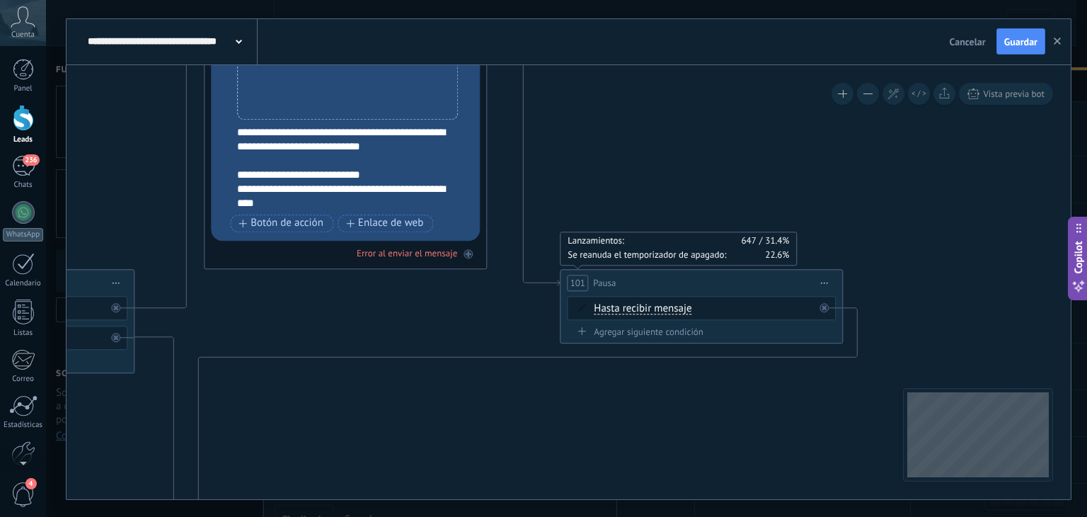
drag, startPoint x: 659, startPoint y: 171, endPoint x: 635, endPoint y: 125, distance: 51.3
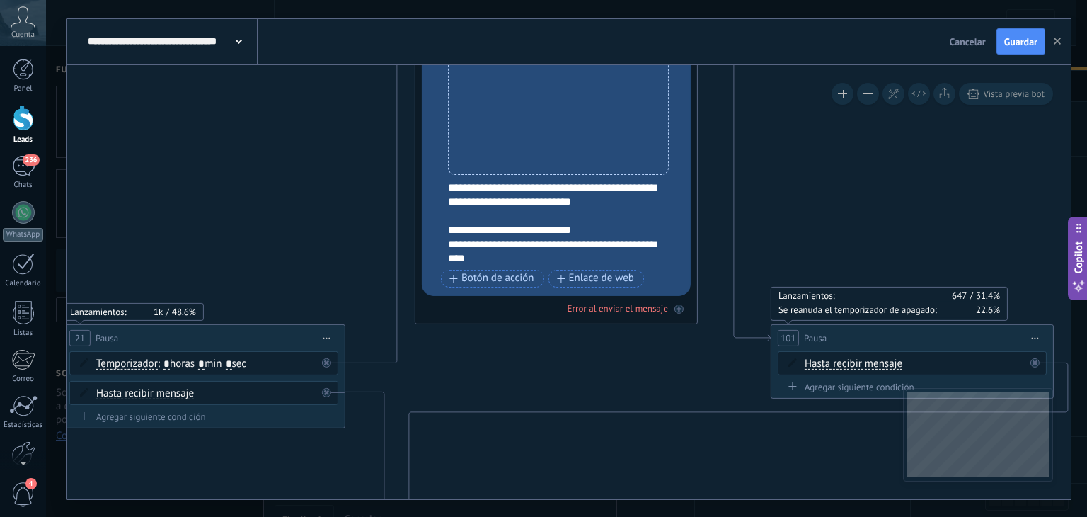
drag, startPoint x: 635, startPoint y: 125, endPoint x: 846, endPoint y: 187, distance: 220.4
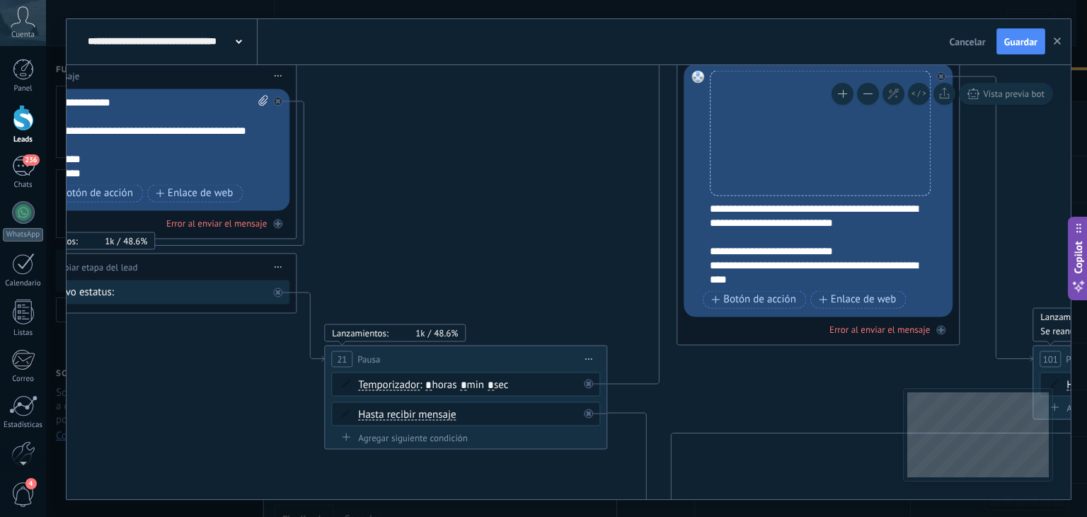
drag, startPoint x: 263, startPoint y: 157, endPoint x: 520, endPoint y: 176, distance: 257.6
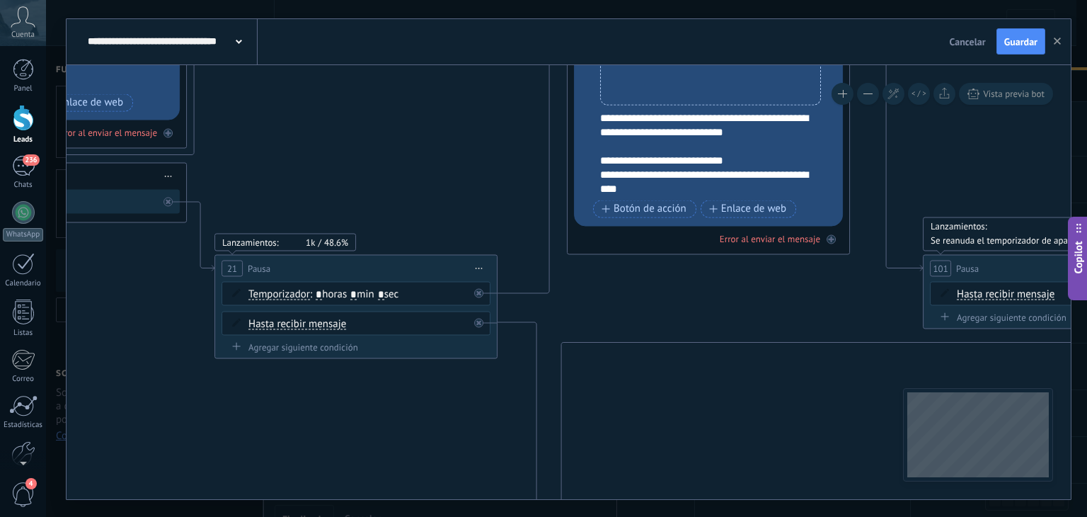
drag, startPoint x: 524, startPoint y: 195, endPoint x: 410, endPoint y: 132, distance: 129.9
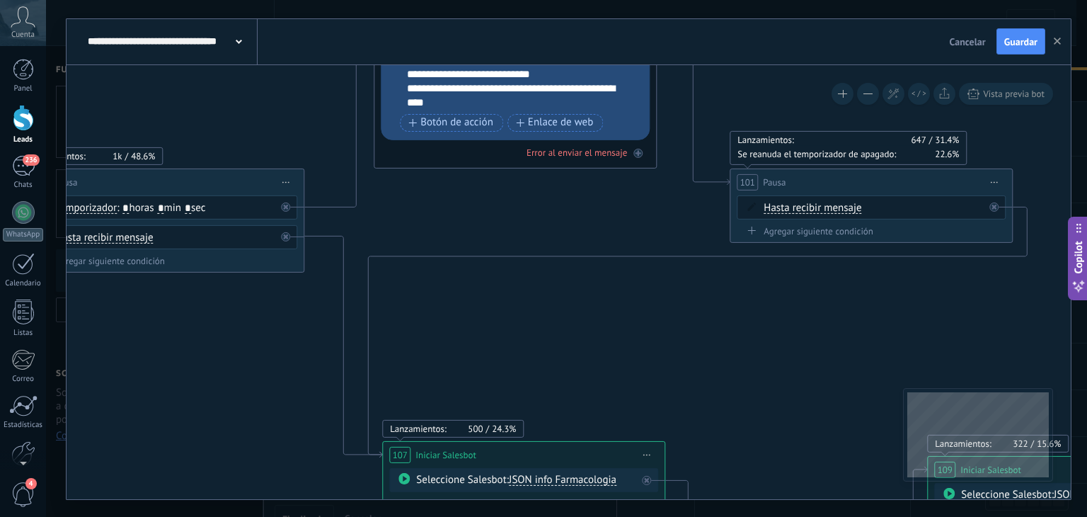
drag, startPoint x: 648, startPoint y: 302, endPoint x: 459, endPoint y: 218, distance: 207.2
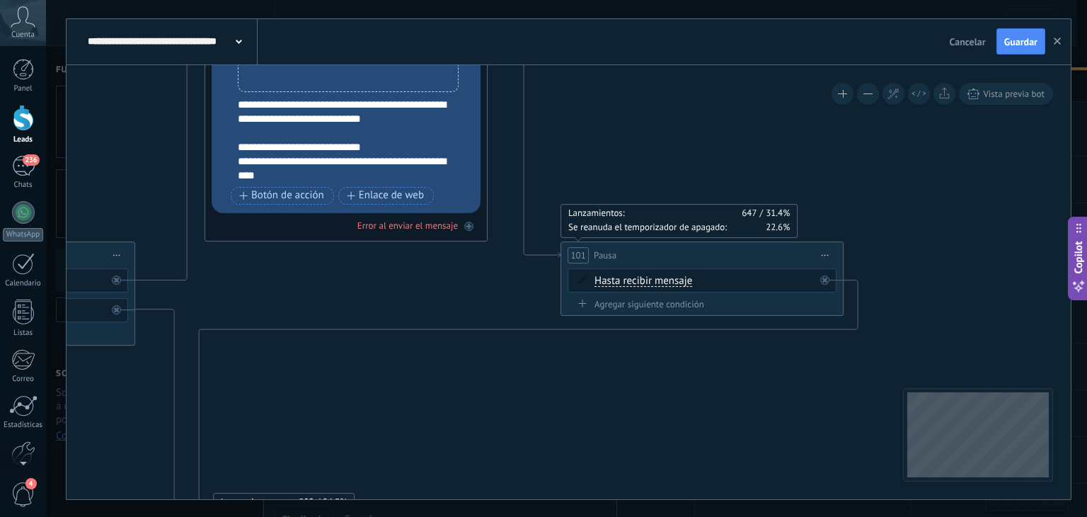
drag, startPoint x: 510, startPoint y: 237, endPoint x: 323, endPoint y: 314, distance: 202.1
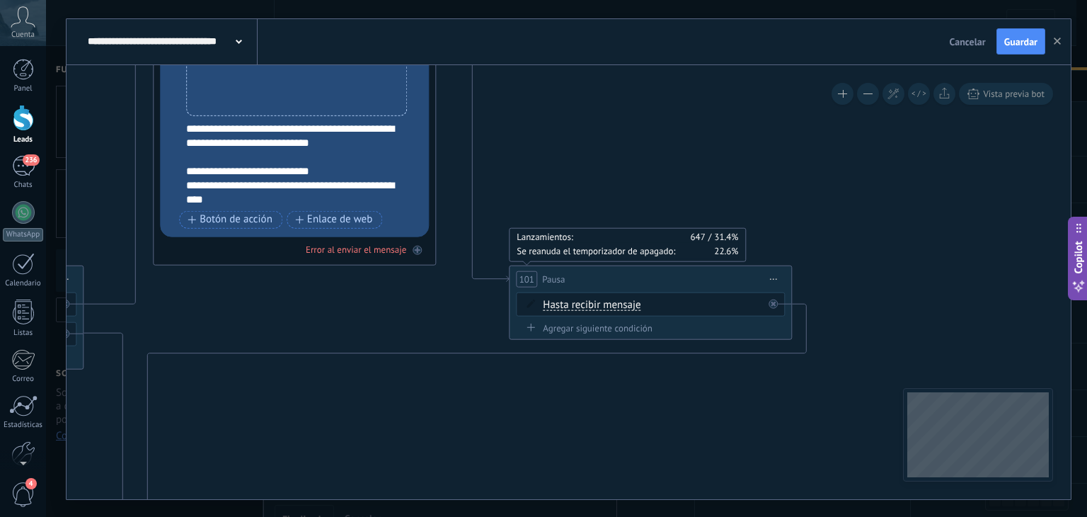
drag, startPoint x: 396, startPoint y: 305, endPoint x: 363, endPoint y: 326, distance: 39.1
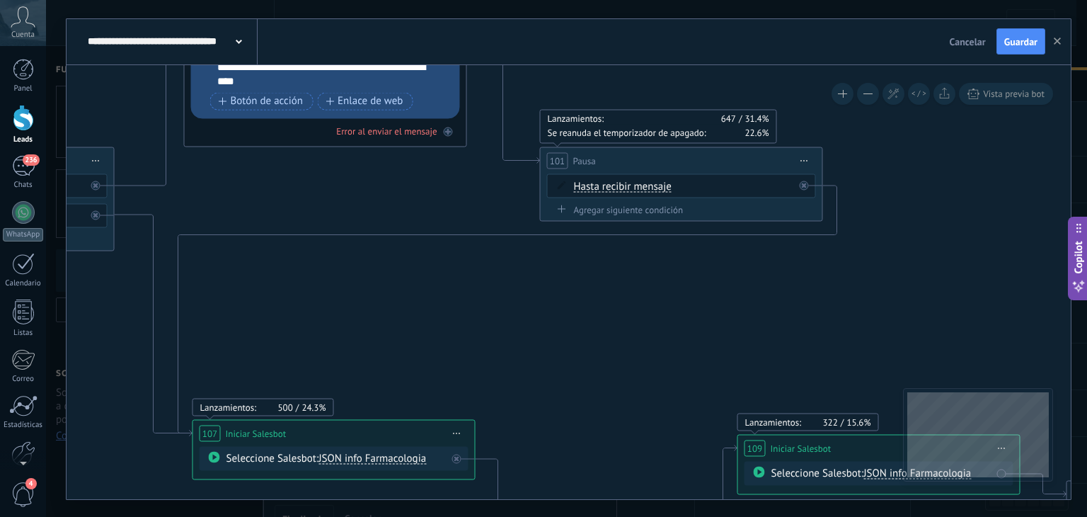
drag, startPoint x: 368, startPoint y: 323, endPoint x: 398, endPoint y: 205, distance: 122.0
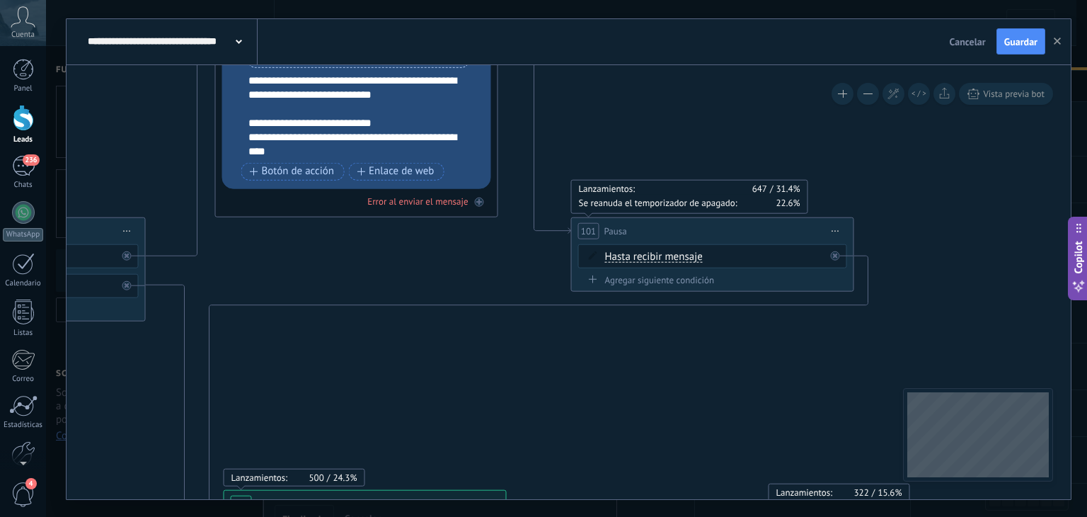
drag, startPoint x: 399, startPoint y: 202, endPoint x: 430, endPoint y: 272, distance: 77.3
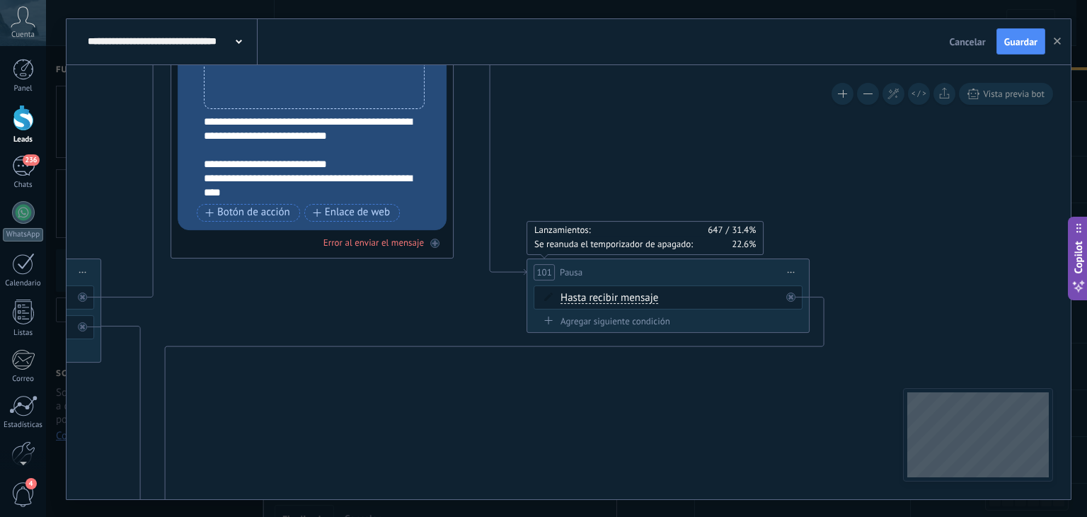
drag, startPoint x: 461, startPoint y: 282, endPoint x: 418, endPoint y: 314, distance: 54.6
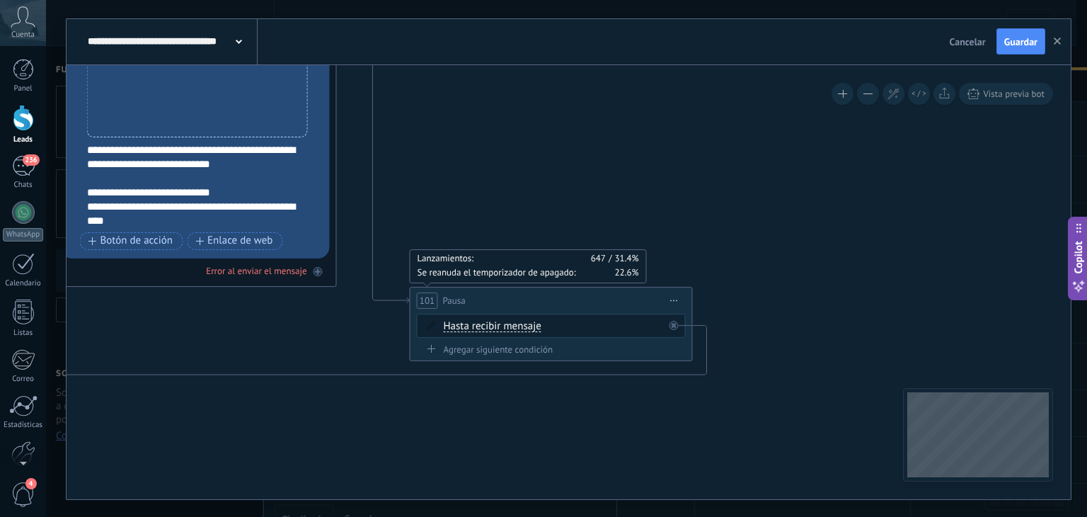
drag, startPoint x: 461, startPoint y: 318, endPoint x: 350, endPoint y: 352, distance: 115.7
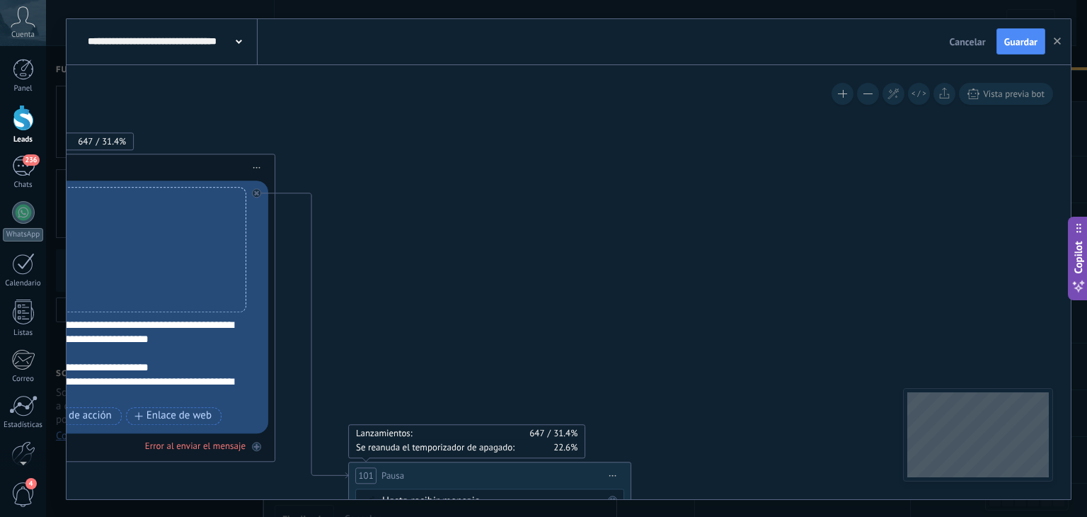
drag, startPoint x: 432, startPoint y: 222, endPoint x: 394, endPoint y: 336, distance: 120.9
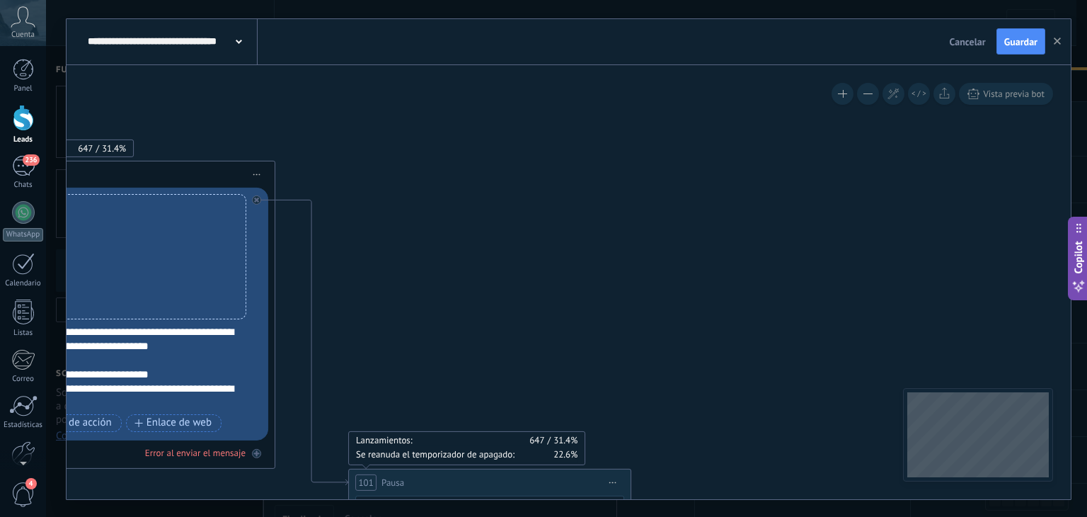
click at [260, 168] on span "Iniciar vista previa aquí Cambiar nombre Duplicar Borrar" at bounding box center [257, 174] width 23 height 21
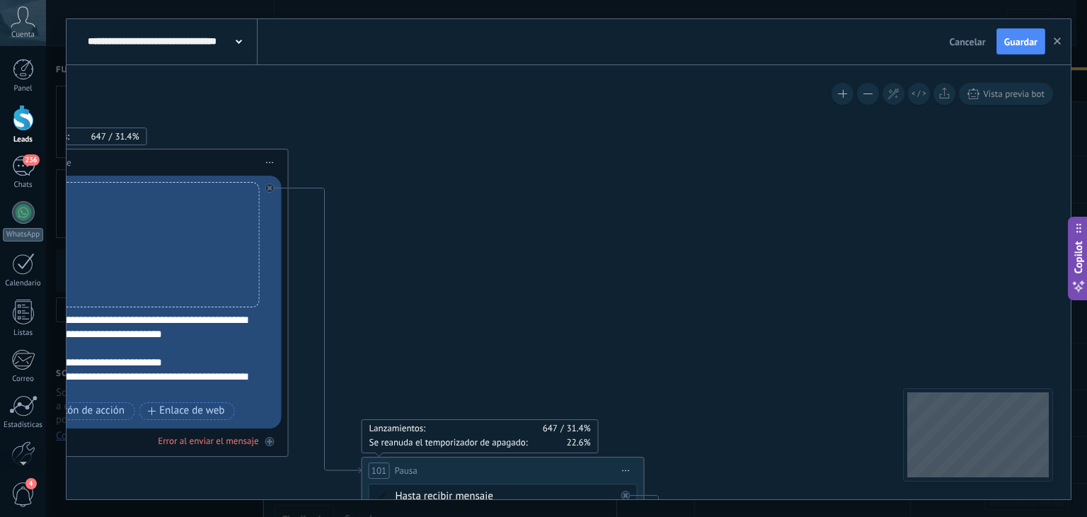
drag, startPoint x: 395, startPoint y: 255, endPoint x: 630, endPoint y: 173, distance: 249.1
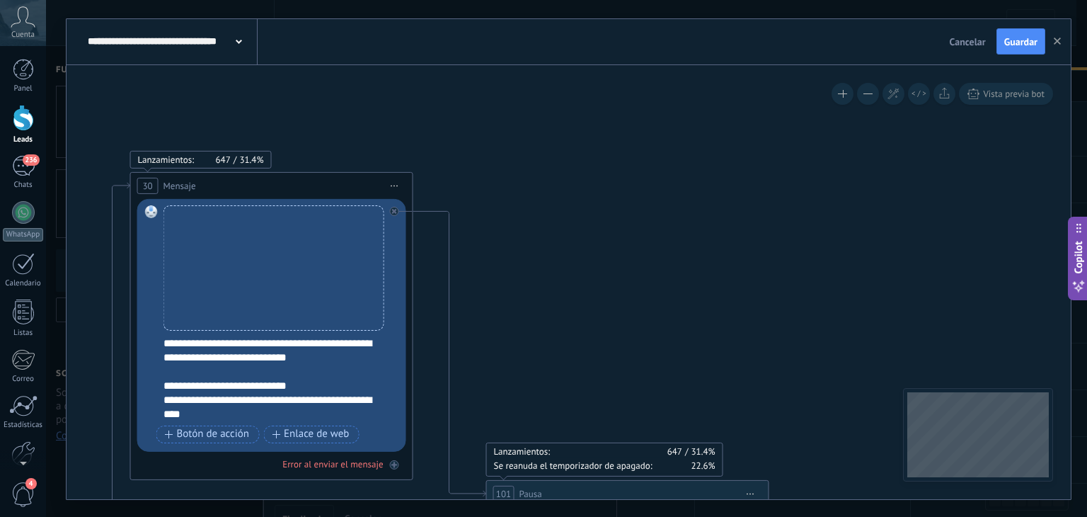
drag, startPoint x: 586, startPoint y: 230, endPoint x: 388, endPoint y: 251, distance: 199.3
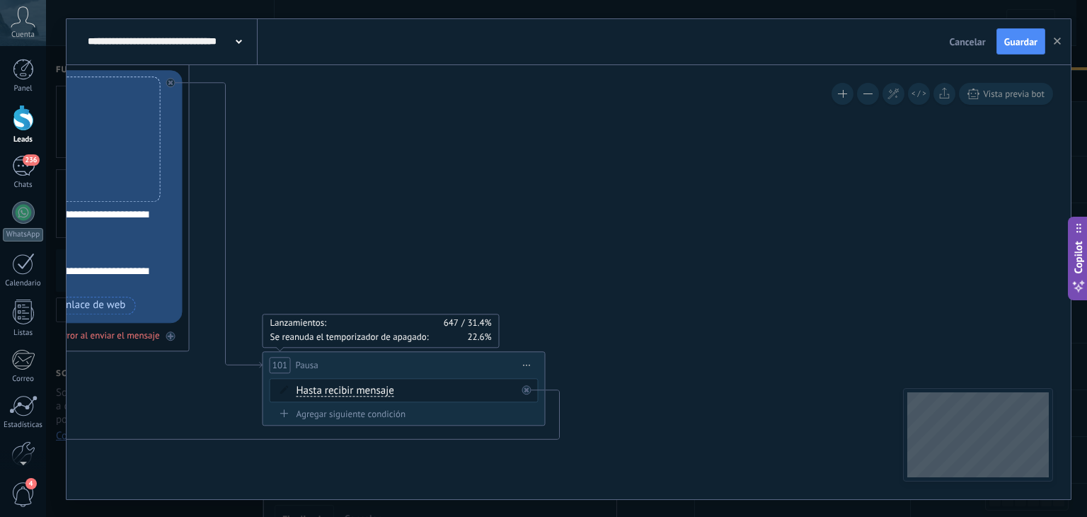
drag, startPoint x: 668, startPoint y: 236, endPoint x: 444, endPoint y: 108, distance: 257.7
drag, startPoint x: 582, startPoint y: 200, endPoint x: 586, endPoint y: 170, distance: 30.0
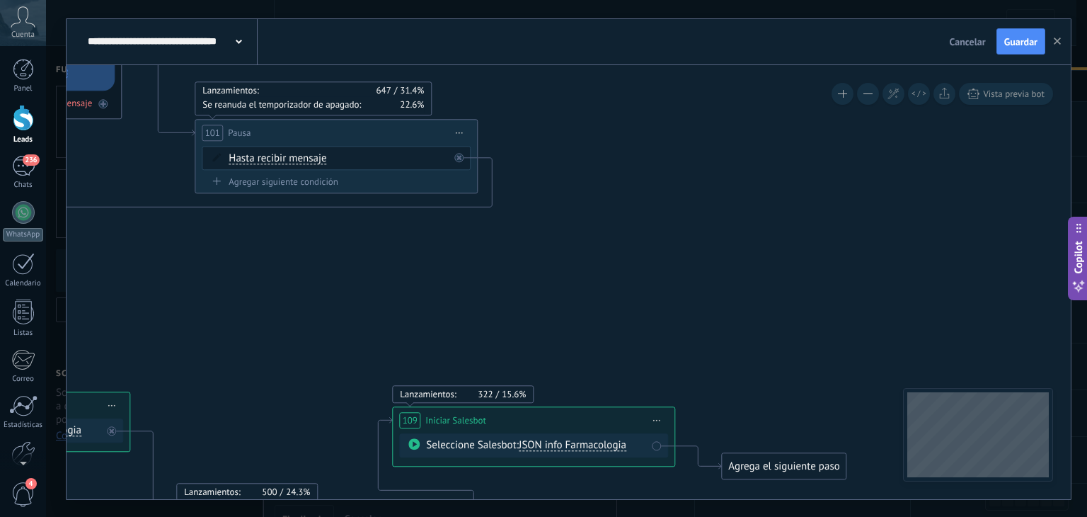
drag, startPoint x: 688, startPoint y: 332, endPoint x: 660, endPoint y: 199, distance: 136.0
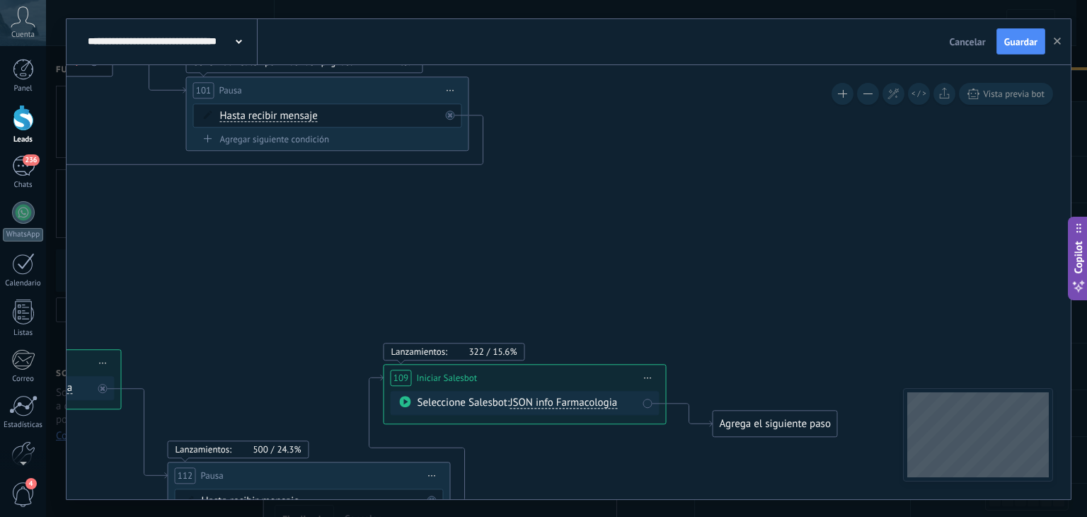
drag, startPoint x: 660, startPoint y: 316, endPoint x: 642, endPoint y: 210, distance: 106.9
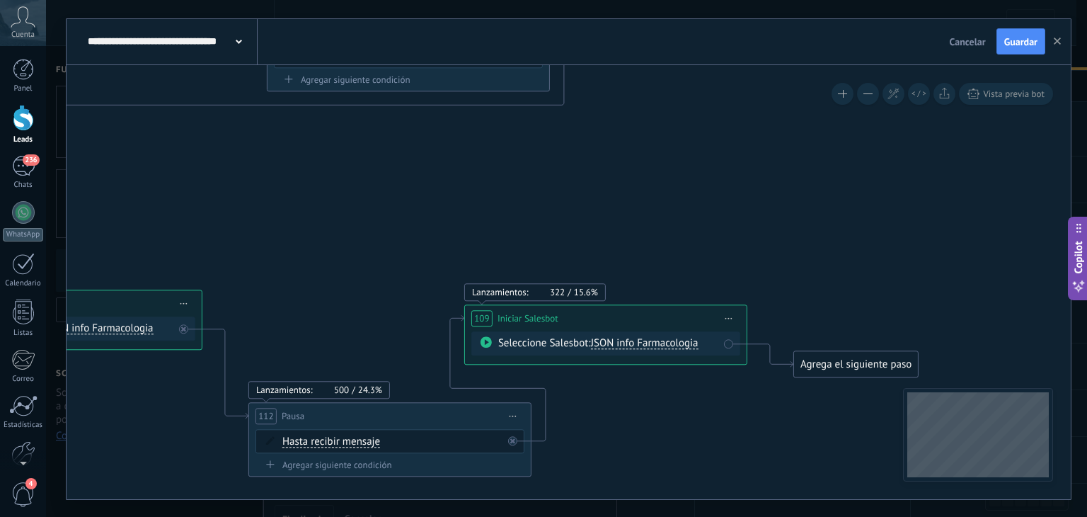
drag, startPoint x: 203, startPoint y: 241, endPoint x: 439, endPoint y: 406, distance: 287.6
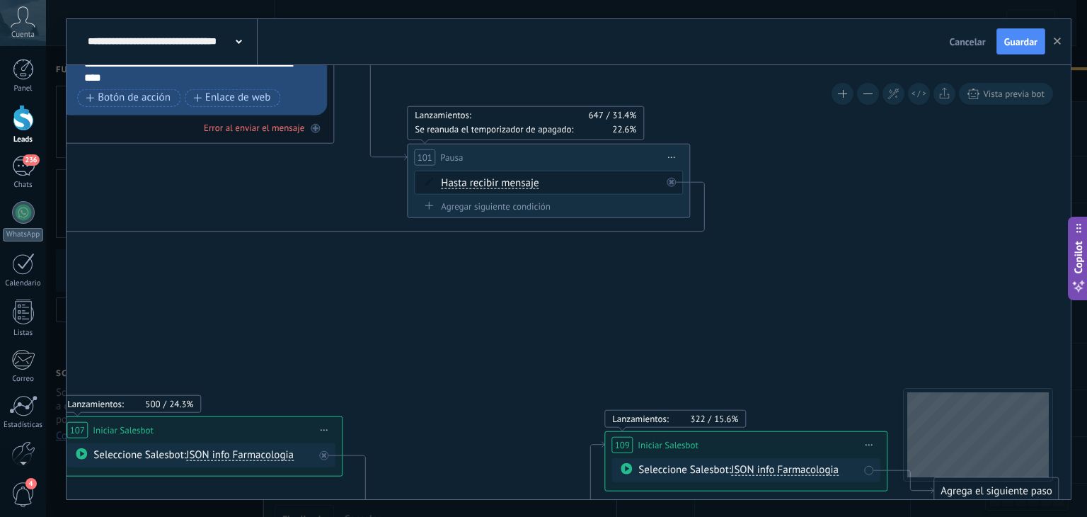
drag, startPoint x: 389, startPoint y: 321, endPoint x: 448, endPoint y: 436, distance: 129.5
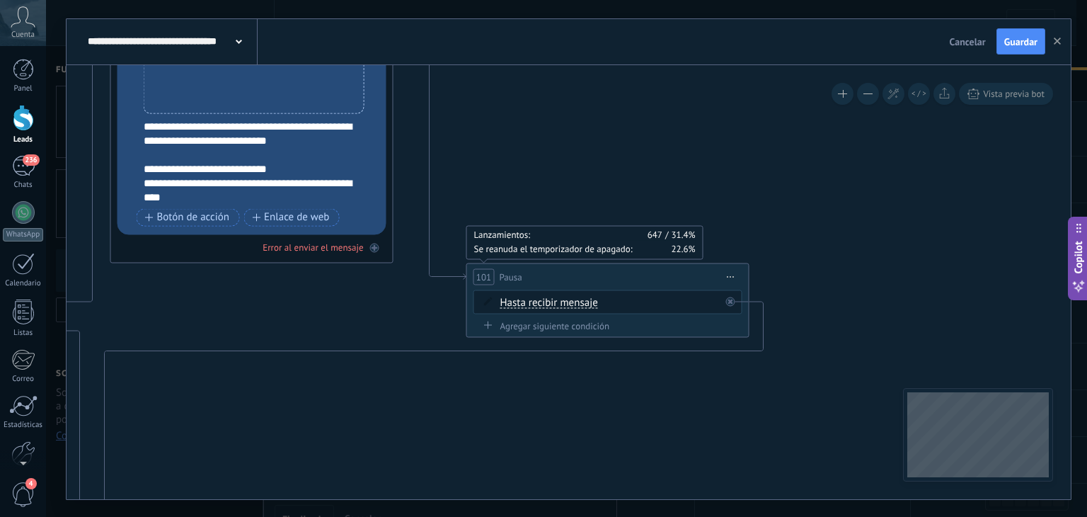
drag, startPoint x: 405, startPoint y: 338, endPoint x: 417, endPoint y: 425, distance: 88.6
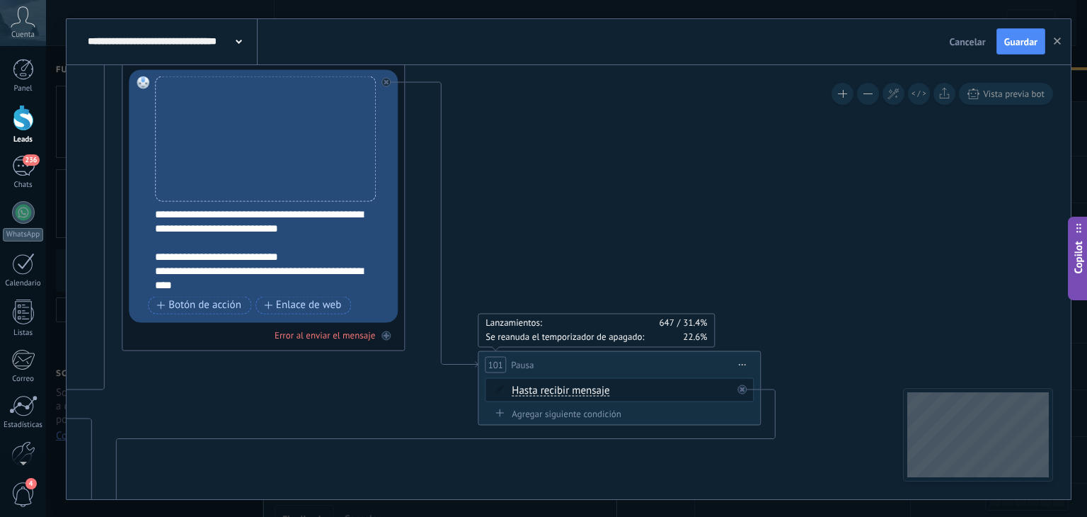
click at [400, 327] on div "Lanzamientos: 647 31.4% Enviados: 647 Leídos: 0 30 Mensaje ******* (a): Todos l…" at bounding box center [263, 196] width 283 height 308
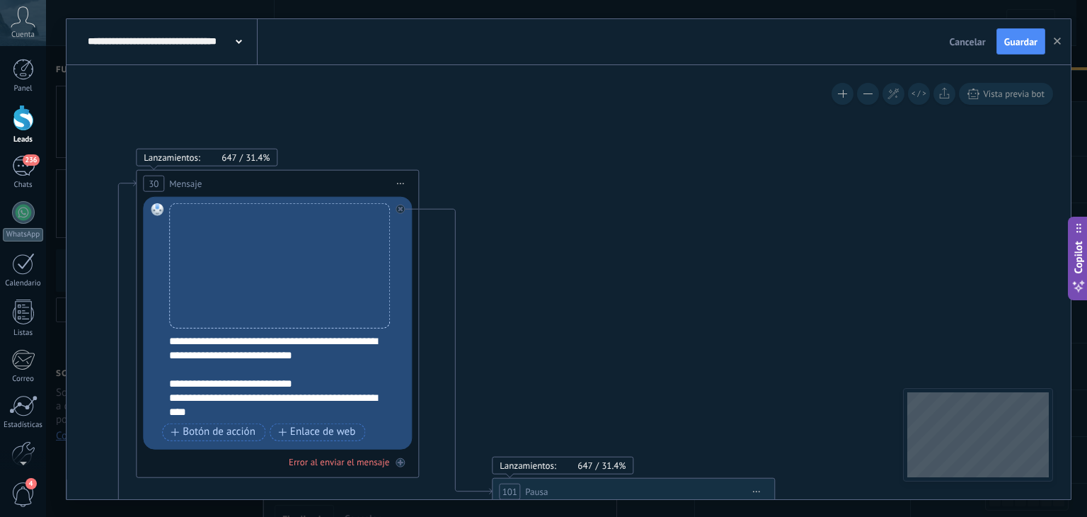
drag, startPoint x: 418, startPoint y: 289, endPoint x: 430, endPoint y: 398, distance: 109.6
click at [403, 462] on div at bounding box center [400, 461] width 9 height 9
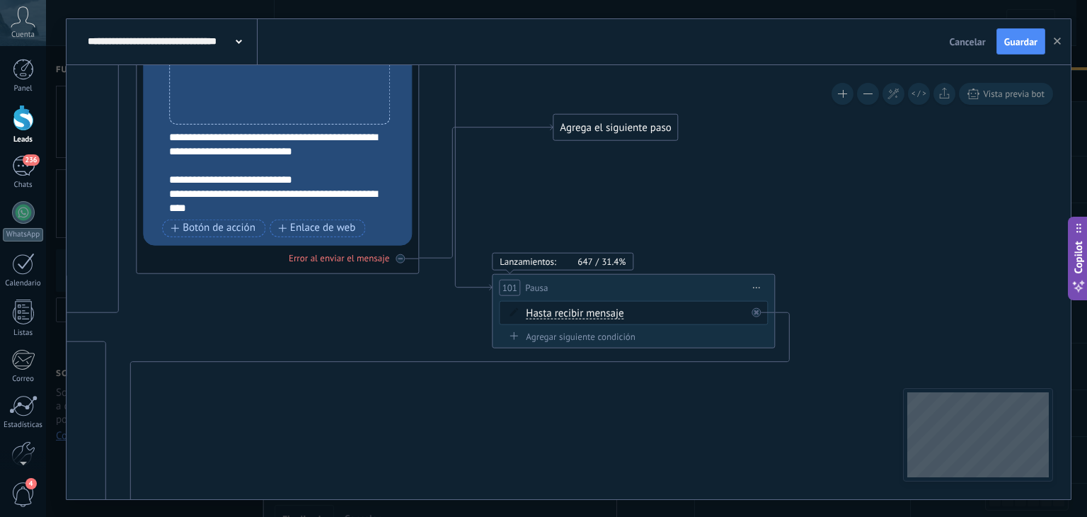
drag, startPoint x: 488, startPoint y: 372, endPoint x: 578, endPoint y: 130, distance: 257.5
click at [578, 130] on div "Agrega el siguiente paso" at bounding box center [615, 126] width 124 height 23
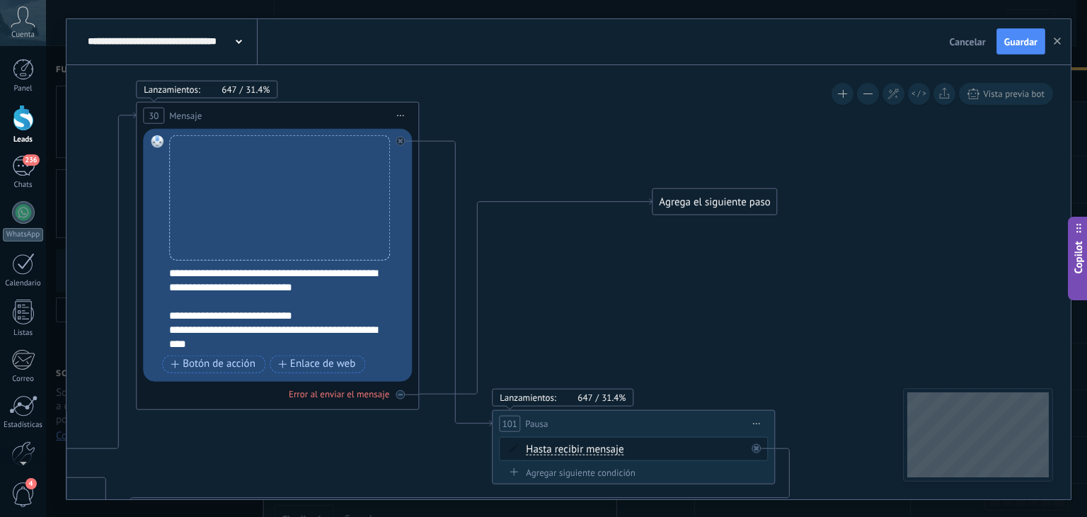
drag, startPoint x: 597, startPoint y: 250, endPoint x: 691, endPoint y: 202, distance: 104.8
click at [691, 202] on div "Agrega el siguiente paso" at bounding box center [715, 201] width 124 height 23
click at [708, 196] on div "Agrega el siguiente paso" at bounding box center [715, 201] width 124 height 23
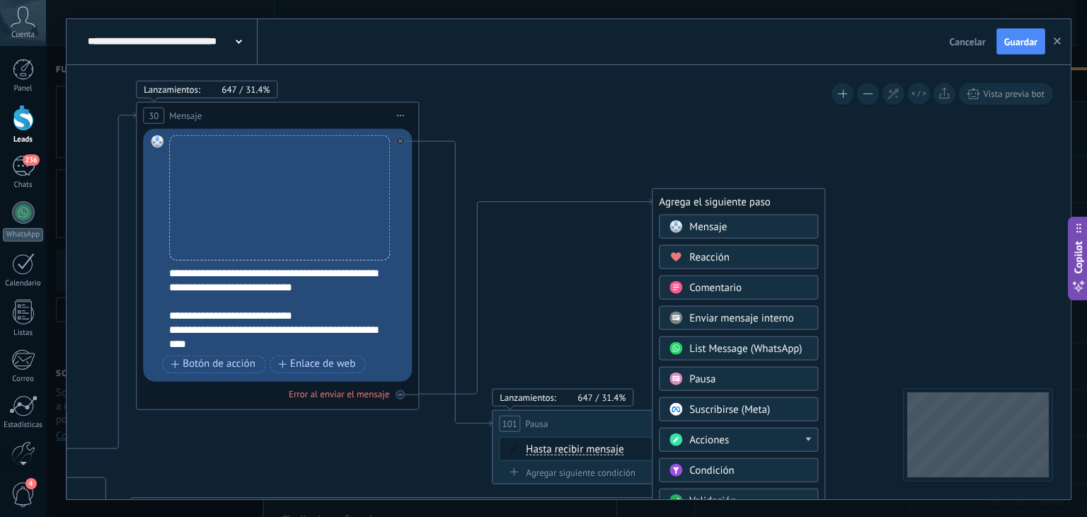
click at [762, 225] on div "Mensaje" at bounding box center [748, 226] width 119 height 14
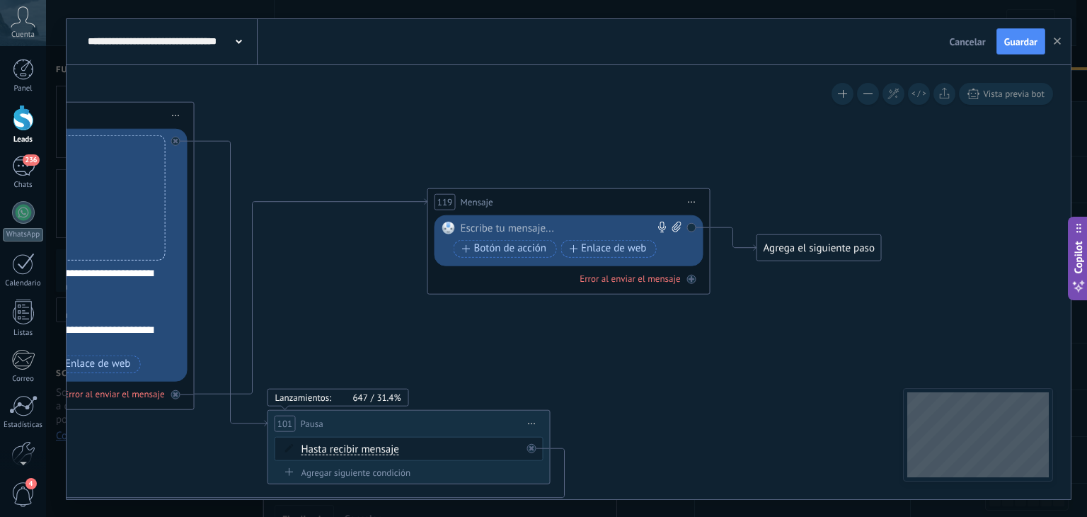
click at [555, 226] on div at bounding box center [566, 228] width 210 height 14
paste div
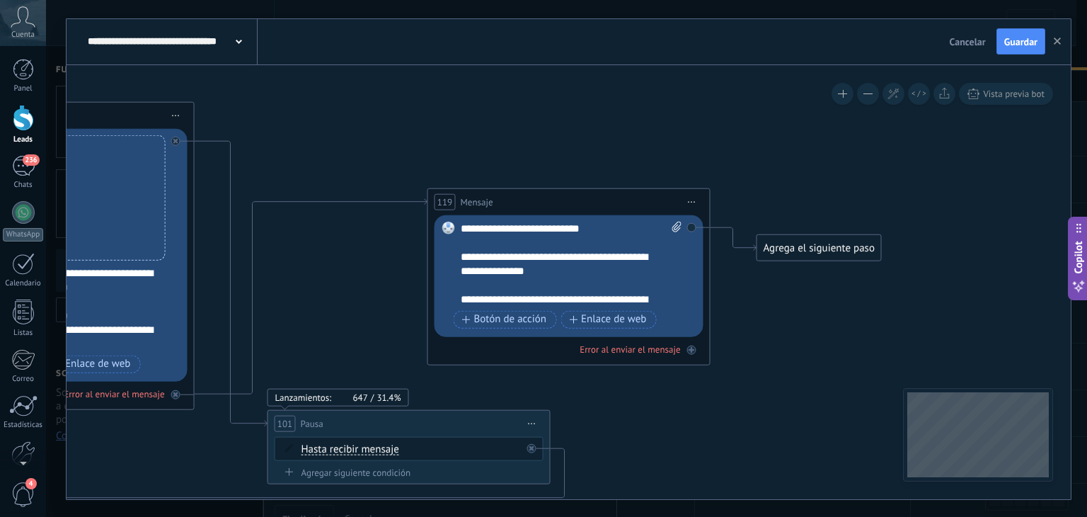
click at [677, 224] on icon at bounding box center [676, 226] width 9 height 11
click input "Subir" at bounding box center [0, 0] width 0 height 0
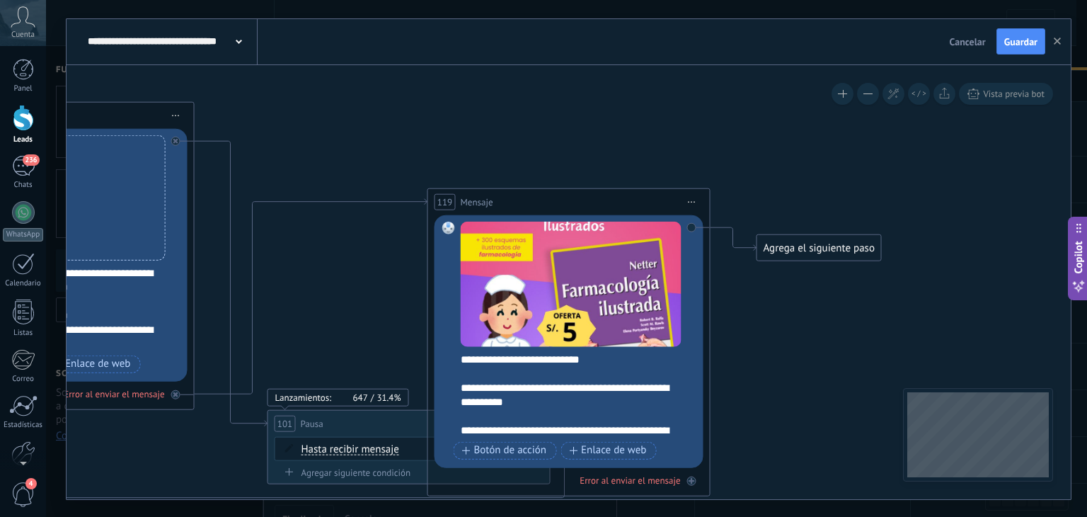
drag, startPoint x: 587, startPoint y: 264, endPoint x: 643, endPoint y: 190, distance: 92.4
click at [643, 190] on div "119 Mensaje ******* (a): Todos los contactos - canales seleccionados Todos los …" at bounding box center [568, 342] width 283 height 308
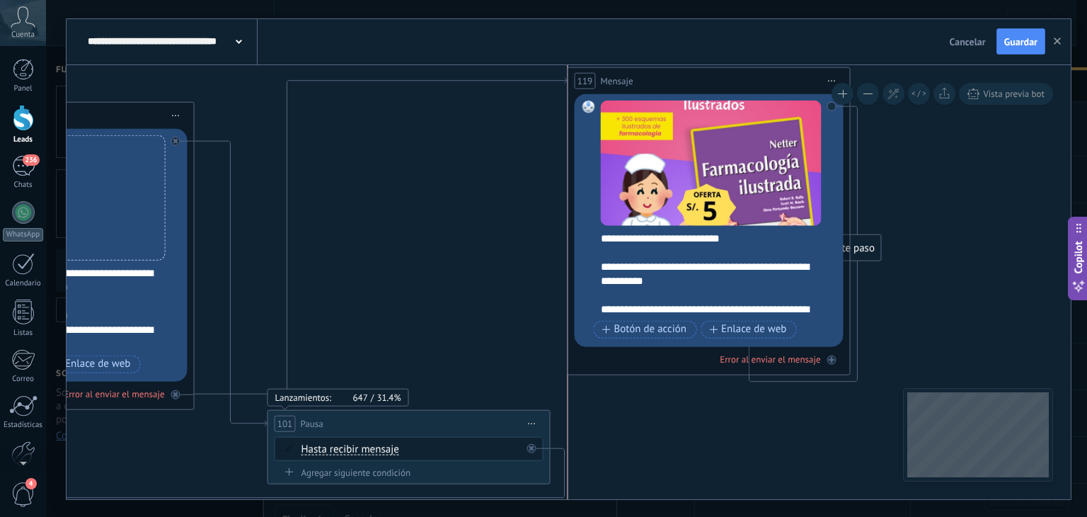
drag, startPoint x: 641, startPoint y: 194, endPoint x: 781, endPoint y: 74, distance: 184.7
click at [781, 74] on div "119 Mensaje ******* (a): Todos los contactos - canales seleccionados Todos los …" at bounding box center [709, 80] width 282 height 26
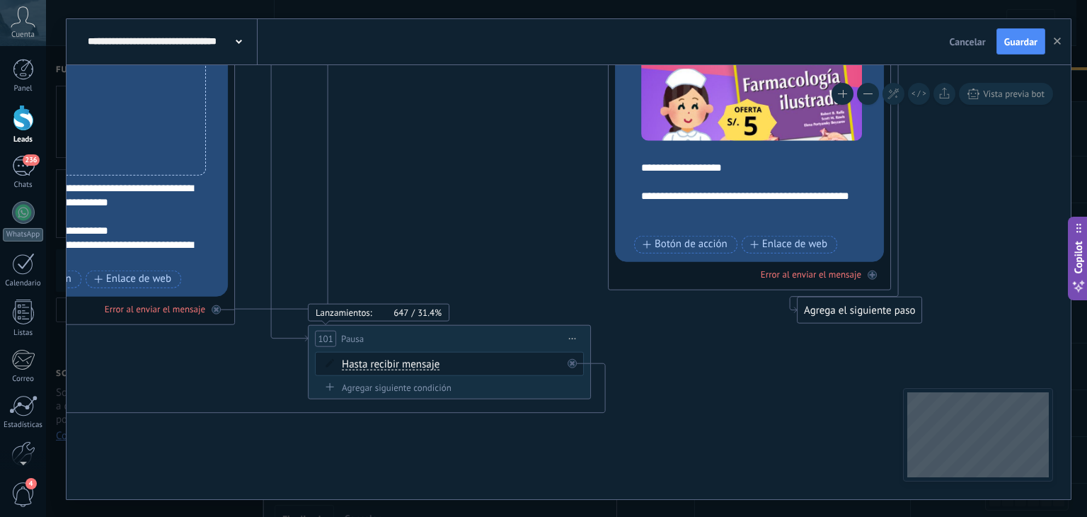
drag, startPoint x: 697, startPoint y: 323, endPoint x: 738, endPoint y: 442, distance: 125.8
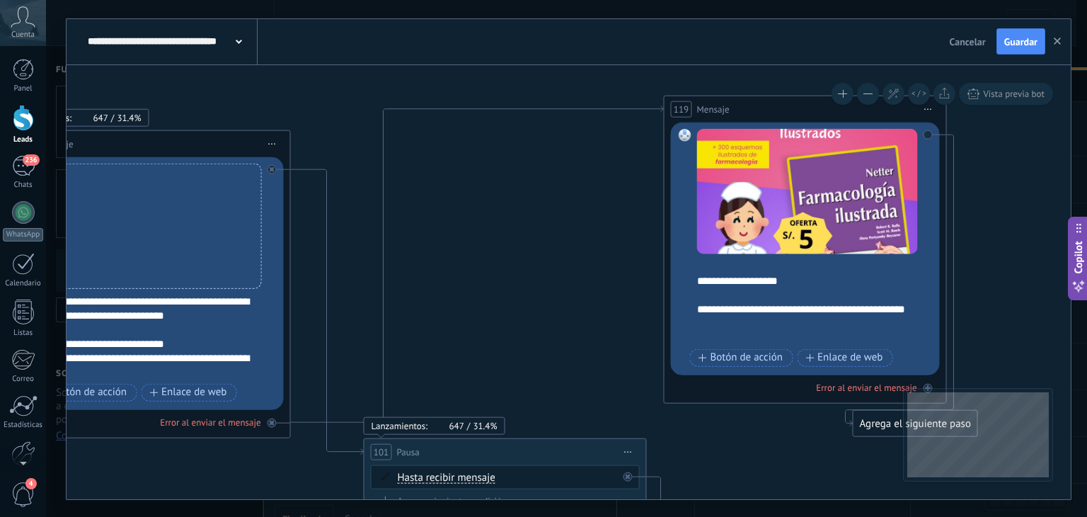
drag, startPoint x: 495, startPoint y: 196, endPoint x: 492, endPoint y: 314, distance: 118.2
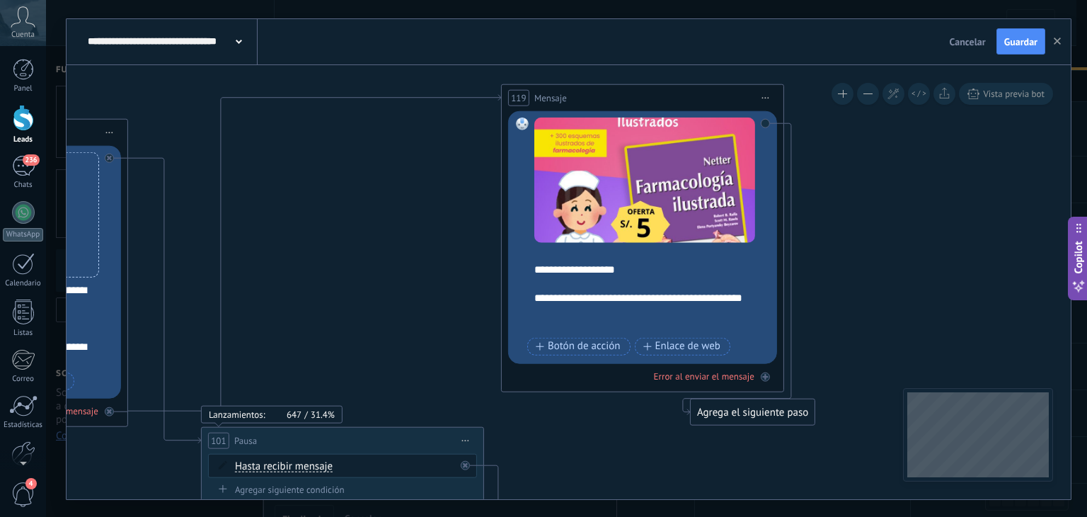
drag, startPoint x: 541, startPoint y: 253, endPoint x: 437, endPoint y: 236, distance: 104.7
click at [769, 98] on span "Iniciar vista previa aquí Cambiar nombre Duplicar Borrar" at bounding box center [765, 97] width 23 height 21
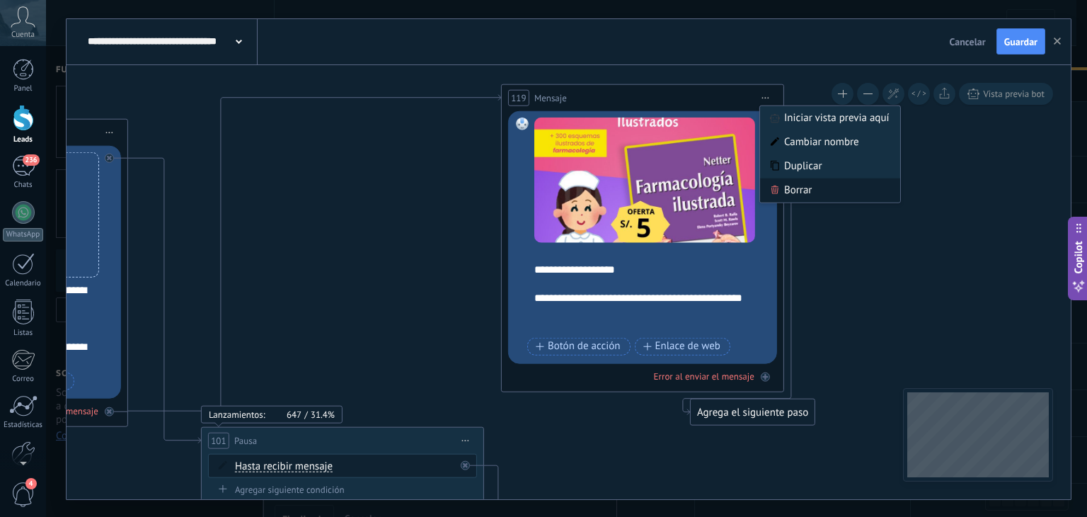
click at [809, 185] on div "Borrar" at bounding box center [830, 190] width 140 height 24
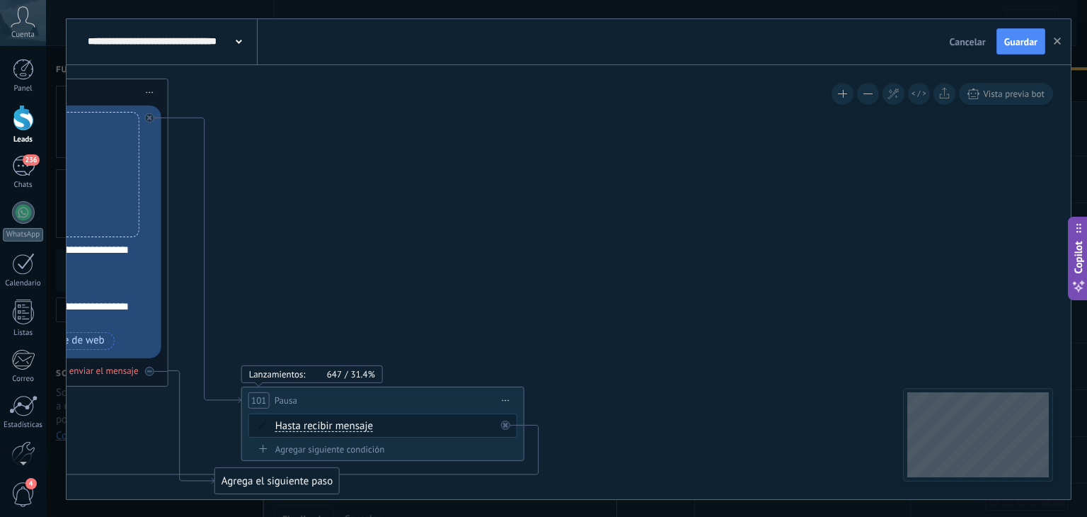
drag, startPoint x: 408, startPoint y: 263, endPoint x: 546, endPoint y: 237, distance: 140.5
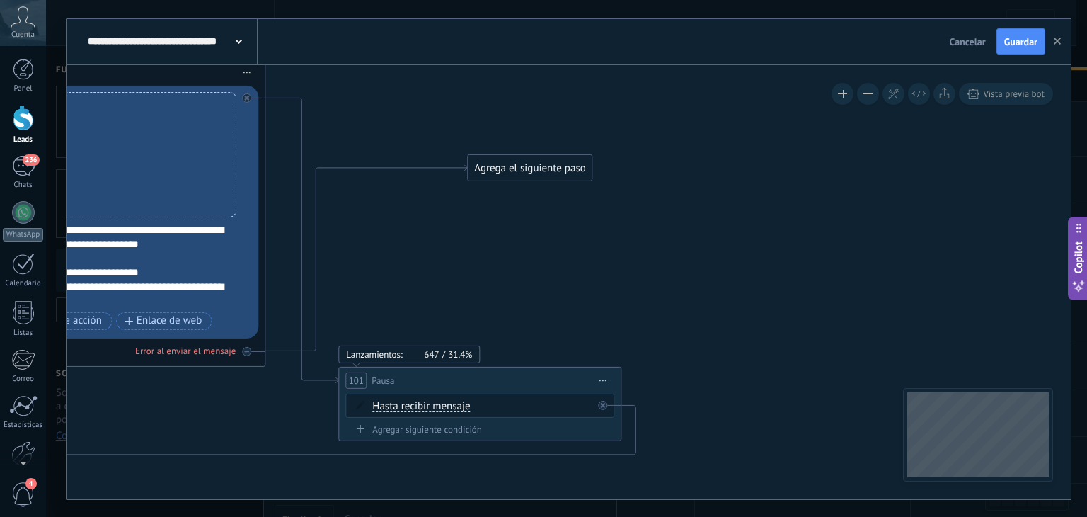
drag, startPoint x: 375, startPoint y: 462, endPoint x: 531, endPoint y: 169, distance: 331.8
click at [531, 169] on div "Agrega el siguiente paso" at bounding box center [530, 167] width 124 height 23
click at [529, 168] on div "Agrega el siguiente paso" at bounding box center [530, 167] width 124 height 23
click at [522, 163] on div "Agrega el siguiente paso" at bounding box center [530, 167] width 124 height 23
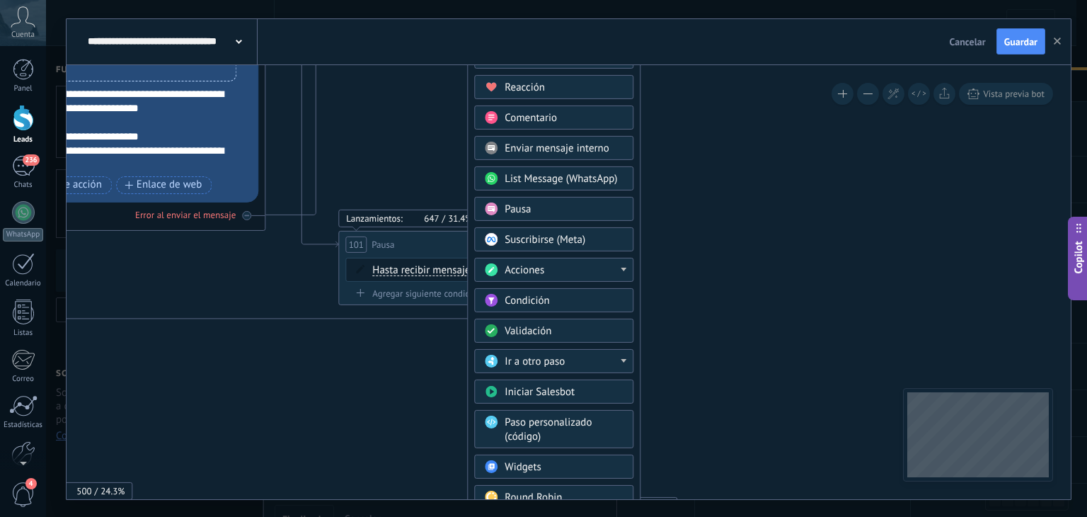
click at [620, 263] on div "Acciones" at bounding box center [564, 270] width 119 height 14
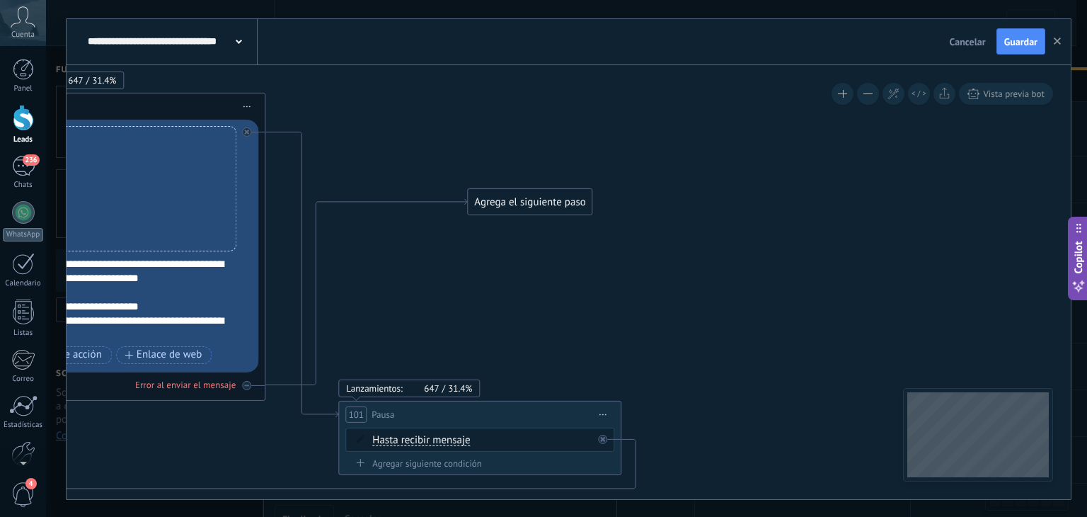
click at [565, 206] on div "Agrega el siguiente paso" at bounding box center [530, 201] width 124 height 23
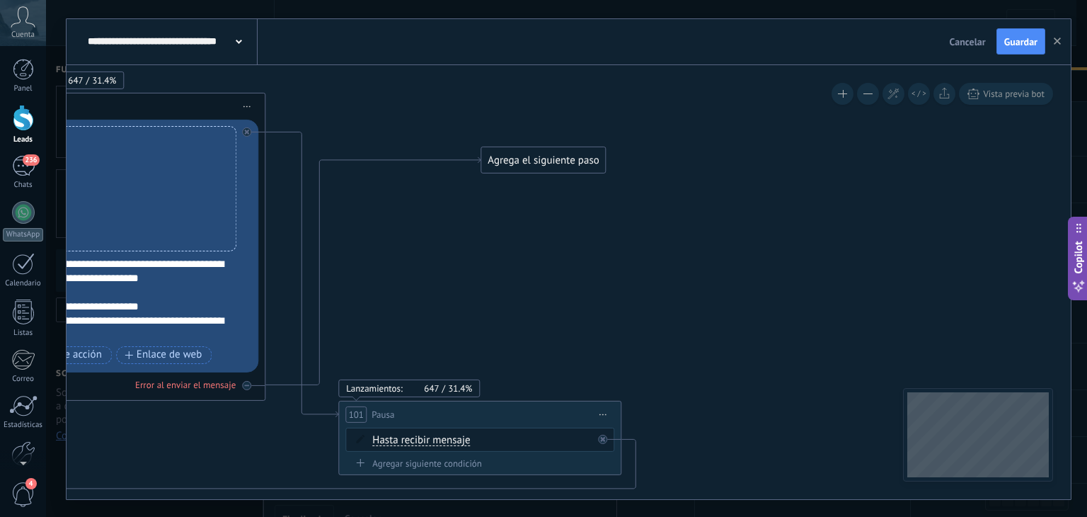
drag, startPoint x: 578, startPoint y: 203, endPoint x: 592, endPoint y: 162, distance: 43.4
click at [592, 162] on div "Agrega el siguiente paso" at bounding box center [543, 160] width 124 height 23
click at [563, 162] on div "Agrega el siguiente paso" at bounding box center [543, 160] width 124 height 23
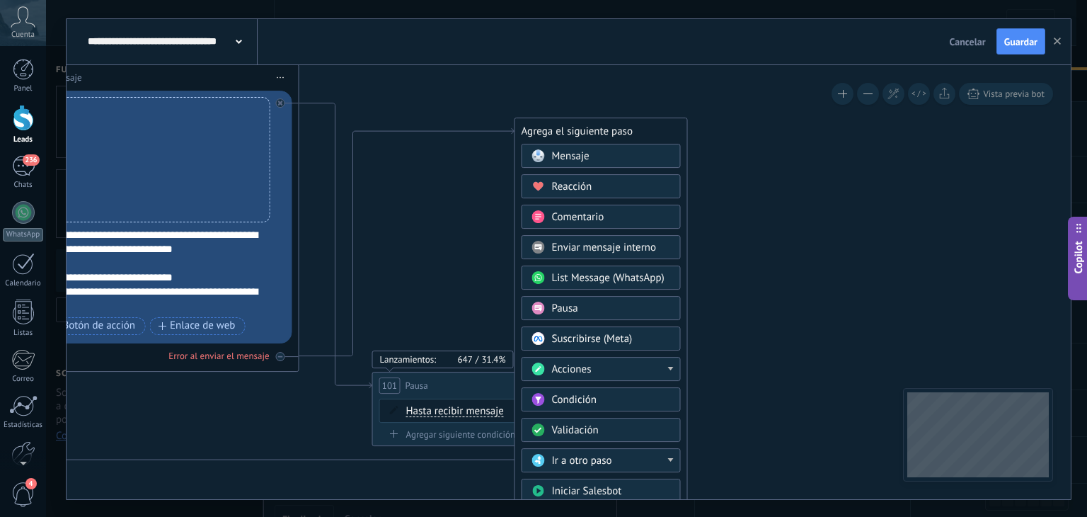
drag, startPoint x: 711, startPoint y: 257, endPoint x: 745, endPoint y: 228, distance: 44.1
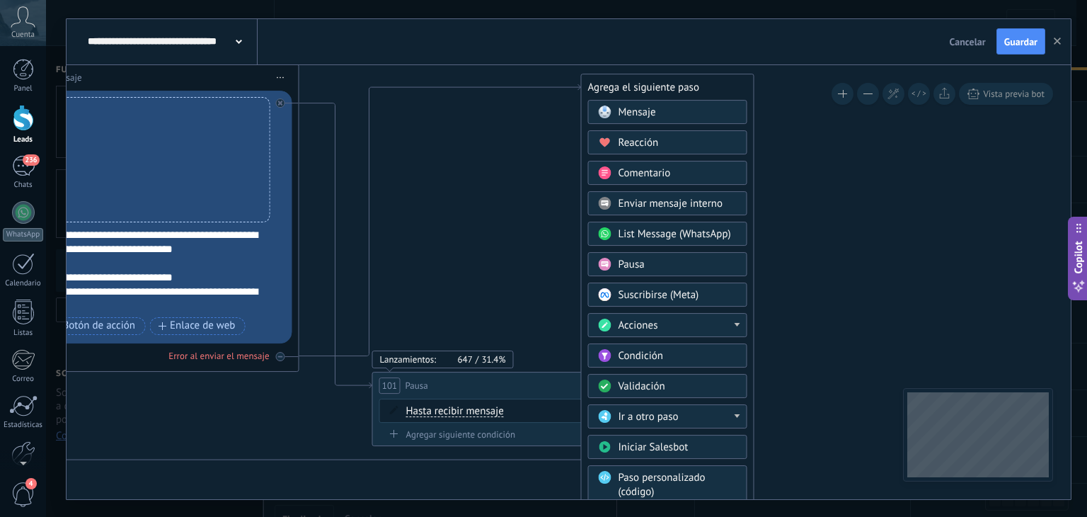
drag, startPoint x: 647, startPoint y: 125, endPoint x: 713, endPoint y: 81, distance: 79.7
click at [713, 81] on div "Agrega el siguiente paso" at bounding box center [668, 87] width 172 height 23
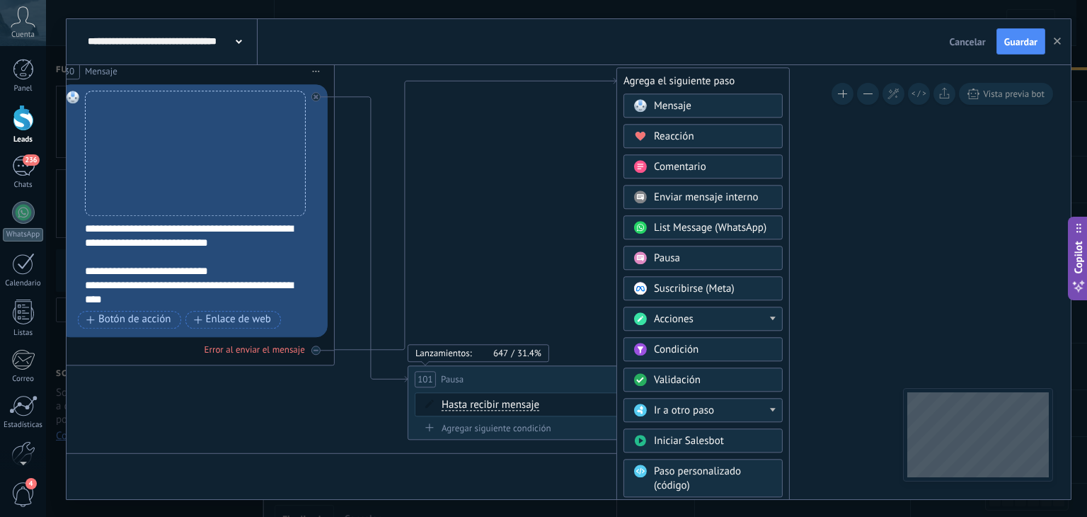
drag, startPoint x: 454, startPoint y: 193, endPoint x: 490, endPoint y: 188, distance: 35.8
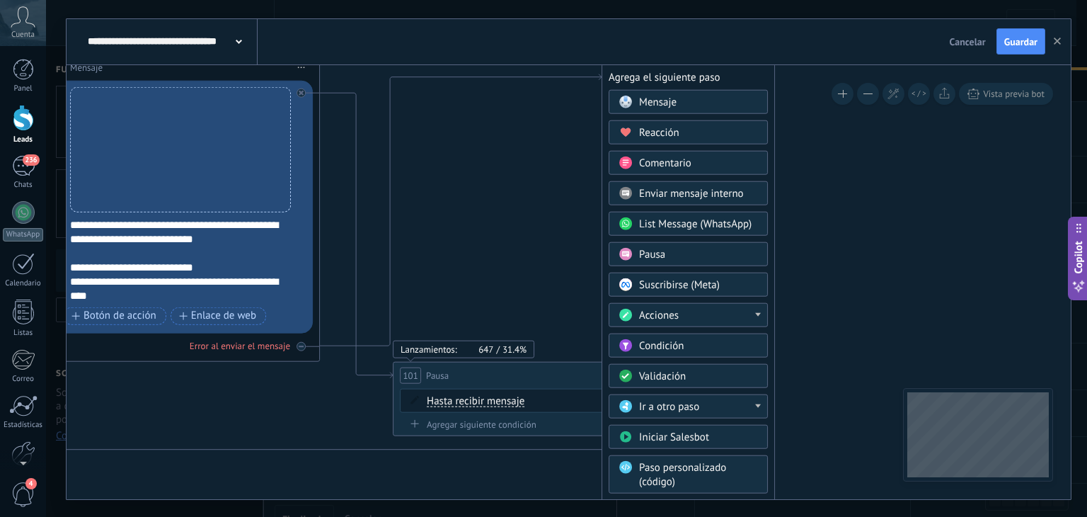
drag, startPoint x: 498, startPoint y: 200, endPoint x: 483, endPoint y: 196, distance: 15.3
click at [682, 250] on div "Pausa" at bounding box center [698, 254] width 119 height 14
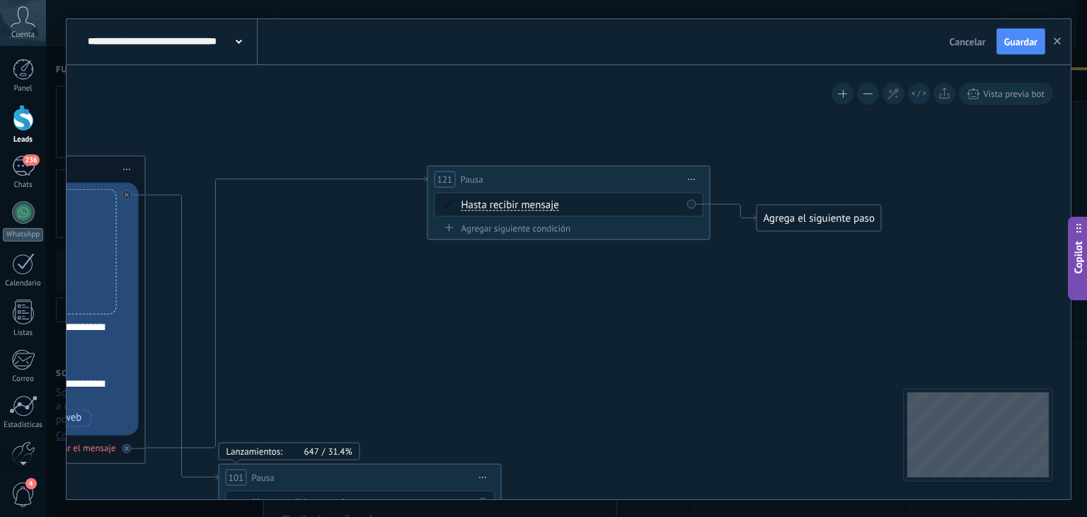
click at [626, 201] on div "Hasta recibir mensaje Hasta recibir mensaje Temporizador Excepto horas laborale…" at bounding box center [571, 204] width 220 height 14
click at [533, 202] on span "Hasta recibir mensaje" at bounding box center [510, 204] width 98 height 11
click at [533, 202] on button "Hasta recibir mensaje" at bounding box center [542, 204] width 177 height 25
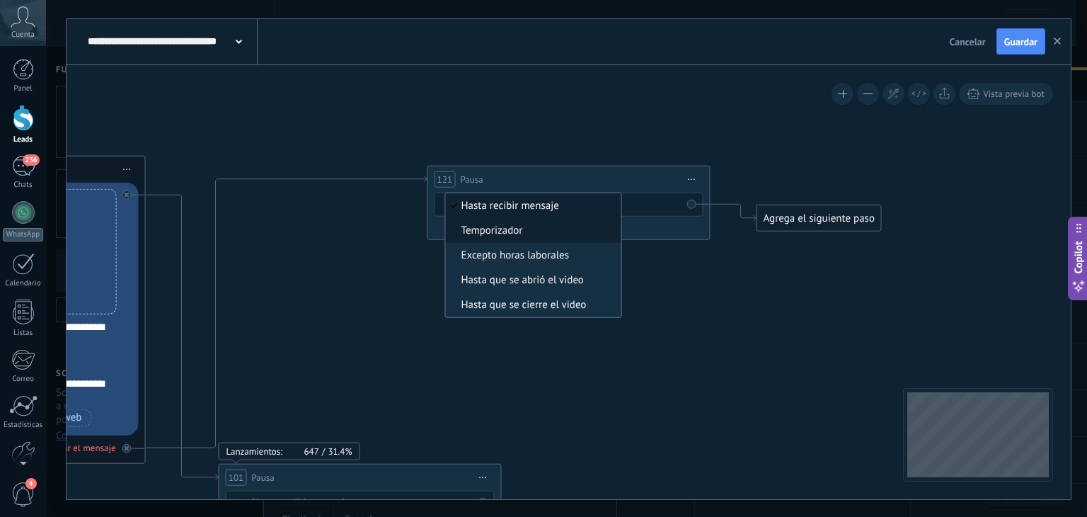
click at [534, 224] on span "Temporizador" at bounding box center [531, 230] width 171 height 14
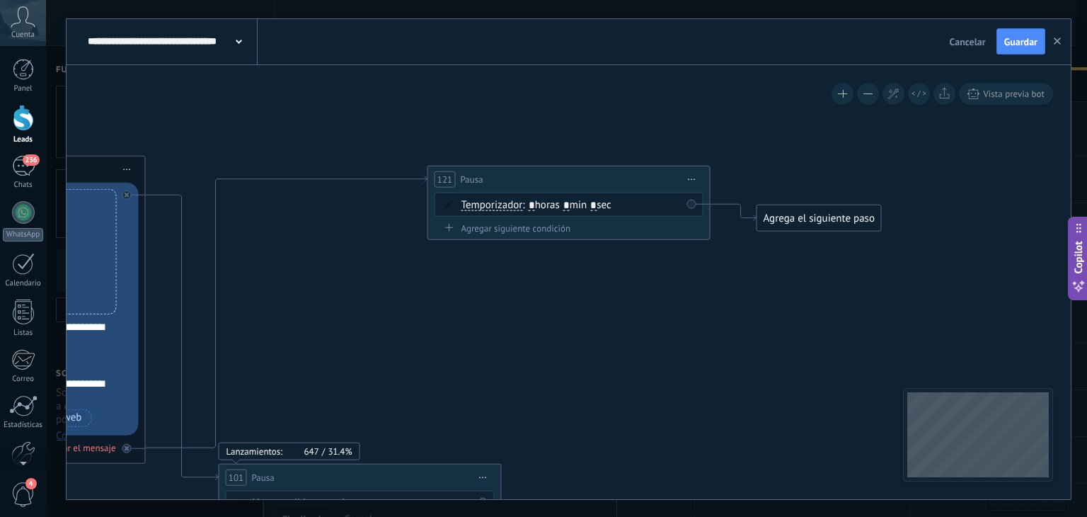
click at [570, 201] on input "*" at bounding box center [566, 205] width 6 height 11
type input "*"
click at [779, 213] on div "Agrega el siguiente paso" at bounding box center [819, 217] width 124 height 23
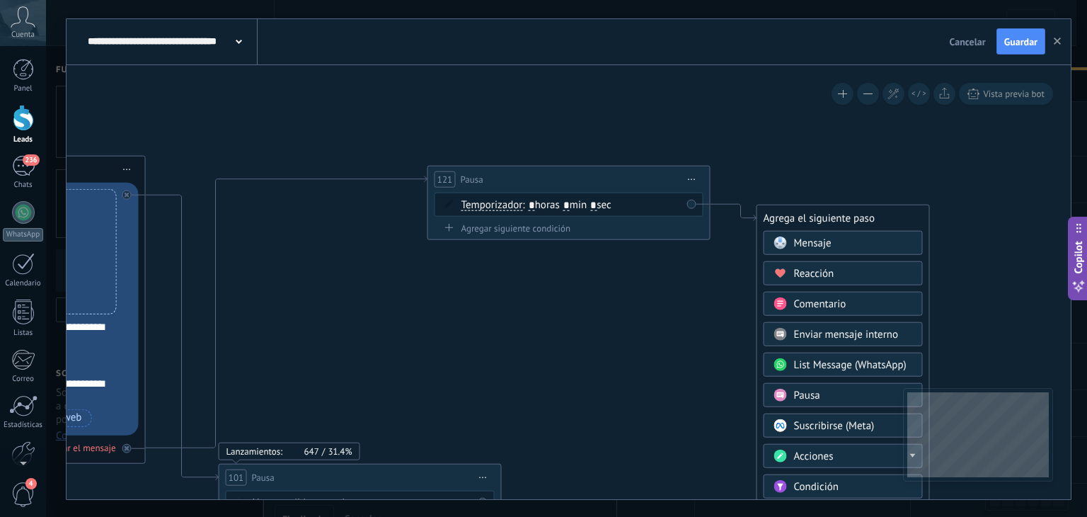
click at [863, 237] on div "Mensaje" at bounding box center [853, 243] width 119 height 14
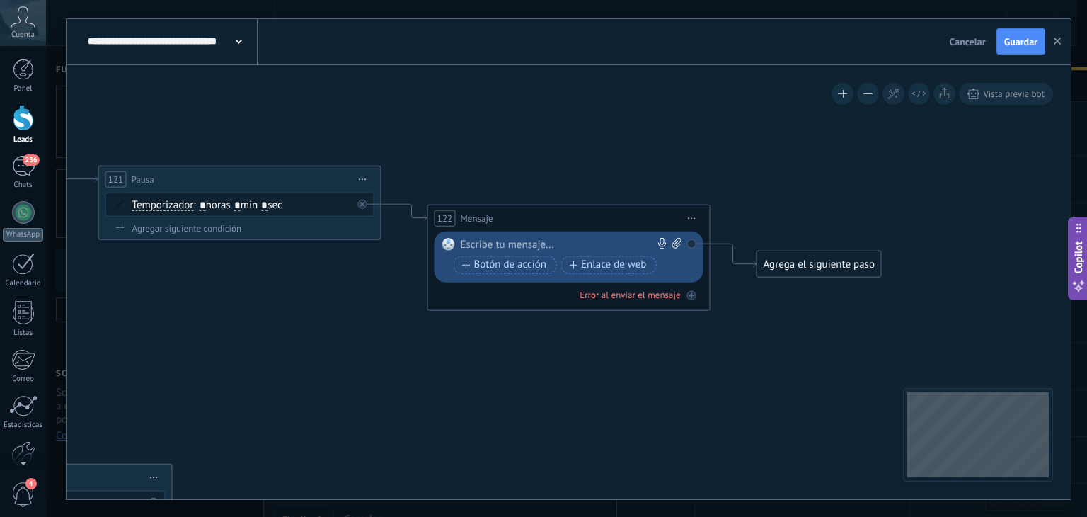
click at [679, 242] on icon at bounding box center [676, 242] width 9 height 11
click input "Subir" at bounding box center [0, 0] width 0 height 0
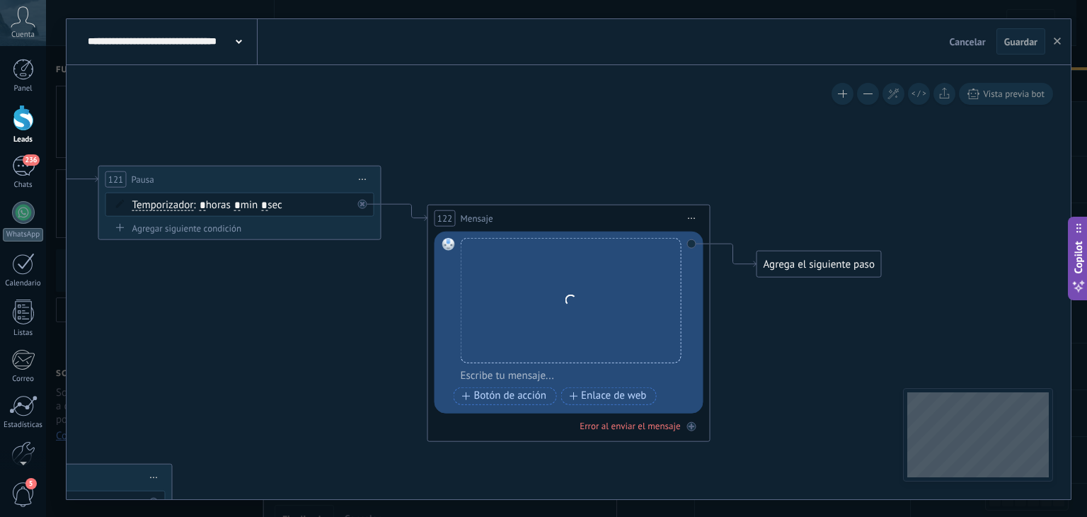
click at [539, 374] on div at bounding box center [578, 375] width 235 height 14
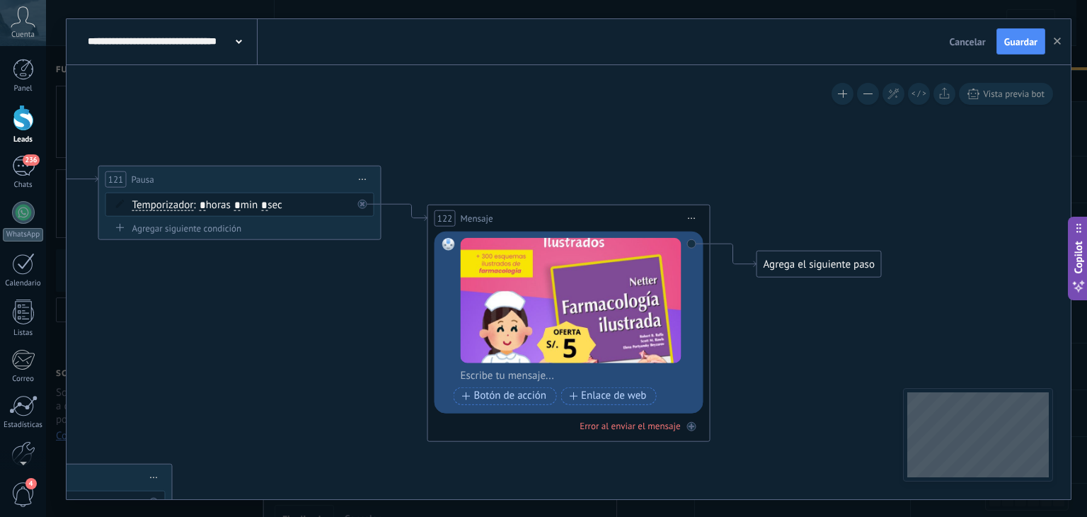
paste div
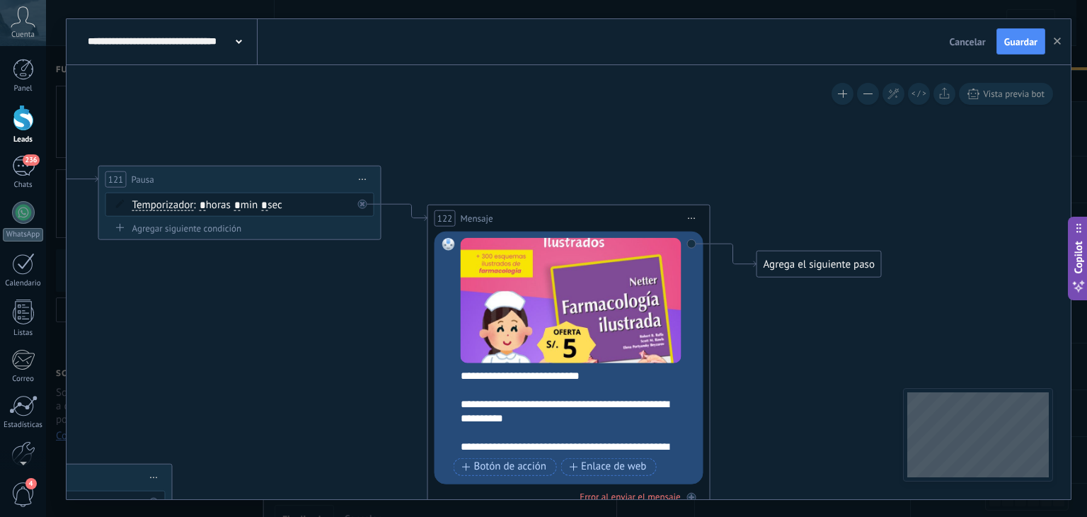
scroll to position [241, 0]
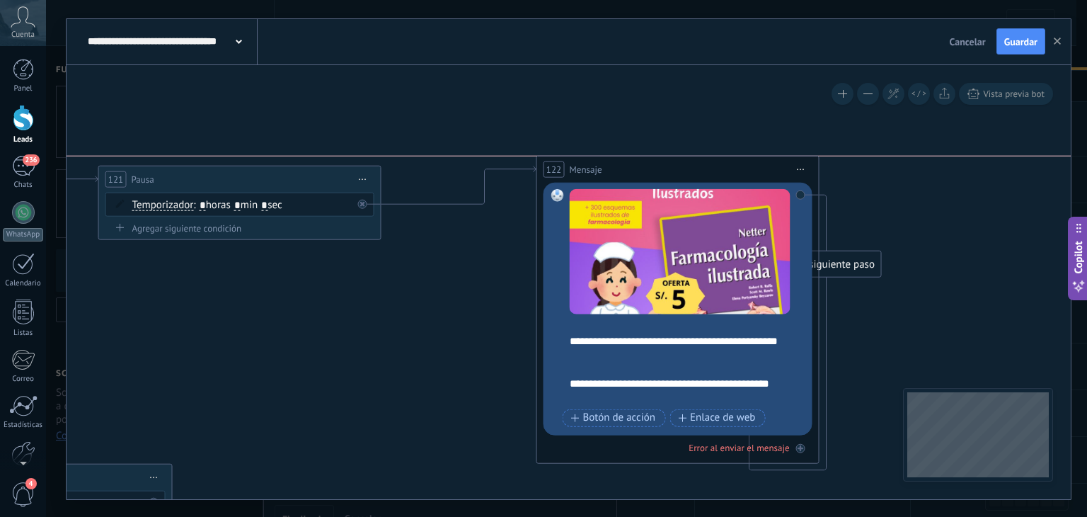
drag, startPoint x: 612, startPoint y: 217, endPoint x: 722, endPoint y: 163, distance: 122.2
click at [722, 163] on div "122 Mensaje ******* (a): Todos los contactos - canales seleccionados Todos los …" at bounding box center [678, 169] width 282 height 26
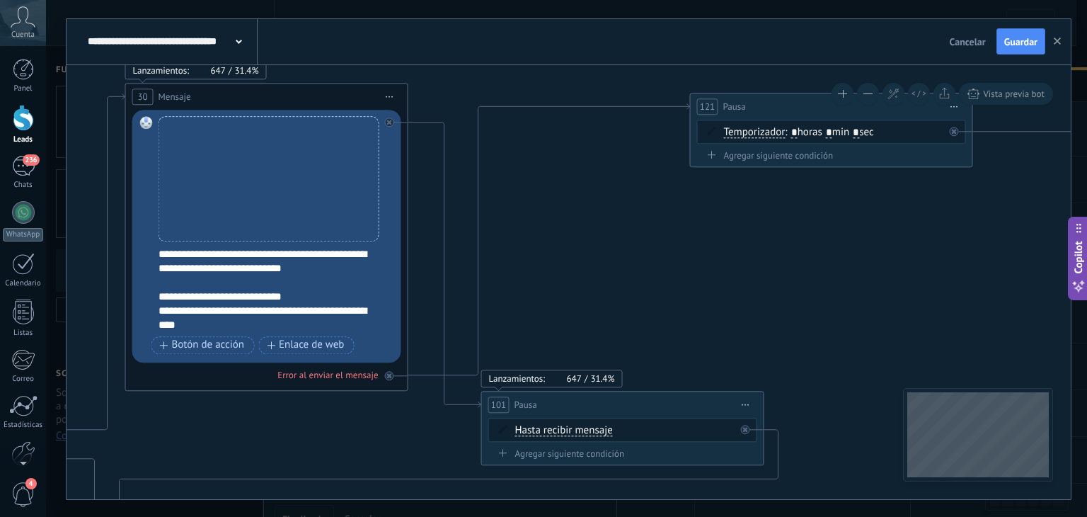
drag, startPoint x: 422, startPoint y: 289, endPoint x: 1004, endPoint y: 319, distance: 583.2
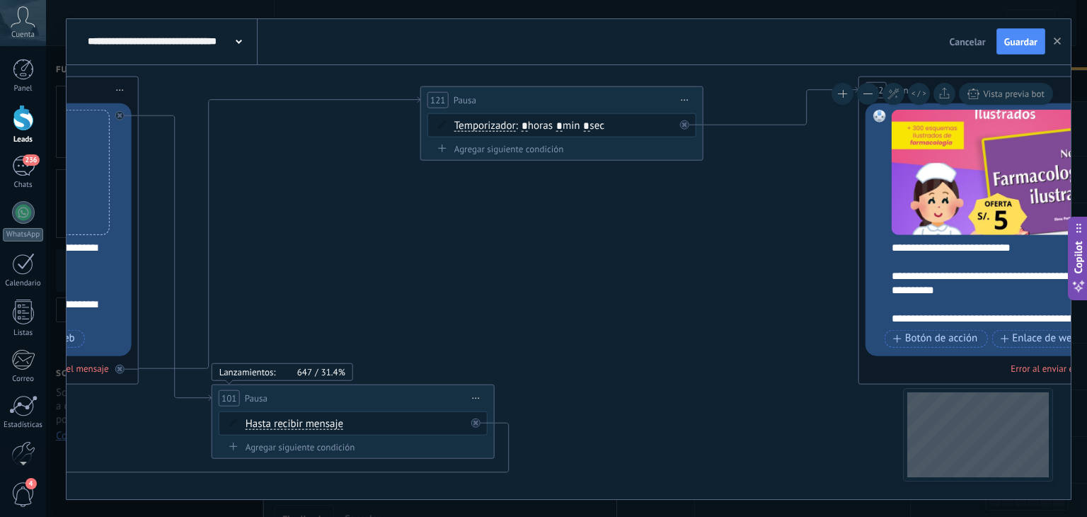
drag, startPoint x: 657, startPoint y: 298, endPoint x: 387, endPoint y: 292, distance: 269.7
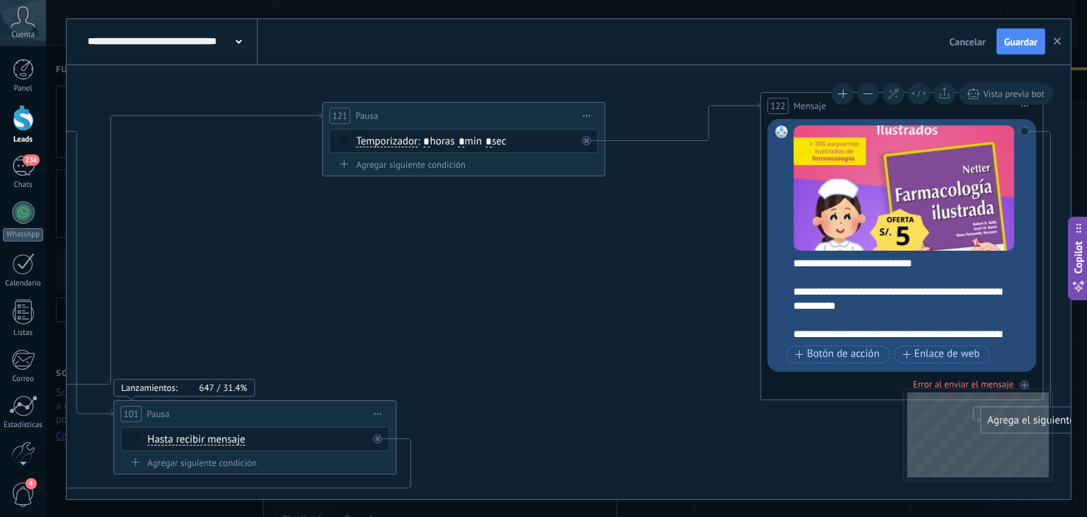
drag, startPoint x: 645, startPoint y: 292, endPoint x: 546, endPoint y: 307, distance: 99.6
click at [1026, 38] on span "Guardar" at bounding box center [1020, 42] width 33 height 10
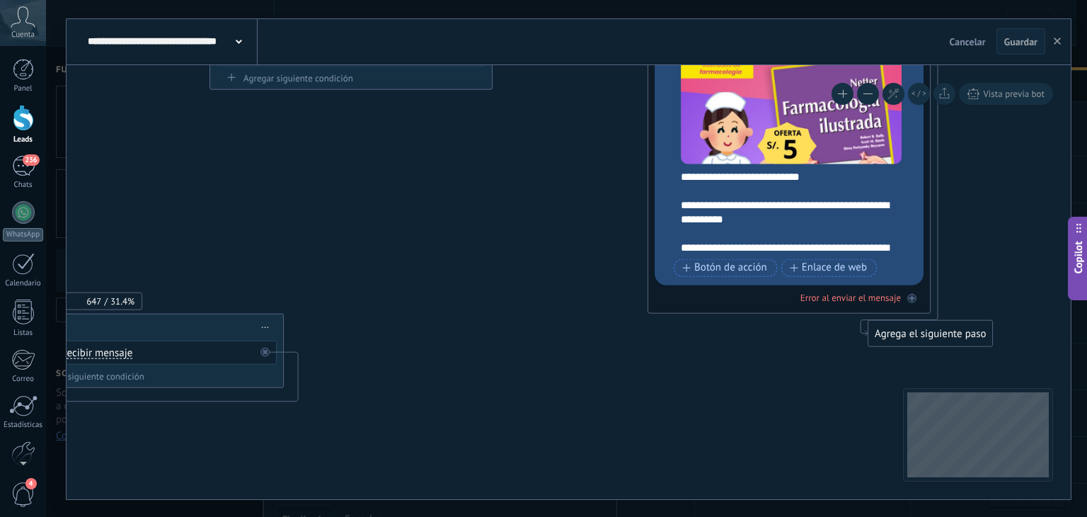
drag, startPoint x: 671, startPoint y: 272, endPoint x: 558, endPoint y: 186, distance: 142.4
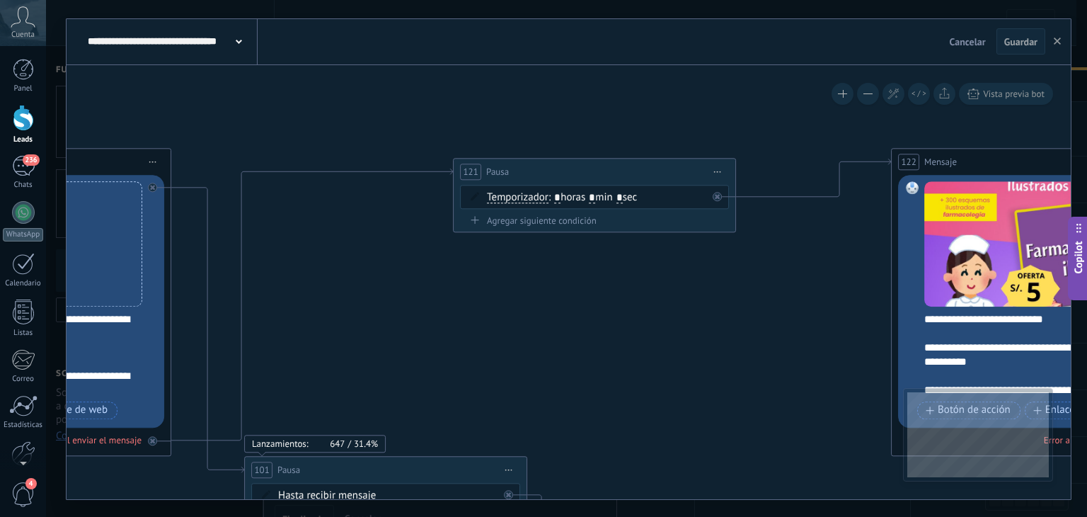
drag, startPoint x: 478, startPoint y: 275, endPoint x: 722, endPoint y: 413, distance: 279.5
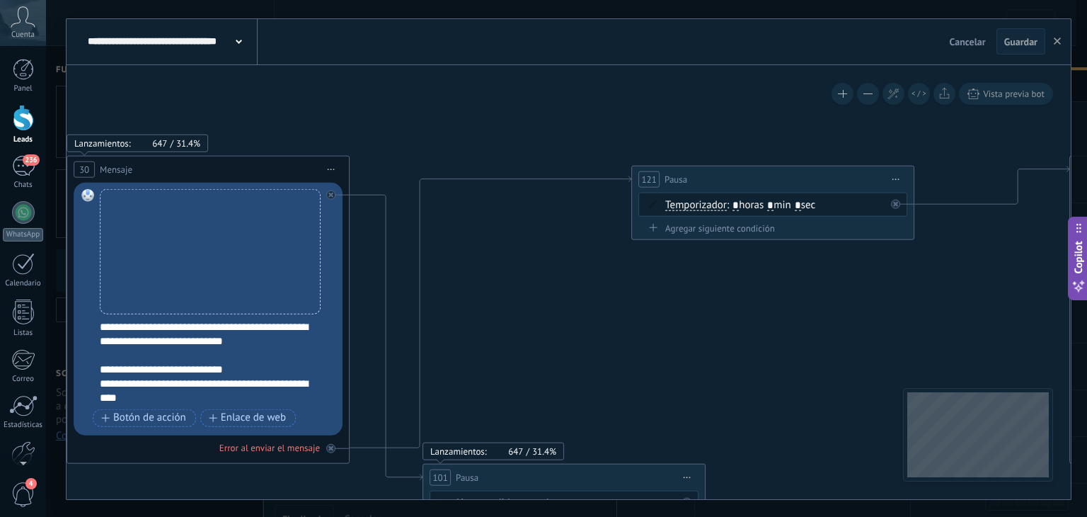
drag, startPoint x: 430, startPoint y: 304, endPoint x: 711, endPoint y: 289, distance: 281.3
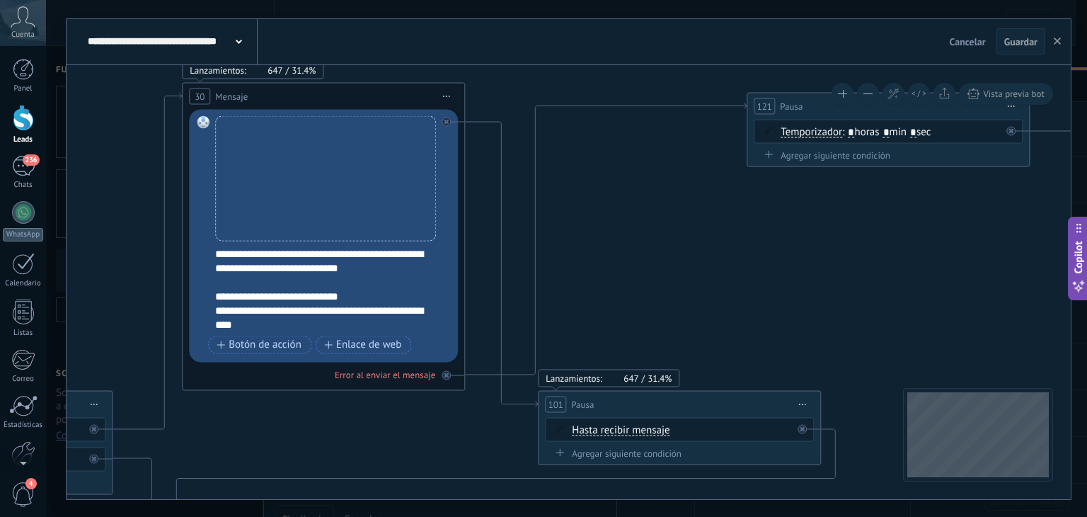
drag, startPoint x: 600, startPoint y: 304, endPoint x: 429, endPoint y: 247, distance: 180.4
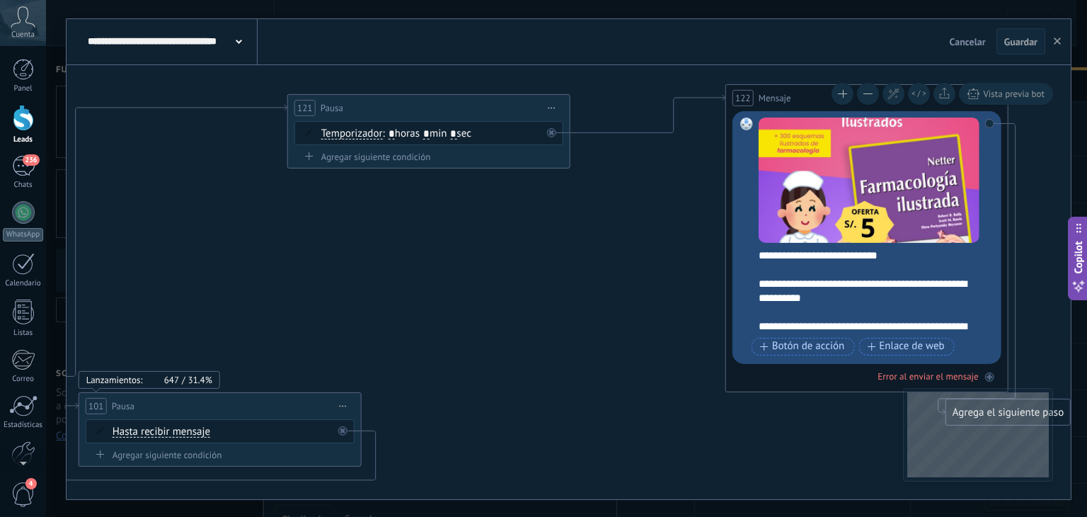
drag, startPoint x: 731, startPoint y: 301, endPoint x: 474, endPoint y: 306, distance: 257.0
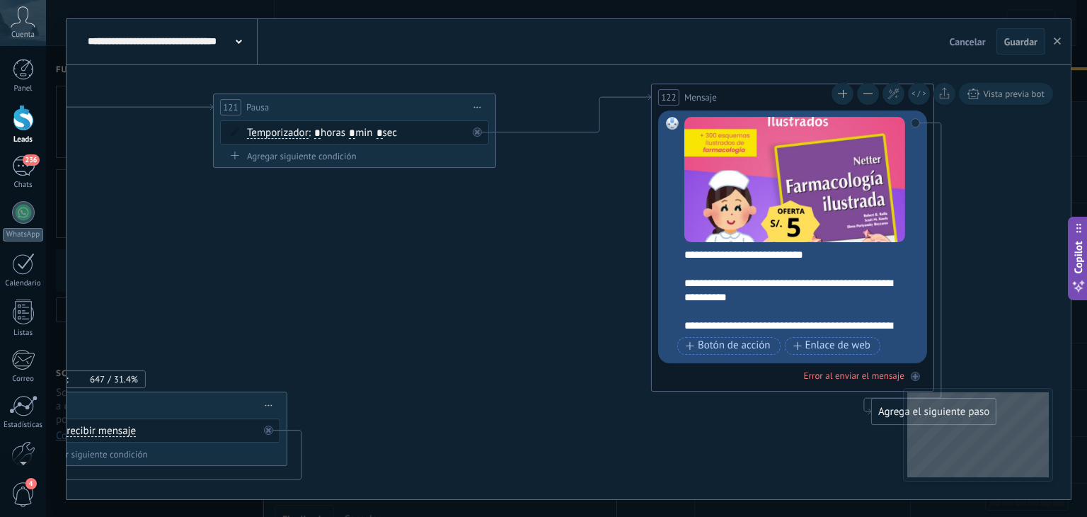
drag, startPoint x: 577, startPoint y: 298, endPoint x: 507, endPoint y: 298, distance: 70.1
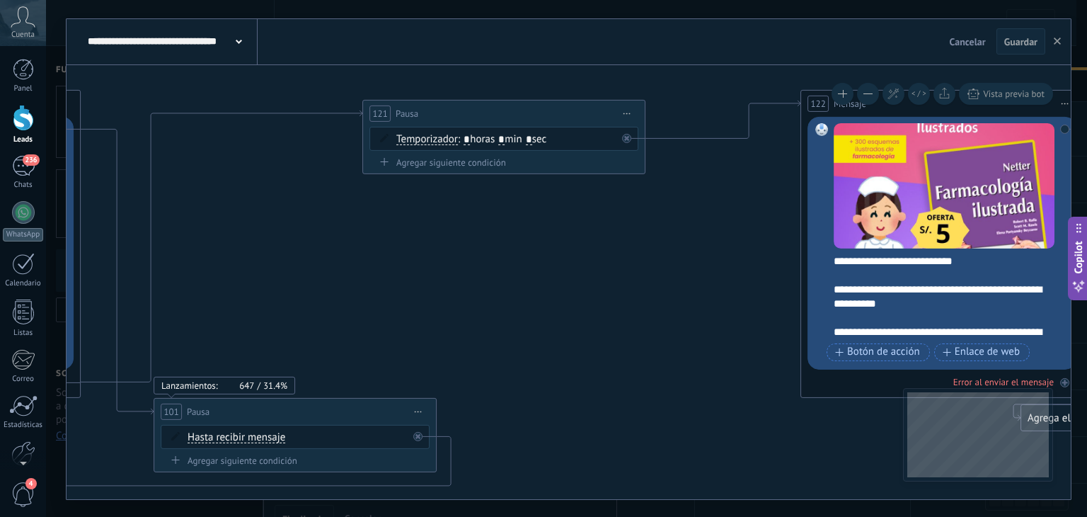
drag, startPoint x: 507, startPoint y: 298, endPoint x: 723, endPoint y: 316, distance: 216.6
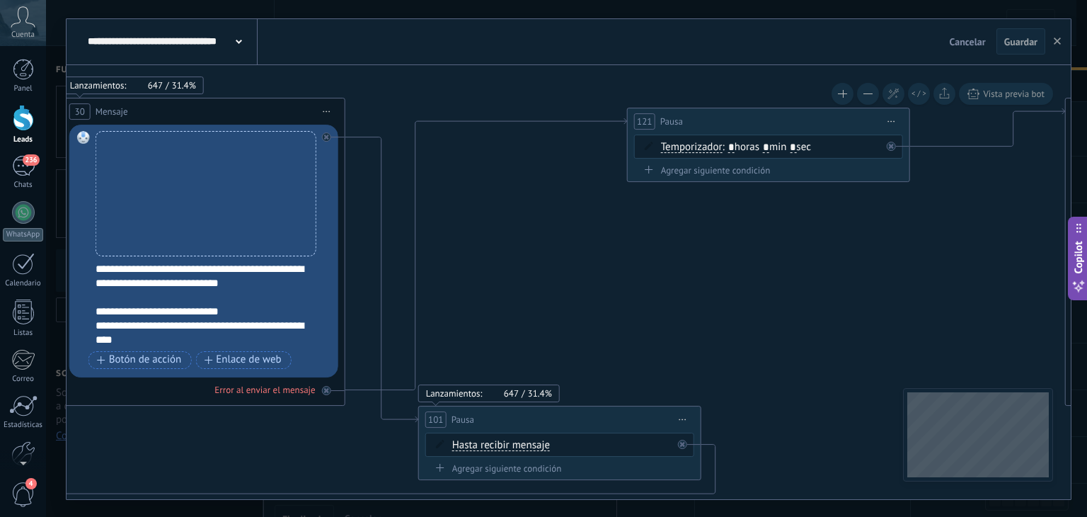
drag, startPoint x: 490, startPoint y: 317, endPoint x: 645, endPoint y: 308, distance: 156.0
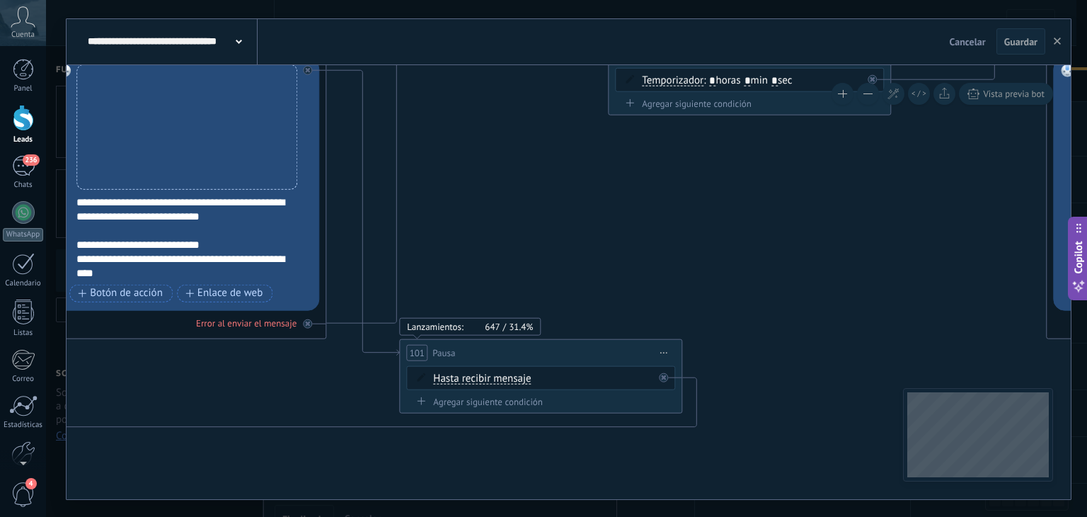
drag, startPoint x: 856, startPoint y: 272, endPoint x: 829, endPoint y: 191, distance: 85.9
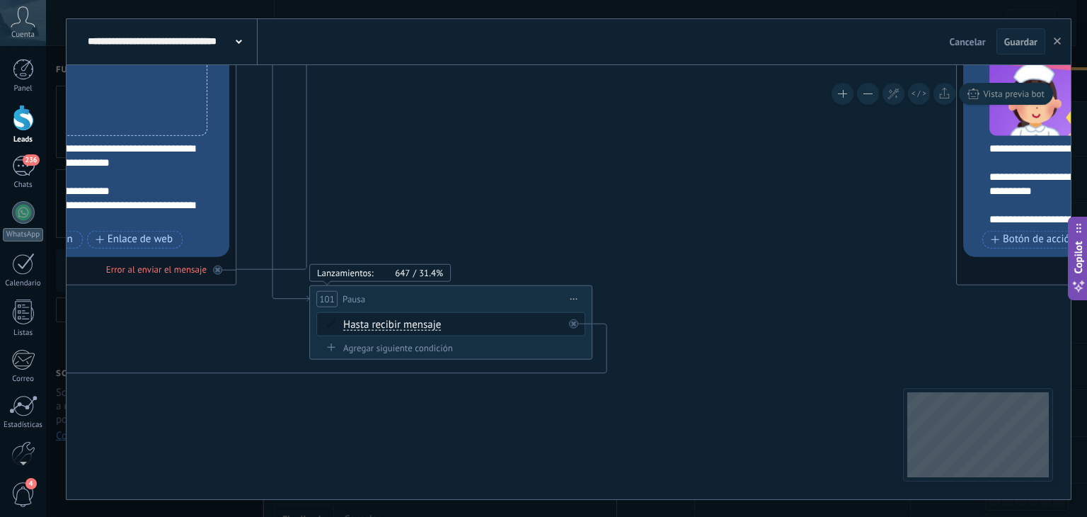
drag, startPoint x: 866, startPoint y: 270, endPoint x: 677, endPoint y: 190, distance: 206.1
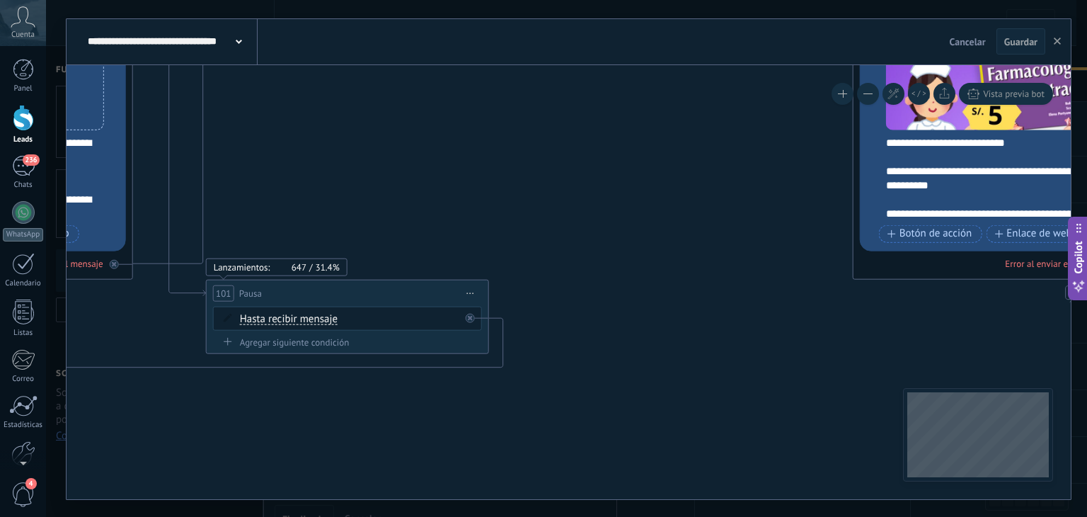
drag, startPoint x: 716, startPoint y: 202, endPoint x: 970, endPoint y: 100, distance: 273.8
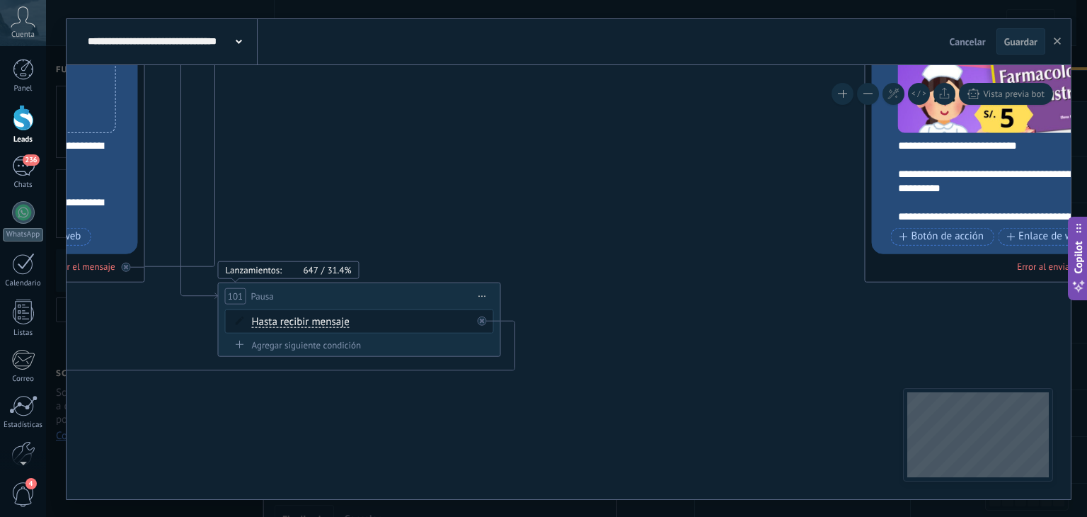
click at [1019, 45] on span "Guardar" at bounding box center [1020, 42] width 33 height 10
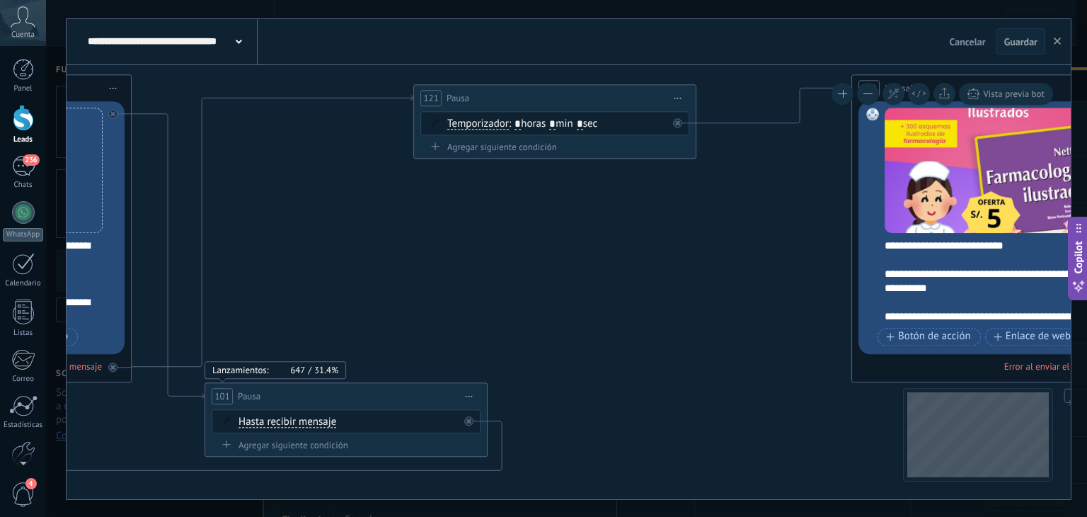
drag, startPoint x: 713, startPoint y: 198, endPoint x: 716, endPoint y: 274, distance: 75.8
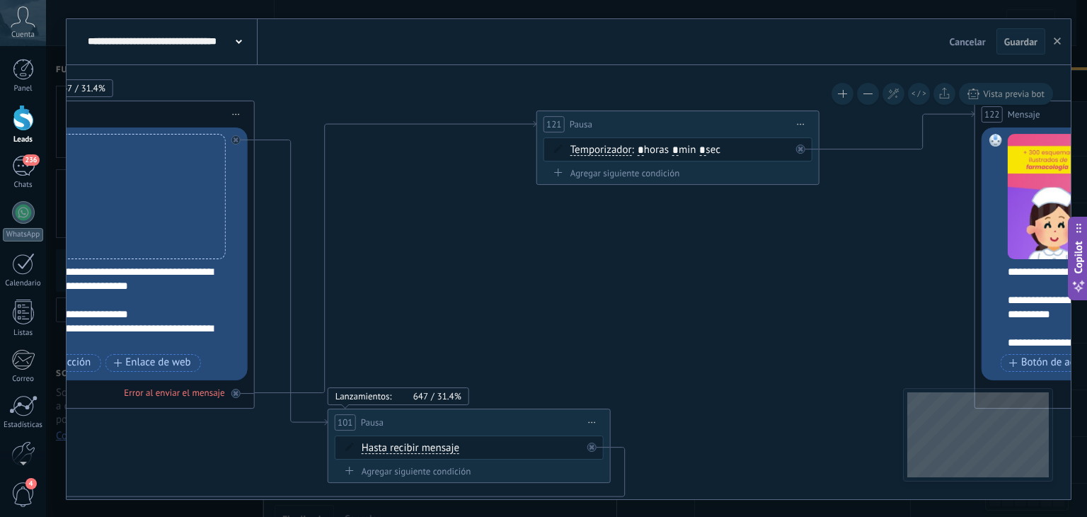
drag, startPoint x: 728, startPoint y: 280, endPoint x: 850, endPoint y: 272, distance: 122.7
click at [1062, 38] on button "button" at bounding box center [1057, 41] width 21 height 27
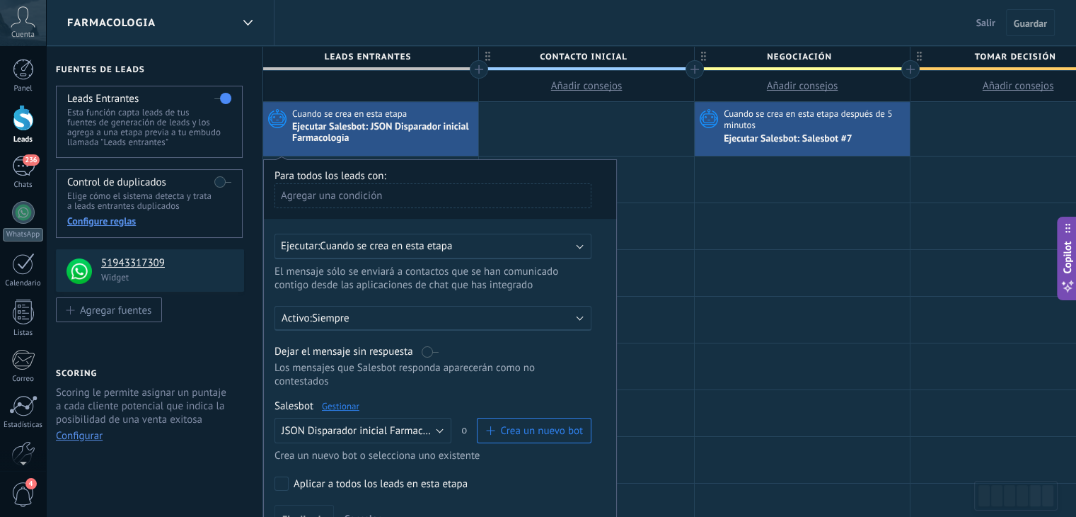
click at [348, 400] on link "Gestionar" at bounding box center [341, 406] width 38 height 12
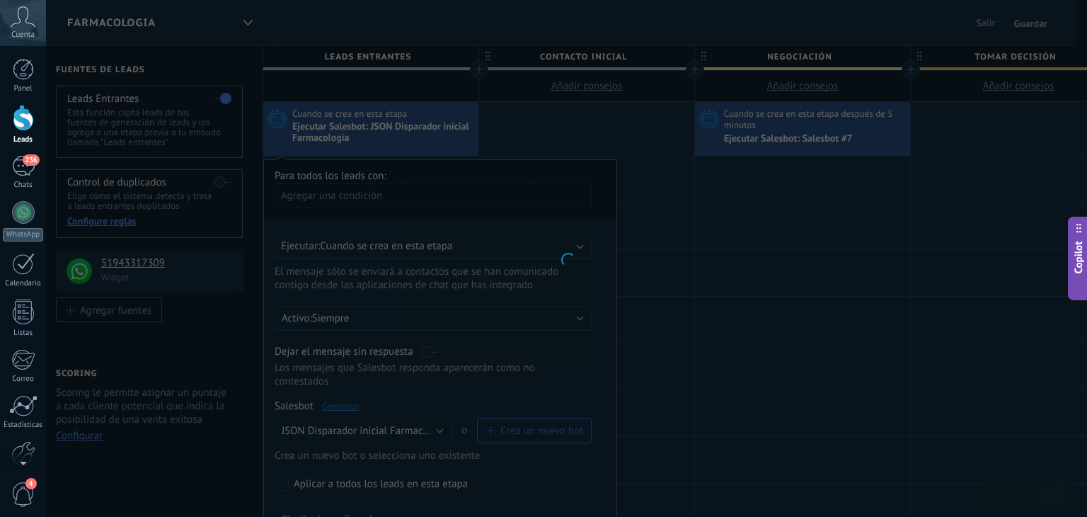
type input "**********"
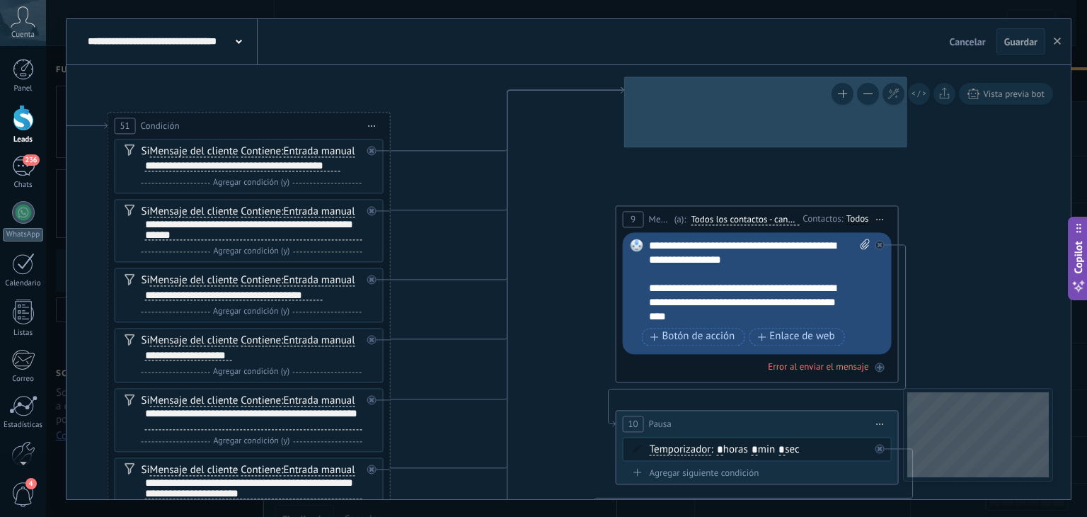
drag, startPoint x: 706, startPoint y: 364, endPoint x: 333, endPoint y: 291, distance: 379.3
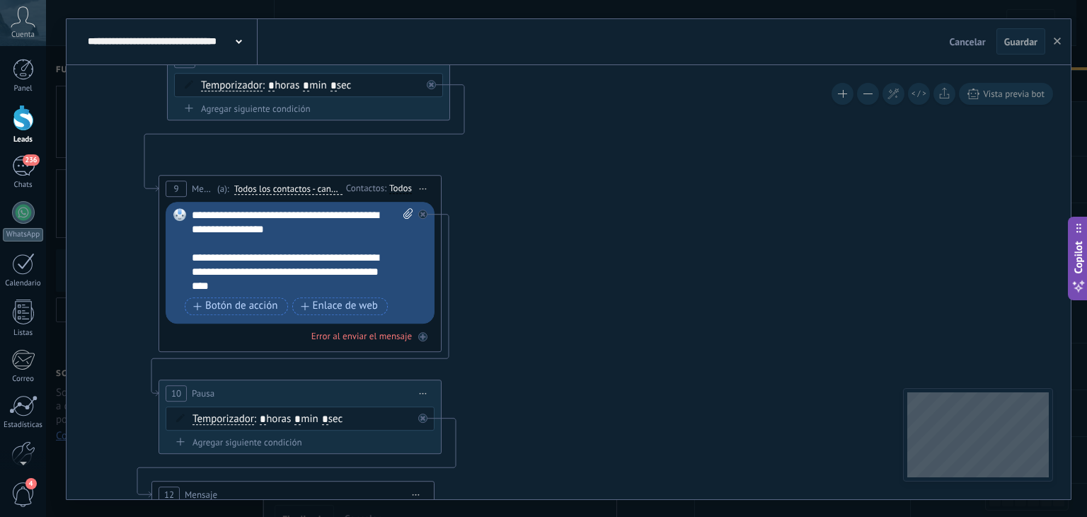
drag, startPoint x: 834, startPoint y: 252, endPoint x: 343, endPoint y: 239, distance: 491.3
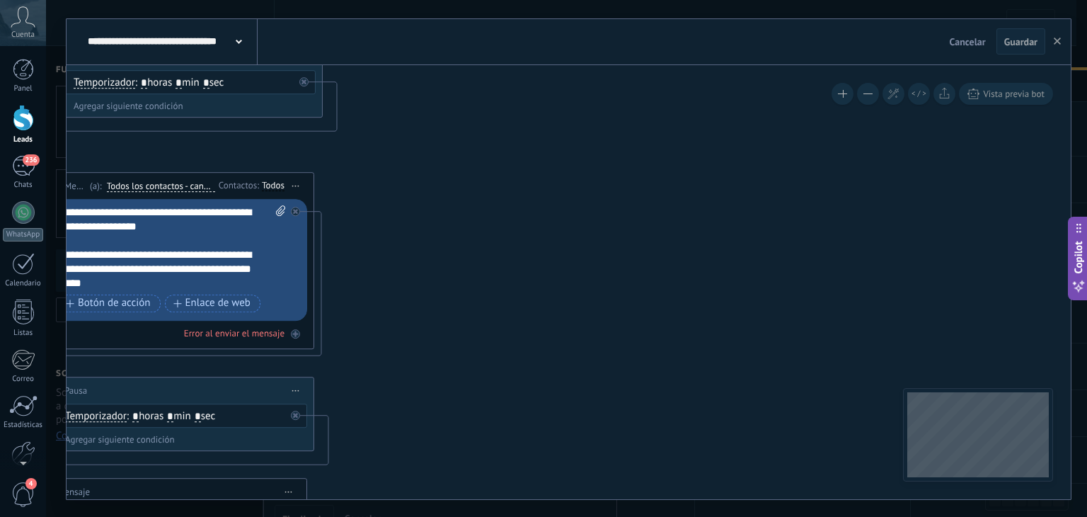
drag, startPoint x: 496, startPoint y: 239, endPoint x: 294, endPoint y: 234, distance: 201.8
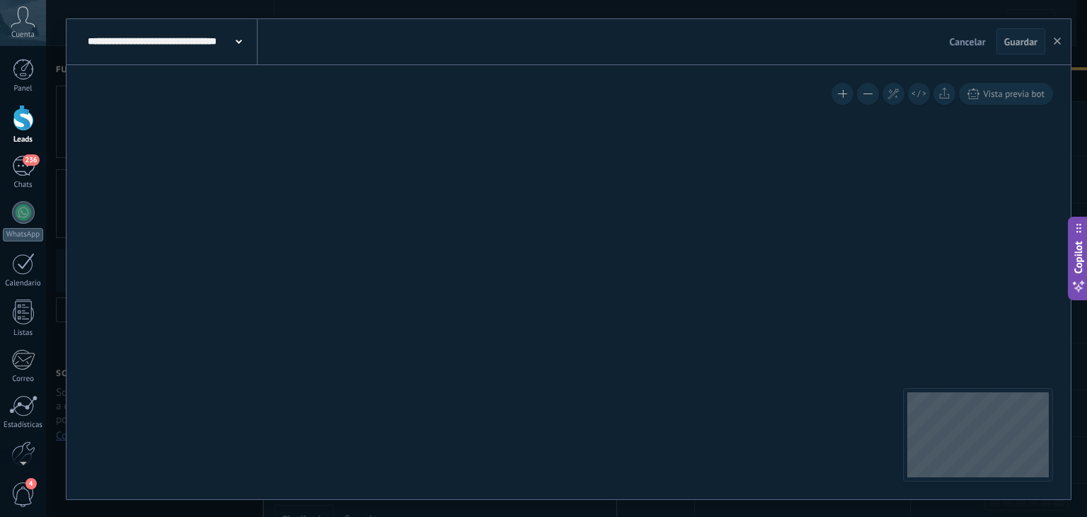
drag, startPoint x: 552, startPoint y: 270, endPoint x: 280, endPoint y: 204, distance: 279.8
drag, startPoint x: 430, startPoint y: 300, endPoint x: 406, endPoint y: 199, distance: 104.0
drag, startPoint x: 446, startPoint y: 272, endPoint x: 580, endPoint y: 244, distance: 136.6
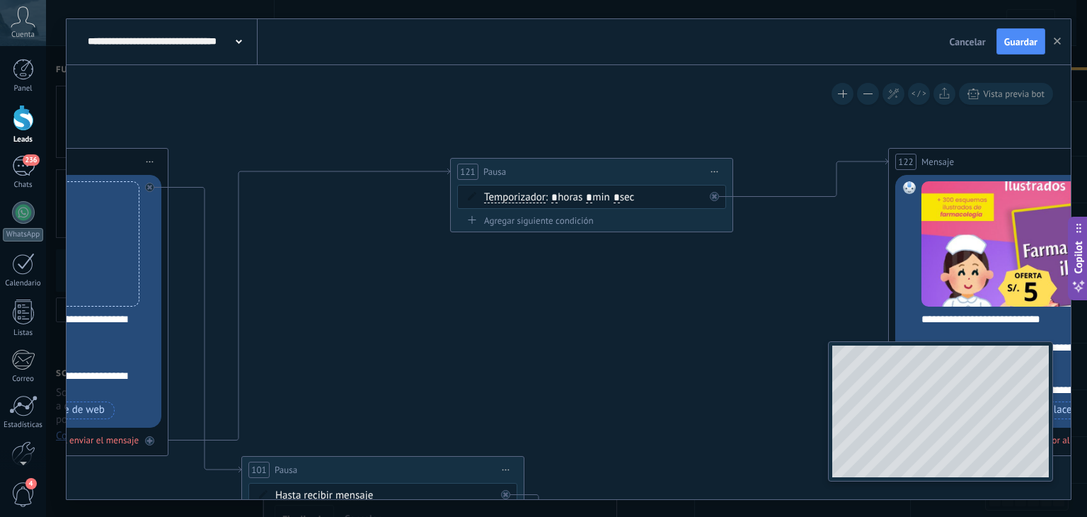
click at [1024, 488] on div "**********" at bounding box center [569, 282] width 1004 height 434
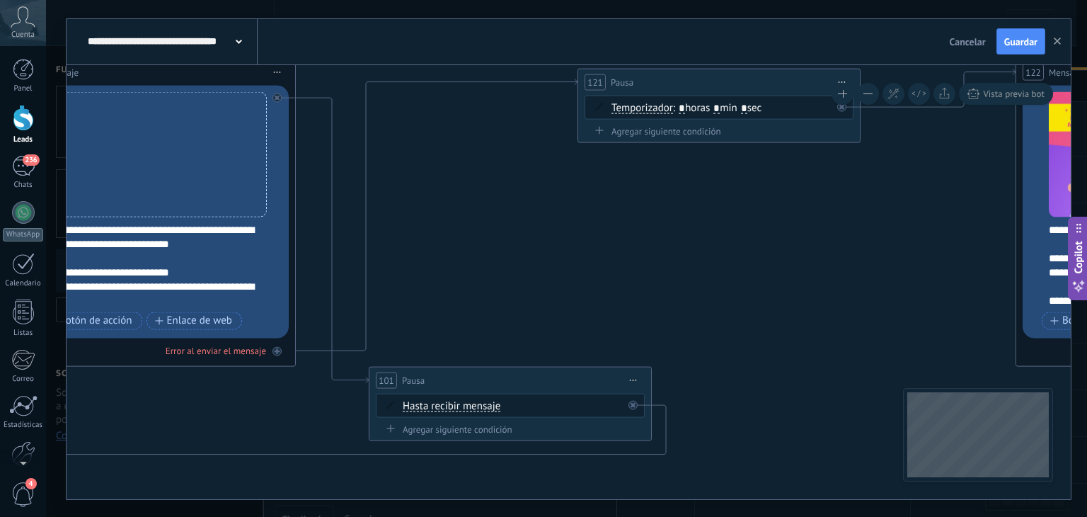
drag, startPoint x: 586, startPoint y: 404, endPoint x: 721, endPoint y: 310, distance: 164.7
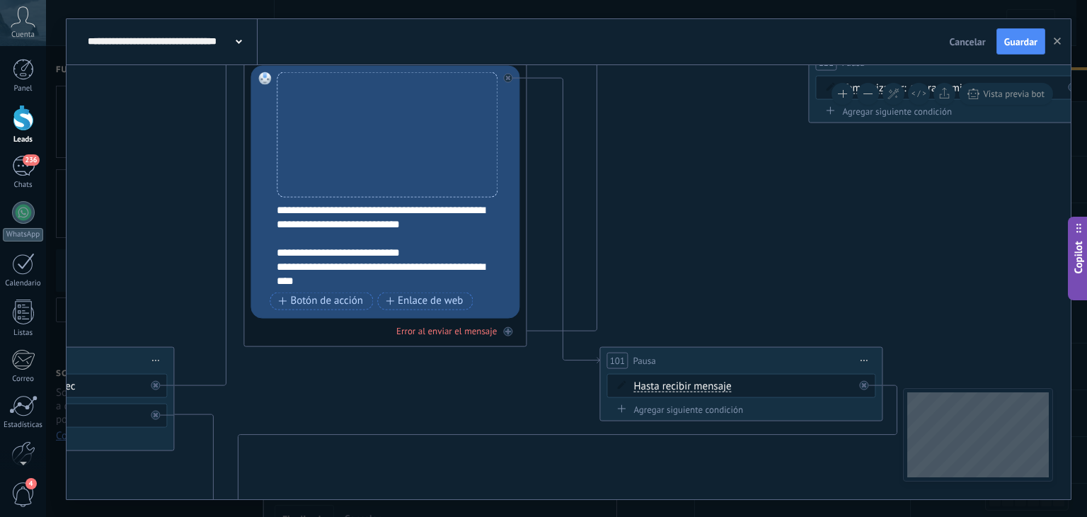
drag, startPoint x: 541, startPoint y: 280, endPoint x: 740, endPoint y: 255, distance: 201.1
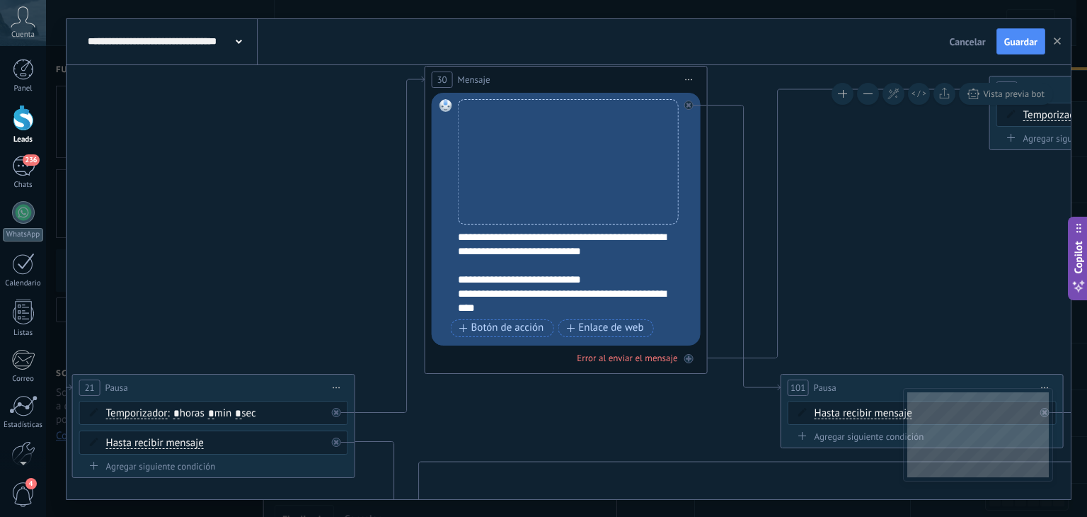
drag, startPoint x: 674, startPoint y: 252, endPoint x: 851, endPoint y: 282, distance: 180.1
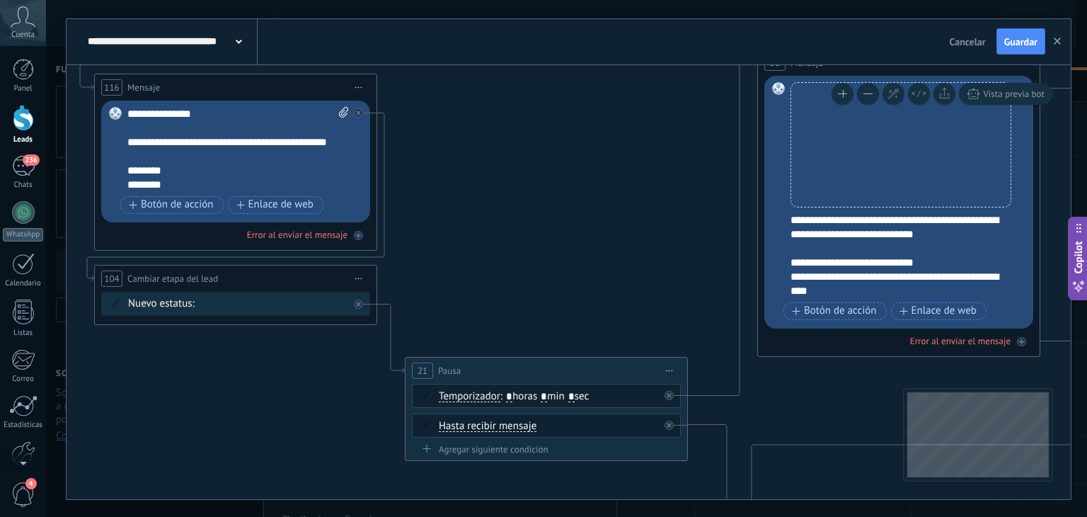
drag, startPoint x: 342, startPoint y: 275, endPoint x: 674, endPoint y: 258, distance: 333.1
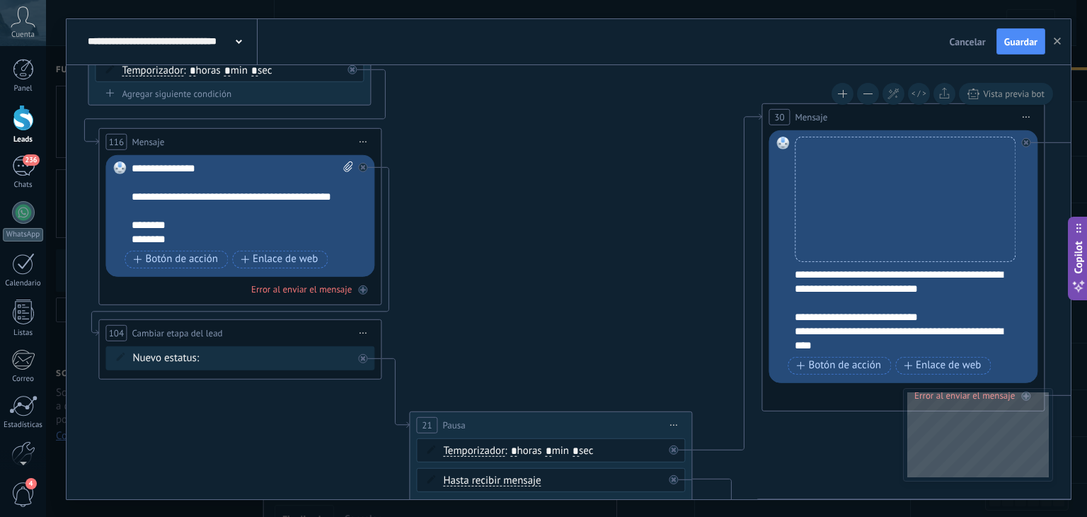
drag, startPoint x: 549, startPoint y: 253, endPoint x: 553, endPoint y: 308, distance: 54.7
click at [176, 357] on span "Nuevo estatus:" at bounding box center [165, 357] width 67 height 14
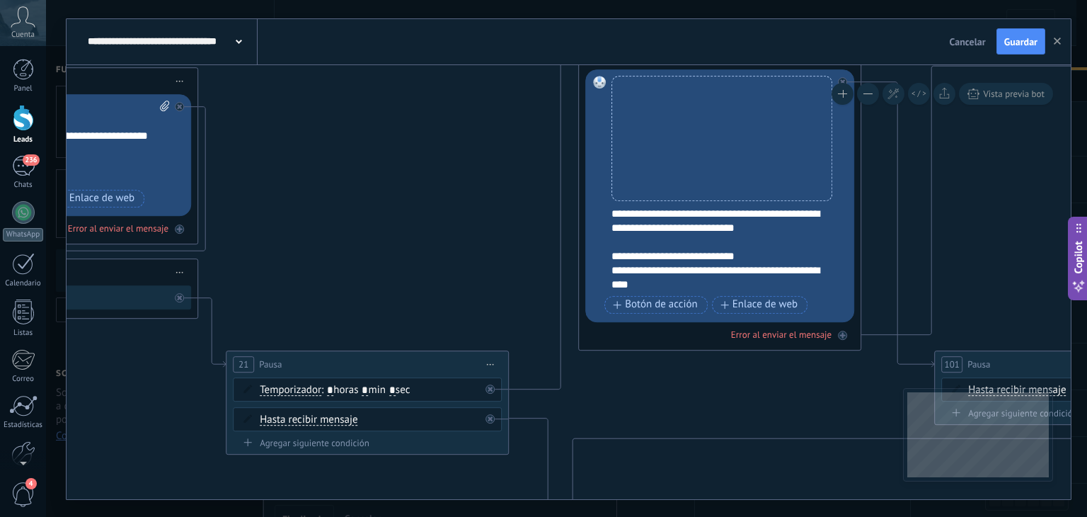
drag, startPoint x: 519, startPoint y: 282, endPoint x: 277, endPoint y: 214, distance: 251.6
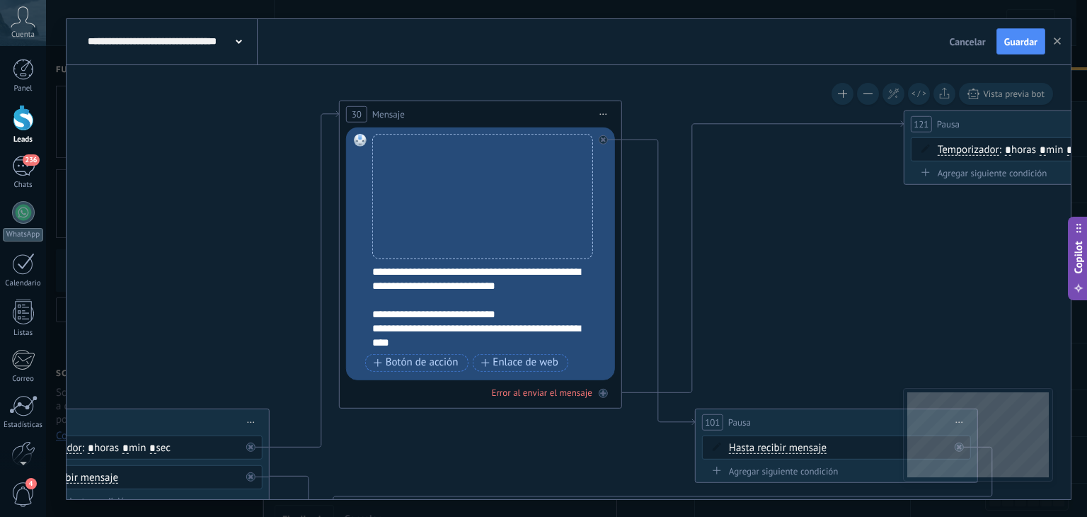
drag, startPoint x: 393, startPoint y: 214, endPoint x: 210, endPoint y: 280, distance: 194.1
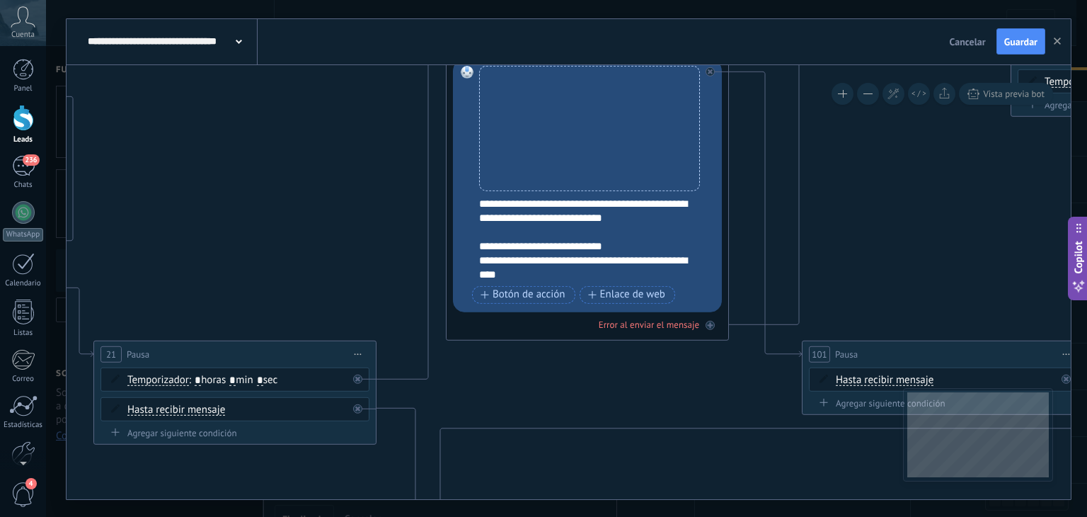
drag, startPoint x: 753, startPoint y: 289, endPoint x: 819, endPoint y: 221, distance: 95.1
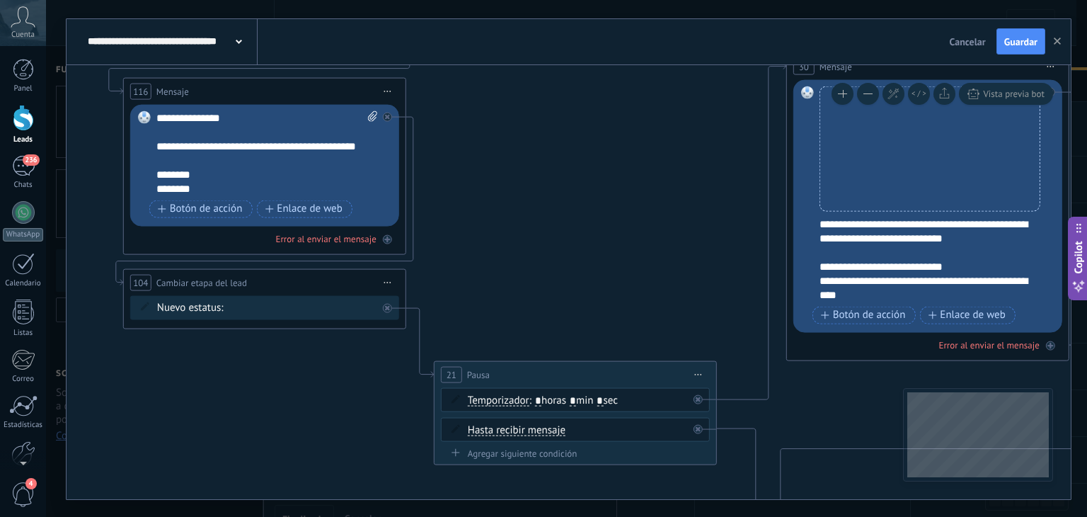
drag, startPoint x: 276, startPoint y: 243, endPoint x: 580, endPoint y: 264, distance: 304.3
click at [139, 301] on span at bounding box center [145, 305] width 24 height 11
click at [147, 303] on icon at bounding box center [145, 306] width 8 height 8
click at [193, 305] on span "Nuevo estatus:" at bounding box center [190, 307] width 67 height 14
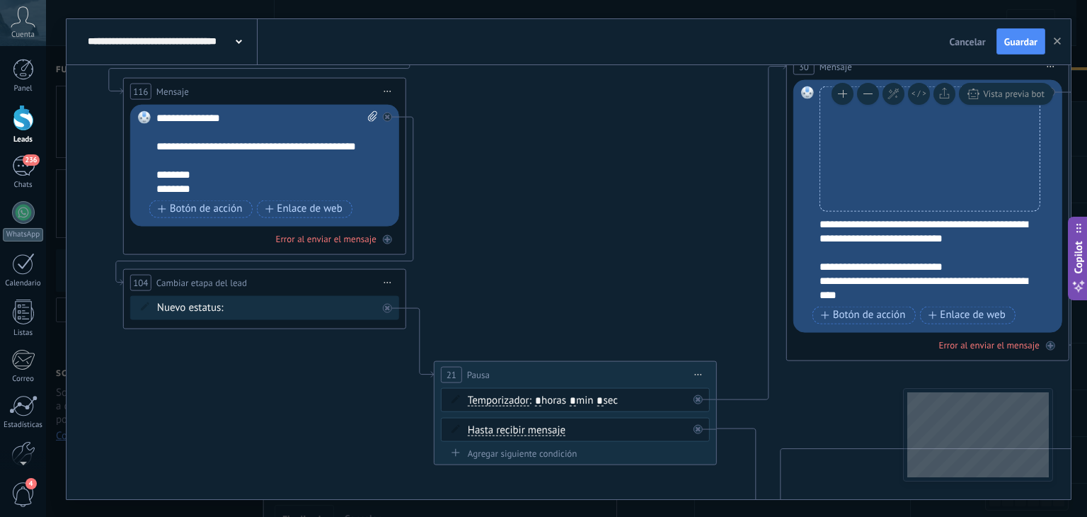
click at [382, 275] on span "Iniciar vista previa aquí Cambiar nombre Duplicar Borrar" at bounding box center [388, 282] width 23 height 21
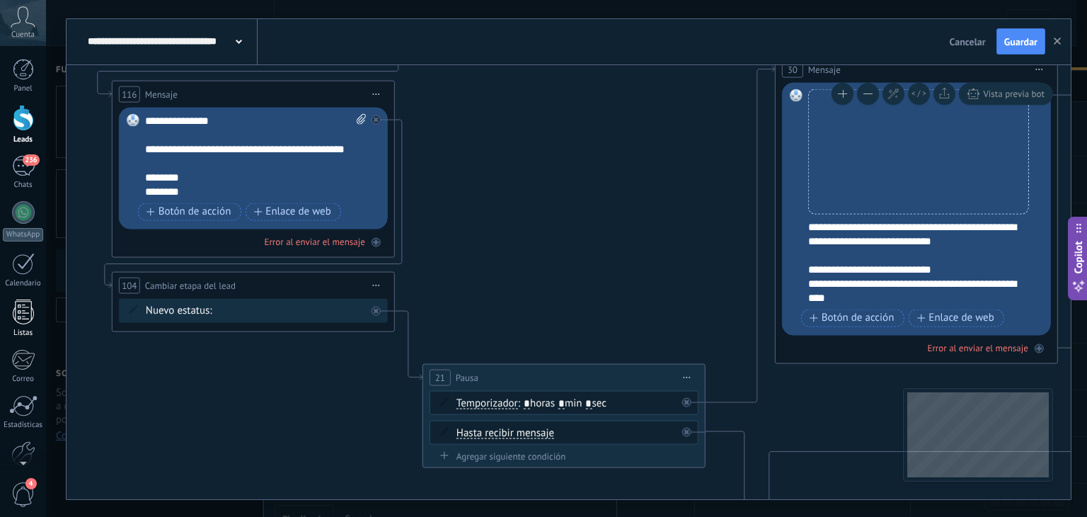
drag, startPoint x: 637, startPoint y: 223, endPoint x: 0, endPoint y: 309, distance: 642.8
click at [0, 309] on body ".abecls-1,.abecls-2{fill-rule:evenodd}.abecls-2{fill:#fff} .abhcls-1{fill:none}…" at bounding box center [543, 258] width 1087 height 517
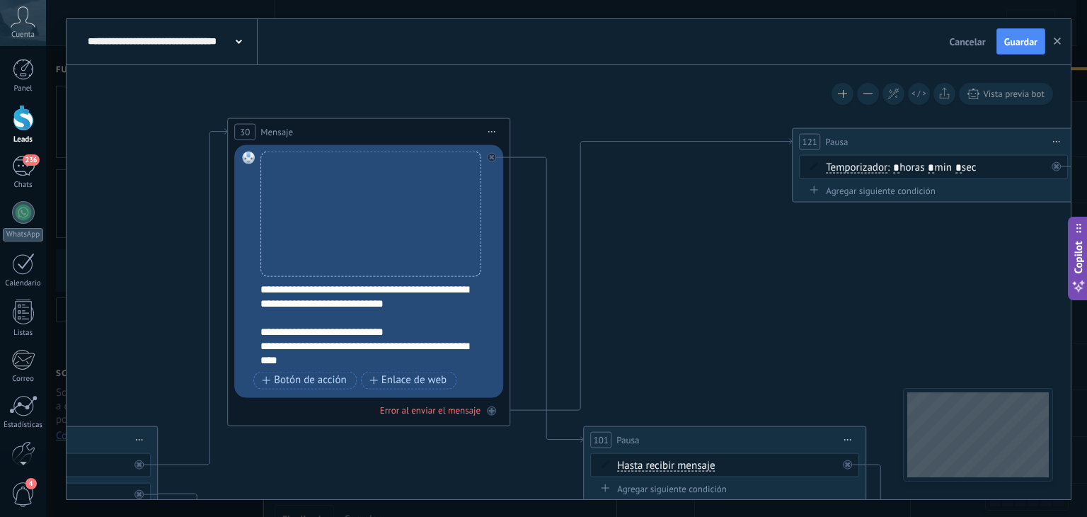
drag, startPoint x: 538, startPoint y: 326, endPoint x: 672, endPoint y: 297, distance: 137.4
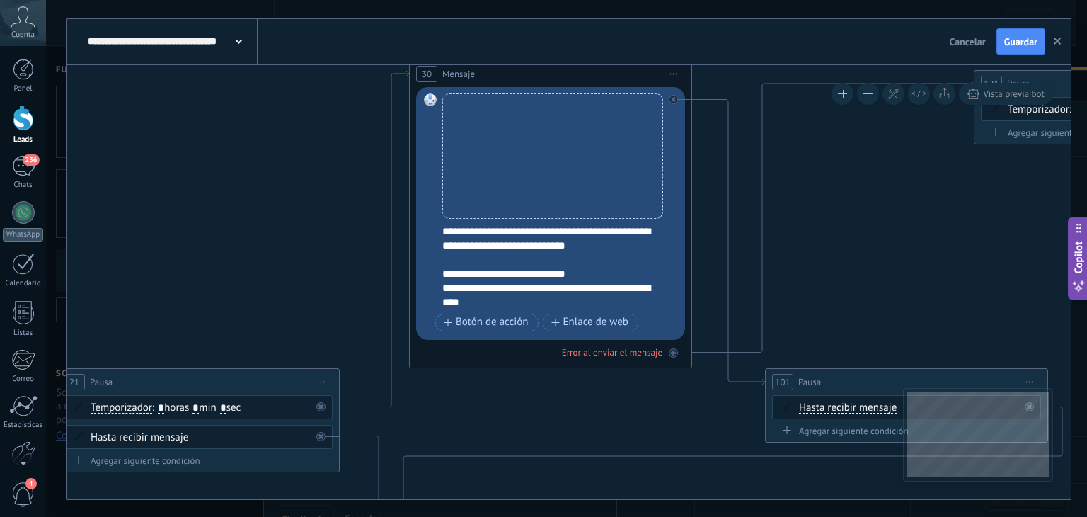
drag, startPoint x: 280, startPoint y: 294, endPoint x: 311, endPoint y: 275, distance: 35.9
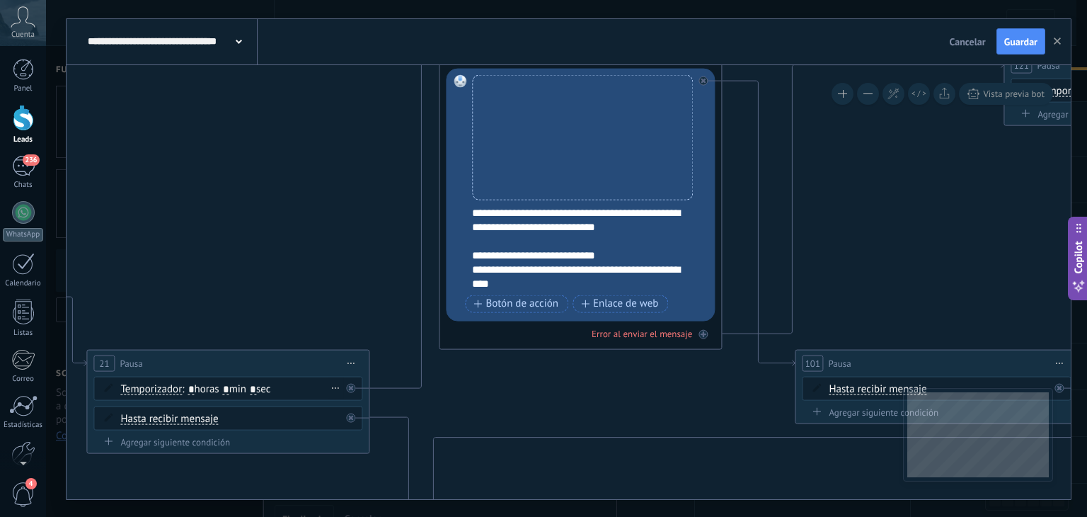
click at [237, 386] on span ": * horas * min * sec" at bounding box center [226, 387] width 88 height 13
click at [229, 386] on input "*" at bounding box center [226, 389] width 6 height 11
type input "*"
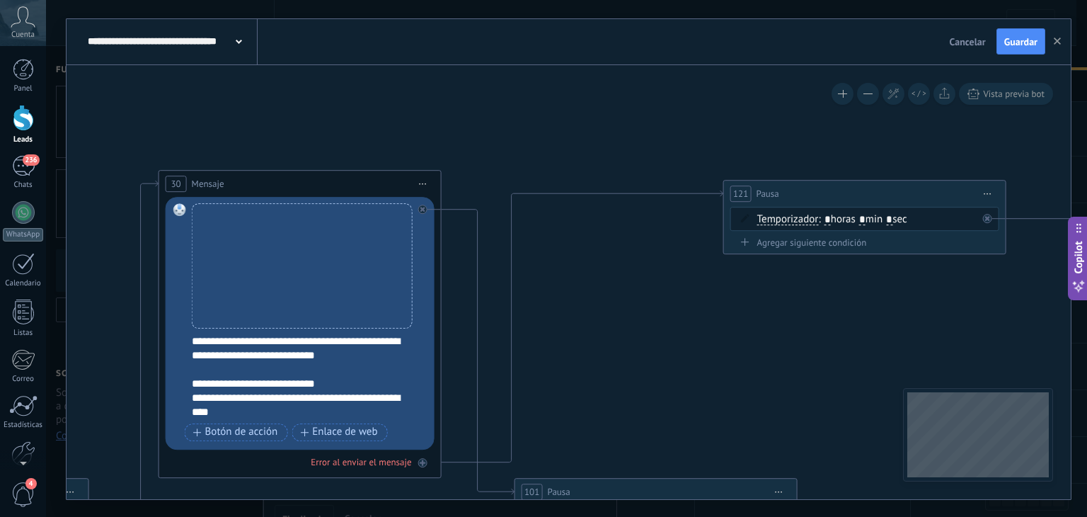
drag, startPoint x: 852, startPoint y: 254, endPoint x: 493, endPoint y: 350, distance: 372.2
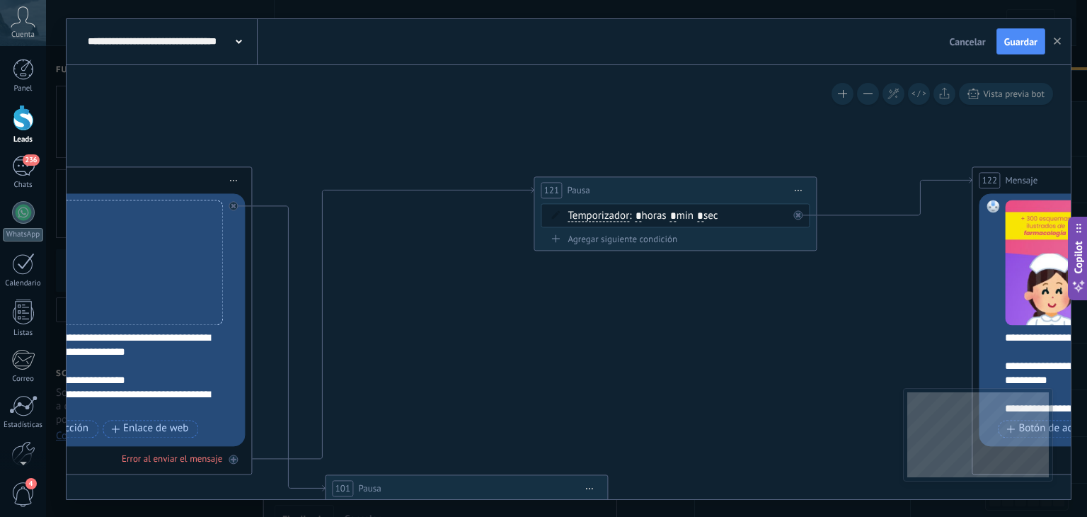
drag, startPoint x: 619, startPoint y: 355, endPoint x: 553, endPoint y: 339, distance: 68.3
click at [799, 212] on icon at bounding box center [798, 214] width 5 height 5
click at [798, 186] on span "Iniciar vista previa aquí Cambiar nombre Duplicar Borrar" at bounding box center [798, 190] width 23 height 21
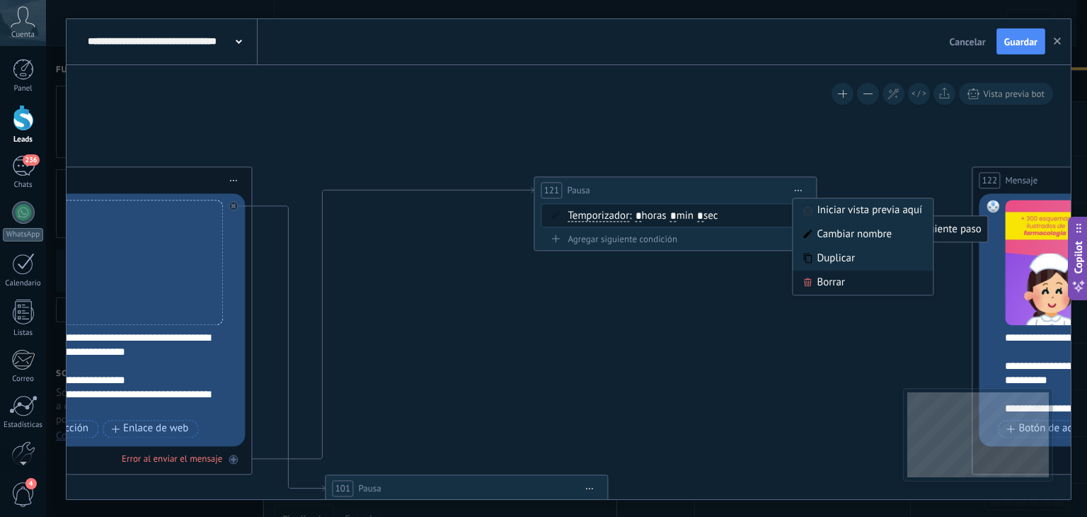
click at [835, 279] on div "Borrar" at bounding box center [863, 282] width 140 height 24
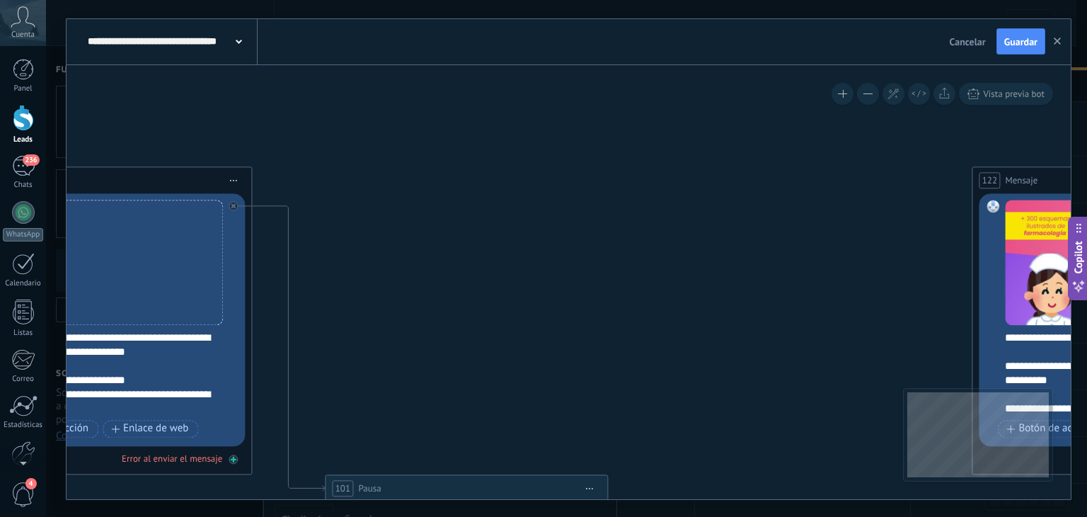
click at [236, 452] on div "Error al enviar el mensaje" at bounding box center [110, 458] width 269 height 13
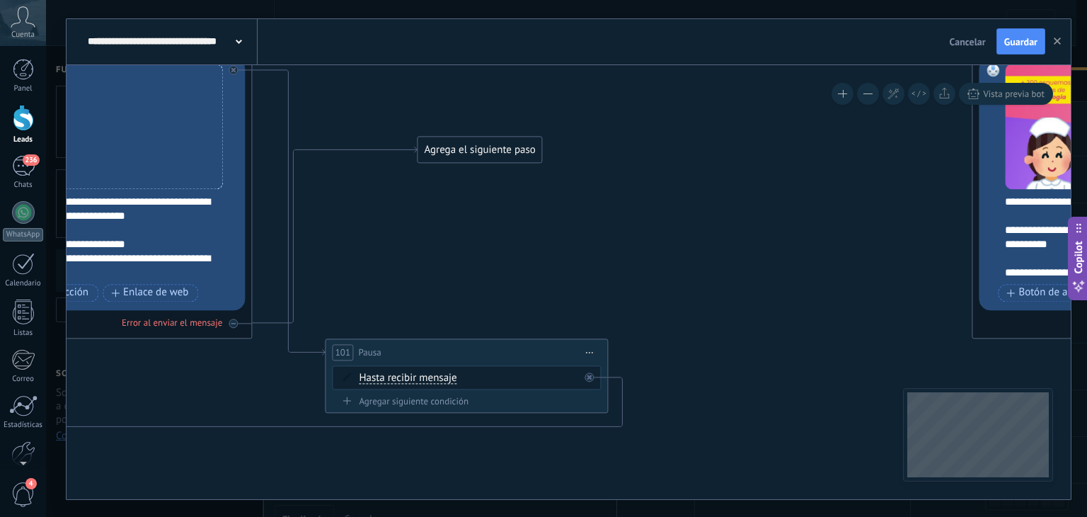
drag, startPoint x: 382, startPoint y: 429, endPoint x: 493, endPoint y: 185, distance: 268.0
click at [503, 143] on div "Agrega el siguiente paso" at bounding box center [480, 149] width 124 height 23
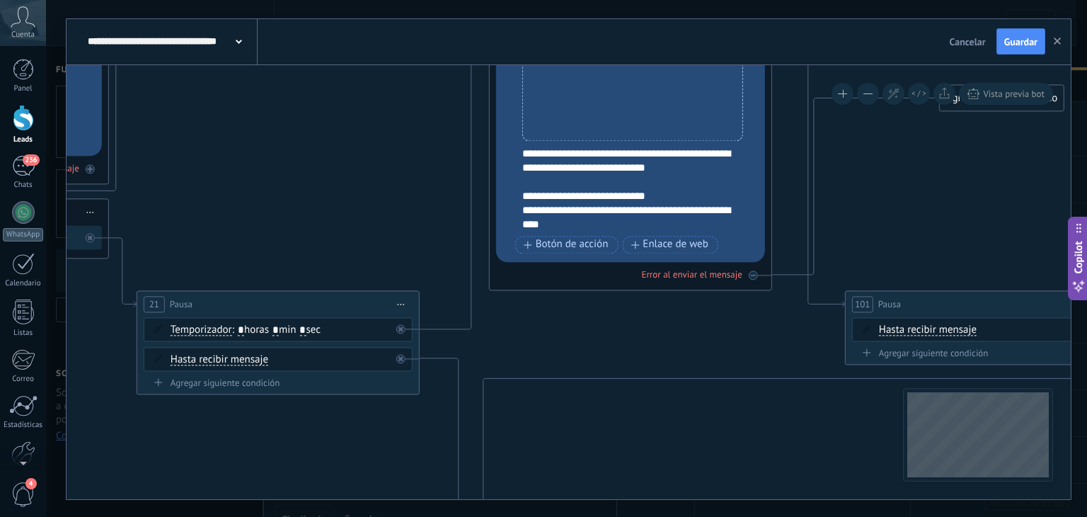
drag, startPoint x: 180, startPoint y: 363, endPoint x: 715, endPoint y: 321, distance: 536.0
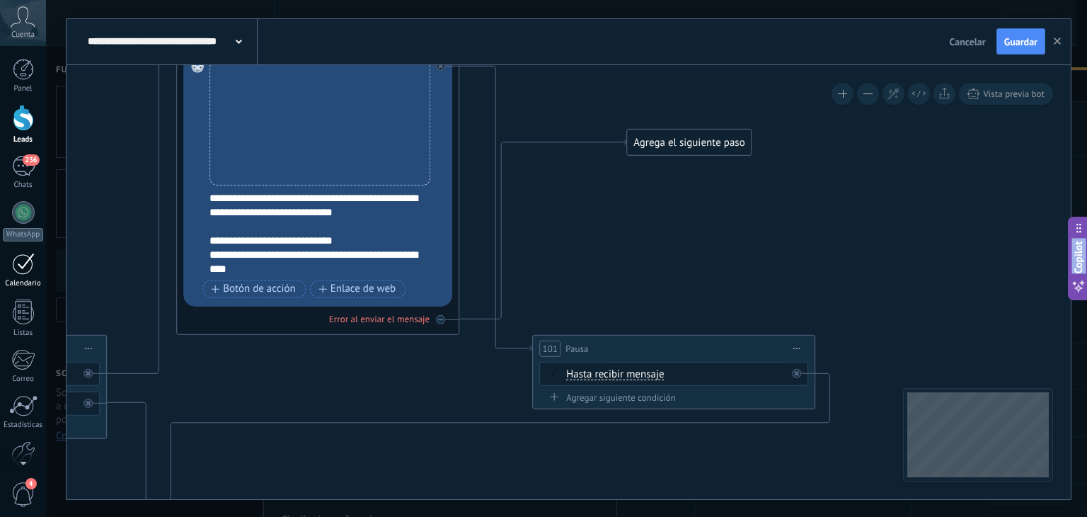
drag, startPoint x: 327, startPoint y: 239, endPoint x: 0, endPoint y: 277, distance: 329.3
click at [0, 277] on body ".abecls-1,.abecls-2{fill-rule:evenodd}.abecls-2{fill:#fff} .abhcls-1{fill:none}…" at bounding box center [543, 258] width 1087 height 517
click at [640, 139] on div "Agrega el siguiente paso" at bounding box center [689, 141] width 124 height 23
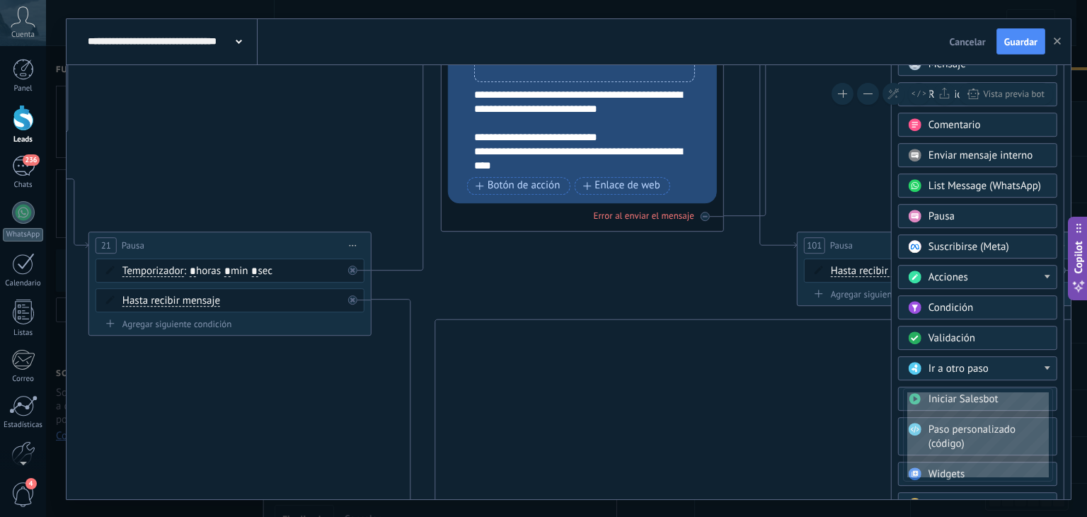
drag, startPoint x: 360, startPoint y: 319, endPoint x: 652, endPoint y: 278, distance: 294.5
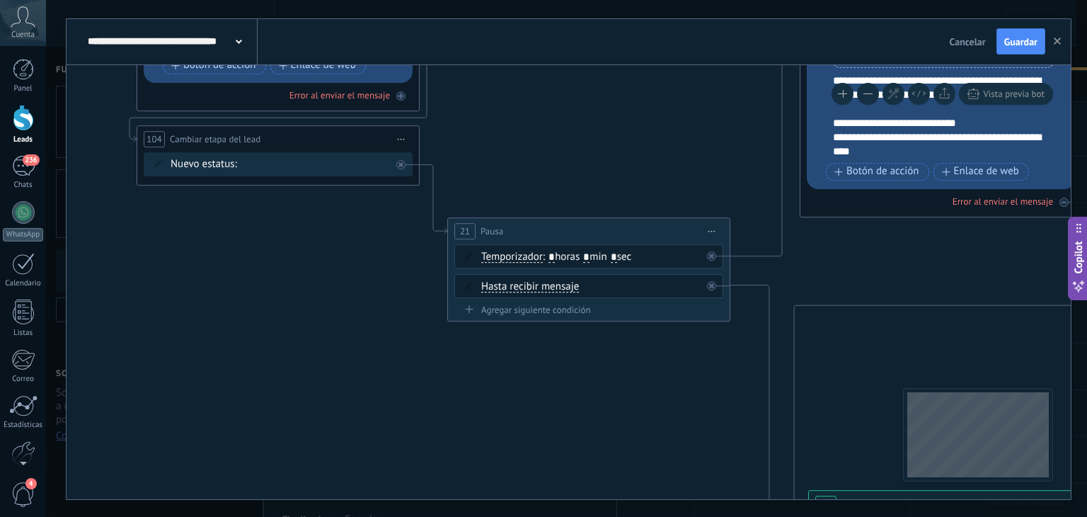
drag, startPoint x: 225, startPoint y: 357, endPoint x: 557, endPoint y: 349, distance: 332.0
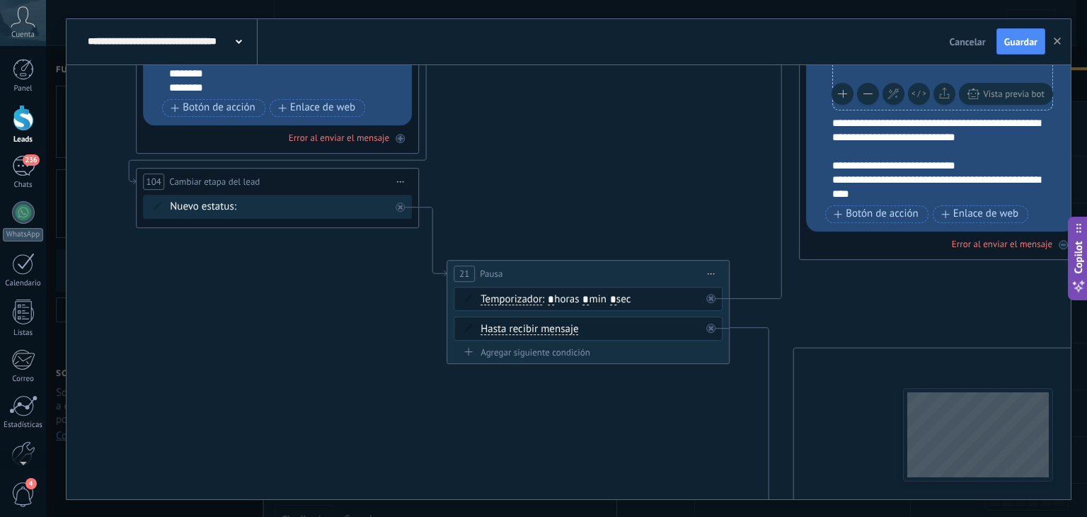
drag, startPoint x: 377, startPoint y: 347, endPoint x: 377, endPoint y: 389, distance: 42.5
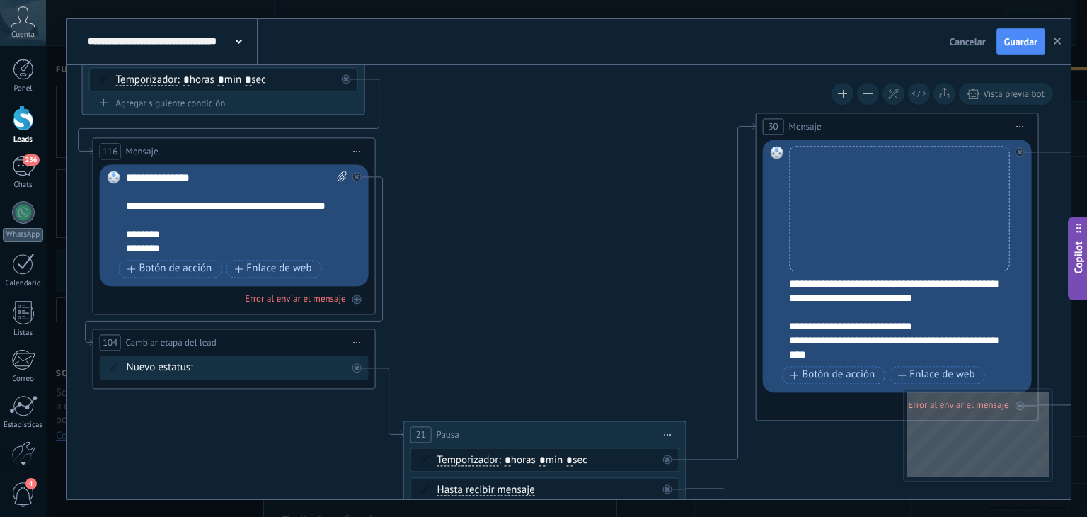
drag, startPoint x: 498, startPoint y: 173, endPoint x: 454, endPoint y: 334, distance: 166.5
click at [354, 336] on span "Iniciar vista previa aquí Cambiar nombre Duplicar Borrar" at bounding box center [357, 342] width 23 height 21
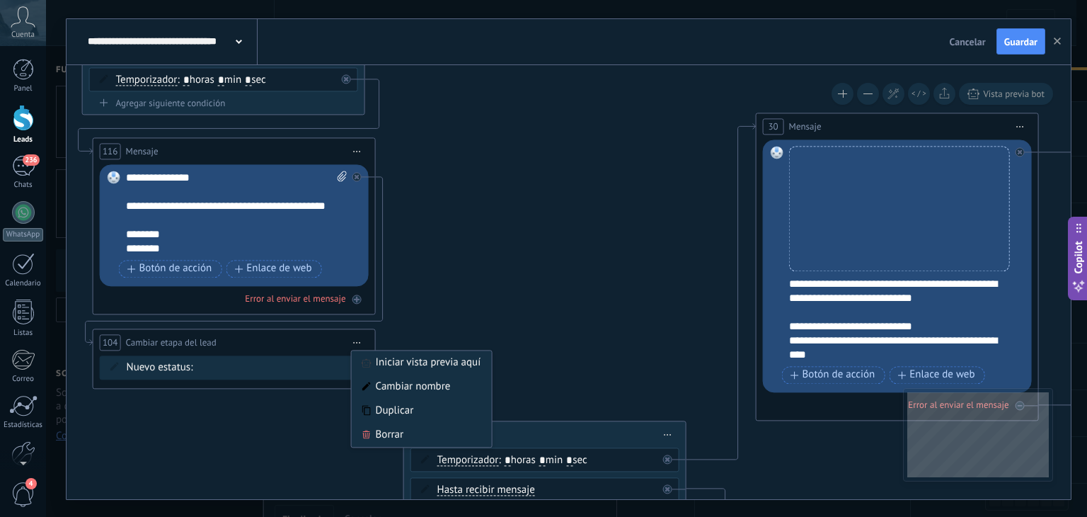
click at [354, 336] on span "Iniciar vista previa aquí Cambiar nombre Duplicar Borrar" at bounding box center [357, 342] width 23 height 21
click at [208, 339] on span "Cambiar etapa del lead" at bounding box center [171, 341] width 91 height 13
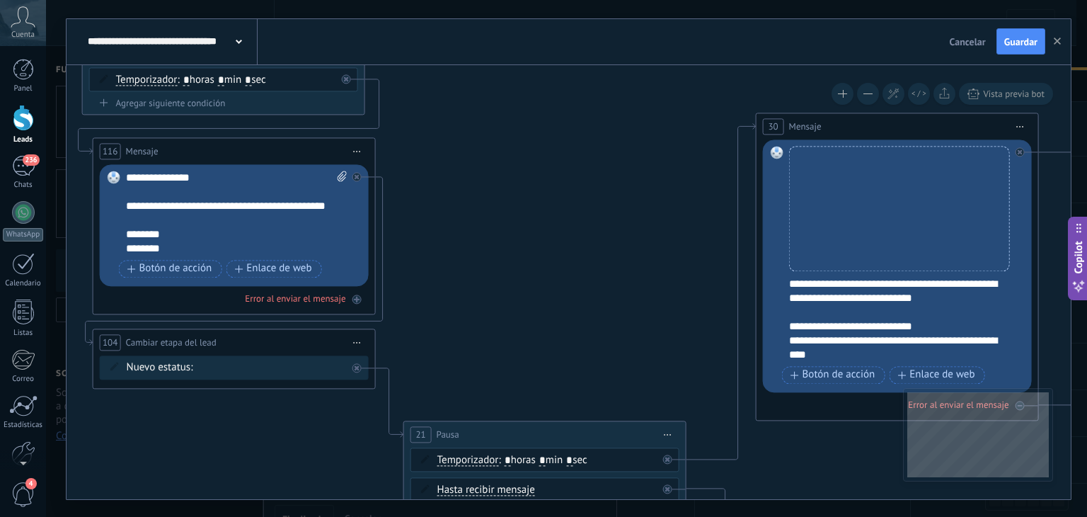
click at [208, 339] on span "Cambiar etapa del lead" at bounding box center [171, 341] width 91 height 13
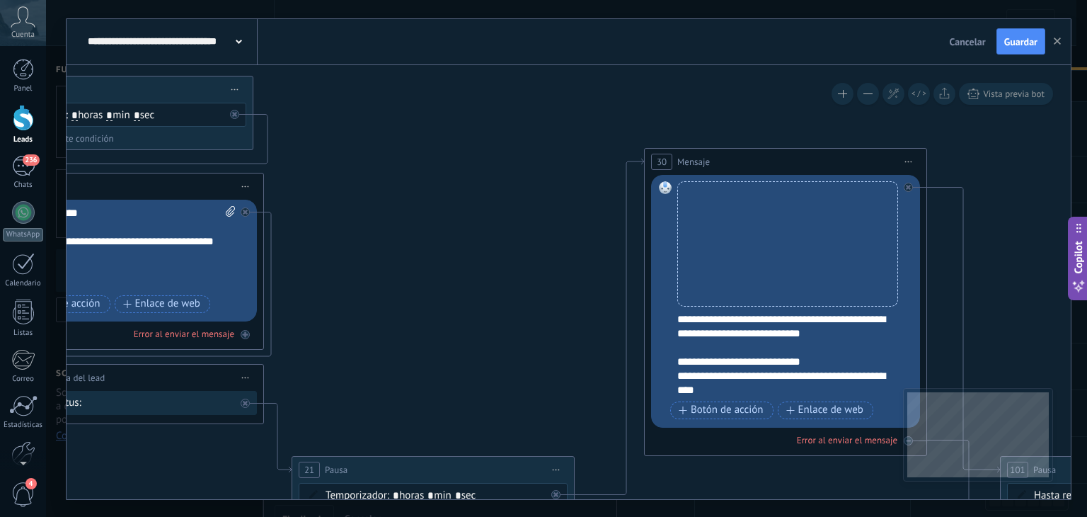
drag, startPoint x: 568, startPoint y: 260, endPoint x: 129, endPoint y: 287, distance: 439.6
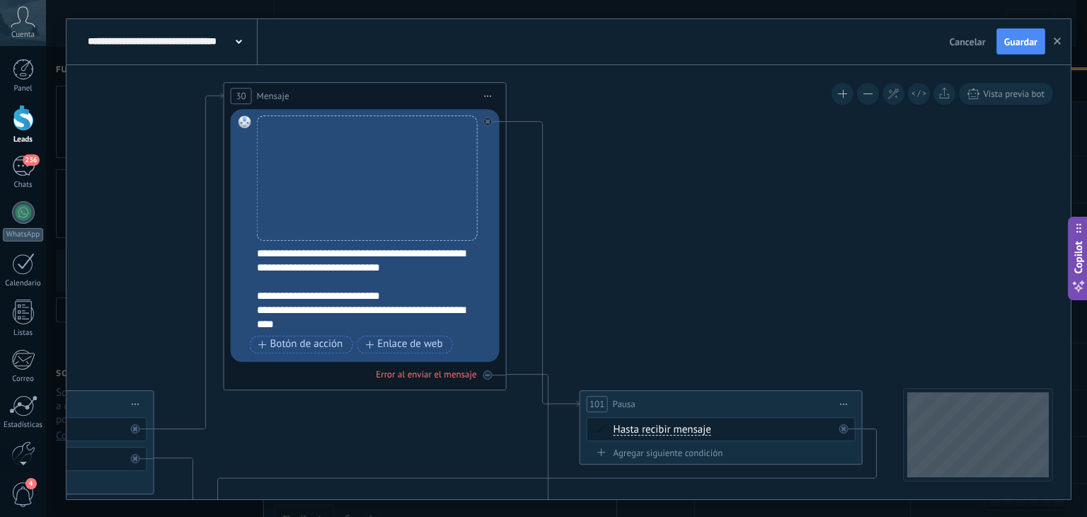
drag, startPoint x: 771, startPoint y: 242, endPoint x: 603, endPoint y: 139, distance: 197.6
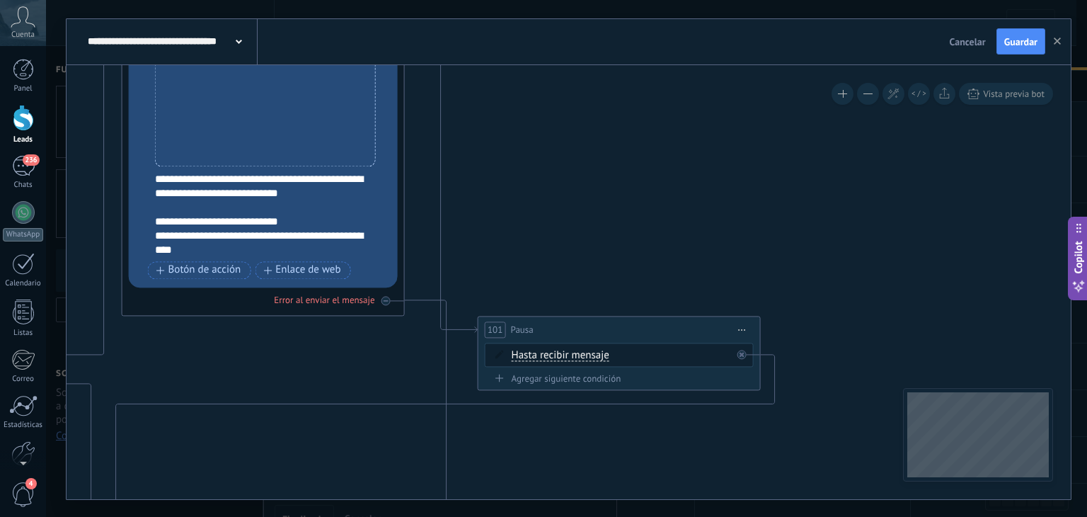
click at [595, 323] on div "101 Pausa ***** Iniciar vista previa aquí Cambiar nombre Duplicar Borrar" at bounding box center [619, 329] width 282 height 26
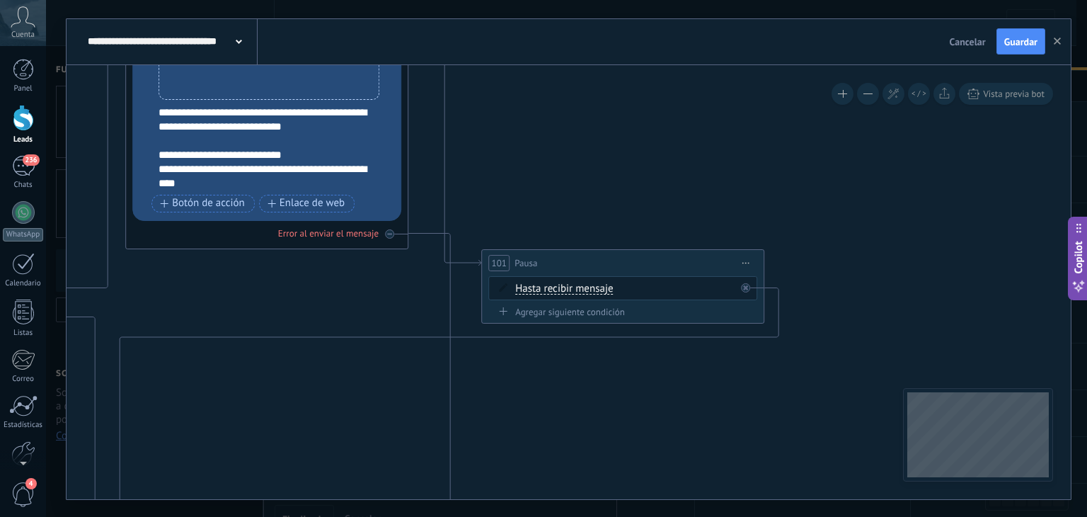
drag, startPoint x: 623, startPoint y: 240, endPoint x: 614, endPoint y: 110, distance: 130.6
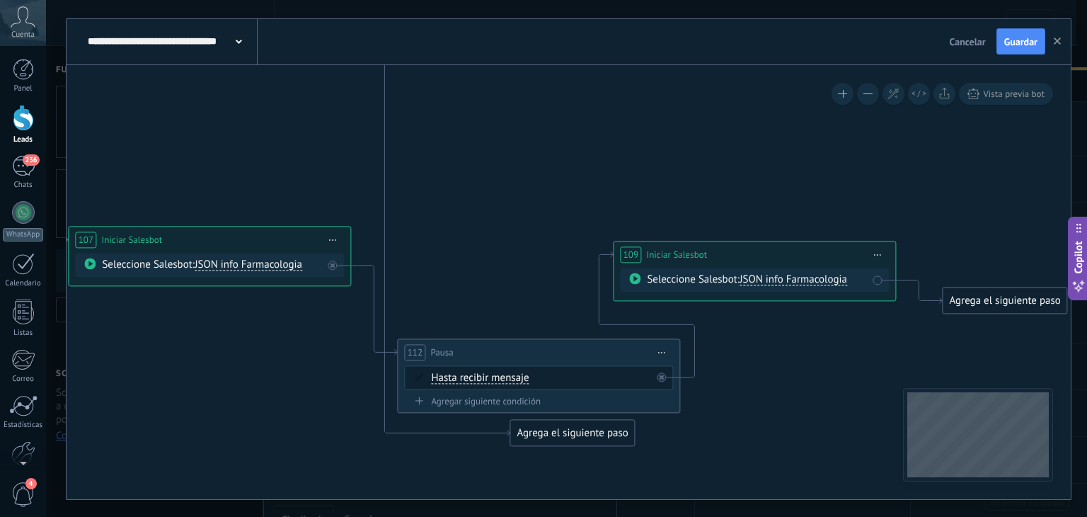
drag, startPoint x: 669, startPoint y: 445, endPoint x: 617, endPoint y: 221, distance: 230.2
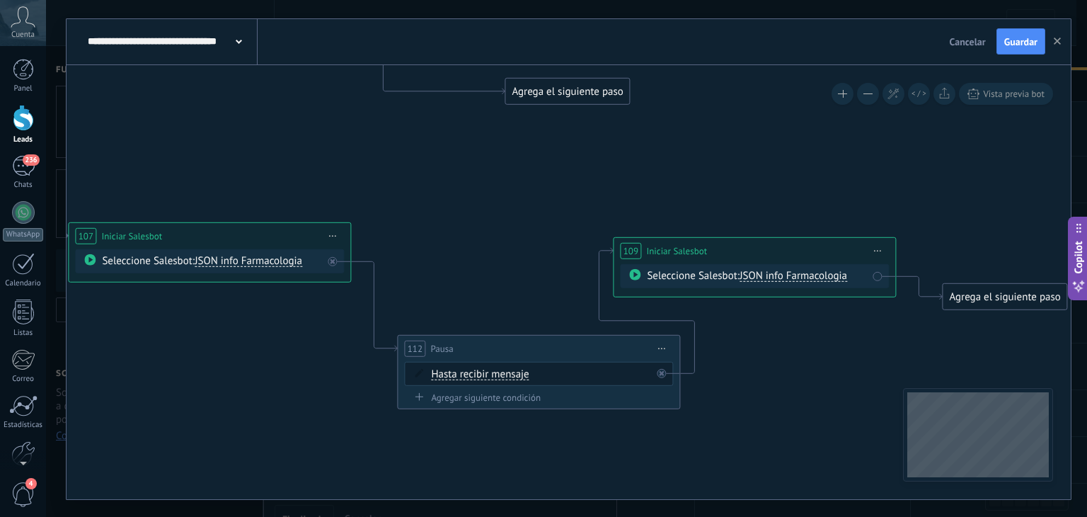
drag, startPoint x: 595, startPoint y: 428, endPoint x: 590, endPoint y: 91, distance: 337.6
click at [590, 91] on div "Agrega el siguiente paso" at bounding box center [567, 90] width 124 height 23
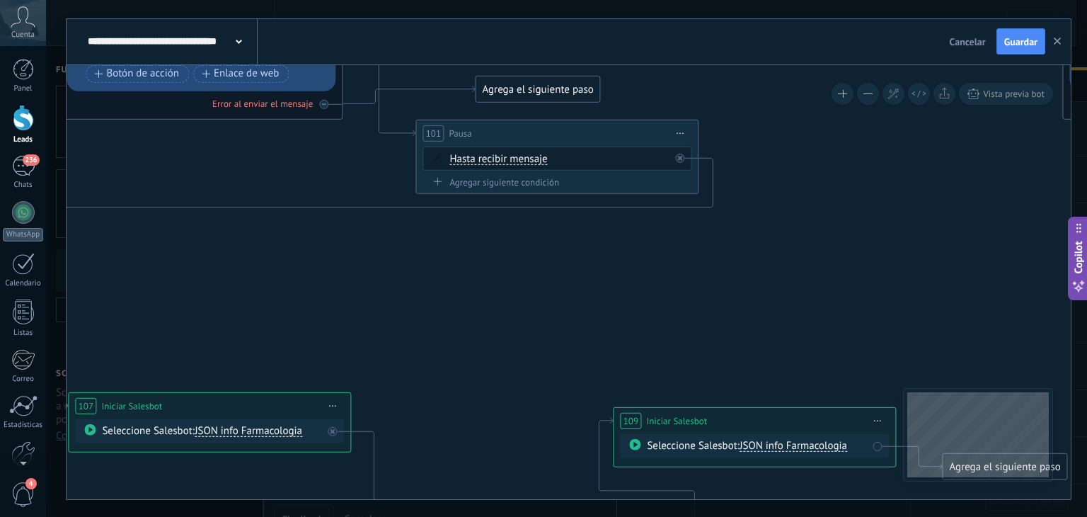
drag, startPoint x: 580, startPoint y: 265, endPoint x: 551, endPoint y: 88, distance: 179.4
click at [551, 88] on div "Agrega el siguiente paso" at bounding box center [538, 88] width 124 height 23
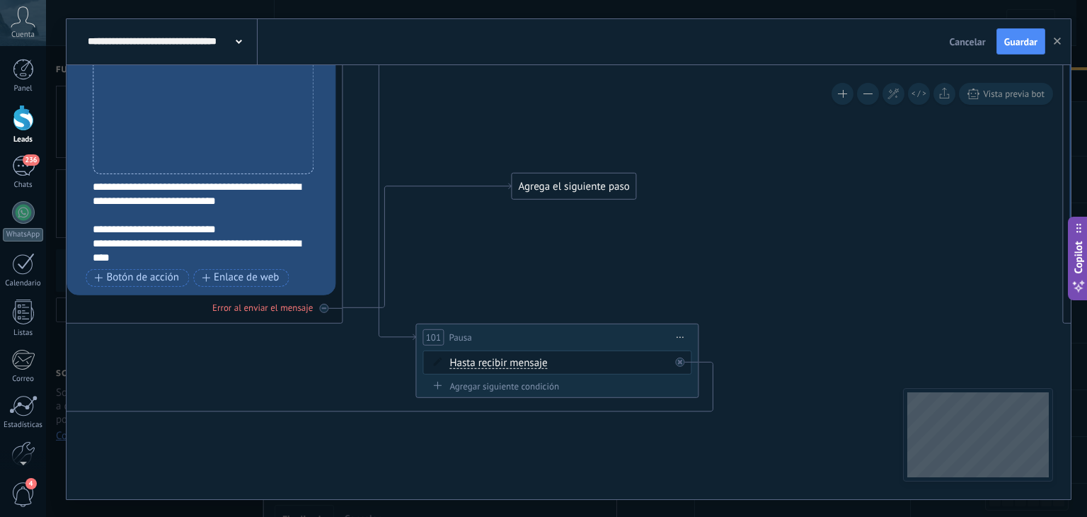
drag, startPoint x: 535, startPoint y: 286, endPoint x: 574, endPoint y: 178, distance: 115.1
click at [574, 178] on div "Agrega el siguiente paso" at bounding box center [574, 185] width 124 height 23
drag, startPoint x: 578, startPoint y: 177, endPoint x: 628, endPoint y: 169, distance: 51.5
click at [628, 169] on div "Agrega el siguiente paso" at bounding box center [627, 170] width 124 height 23
click at [629, 168] on div "Agrega el siguiente paso" at bounding box center [627, 170] width 124 height 23
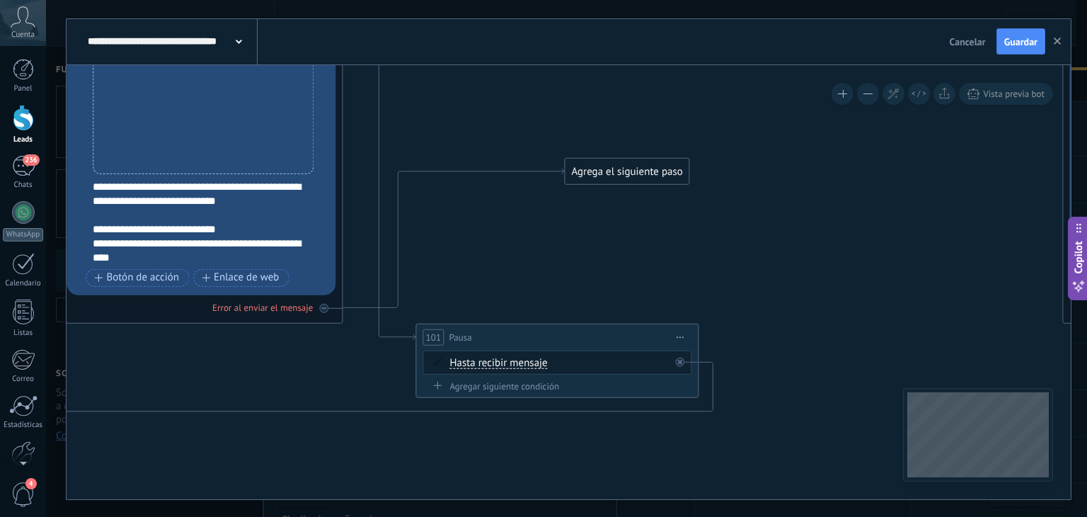
click at [631, 171] on div "Agrega el siguiente paso" at bounding box center [627, 170] width 124 height 23
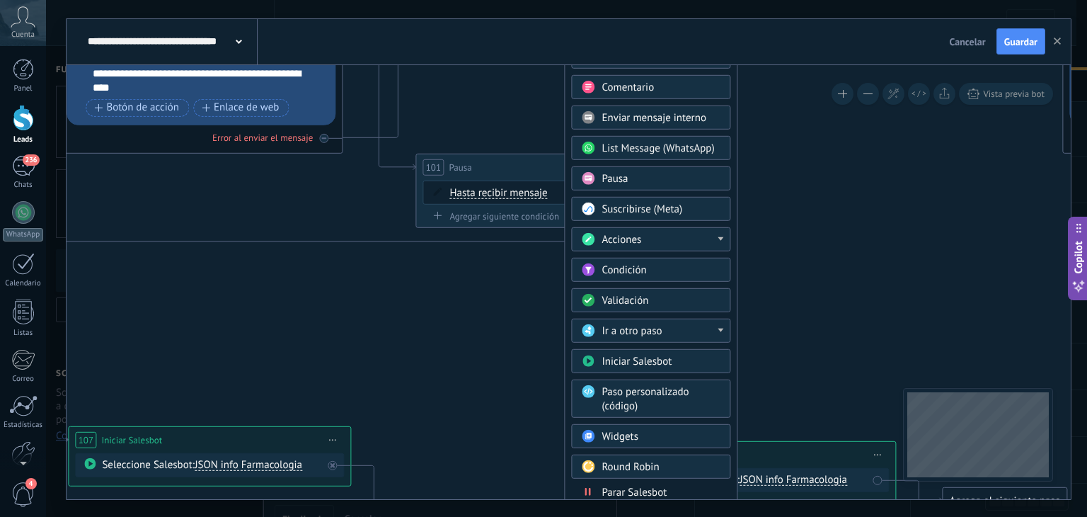
click at [719, 238] on div "Acciones" at bounding box center [661, 239] width 119 height 14
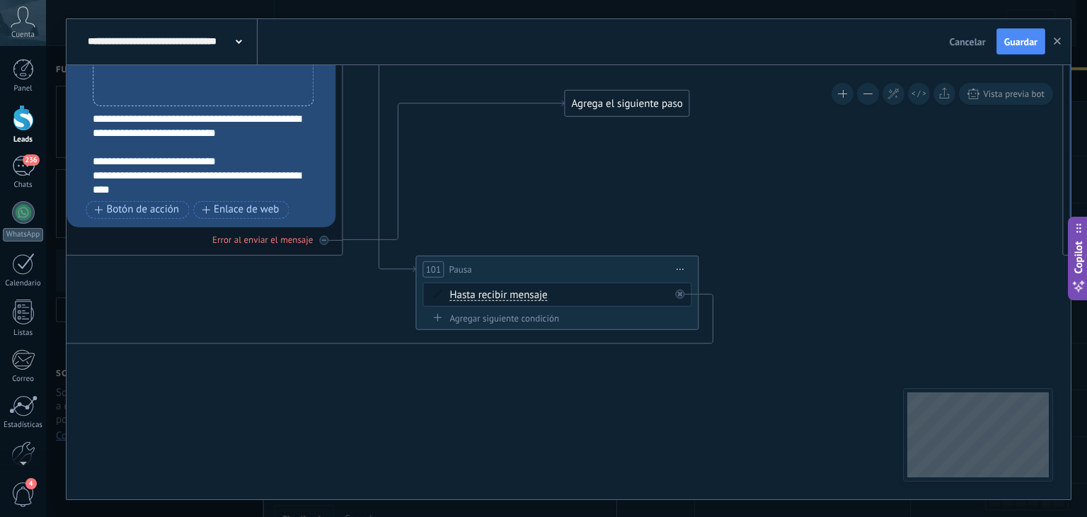
click at [621, 112] on div "Agrega el siguiente paso" at bounding box center [627, 102] width 124 height 23
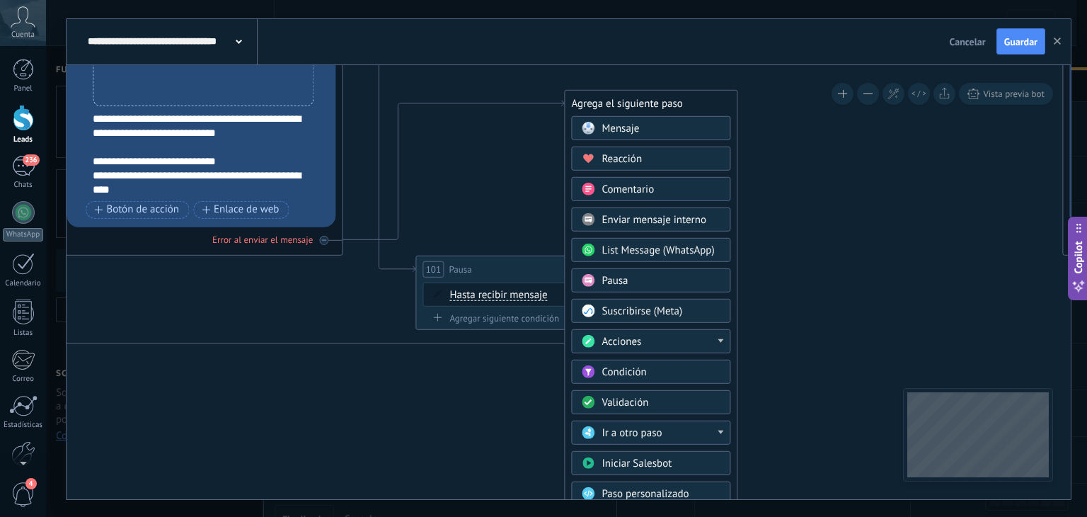
click at [694, 334] on div "Acciones" at bounding box center [661, 341] width 119 height 14
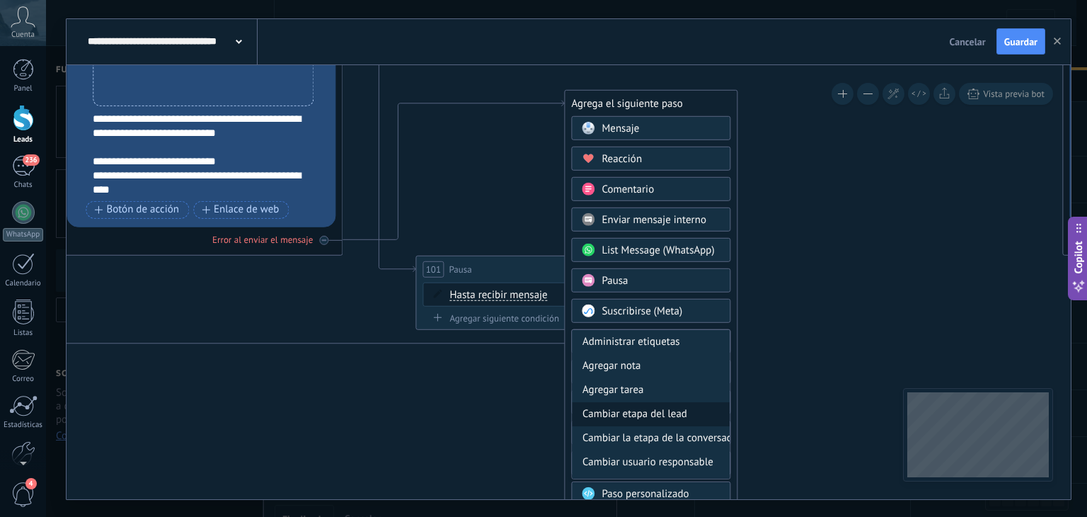
click at [701, 407] on div "Cambiar etapa del lead" at bounding box center [651, 413] width 158 height 24
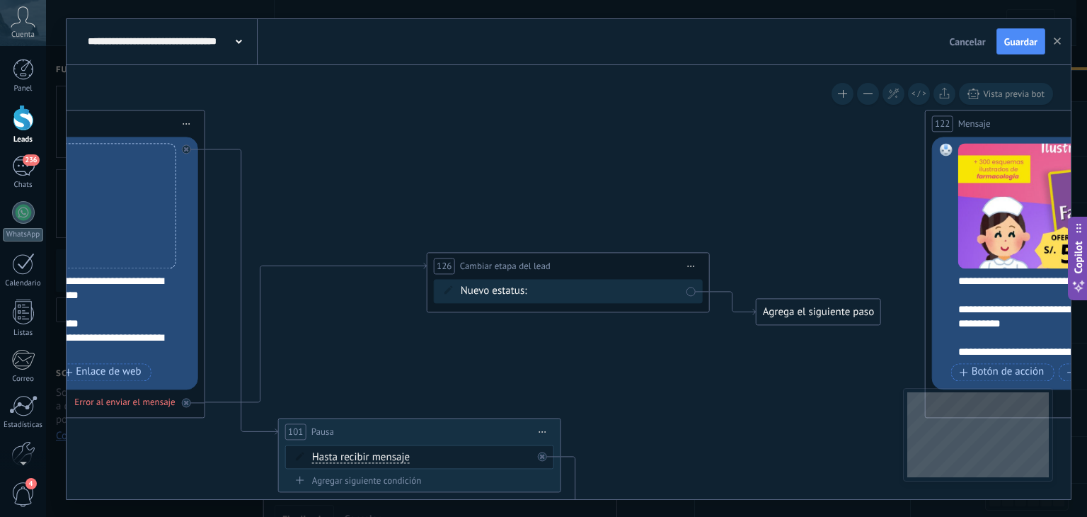
drag, startPoint x: 670, startPoint y: 220, endPoint x: 669, endPoint y: 383, distance: 162.8
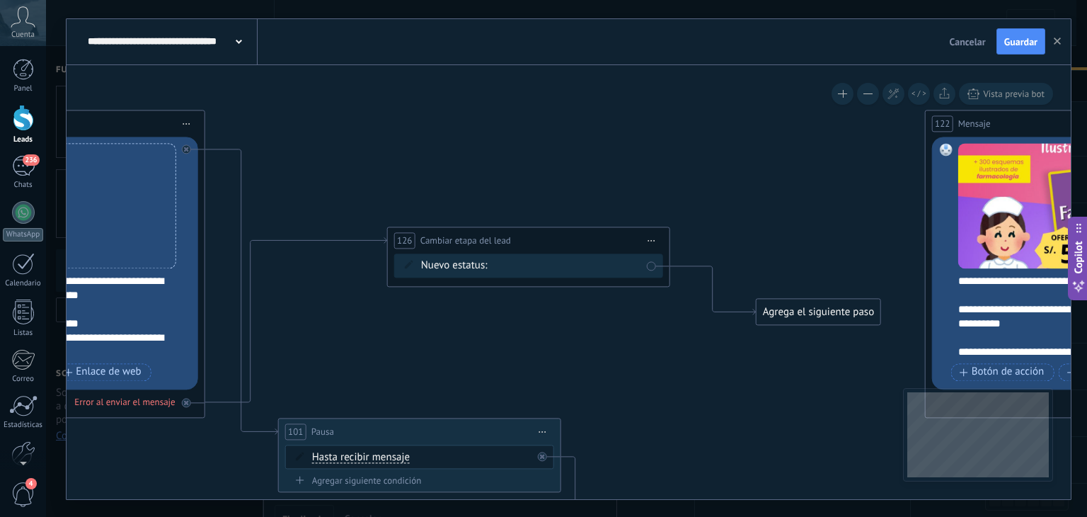
drag, startPoint x: 567, startPoint y: 253, endPoint x: 527, endPoint y: 227, distance: 47.1
click at [527, 227] on div "**********" at bounding box center [529, 240] width 282 height 26
click at [0, 0] on div "Contacto inicial Negociación Debate contractual Discusión de contrato Logrado c…" at bounding box center [0, 0] width 0 height 0
click at [677, 292] on div at bounding box center [566, 258] width 1041 height 517
click at [653, 264] on div "Nuevo estatus: Contacto inicial Negociación Debate contractual Discusión de con…" at bounding box center [528, 265] width 269 height 24
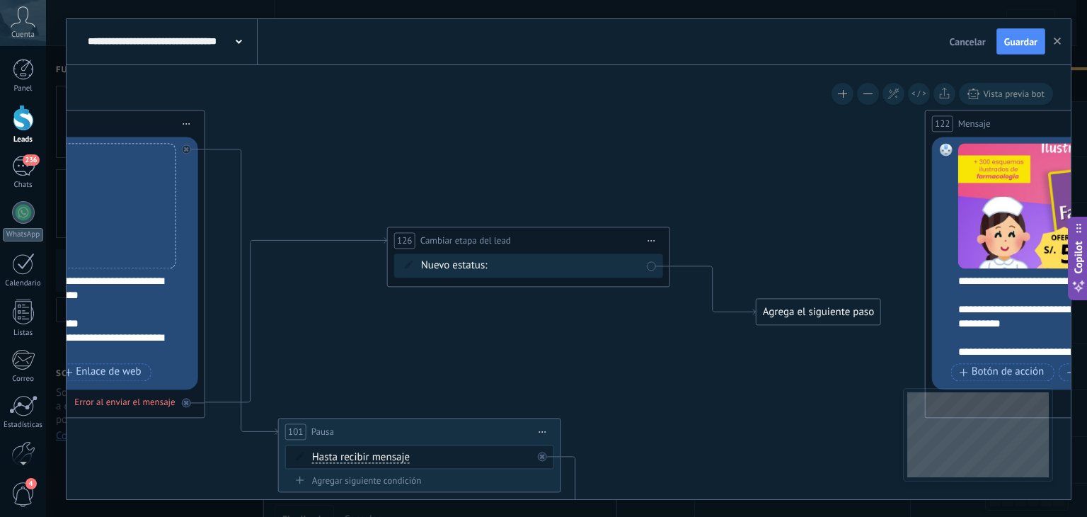
click at [648, 265] on div "Nuevo estatus: Contacto inicial Negociación Debate contractual Discusión de con…" at bounding box center [528, 265] width 269 height 24
click at [0, 0] on div "Contacto inicial Negociación Debate contractual Discusión de contrato Logrado c…" at bounding box center [0, 0] width 0 height 0
click at [575, 308] on label at bounding box center [566, 296] width 149 height 24
click at [555, 263] on span at bounding box center [531, 268] width 64 height 12
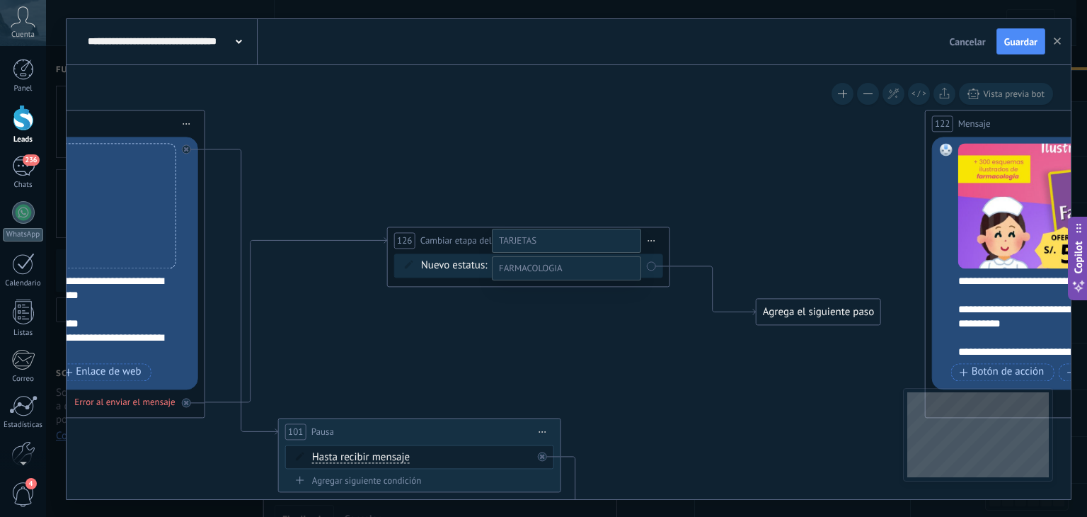
click at [555, 263] on span at bounding box center [531, 268] width 64 height 12
click at [435, 310] on div at bounding box center [566, 230] width 1041 height 517
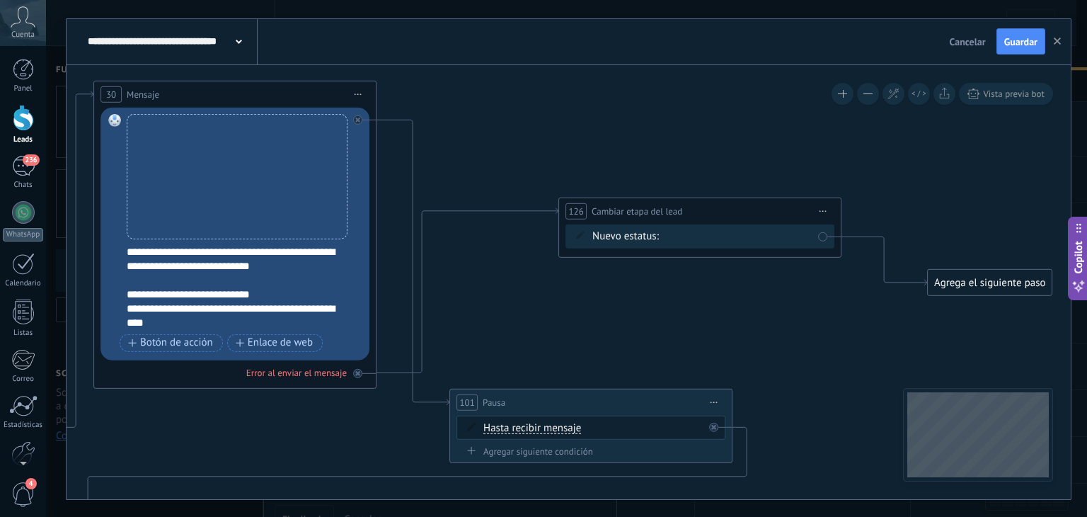
drag, startPoint x: 426, startPoint y: 332, endPoint x: 607, endPoint y: 298, distance: 183.6
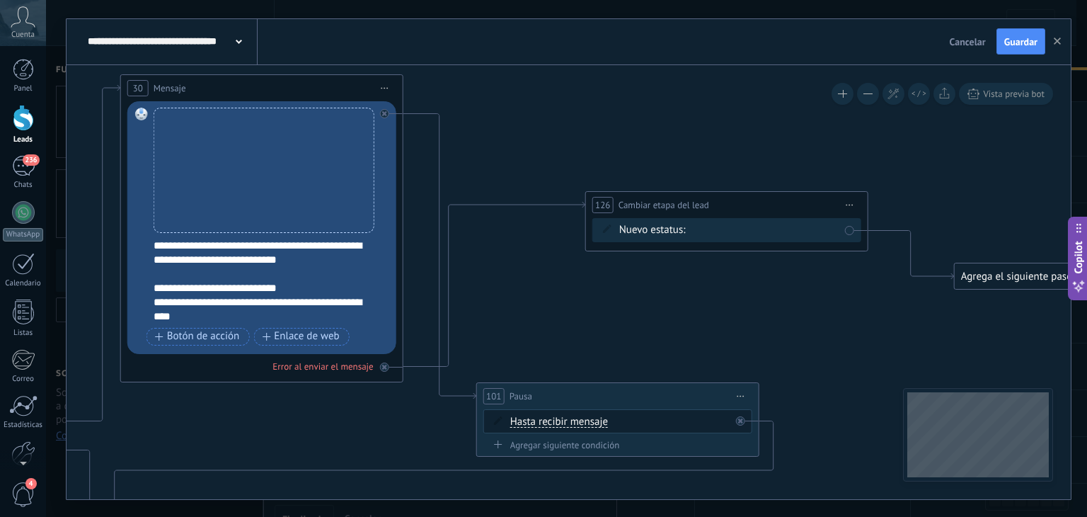
drag, startPoint x: 314, startPoint y: 374, endPoint x: 481, endPoint y: 313, distance: 178.0
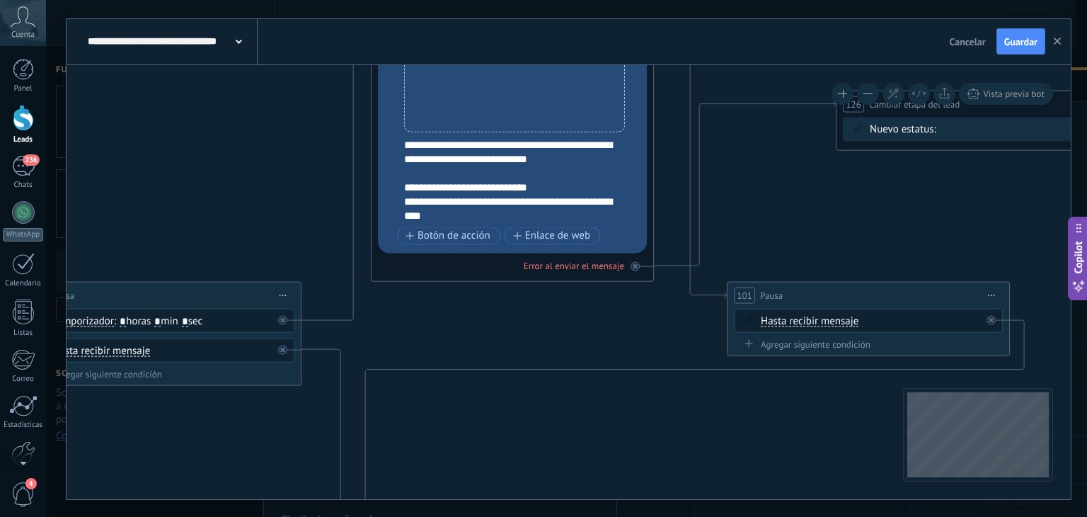
drag, startPoint x: 317, startPoint y: 406, endPoint x: 522, endPoint y: 306, distance: 227.9
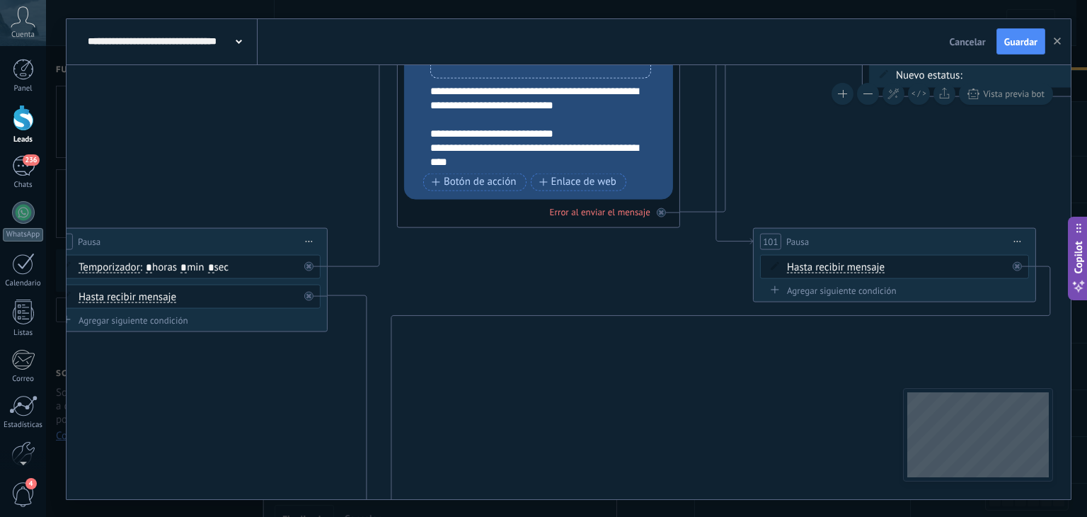
drag, startPoint x: 288, startPoint y: 400, endPoint x: 246, endPoint y: 352, distance: 64.2
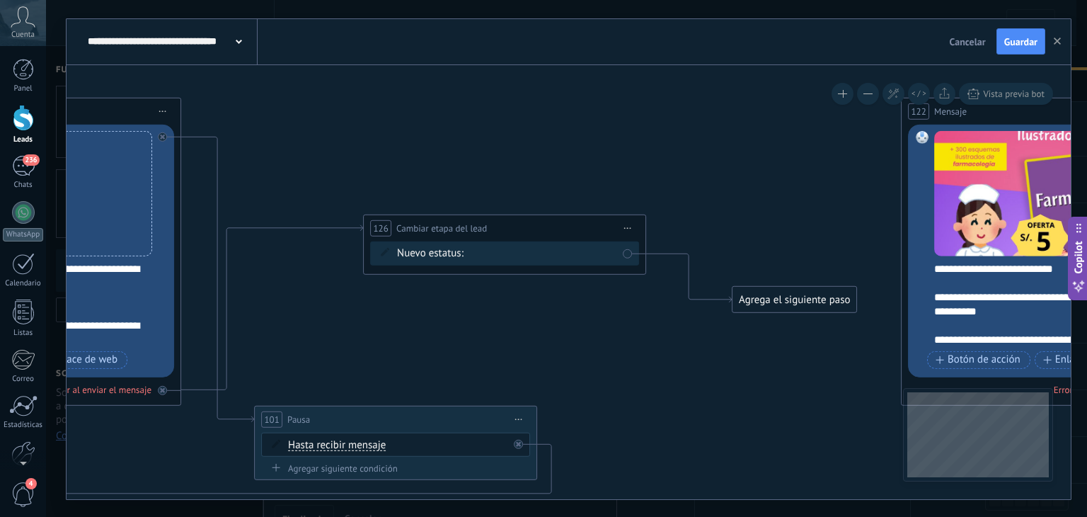
drag, startPoint x: 861, startPoint y: 171, endPoint x: 387, endPoint y: 357, distance: 509.0
drag, startPoint x: 558, startPoint y: 228, endPoint x: 578, endPoint y: 227, distance: 19.1
click at [578, 227] on div "**********" at bounding box center [524, 227] width 282 height 26
click at [0, 0] on div "Contacto inicial Negociación Debate contractual Discusión de contrato Logrado c…" at bounding box center [0, 0] width 0 height 0
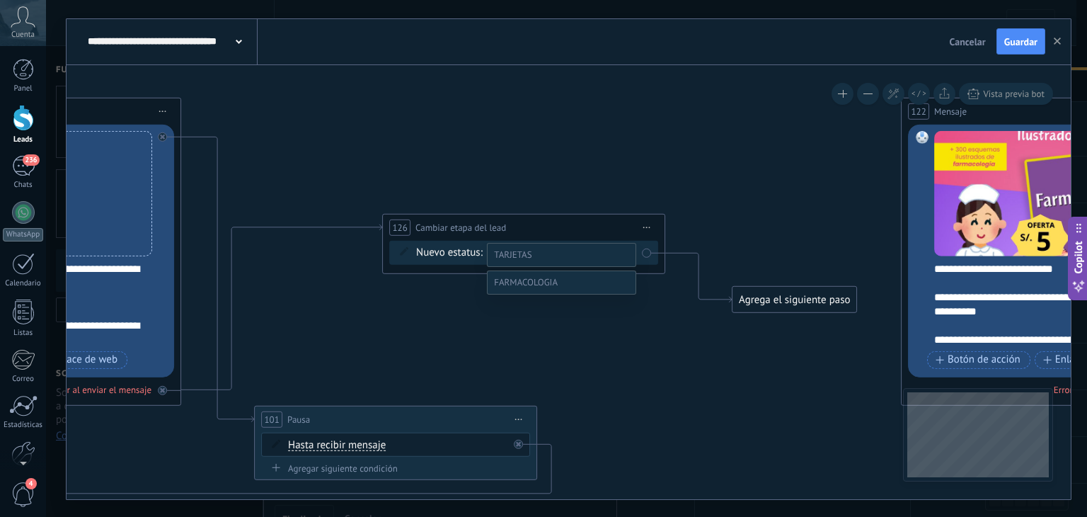
click at [0, 0] on label "Negociación" at bounding box center [0, 0] width 0 height 0
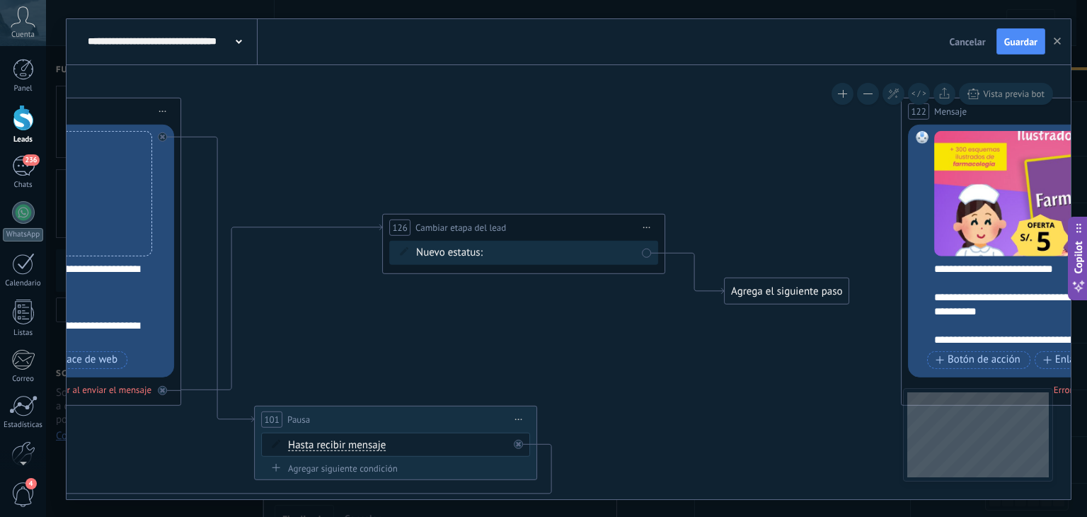
drag, startPoint x: 805, startPoint y: 297, endPoint x: 798, endPoint y: 288, distance: 11.1
click at [798, 288] on div "Agrega el siguiente paso" at bounding box center [787, 290] width 124 height 23
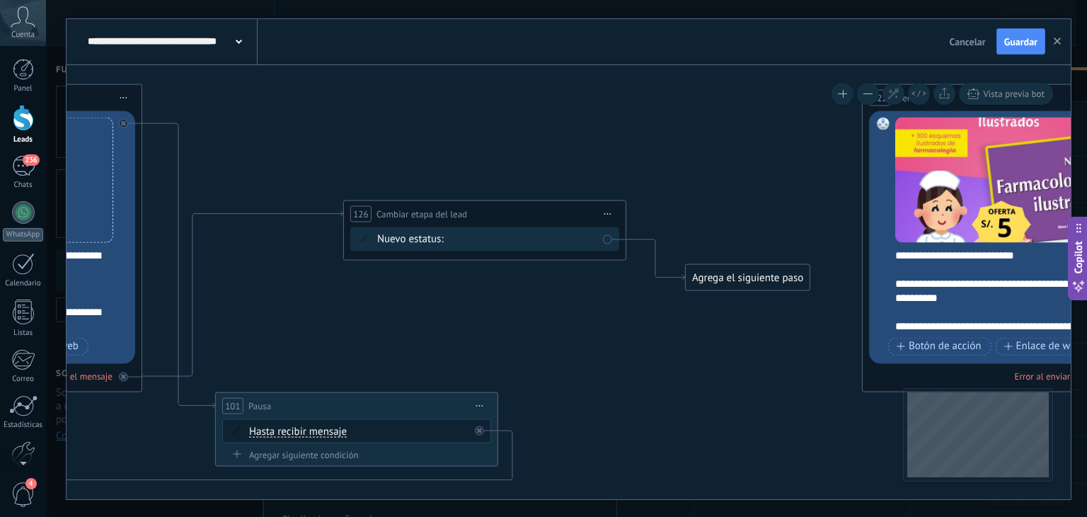
drag, startPoint x: 798, startPoint y: 226, endPoint x: 759, endPoint y: 213, distance: 41.2
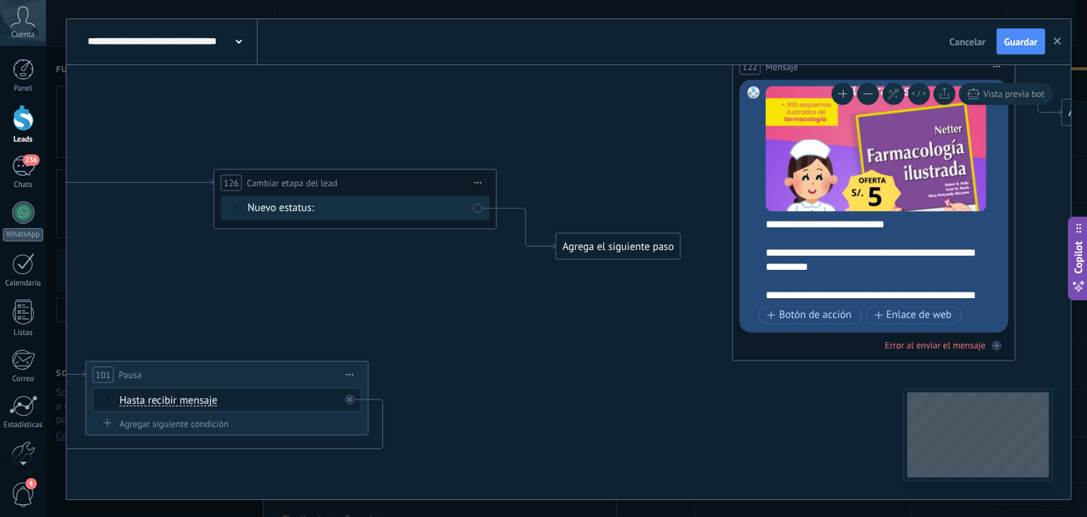
drag, startPoint x: 759, startPoint y: 213, endPoint x: 630, endPoint y: 182, distance: 133.2
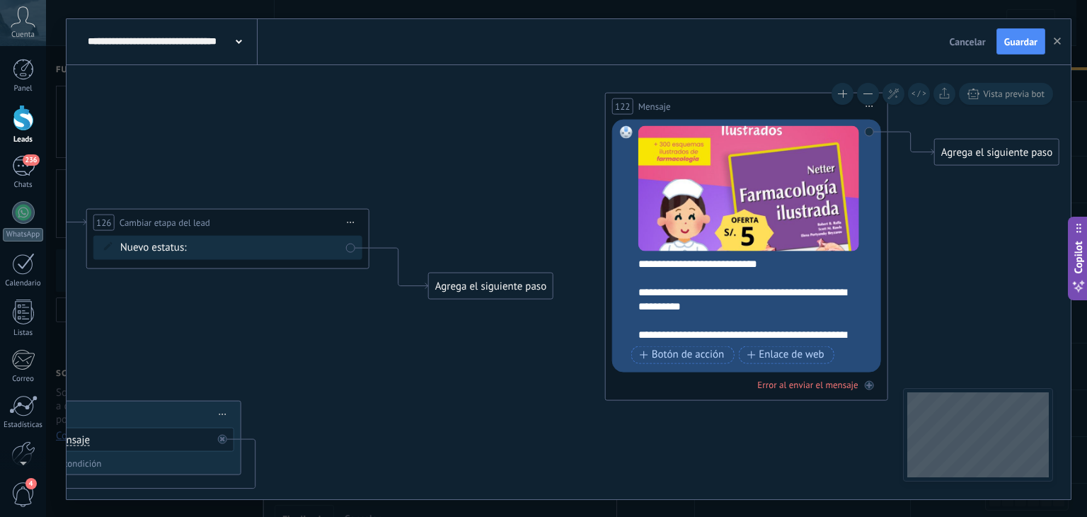
drag, startPoint x: 680, startPoint y: 179, endPoint x: 553, endPoint y: 219, distance: 133.4
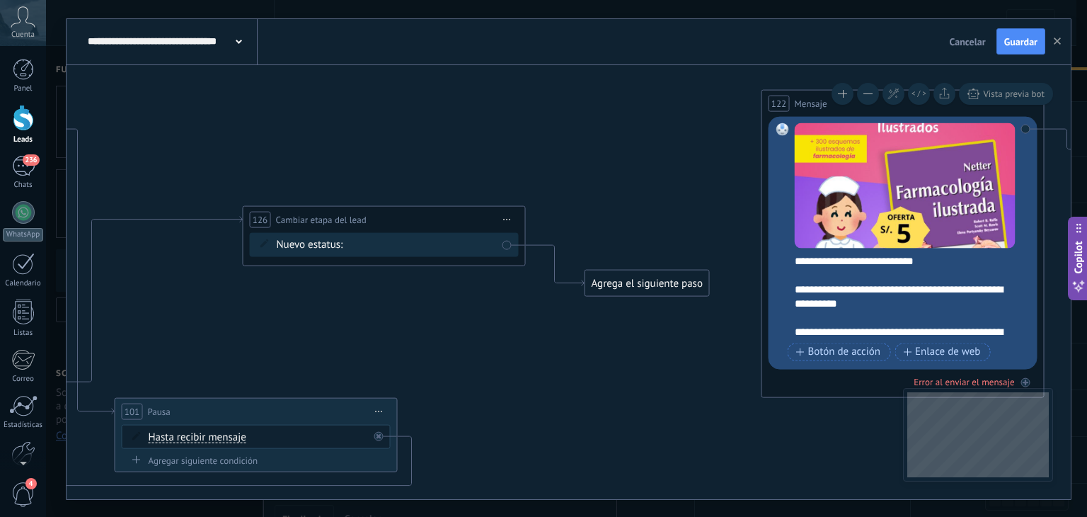
drag, startPoint x: 420, startPoint y: 182, endPoint x: 570, endPoint y: 182, distance: 150.0
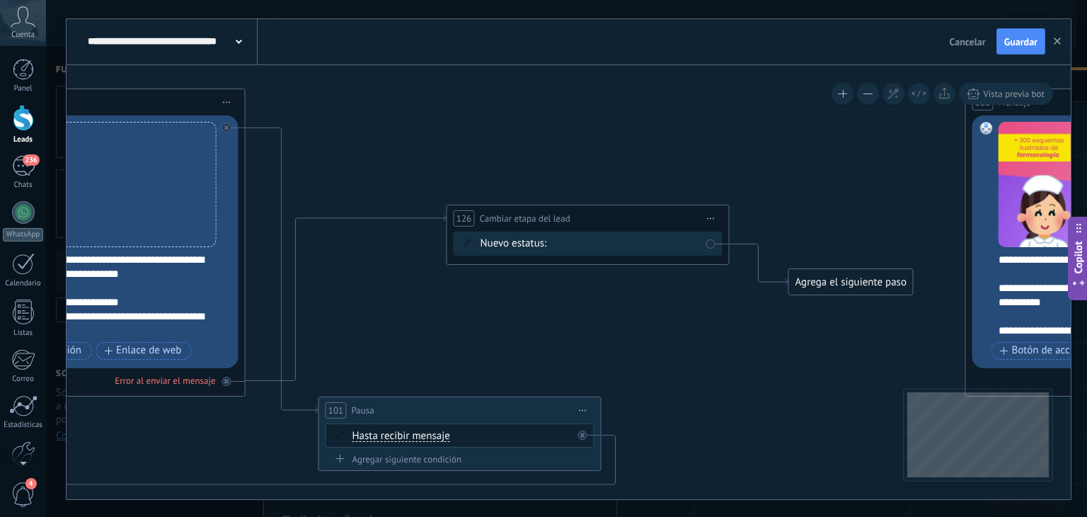
drag, startPoint x: 405, startPoint y: 149, endPoint x: 609, endPoint y: 148, distance: 203.8
click at [1021, 42] on span "Guardar" at bounding box center [1020, 42] width 33 height 10
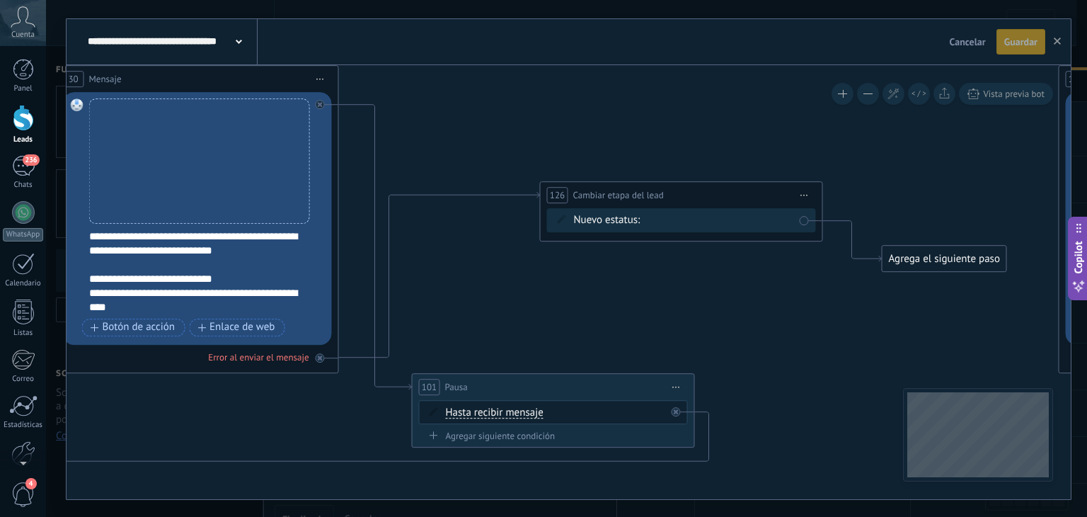
drag, startPoint x: 606, startPoint y: 171, endPoint x: 694, endPoint y: 131, distance: 96.3
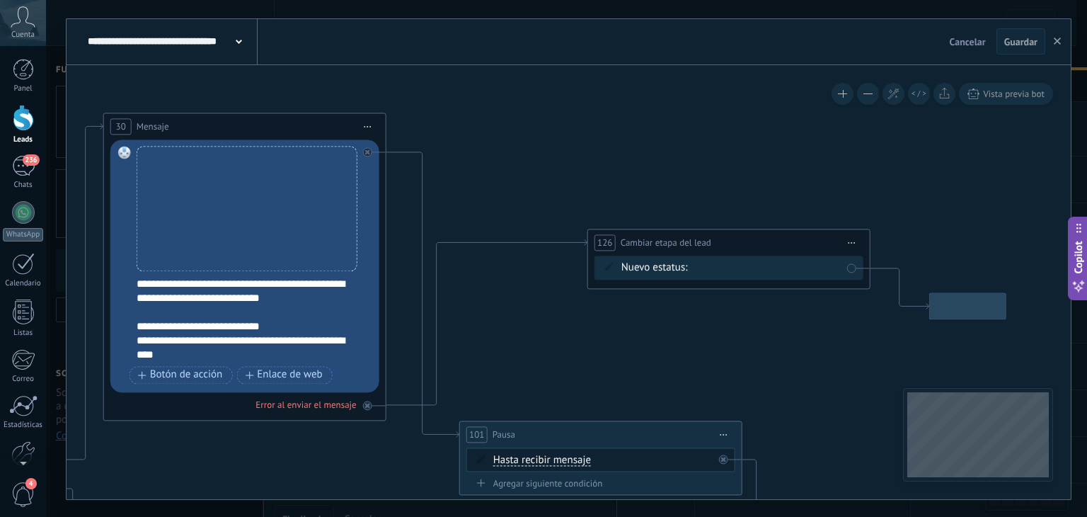
drag, startPoint x: 589, startPoint y: 131, endPoint x: 546, endPoint y: 183, distance: 67.9
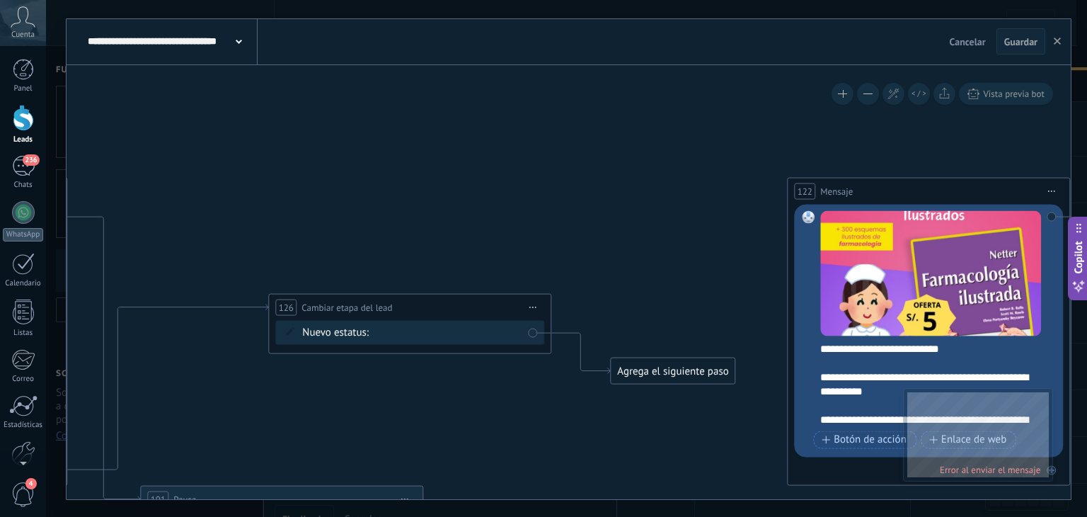
drag, startPoint x: 844, startPoint y: 171, endPoint x: 539, endPoint y: 237, distance: 312.1
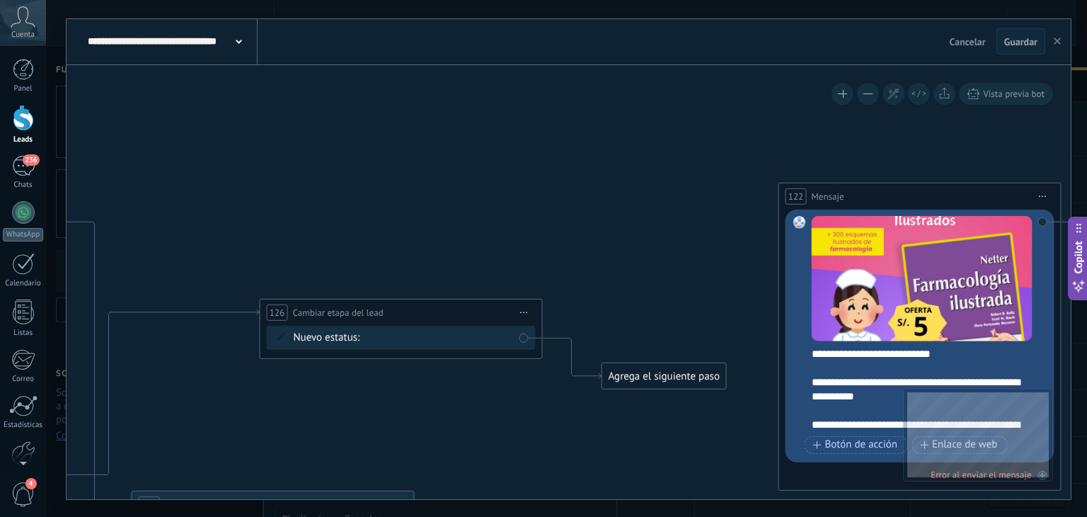
click at [1057, 38] on icon "button" at bounding box center [1057, 41] width 7 height 7
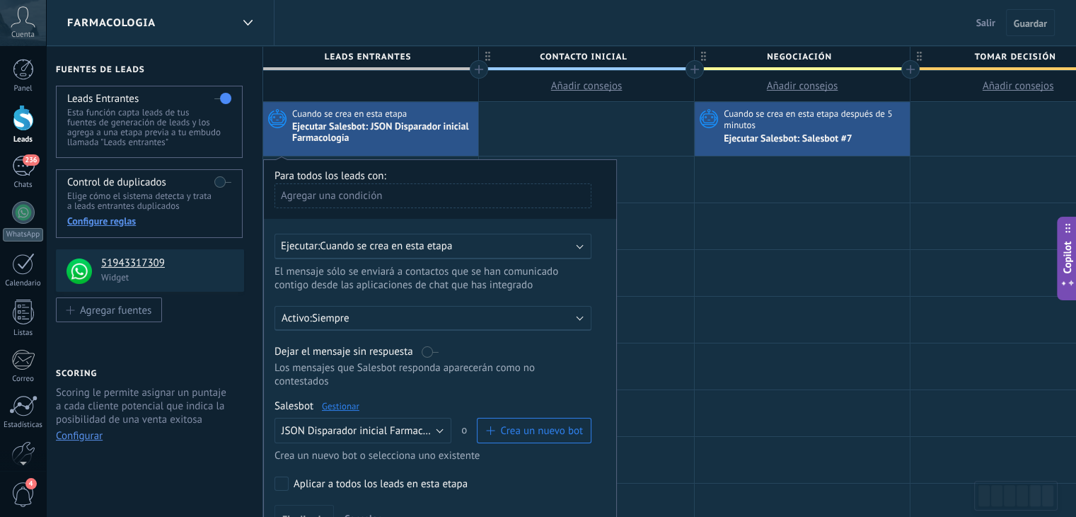
click at [807, 123] on span "Cuando se crea en esta etapa después de 5 minutos" at bounding box center [815, 119] width 183 height 23
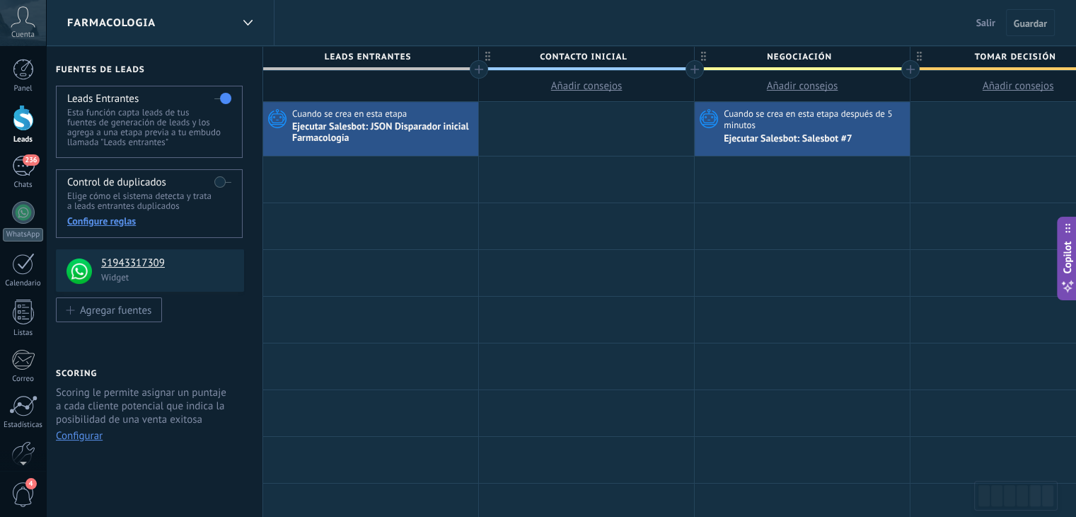
click at [807, 123] on span "Cuando se crea en esta etapa después de 5 minutos" at bounding box center [815, 119] width 183 height 23
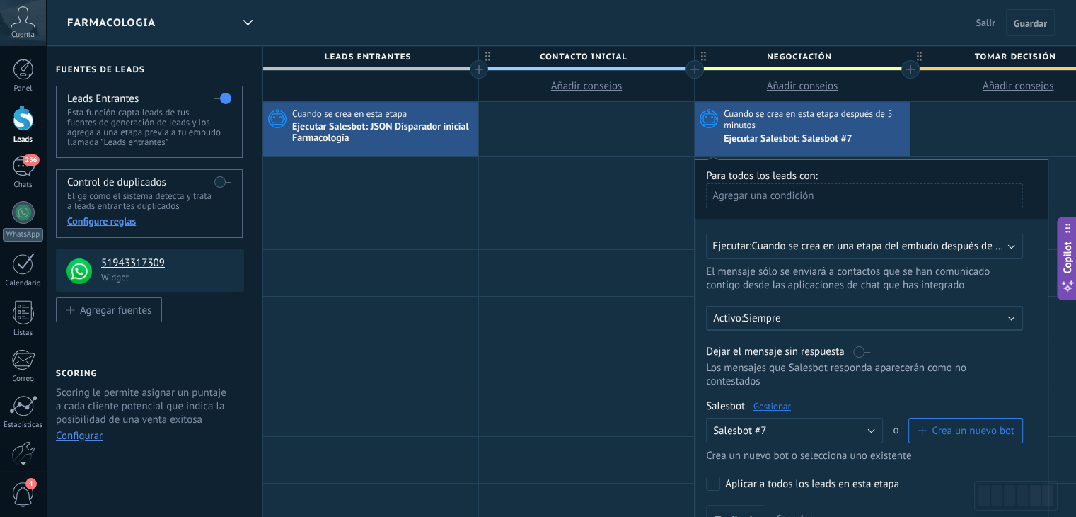
click at [841, 244] on span "Cuando se crea en una etapa del embudo después de 5 minutos" at bounding box center [896, 245] width 289 height 13
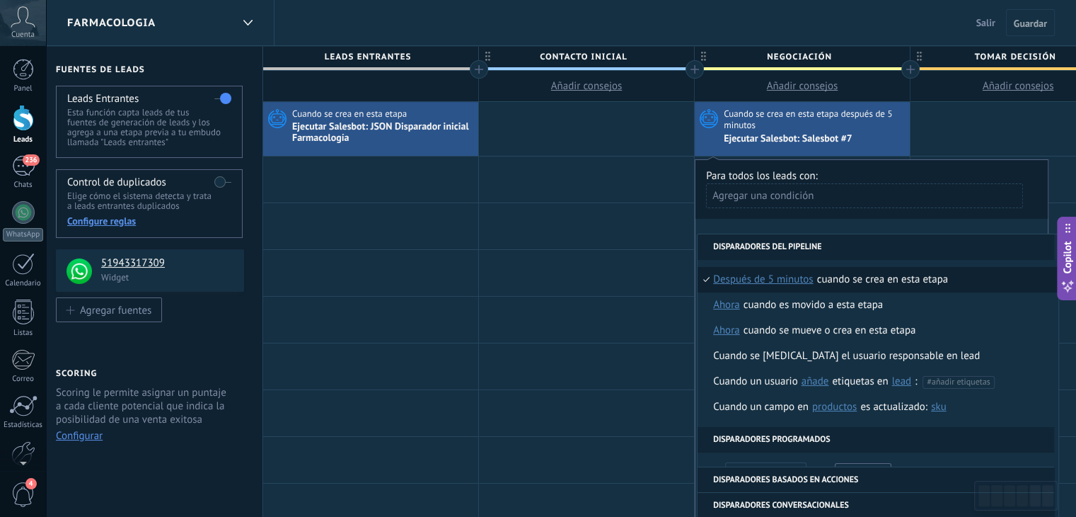
click at [750, 279] on span "después de 5 minutos" at bounding box center [763, 279] width 101 height 25
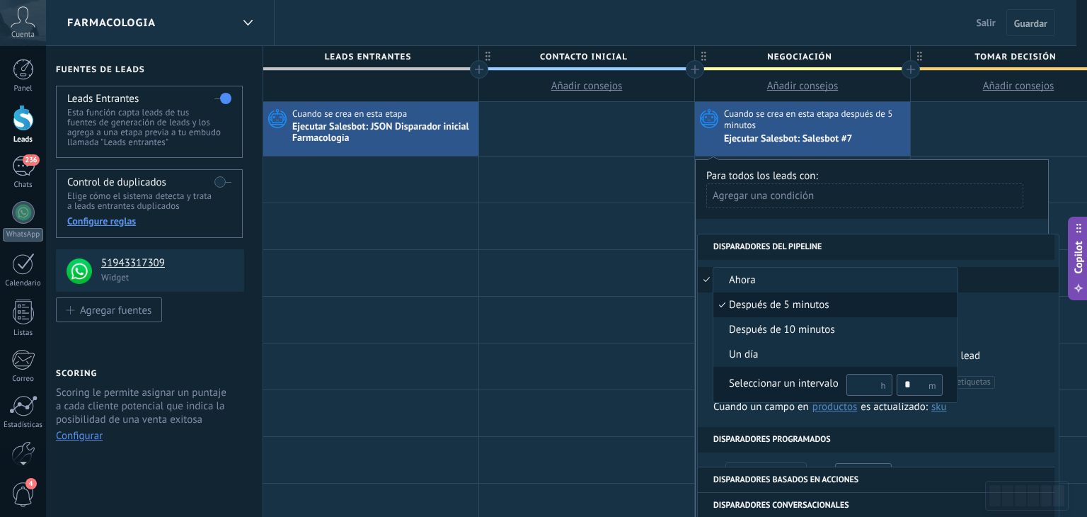
click at [909, 386] on input "*" at bounding box center [920, 385] width 46 height 22
type input "*"
click at [787, 383] on div "Seleccionar un intervalo" at bounding box center [784, 384] width 110 height 14
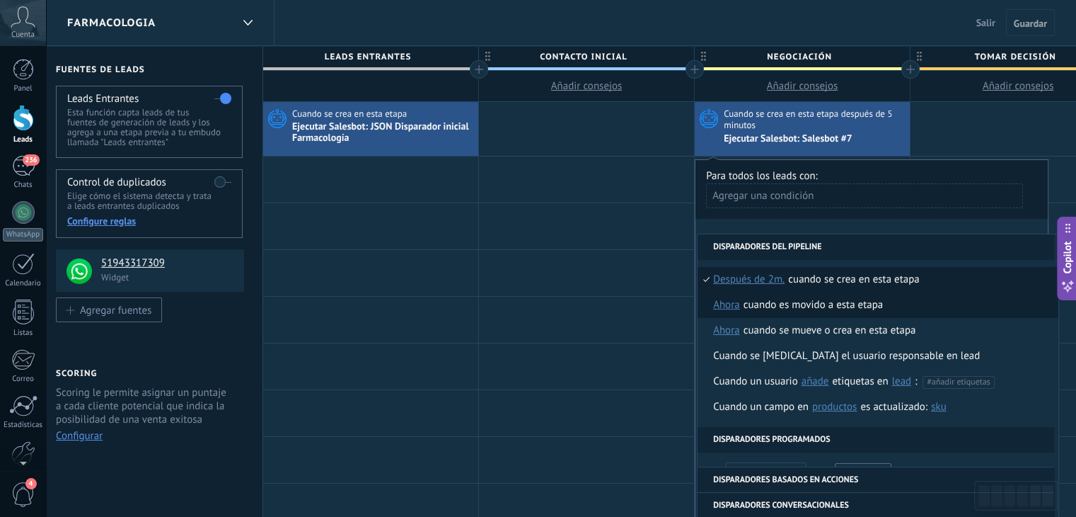
click at [731, 303] on span "ahora" at bounding box center [726, 304] width 27 height 25
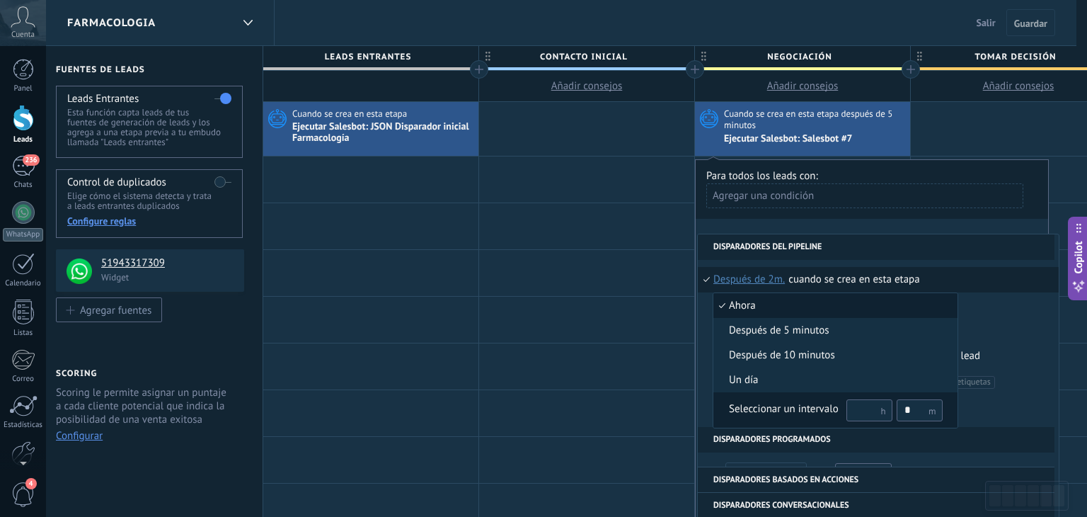
click at [908, 408] on input "*" at bounding box center [920, 410] width 46 height 22
type input "*"
click at [780, 403] on div "Seleccionar un intervalo" at bounding box center [784, 409] width 110 height 14
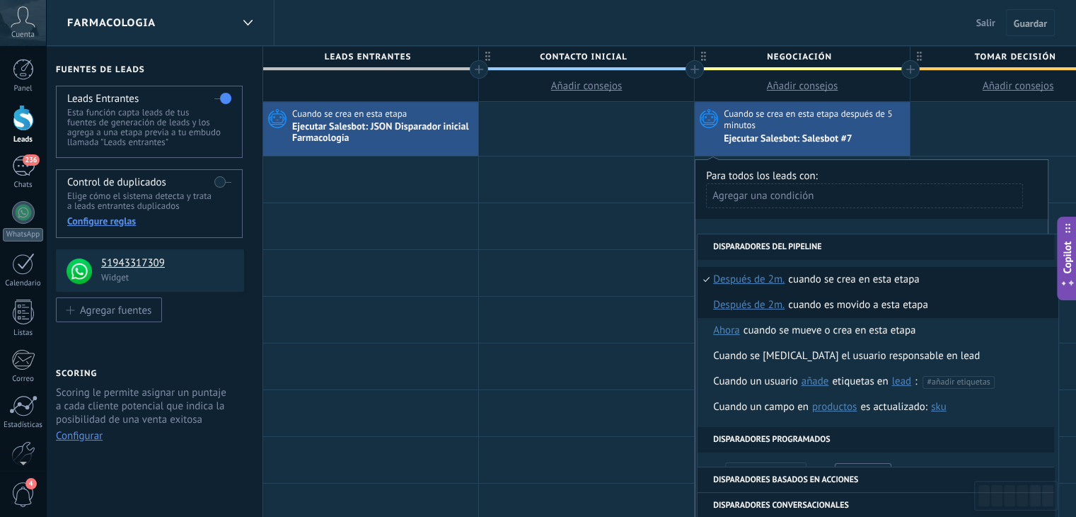
click at [837, 298] on div "Cuando es movido a esta etapa" at bounding box center [858, 304] width 140 height 25
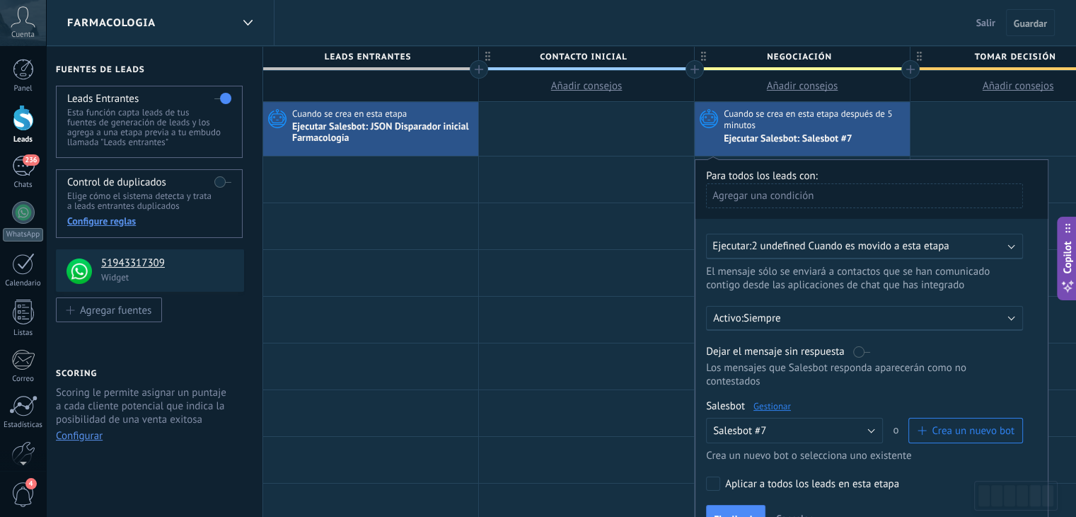
click at [825, 246] on span "2 undefined Cuando es movido a esta etapa" at bounding box center [850, 245] width 197 height 13
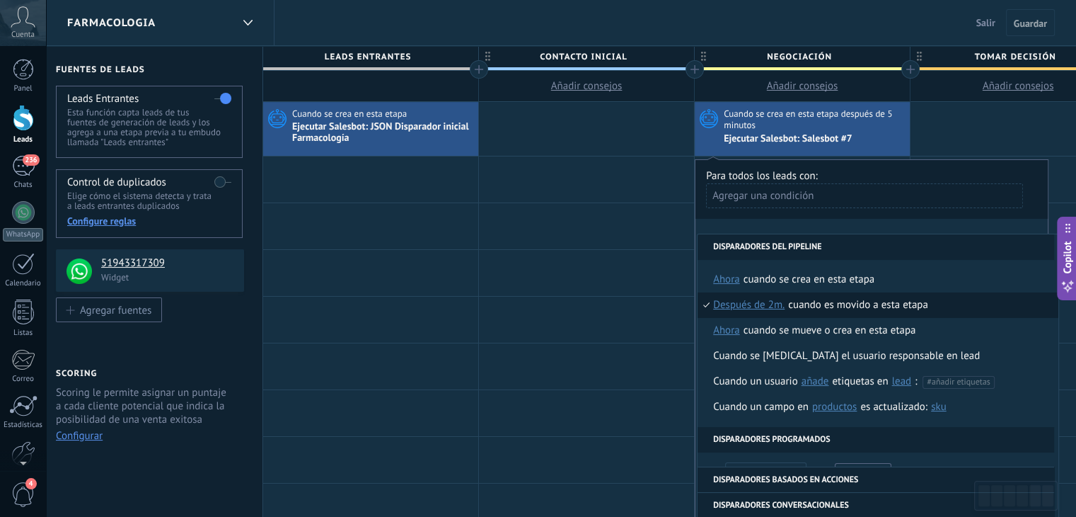
click at [794, 304] on div "Cuando es movido a esta etapa" at bounding box center [858, 304] width 140 height 25
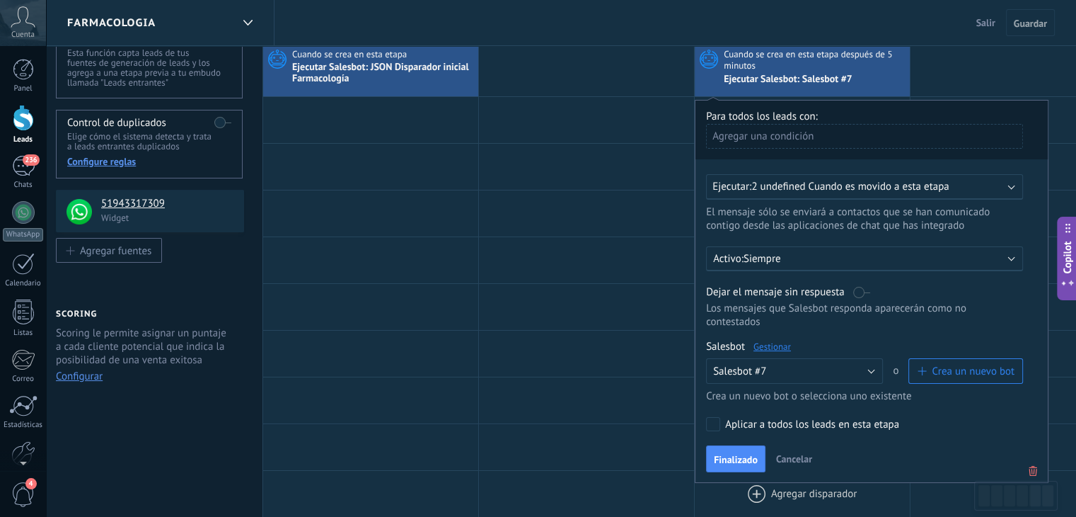
scroll to position [71, 0]
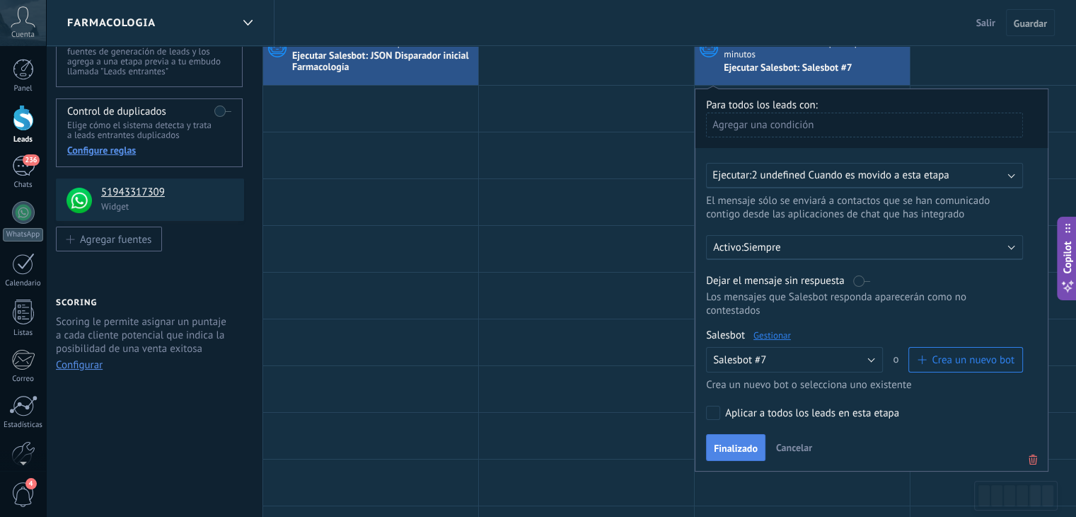
click at [735, 443] on span "Finalizado" at bounding box center [736, 448] width 44 height 10
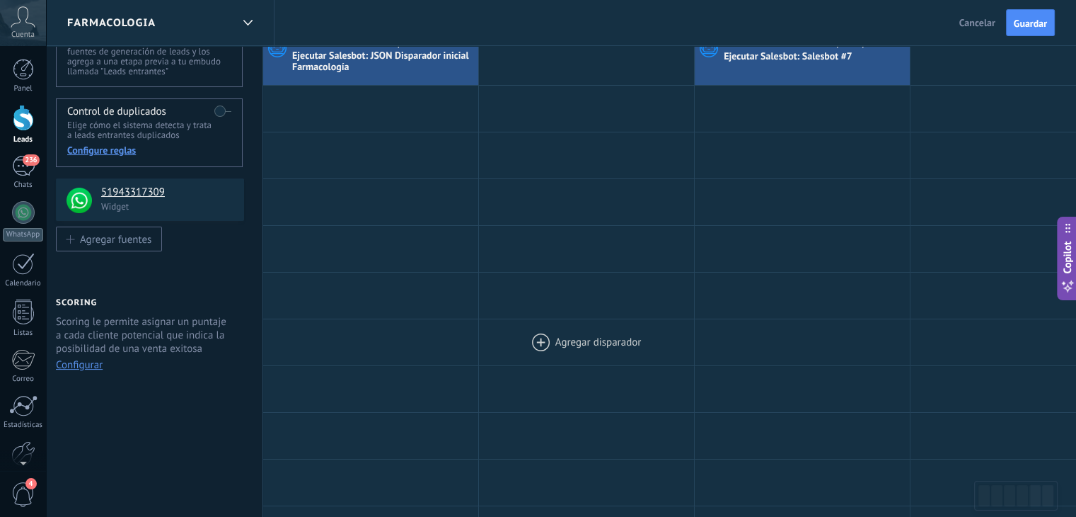
scroll to position [0, 0]
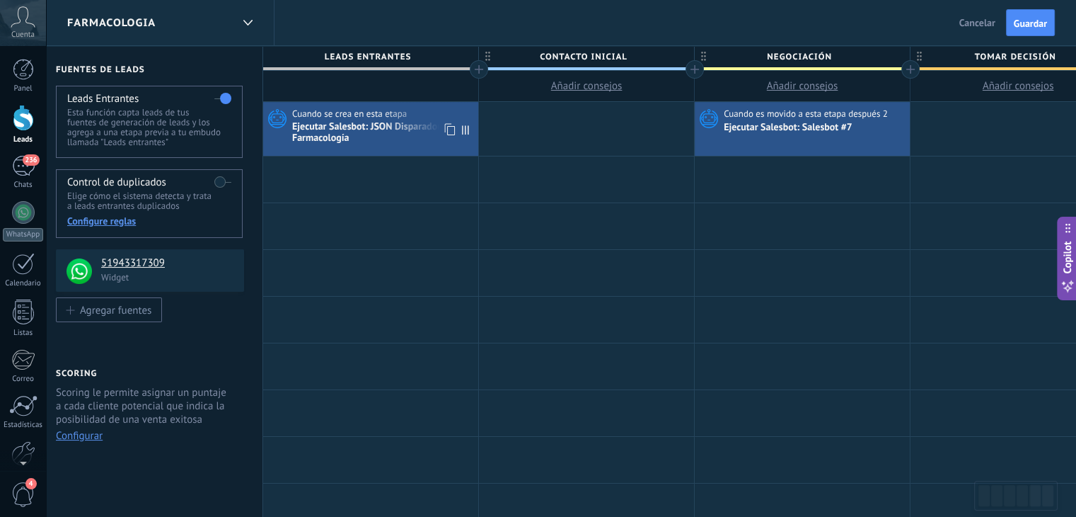
click at [401, 114] on span "Cuando se crea en esta etapa" at bounding box center [350, 114] width 117 height 13
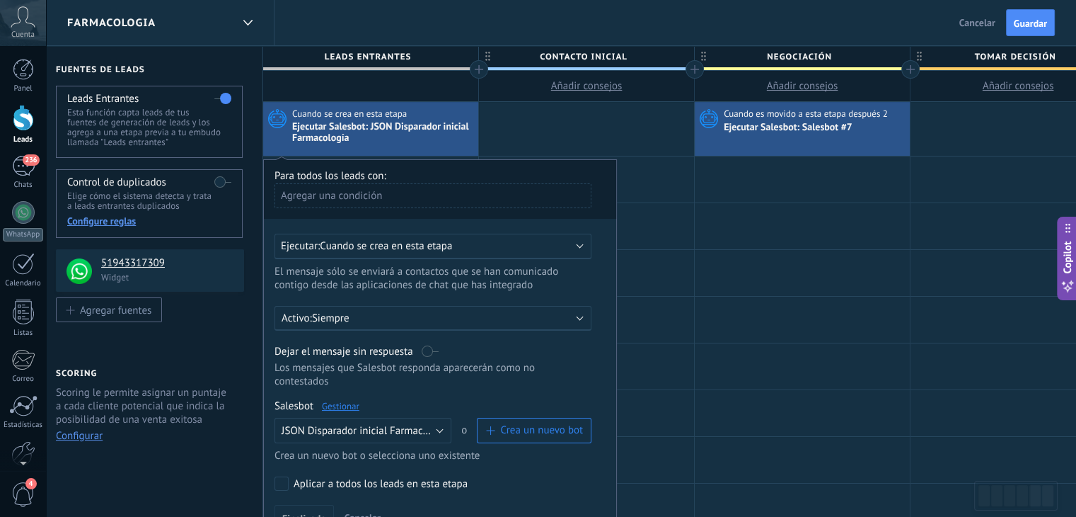
click at [337, 400] on link "Gestionar" at bounding box center [341, 406] width 38 height 12
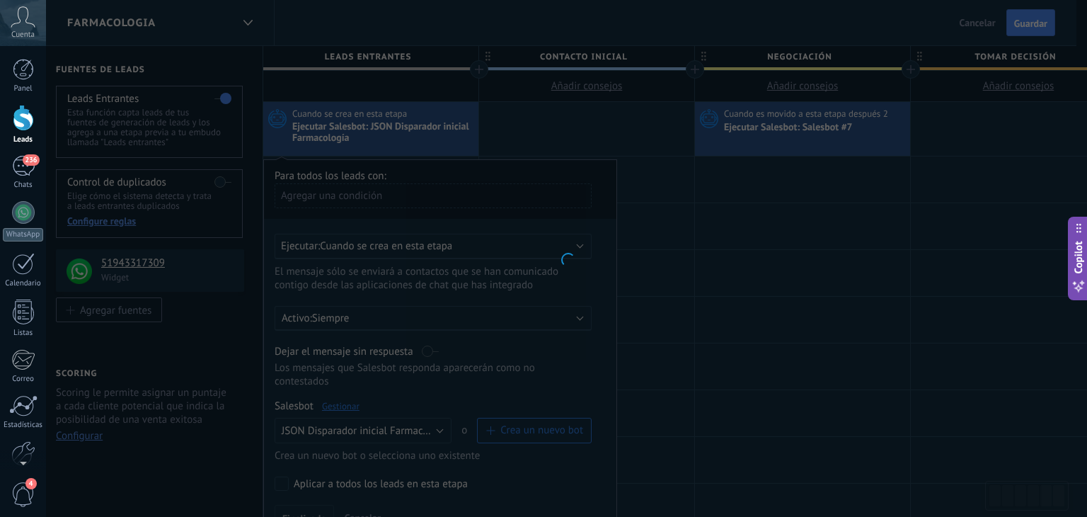
type input "**********"
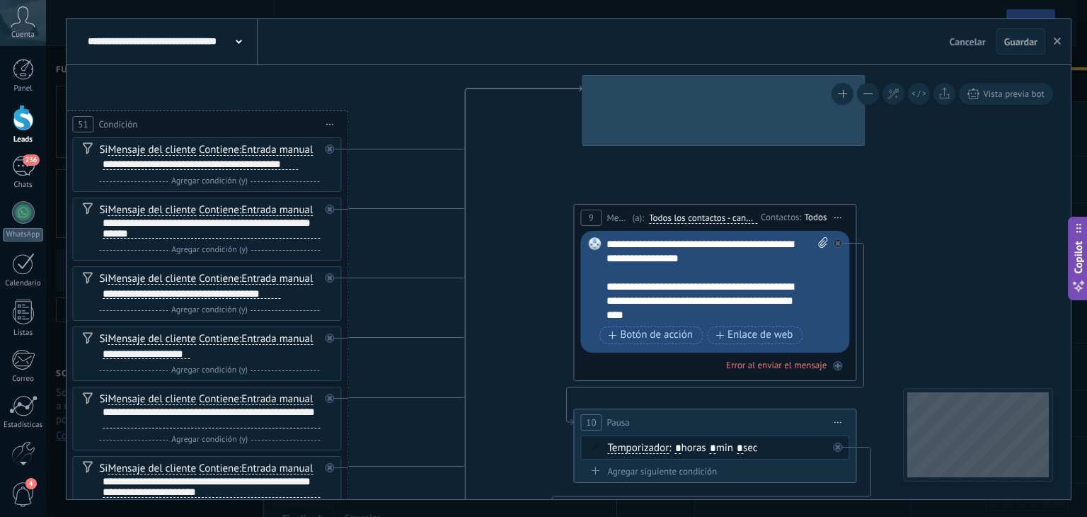
drag, startPoint x: 707, startPoint y: 233, endPoint x: 529, endPoint y: 200, distance: 180.6
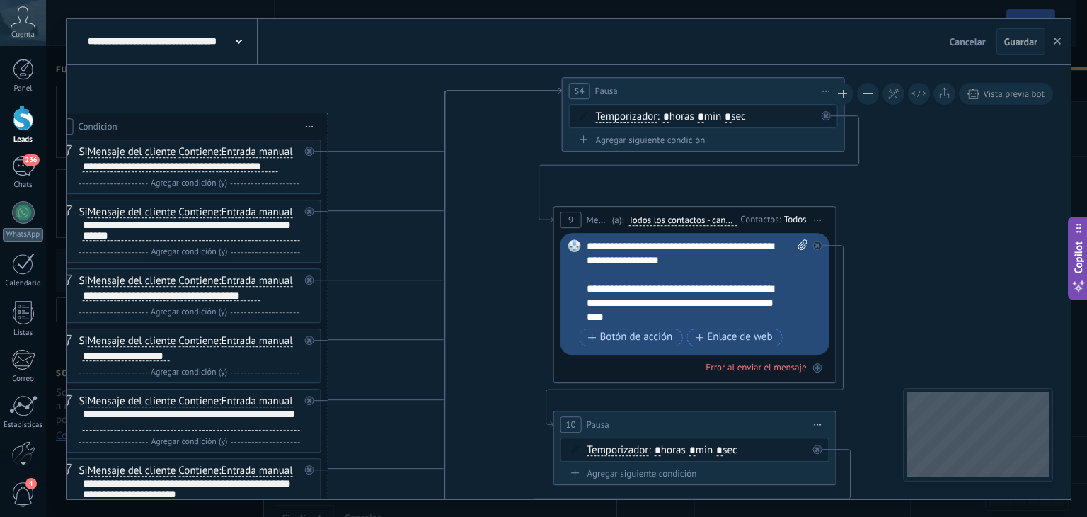
drag, startPoint x: 925, startPoint y: 231, endPoint x: 737, endPoint y: 222, distance: 187.7
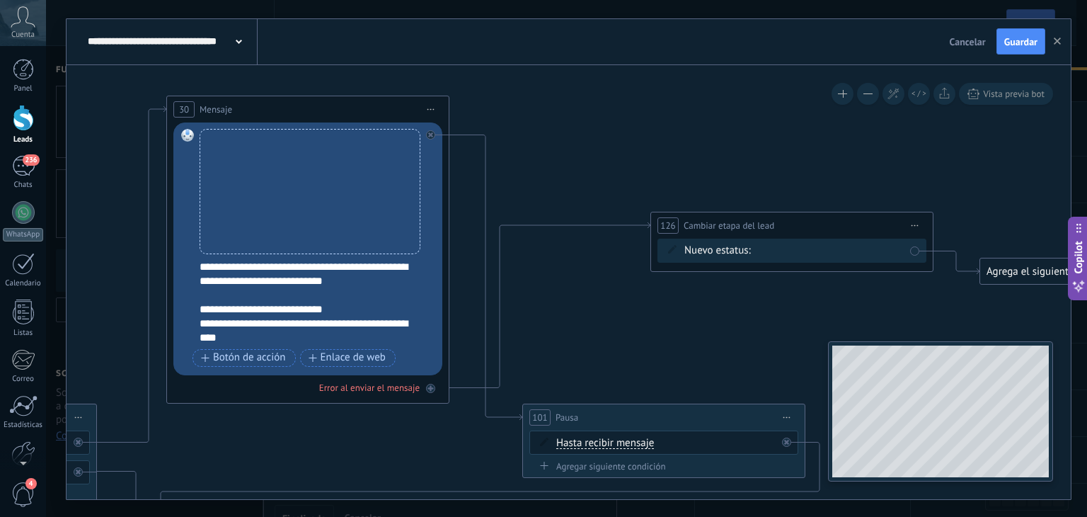
click at [1050, 507] on div "**********" at bounding box center [566, 258] width 1041 height 517
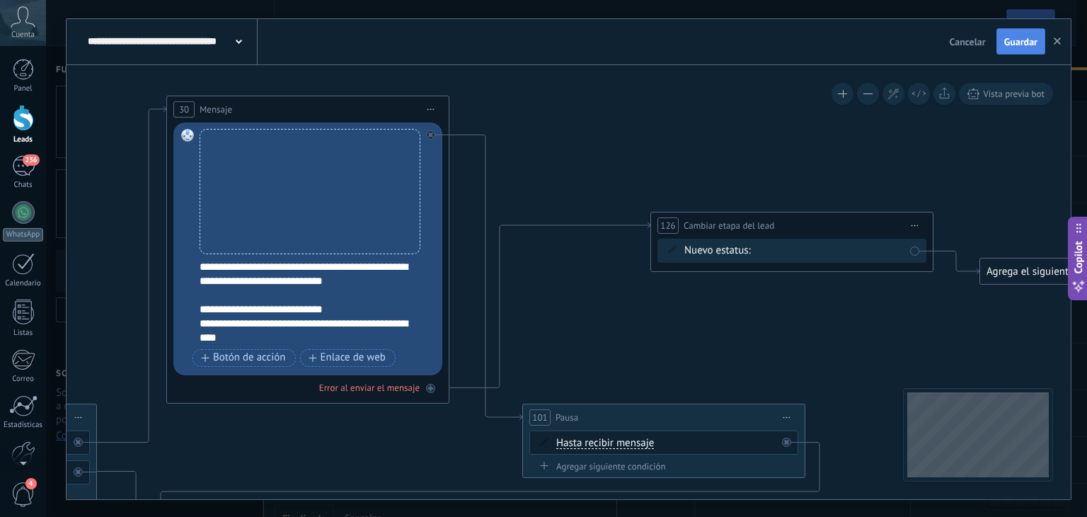
click at [1017, 45] on span "Guardar" at bounding box center [1020, 42] width 33 height 10
click at [1057, 40] on use "button" at bounding box center [1057, 41] width 7 height 7
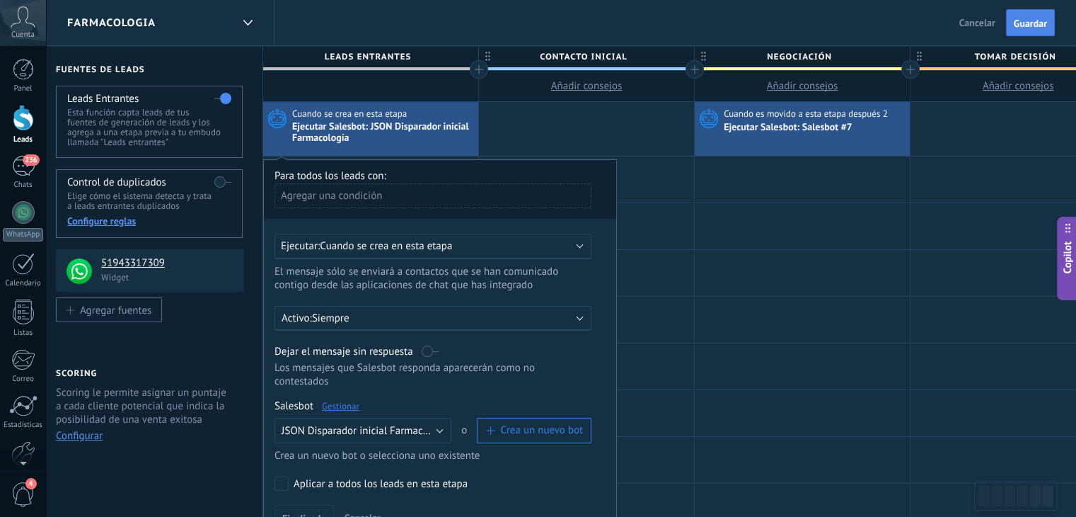
click at [1028, 26] on span "Guardar" at bounding box center [1030, 23] width 33 height 10
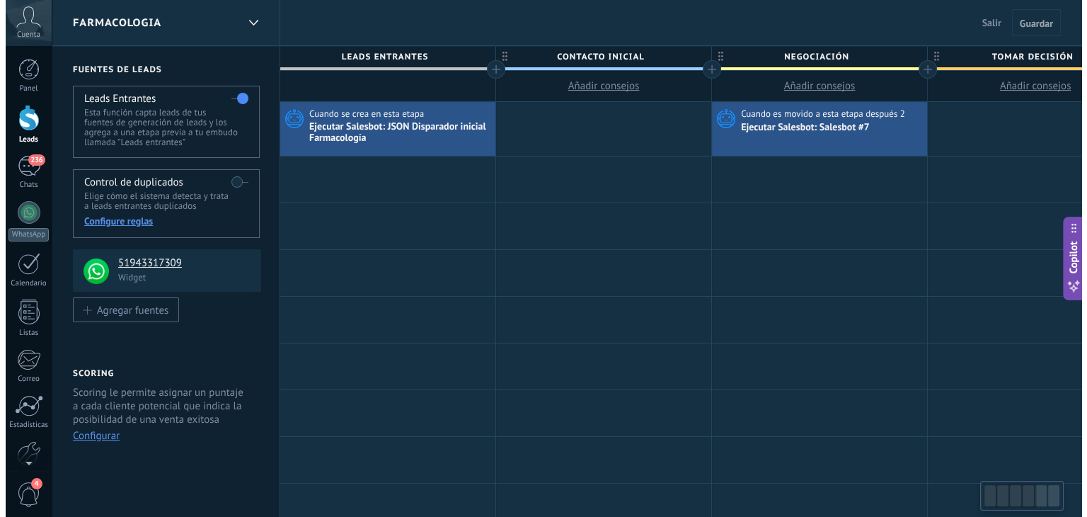
scroll to position [0, 11]
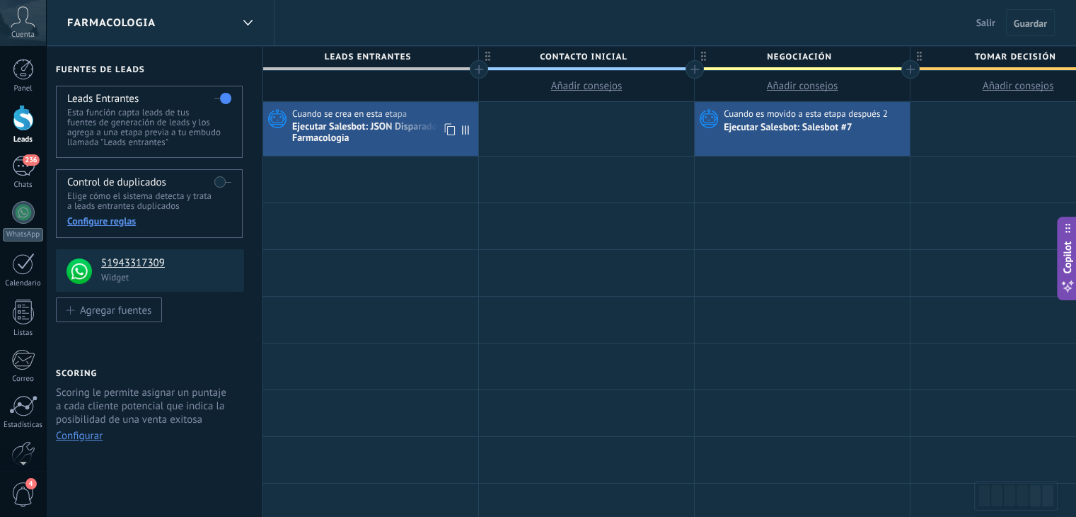
click at [408, 132] on div "Ejecutar Salesbot: JSON Disparador inicial Farmacología" at bounding box center [383, 133] width 183 height 24
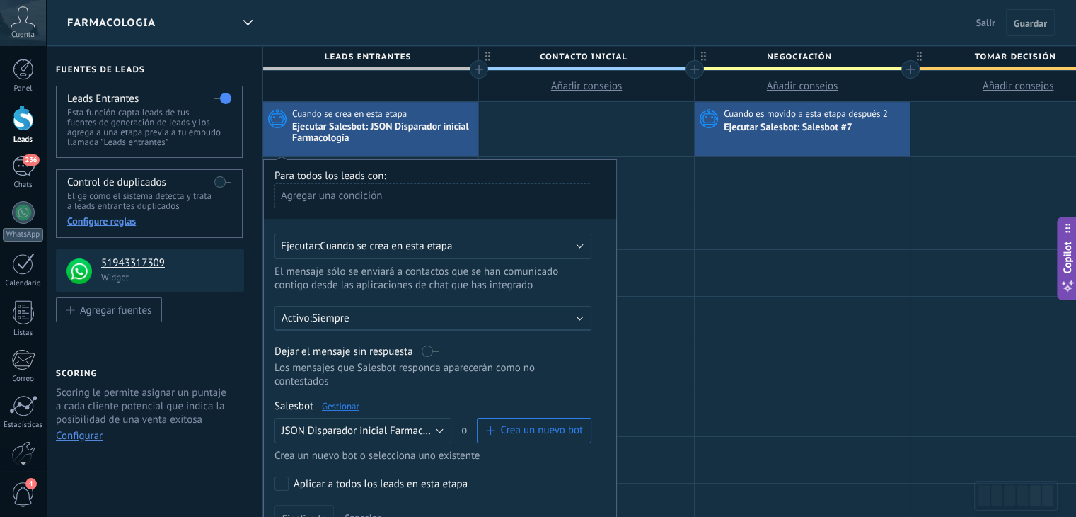
click at [331, 400] on link "Gestionar" at bounding box center [341, 406] width 38 height 12
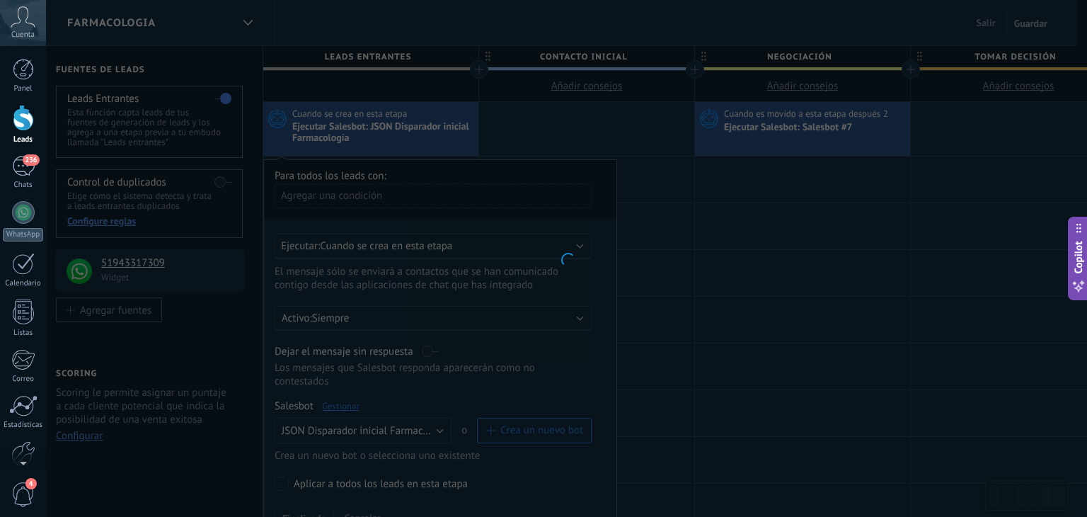
type input "**********"
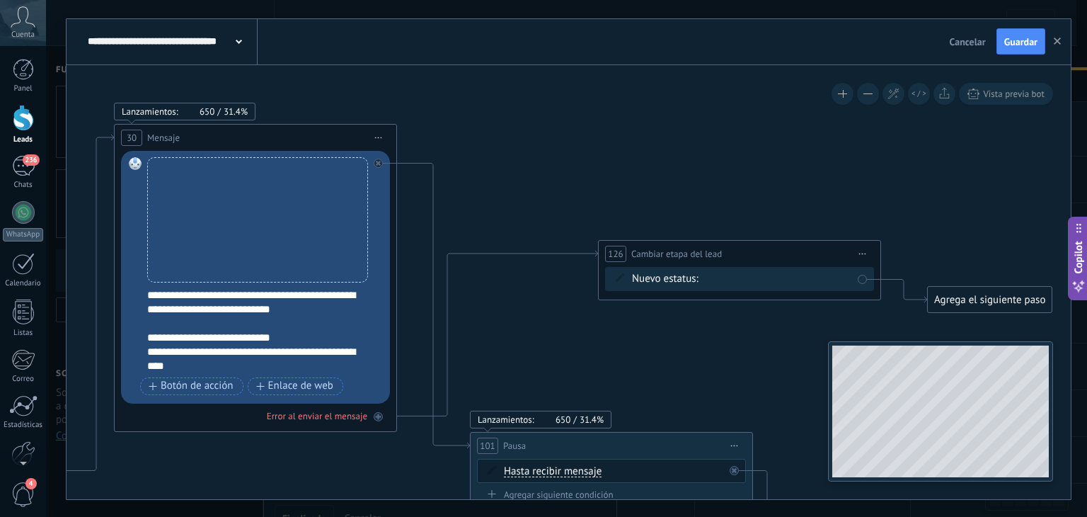
click at [1013, 510] on div "**********" at bounding box center [566, 258] width 1041 height 517
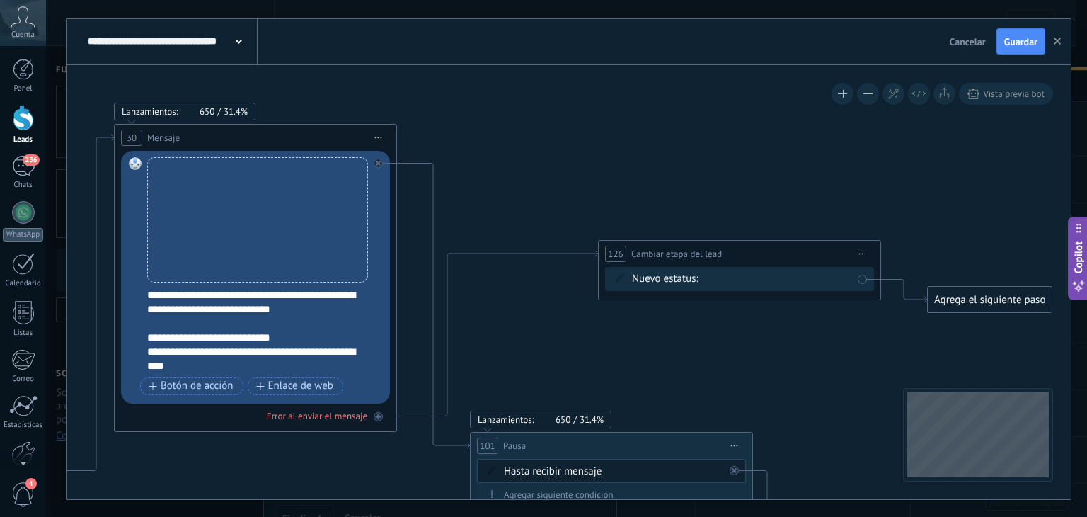
click at [0, 0] on div "Contacto inicial Negociación Debate contractual Discusión de contrato Logrado c…" at bounding box center [0, 0] width 0 height 0
click at [764, 283] on span at bounding box center [742, 277] width 64 height 12
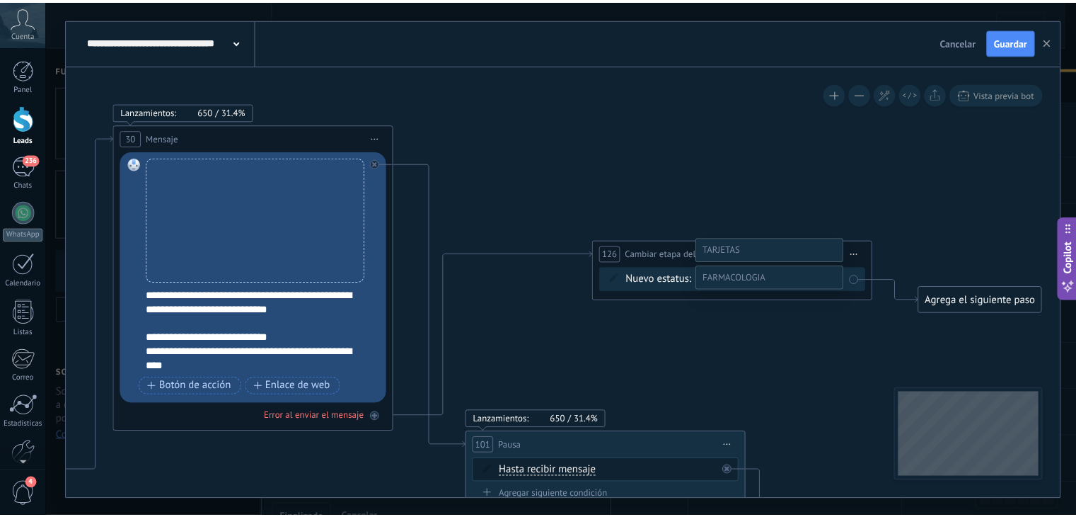
scroll to position [28, 0]
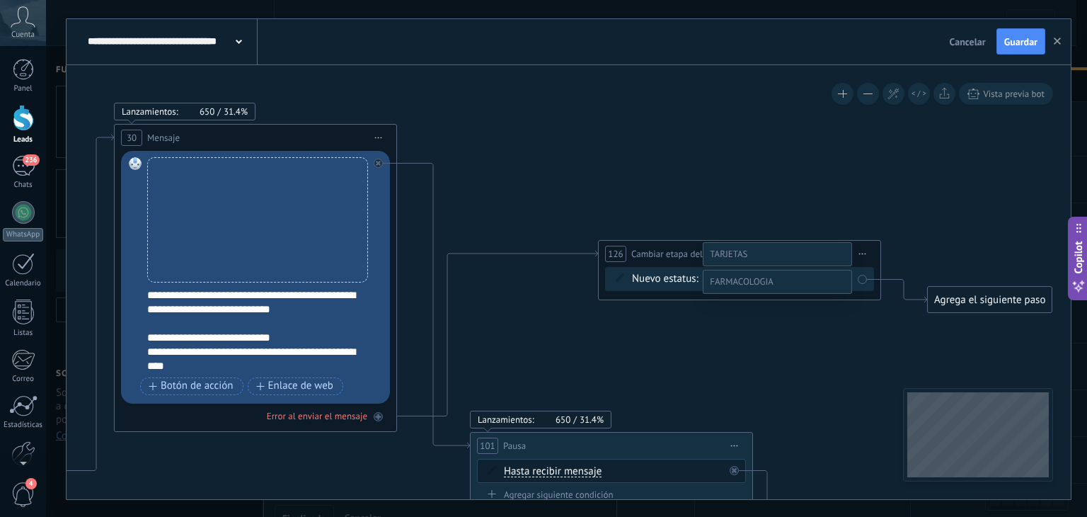
click at [0, 0] on label "Negociación" at bounding box center [0, 0] width 0 height 0
click at [1022, 40] on span "Guardar" at bounding box center [1020, 42] width 33 height 10
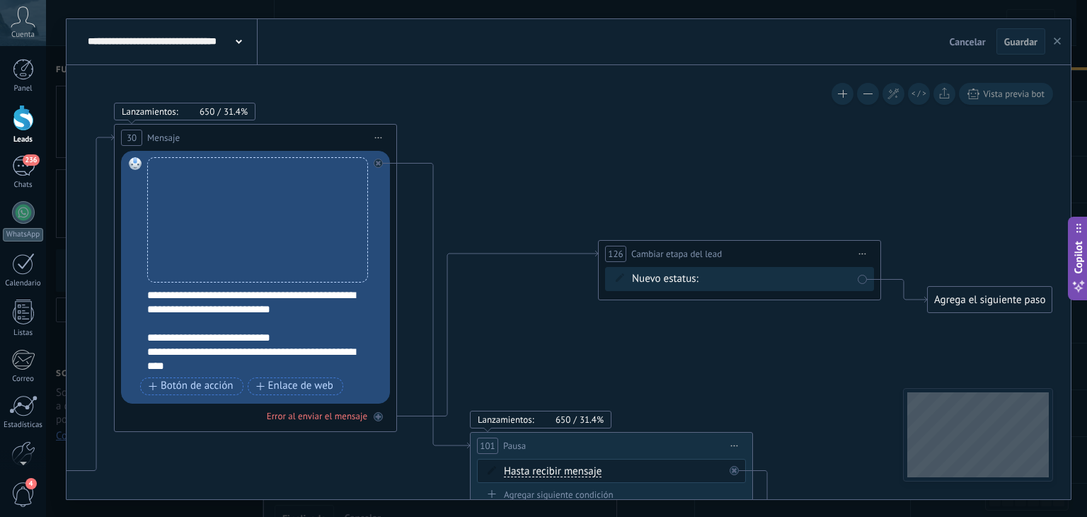
click at [1059, 38] on icon "button" at bounding box center [1057, 41] width 7 height 7
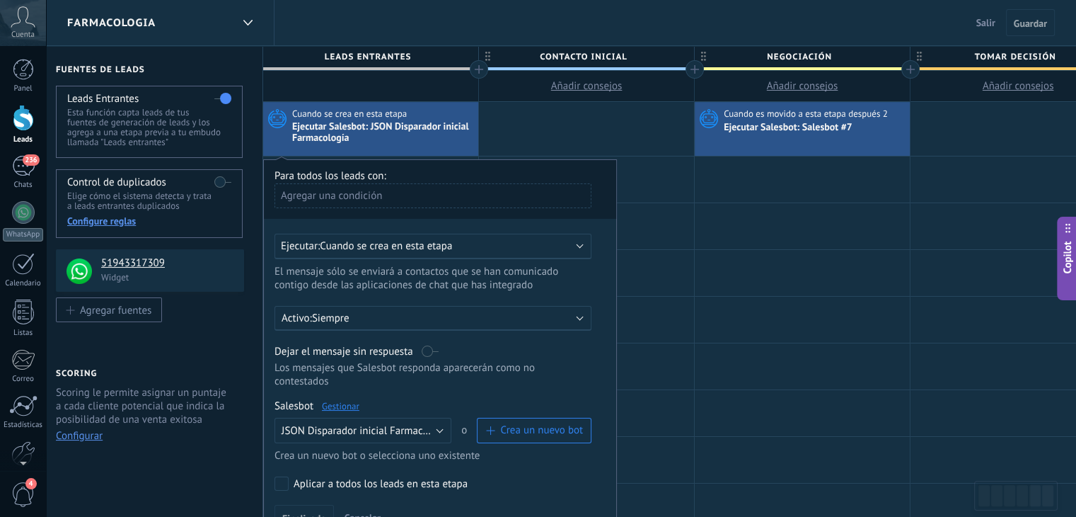
click at [341, 400] on link "Gestionar" at bounding box center [341, 406] width 38 height 12
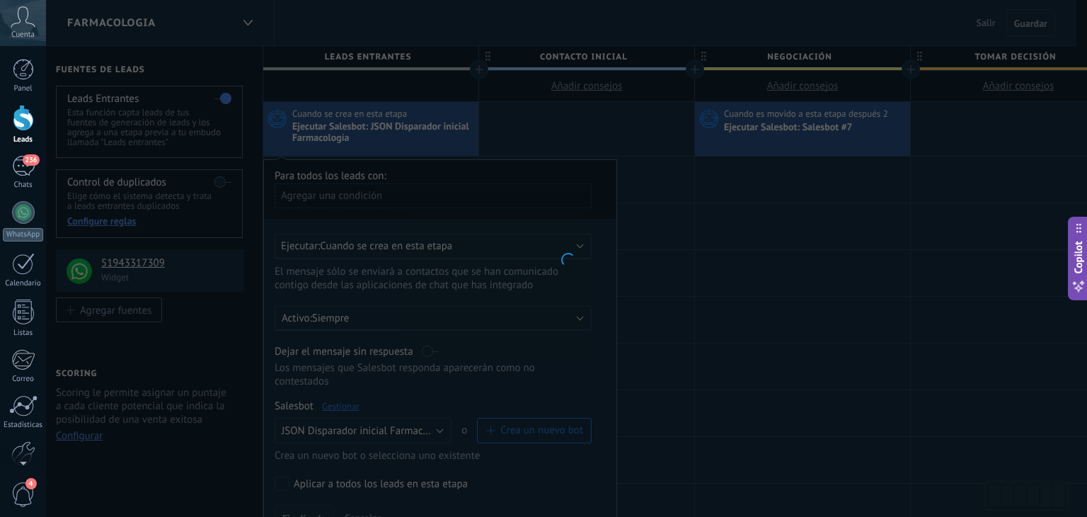
type input "**********"
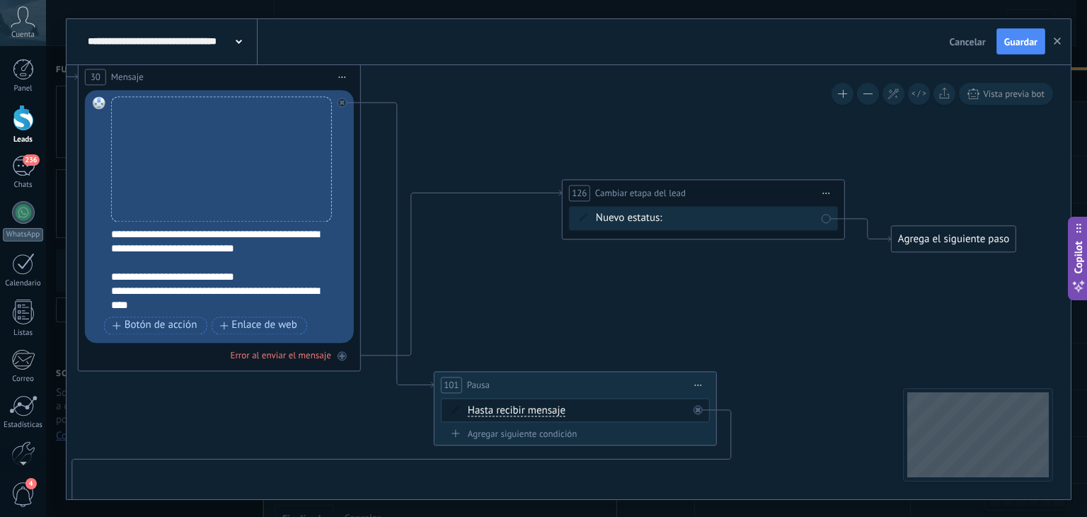
drag, startPoint x: 730, startPoint y: 137, endPoint x: 623, endPoint y: 108, distance: 110.7
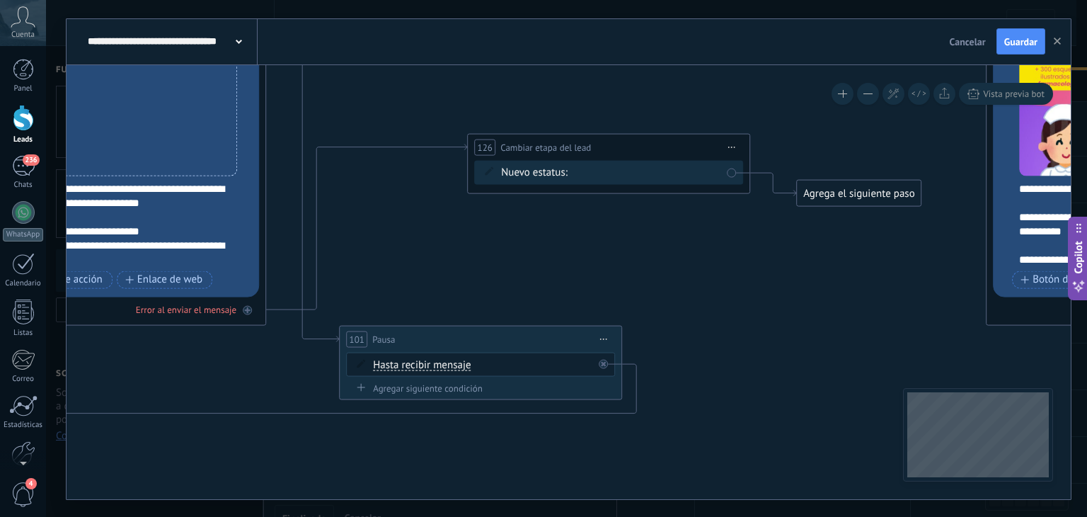
drag, startPoint x: 798, startPoint y: 303, endPoint x: 704, endPoint y: 257, distance: 105.4
click at [1030, 40] on span "Guardar" at bounding box center [1020, 42] width 33 height 10
click at [1060, 42] on icon "button" at bounding box center [1057, 41] width 7 height 7
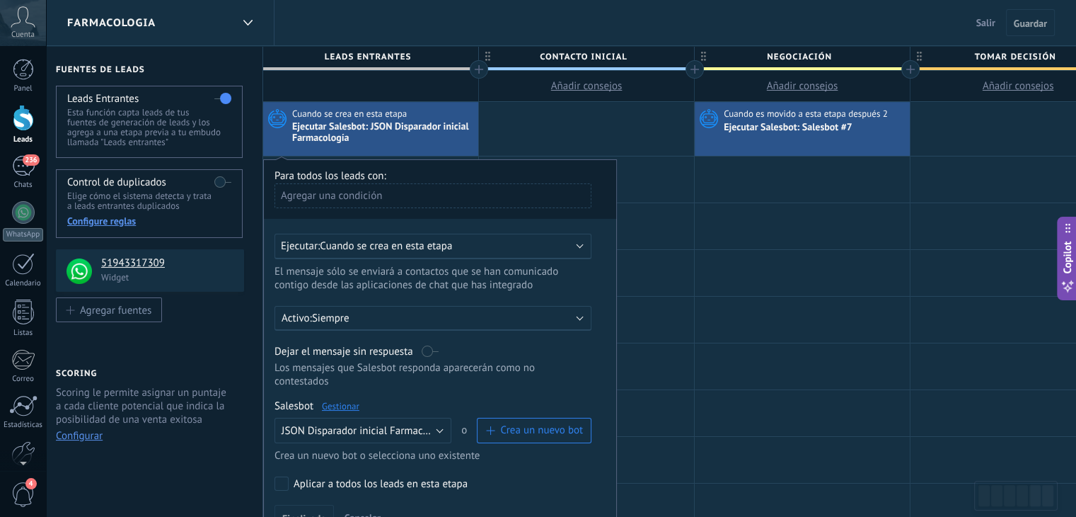
click at [755, 128] on div "Ejecutar Salesbot: Salesbot #7" at bounding box center [789, 128] width 131 height 13
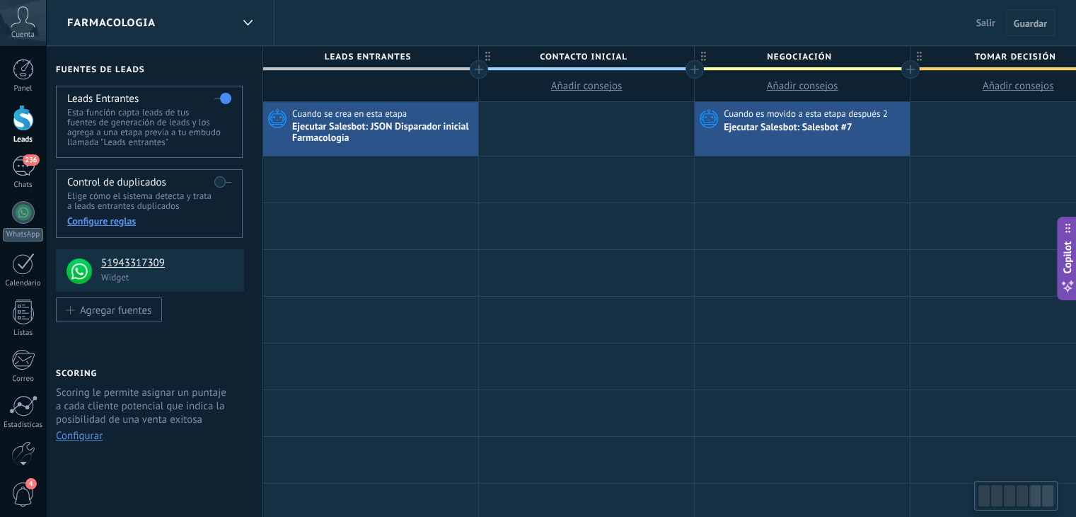
click at [781, 123] on div "Ejecutar Salesbot: Salesbot #7" at bounding box center [789, 128] width 131 height 13
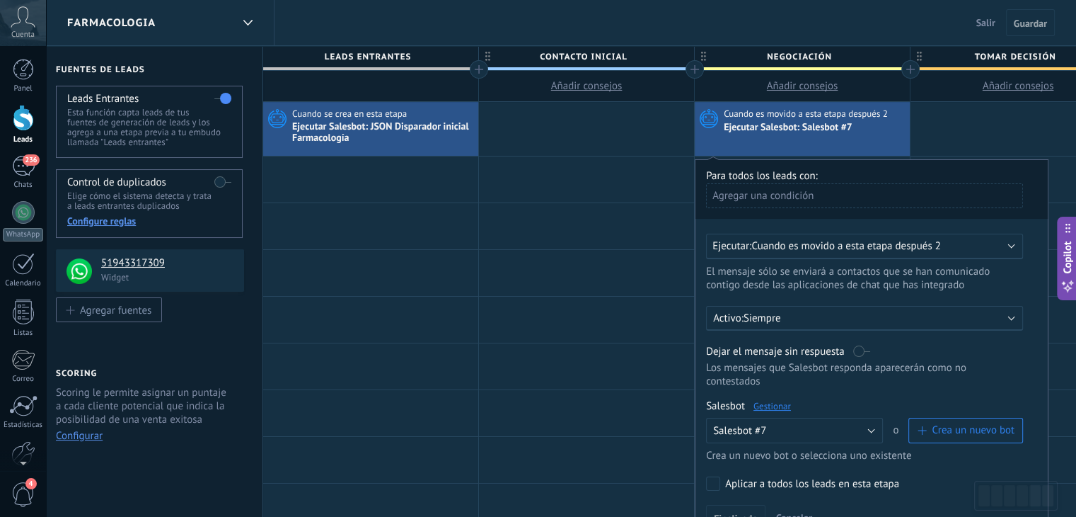
click at [832, 241] on span "Cuando es movido a esta etapa después 2" at bounding box center [846, 245] width 189 height 13
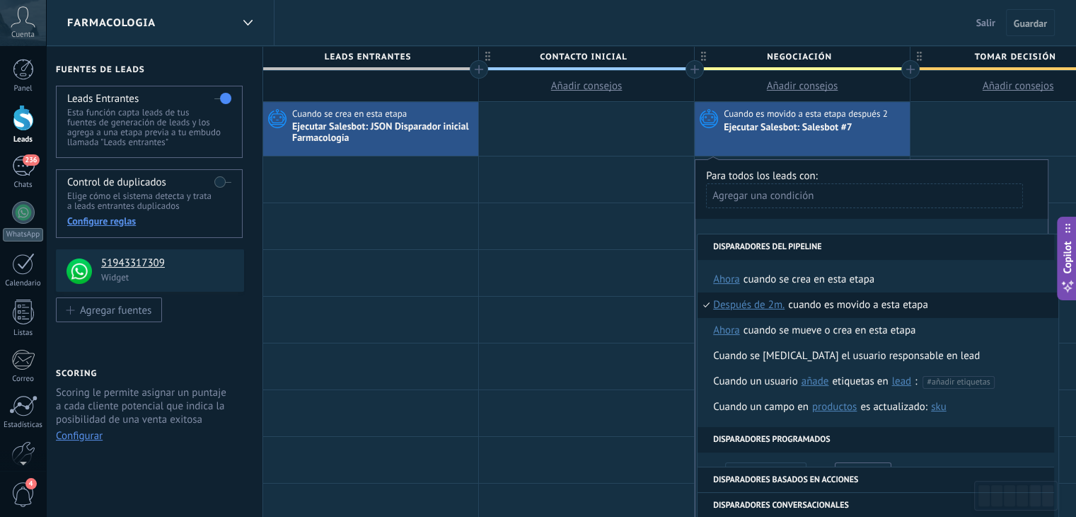
click at [832, 241] on li "Disparadores del pipeline" at bounding box center [876, 246] width 357 height 25
click at [691, 31] on div "FARMACOLOGIA Salir Cancelar Guardar" at bounding box center [561, 23] width 1030 height 46
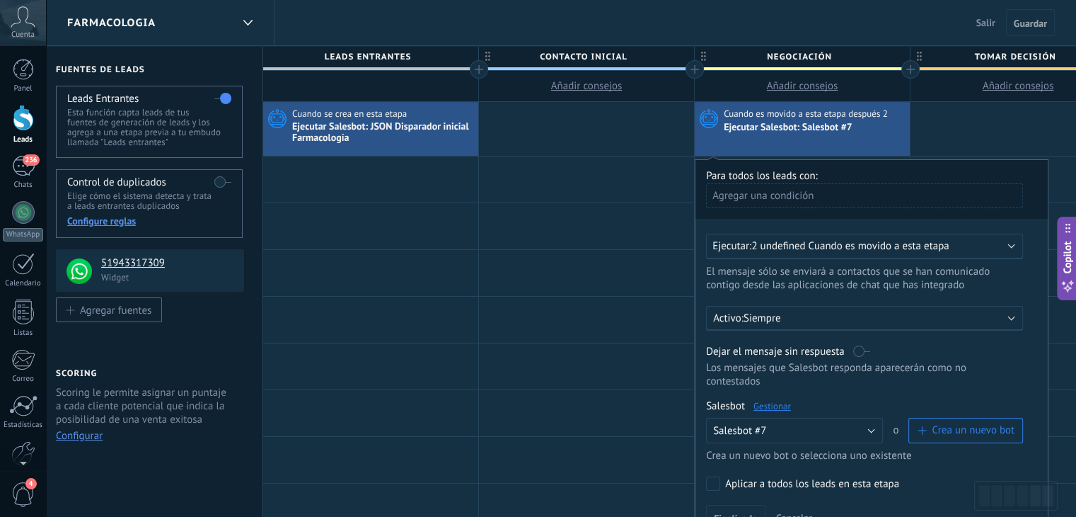
click at [697, 20] on div "FARMACOLOGIA Salir Cancelar Guardar" at bounding box center [561, 23] width 1030 height 46
